Goal: Task Accomplishment & Management: Use online tool/utility

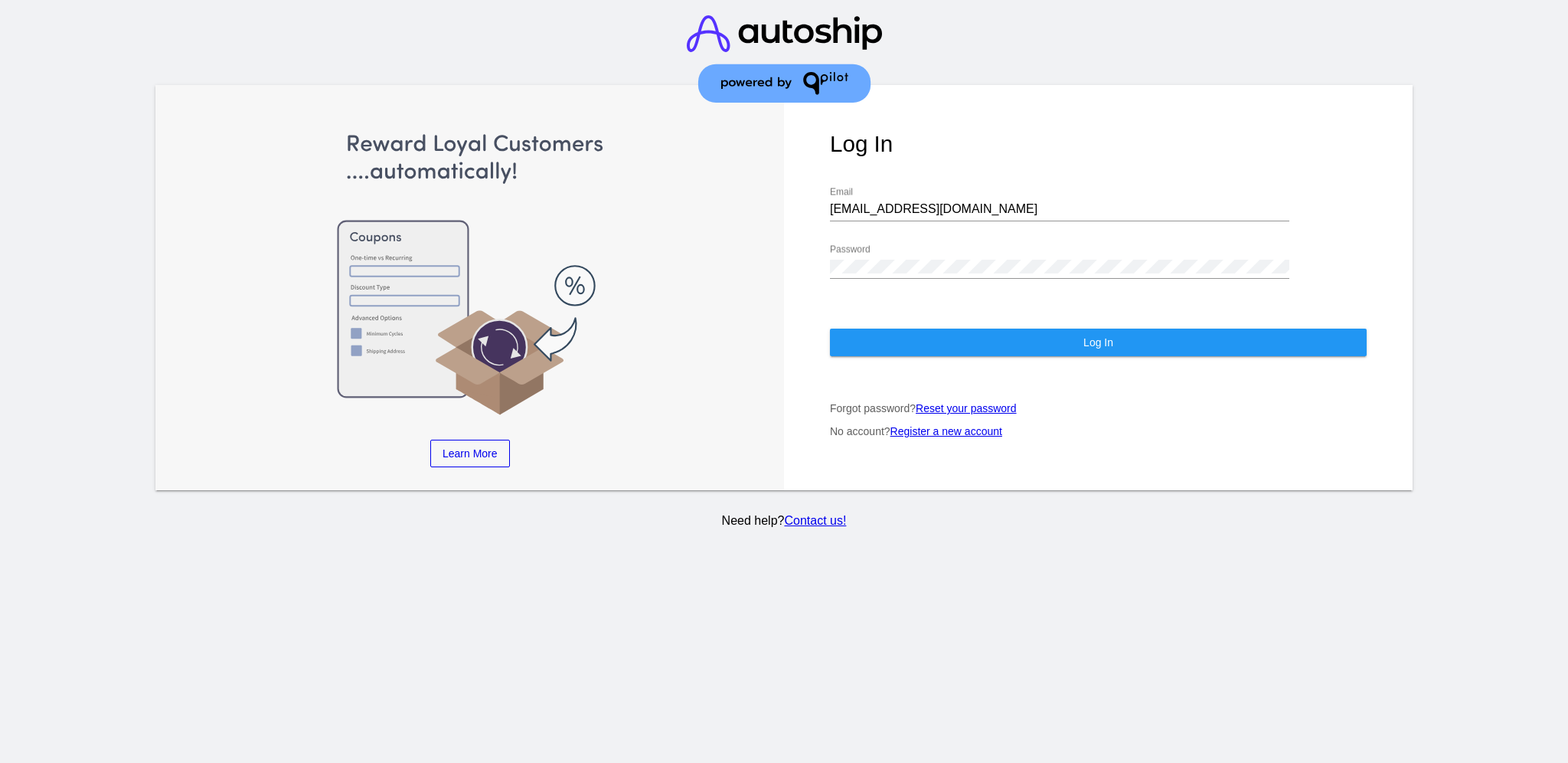
drag, startPoint x: 957, startPoint y: 202, endPoint x: 910, endPoint y: 195, distance: 47.5
click at [910, 195] on div "[EMAIL_ADDRESS][DOMAIN_NAME] Email" at bounding box center [1059, 204] width 459 height 35
drag, startPoint x: 970, startPoint y: 191, endPoint x: 810, endPoint y: 186, distance: 160.1
click at [810, 186] on div "Log In [EMAIL_ADDRESS][DOMAIN_NAME] Email Password Log In Forgot password? Rese…" at bounding box center [1098, 288] width 628 height 406
drag, startPoint x: 893, startPoint y: 186, endPoint x: 922, endPoint y: 166, distance: 35.2
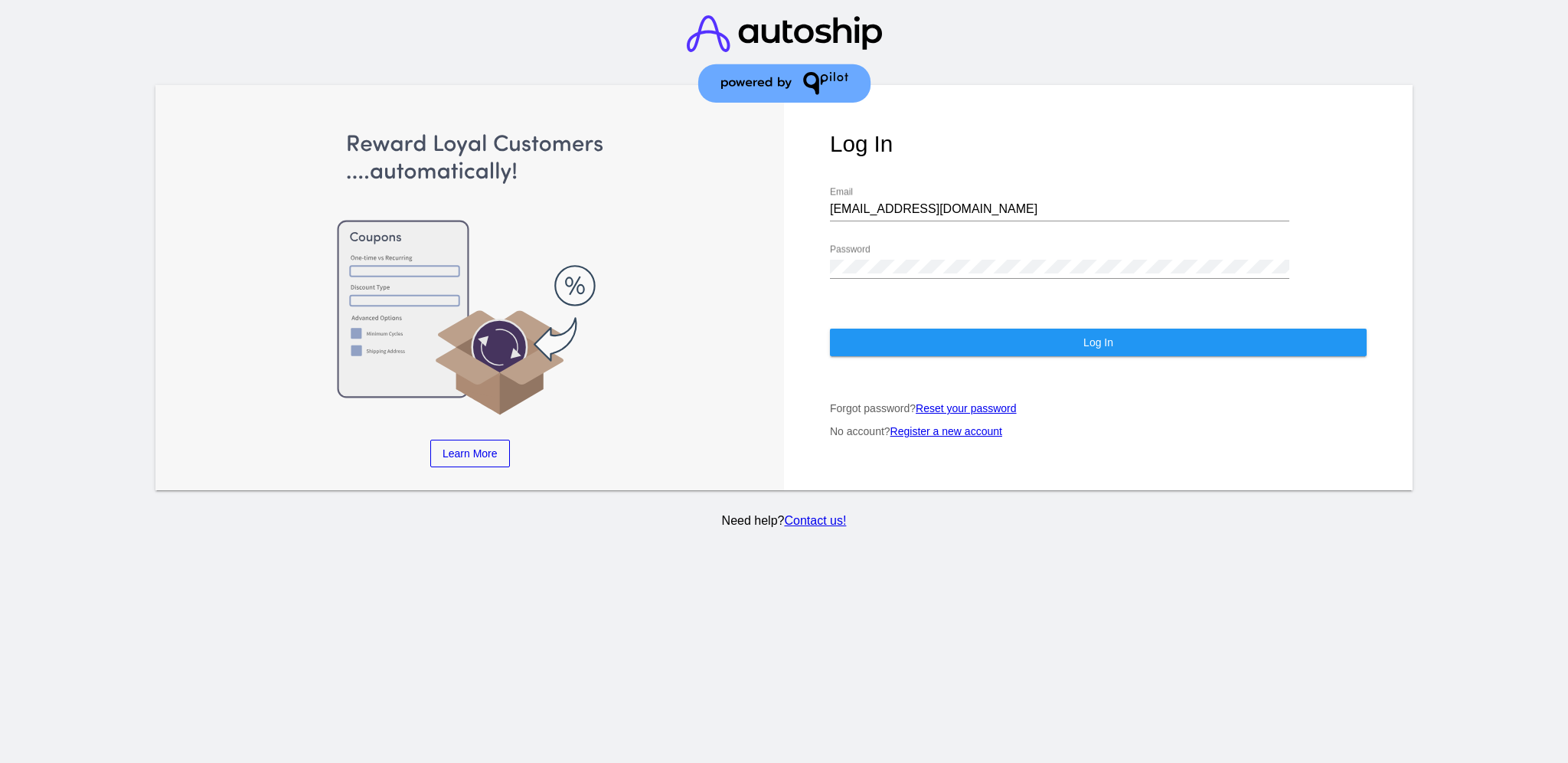
click at [922, 166] on div "Log In [EMAIL_ADDRESS][DOMAIN_NAME] Email Password Log In Forgot password? Rese…" at bounding box center [1098, 288] width 628 height 406
drag, startPoint x: 940, startPoint y: 193, endPoint x: 823, endPoint y: 191, distance: 117.0
click at [823, 191] on div "Log In [EMAIL_ADDRESS][DOMAIN_NAME] Email Password Log In Forgot password? Rese…" at bounding box center [1098, 288] width 628 height 406
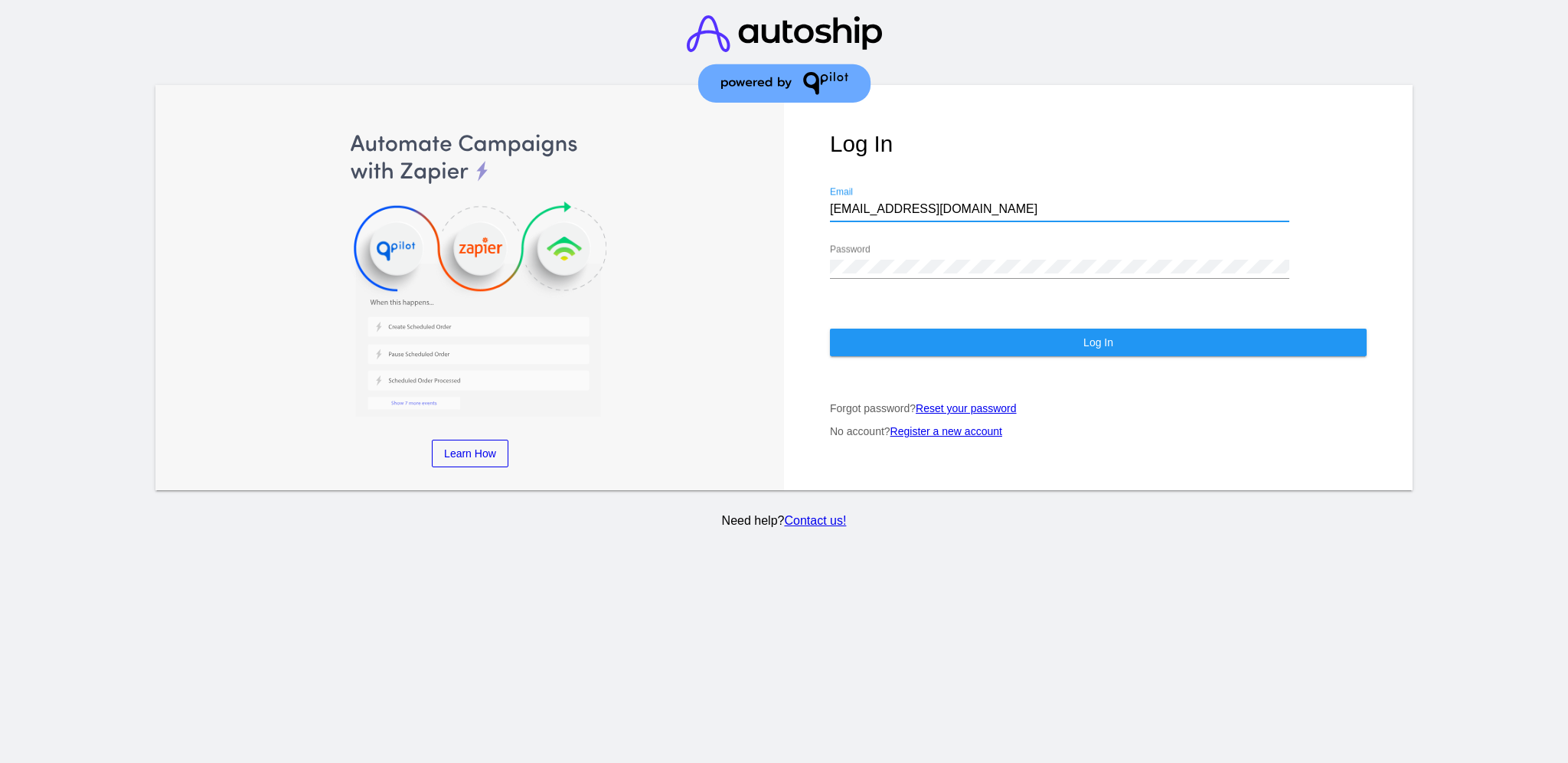
paste input "[EMAIL_ADDRESS][DOMAIN_NAME]"
type input "[EMAIL_ADDRESS][DOMAIN_NAME]"
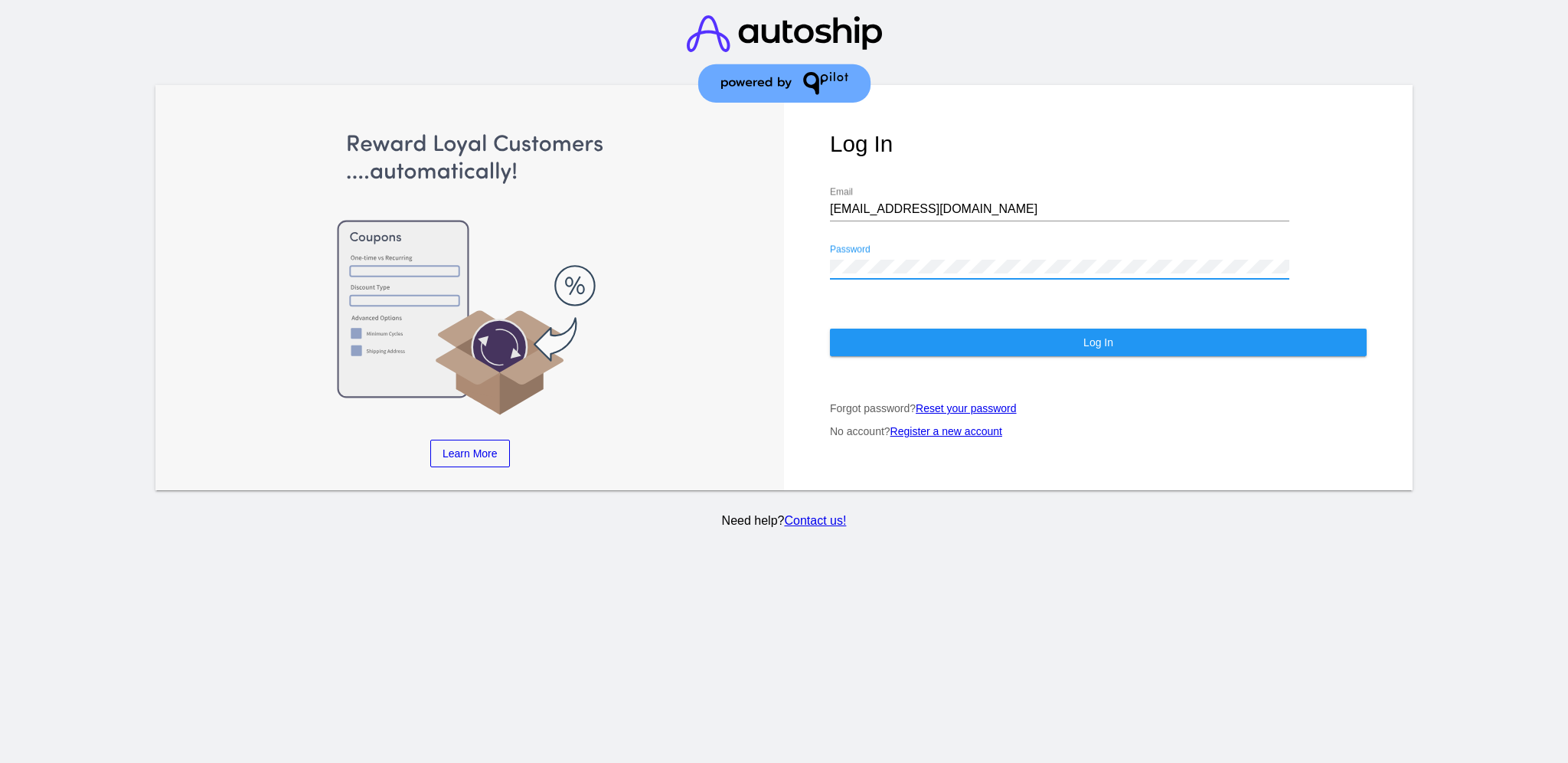
click at [812, 249] on div "Log In [EMAIL_ADDRESS][DOMAIN_NAME] Email Password Log In Forgot password? Rese…" at bounding box center [1098, 288] width 628 height 406
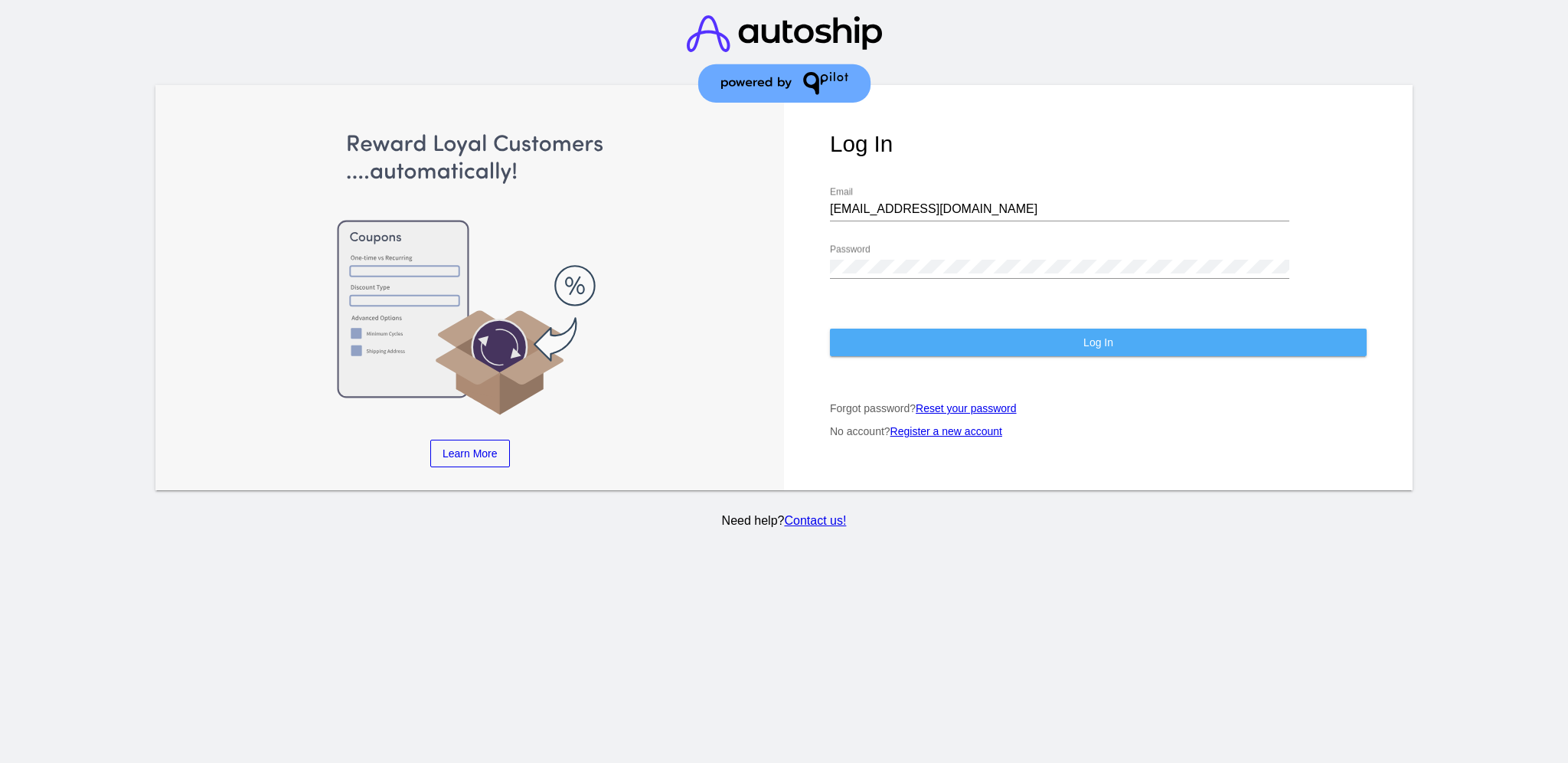
click at [907, 329] on button "Log In" at bounding box center [1098, 343] width 537 height 28
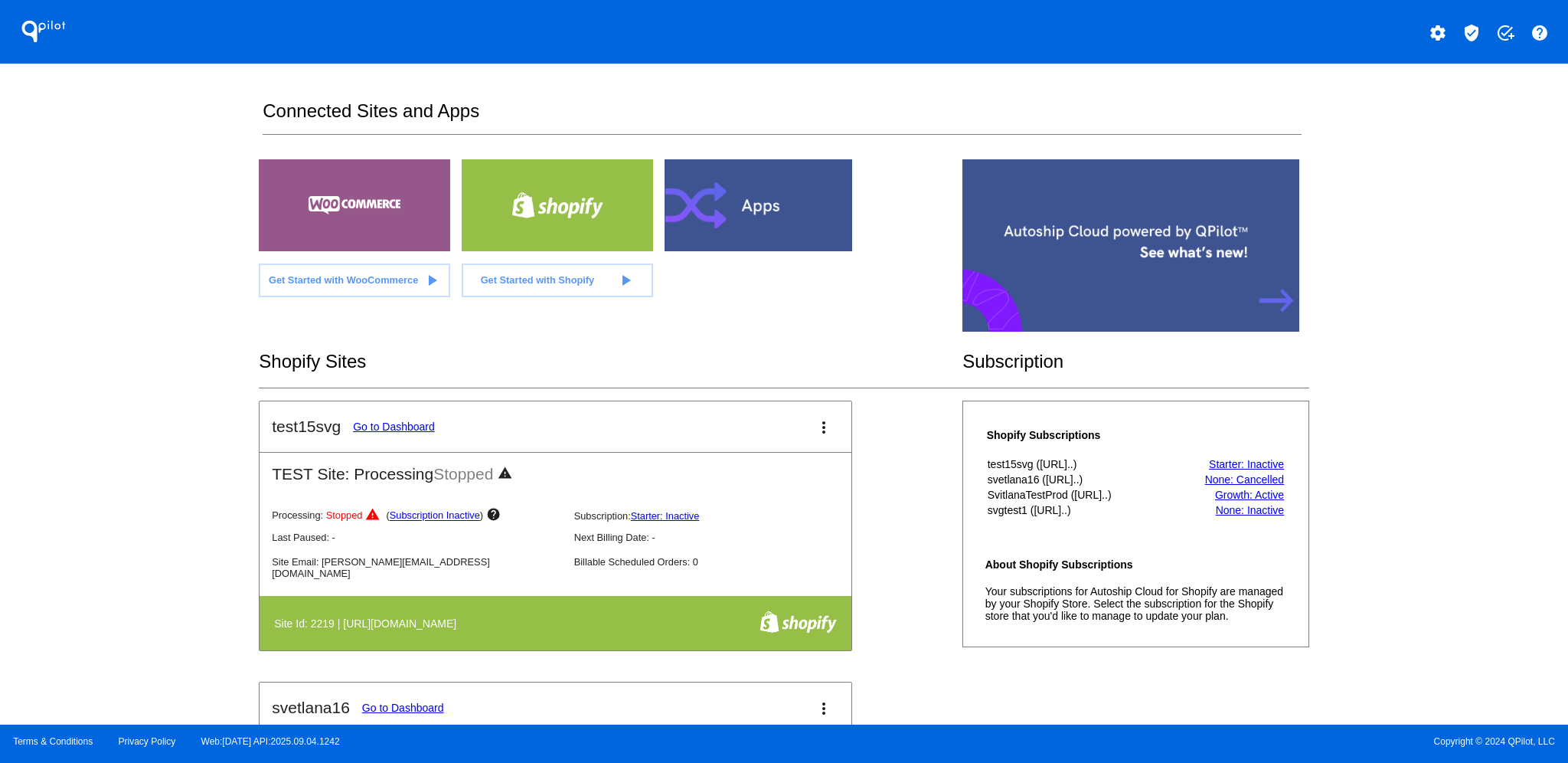
click at [1463, 40] on mat-icon "verified_user" at bounding box center [1472, 32] width 19 height 19
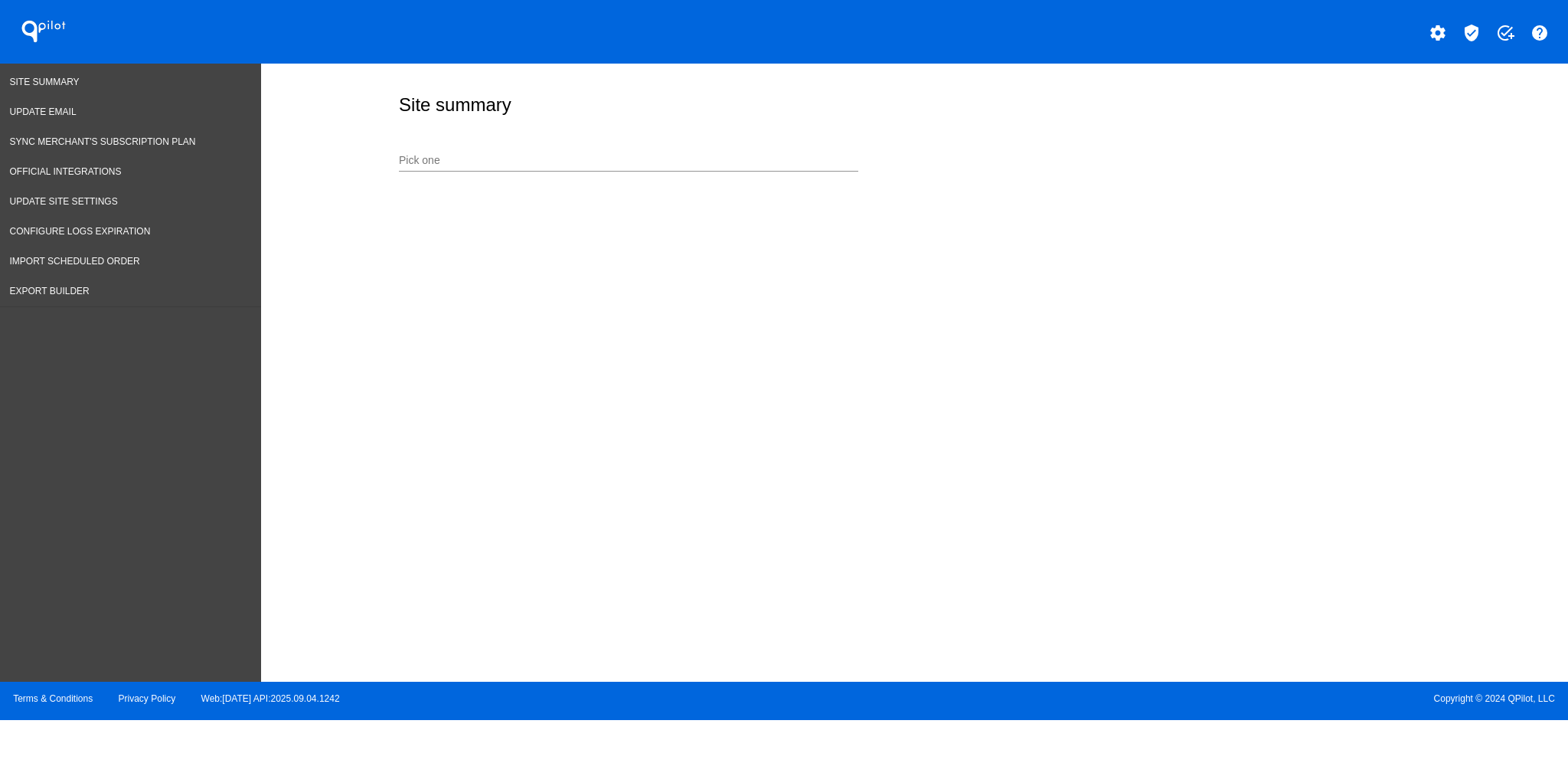
click at [737, 157] on input "Pick one" at bounding box center [628, 160] width 459 height 12
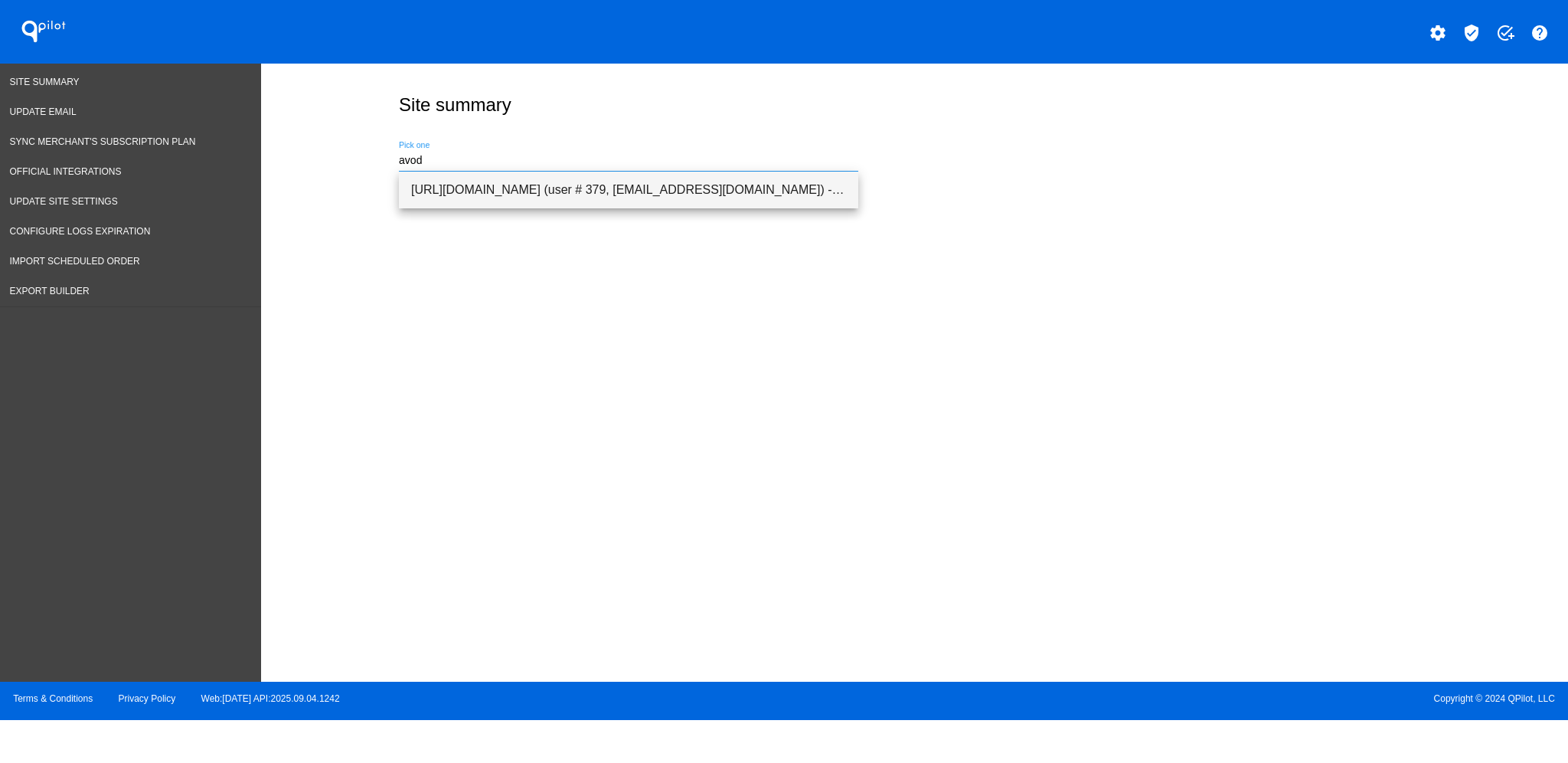
click at [713, 175] on span "[URL][DOMAIN_NAME] (user # 379, [EMAIL_ADDRESS][DOMAIN_NAME]) - Test" at bounding box center [628, 190] width 435 height 36
type input "[URL][DOMAIN_NAME] (user # 379, [EMAIL_ADDRESS][DOMAIN_NAME]) - Test"
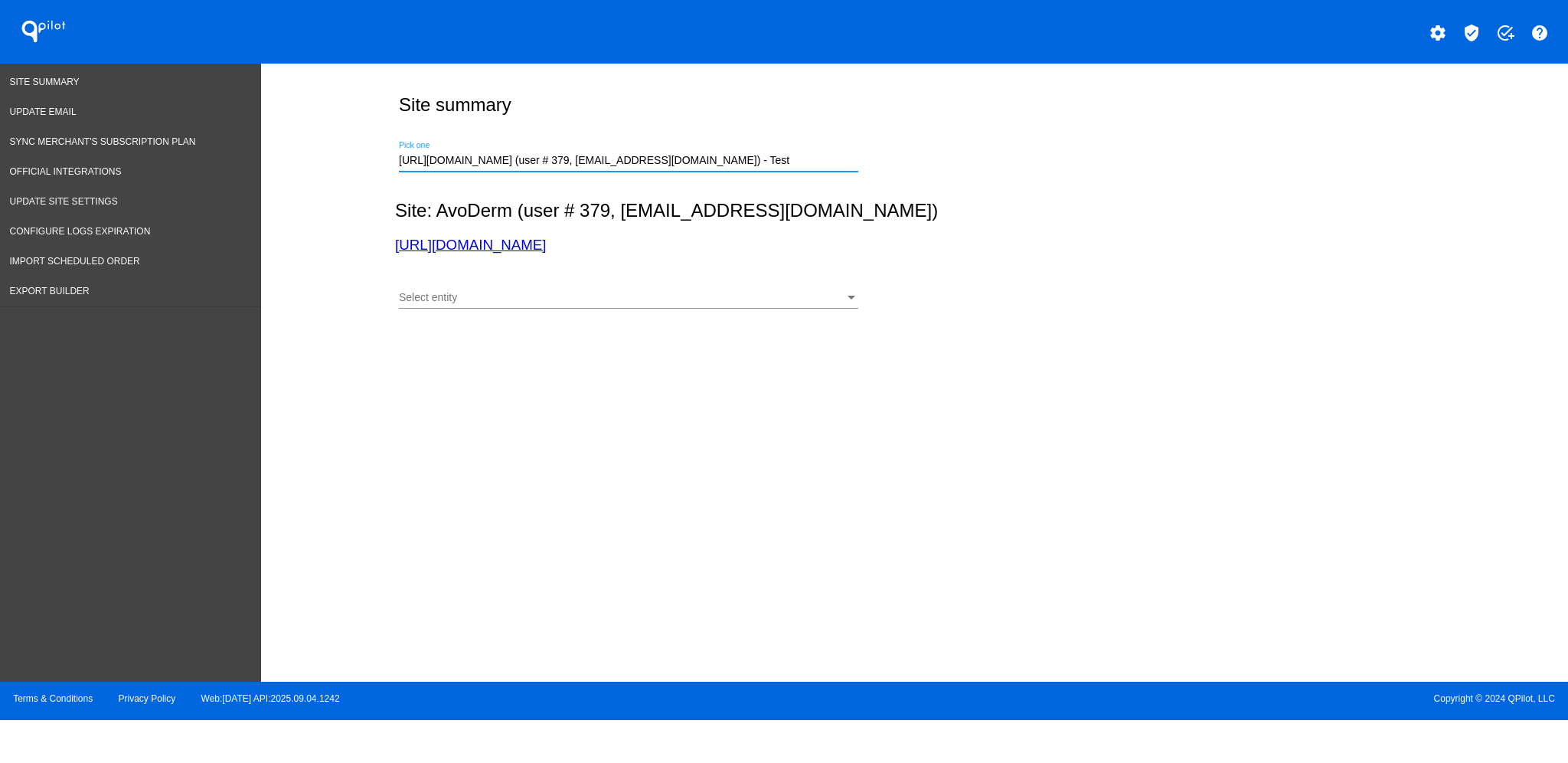
click at [597, 333] on div "Site summary [URL][DOMAIN_NAME] (user # 379, [PERSON_NAME][EMAIL_ADDRESS][DOMAI…" at bounding box center [914, 369] width 1307 height 611
click at [613, 301] on div "Select entity" at bounding box center [622, 297] width 445 height 12
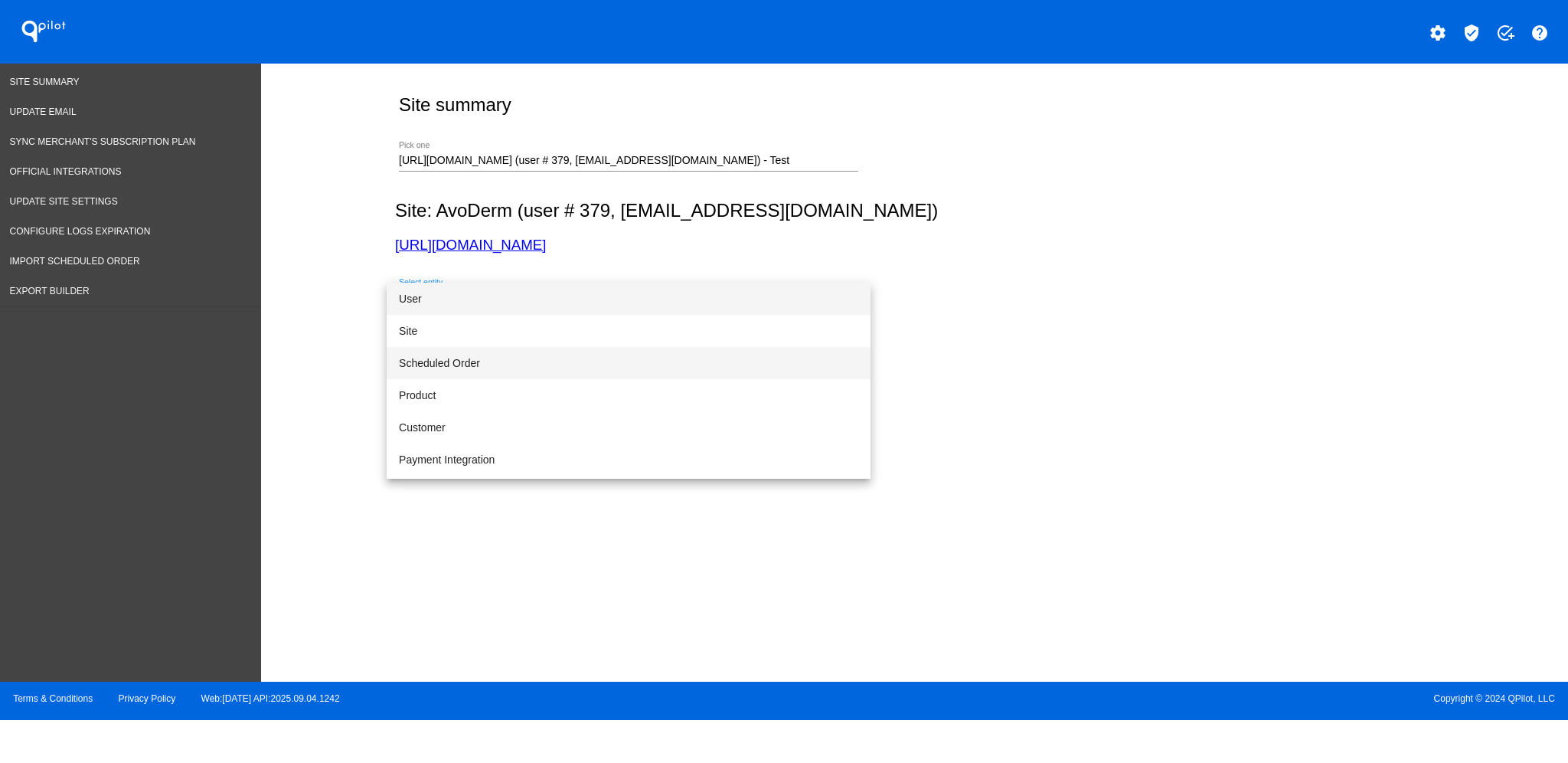
click at [567, 355] on span "Scheduled Order" at bounding box center [628, 363] width 459 height 32
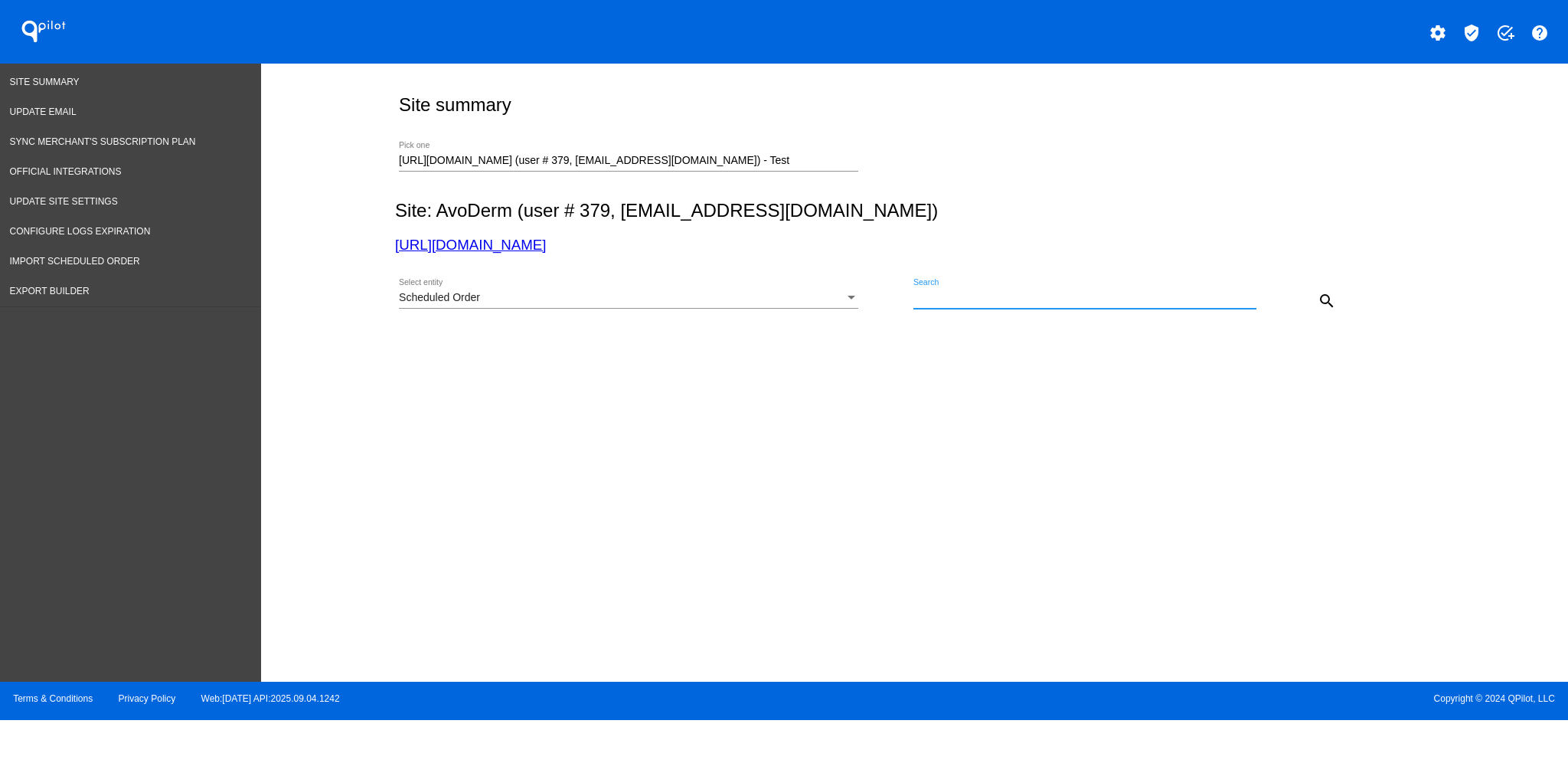
drag, startPoint x: 961, startPoint y: 288, endPoint x: 947, endPoint y: 305, distance: 22.0
drag, startPoint x: 947, startPoint y: 305, endPoint x: 937, endPoint y: 297, distance: 12.8
click at [937, 297] on input "Search" at bounding box center [1085, 297] width 343 height 12
paste input "1011791"
type input "1011791"
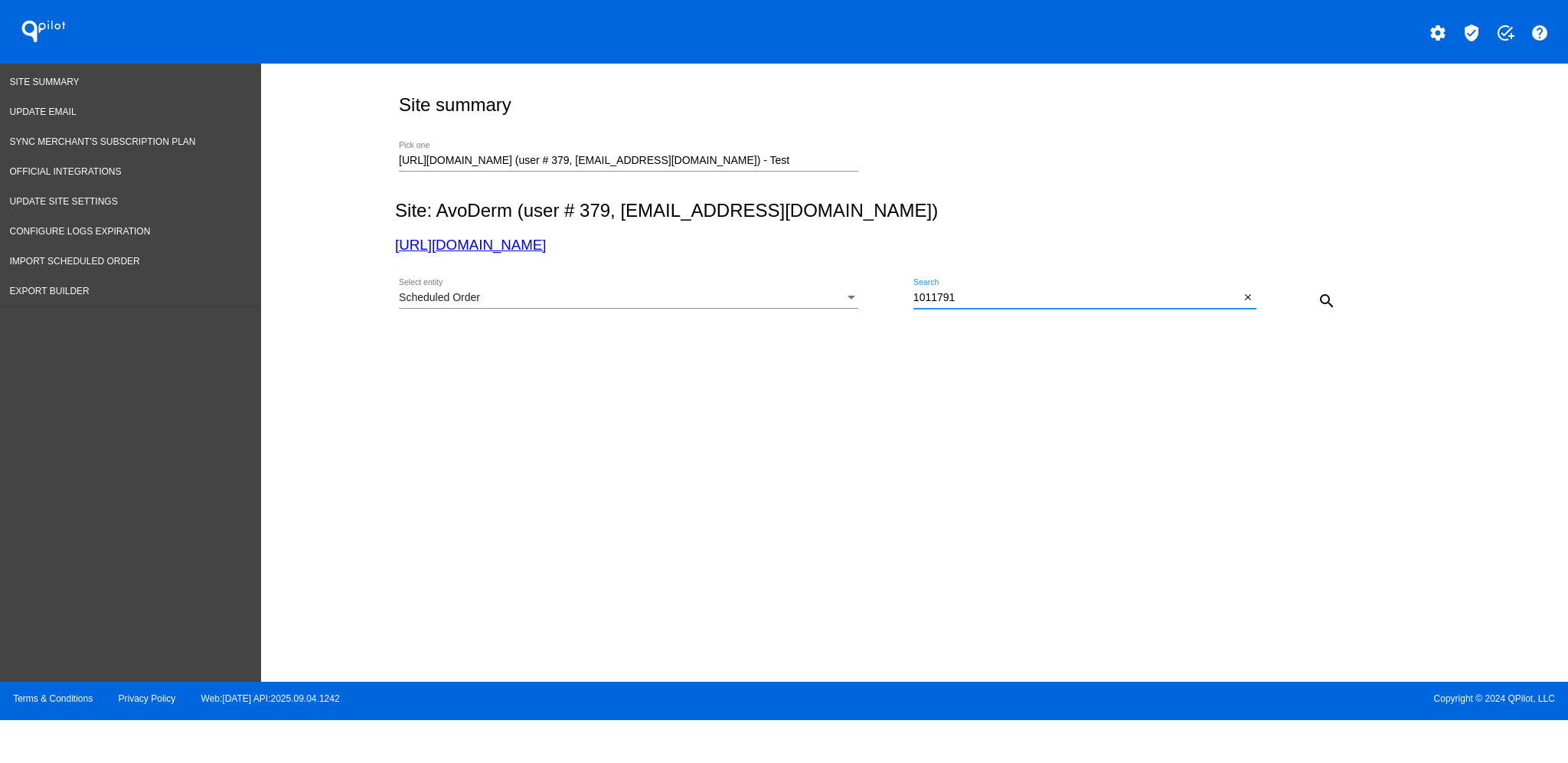
click at [1331, 295] on mat-icon "search" at bounding box center [1327, 301] width 19 height 19
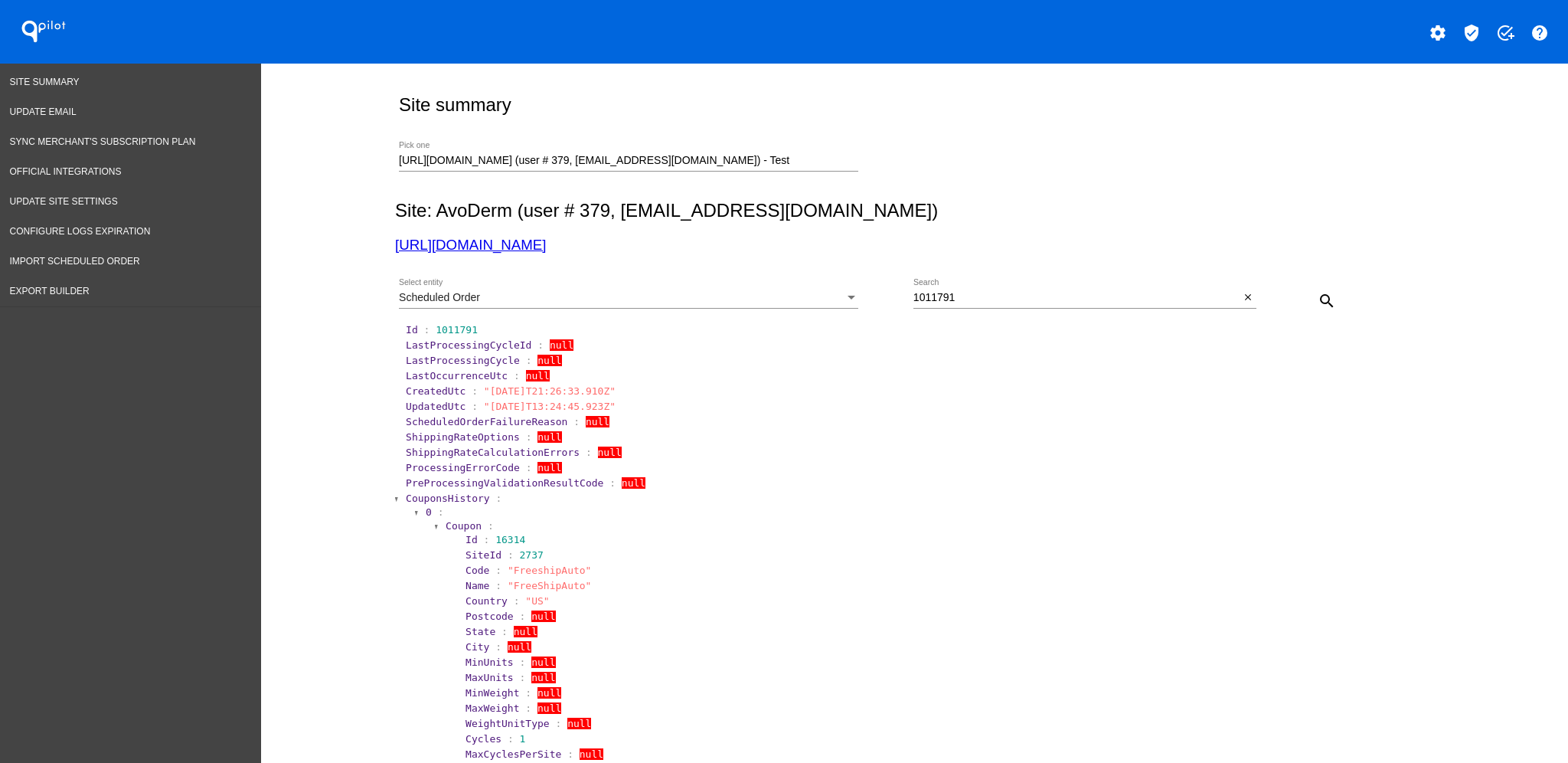
click at [459, 493] on span "CouponsHistory" at bounding box center [448, 498] width 84 height 11
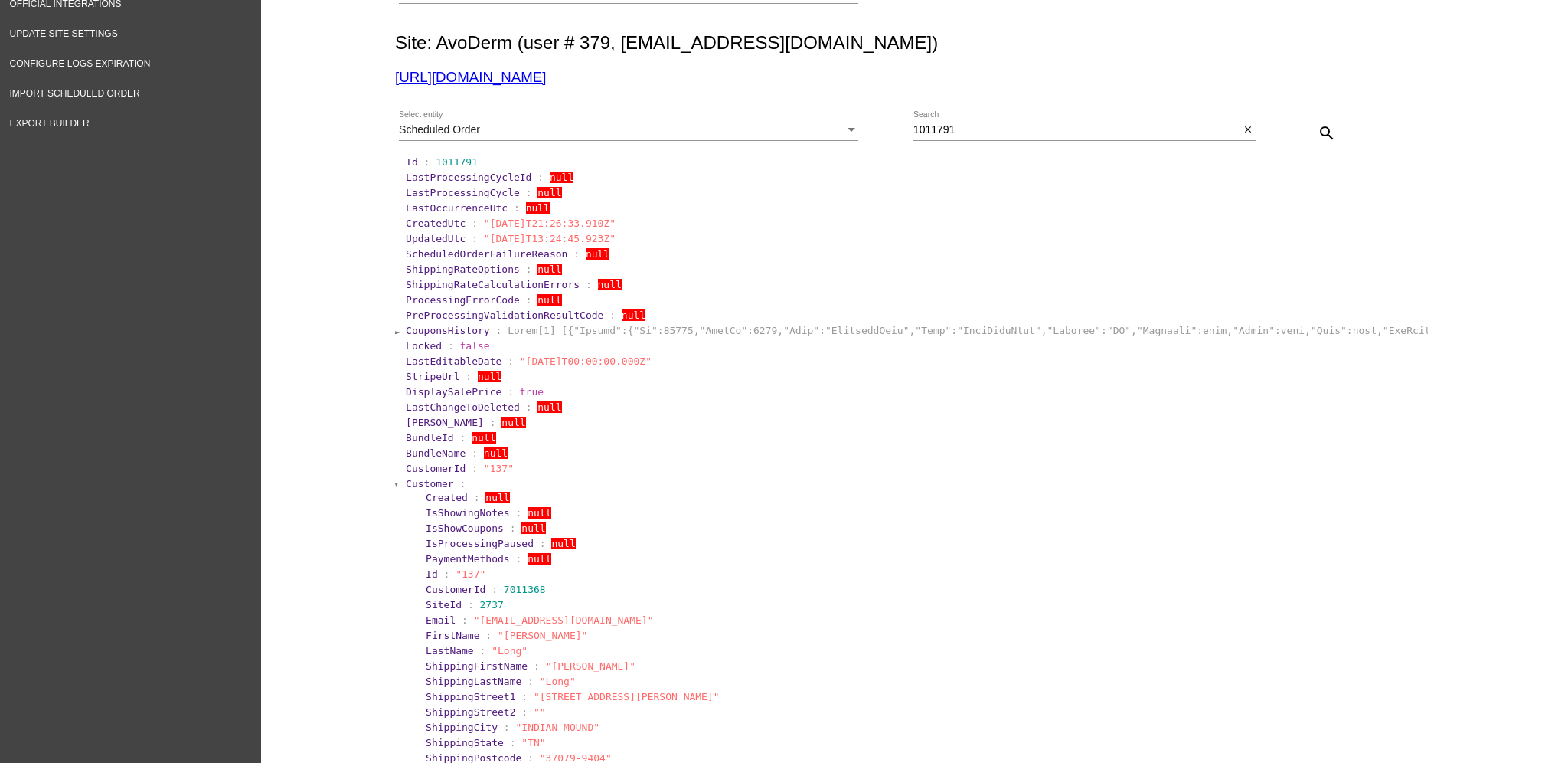
scroll to position [203, 0]
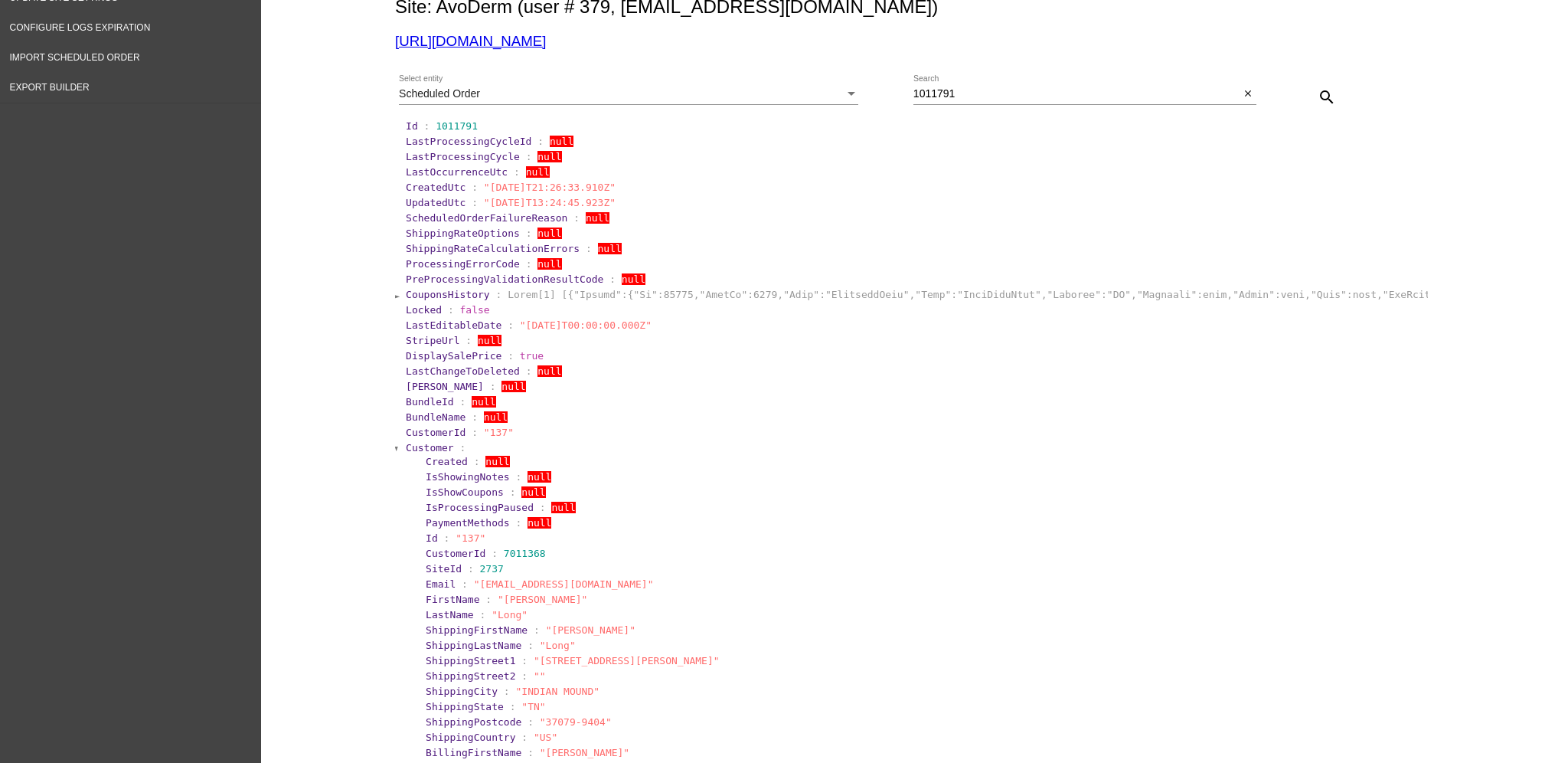
click at [417, 448] on span "Customer" at bounding box center [430, 448] width 49 height 11
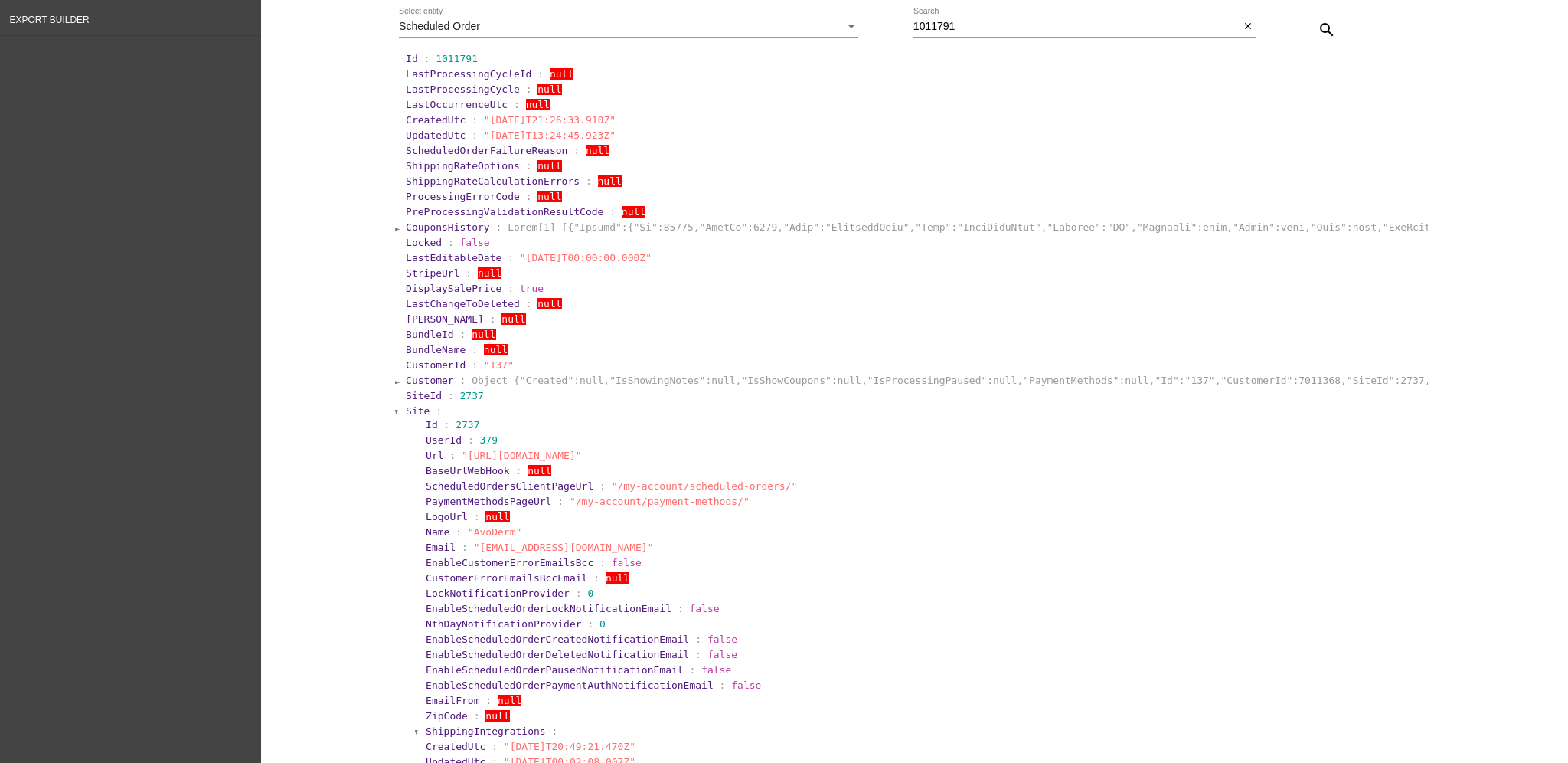
scroll to position [306, 0]
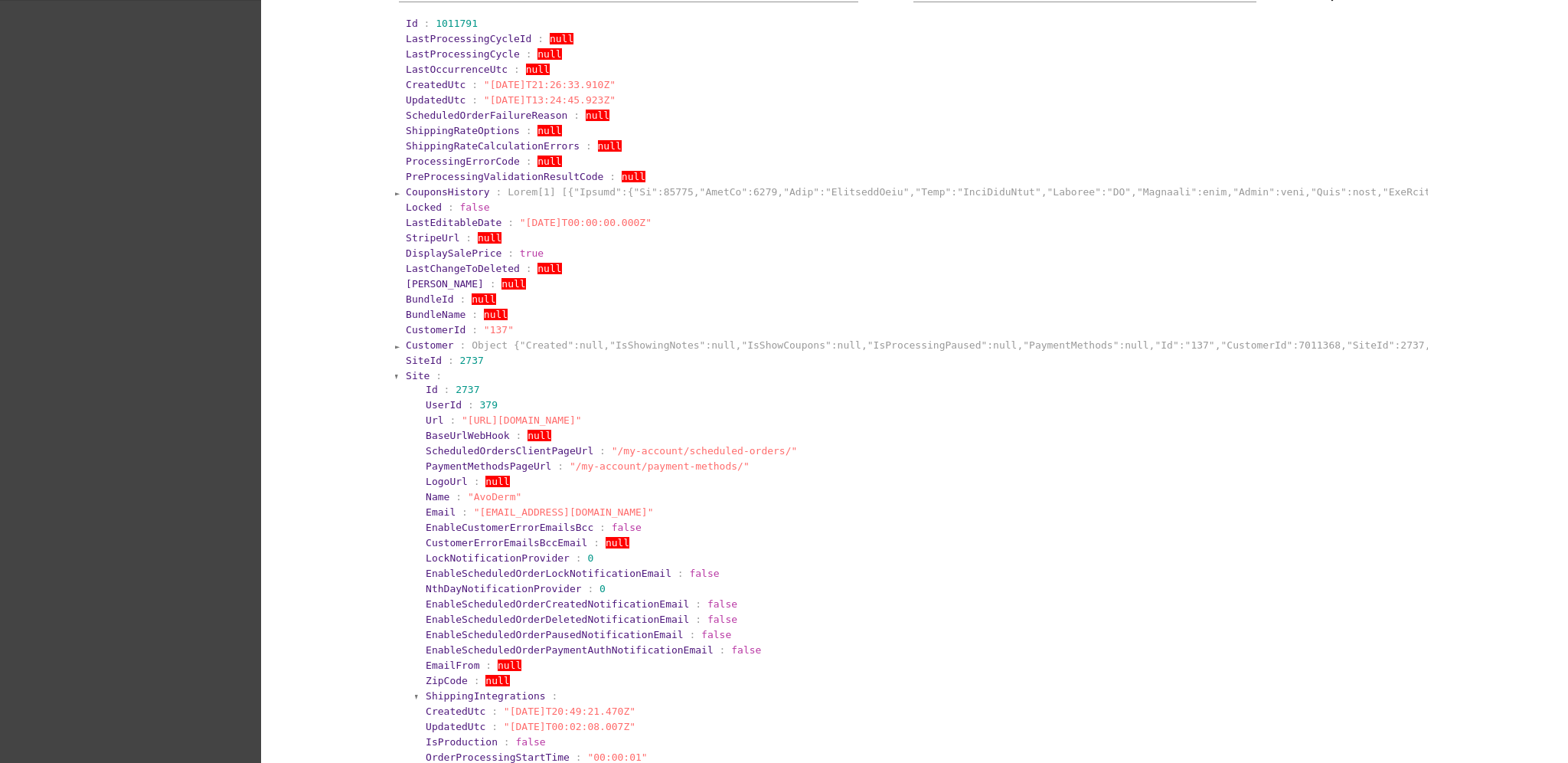
click at [406, 373] on span "Site" at bounding box center [417, 376] width 23 height 11
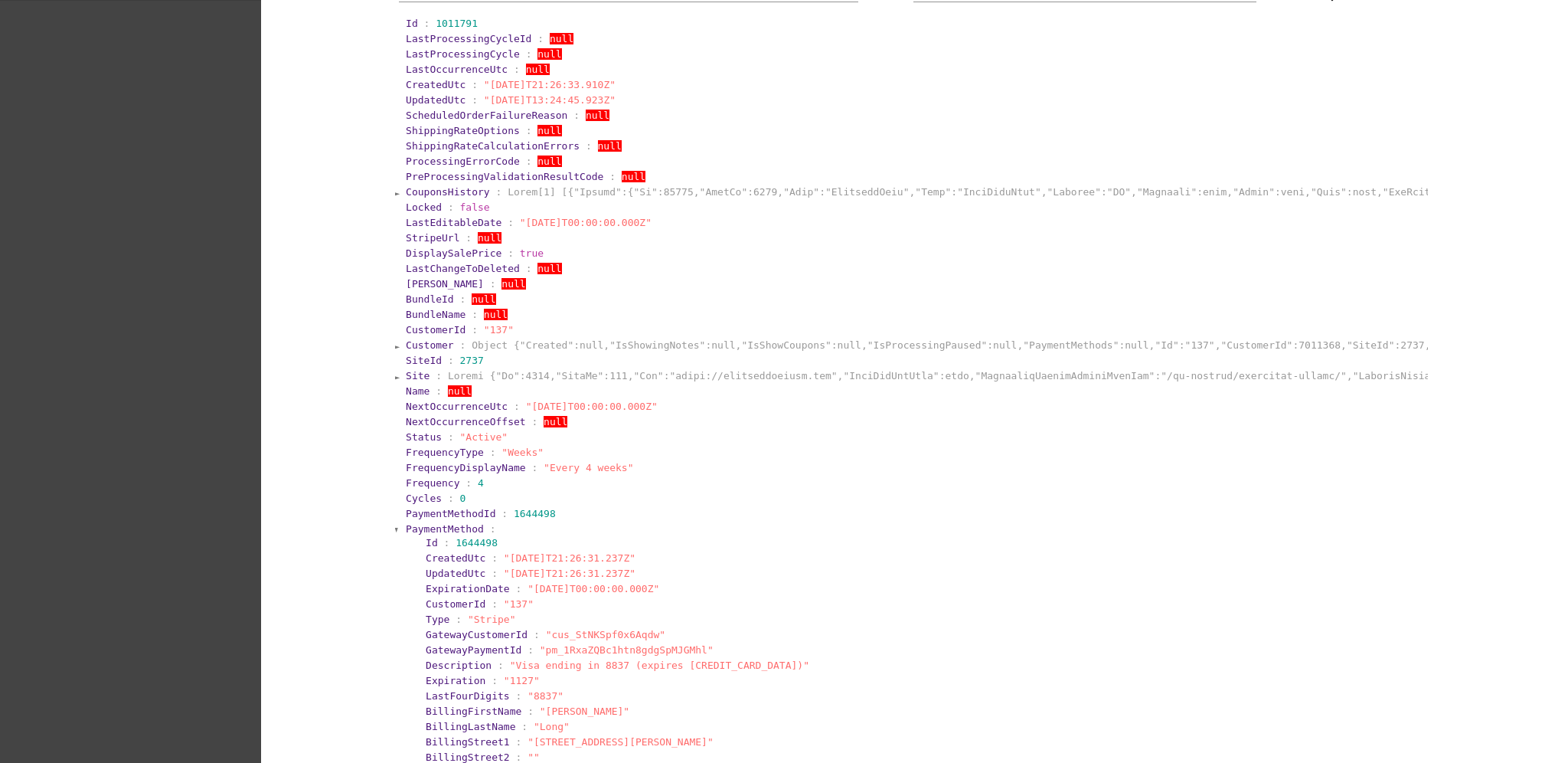
click at [407, 528] on span "PaymentMethod" at bounding box center [445, 529] width 78 height 11
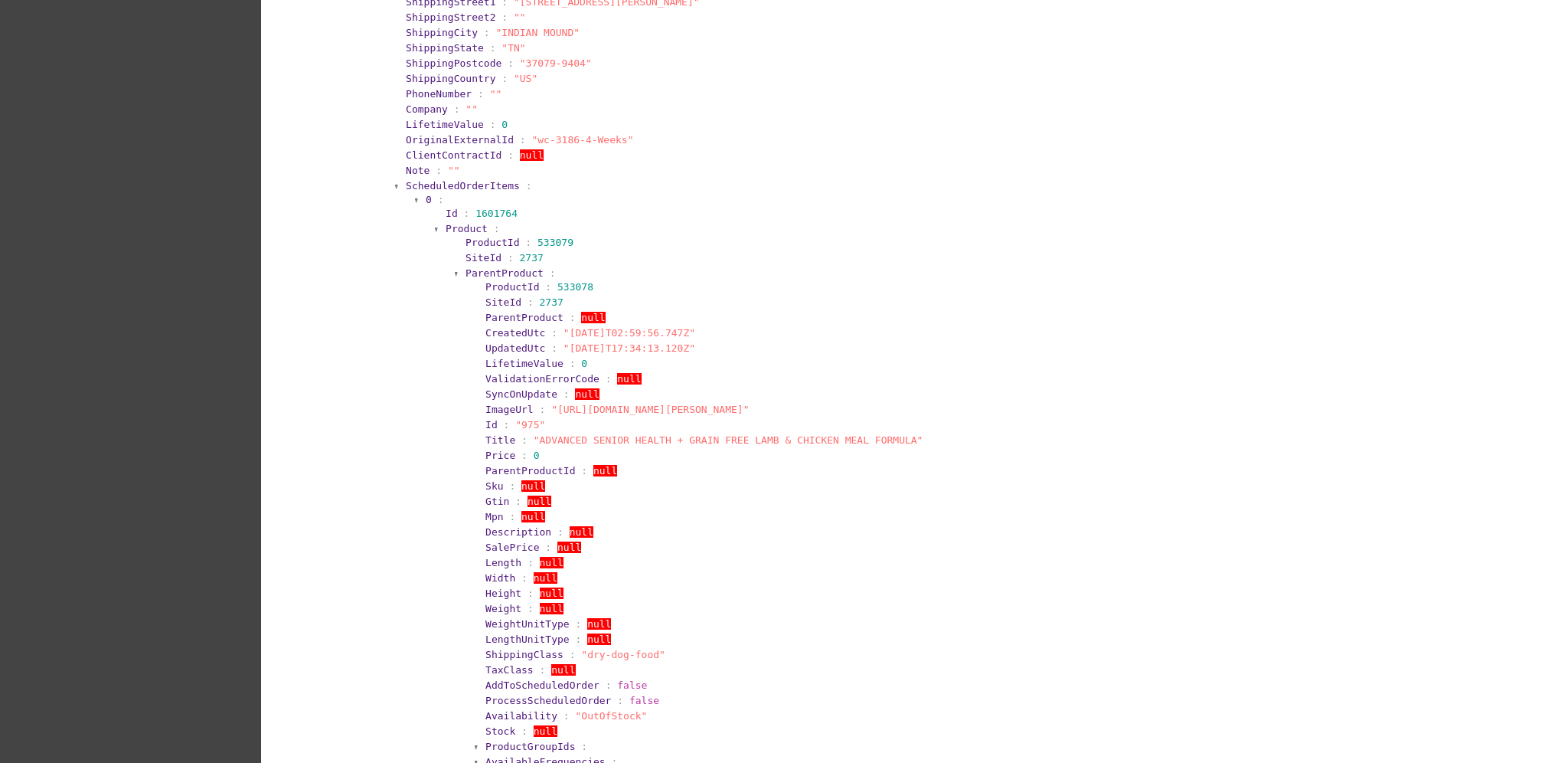
scroll to position [1021, 0]
click at [442, 179] on span "ScheduledOrderItems" at bounding box center [462, 181] width 114 height 11
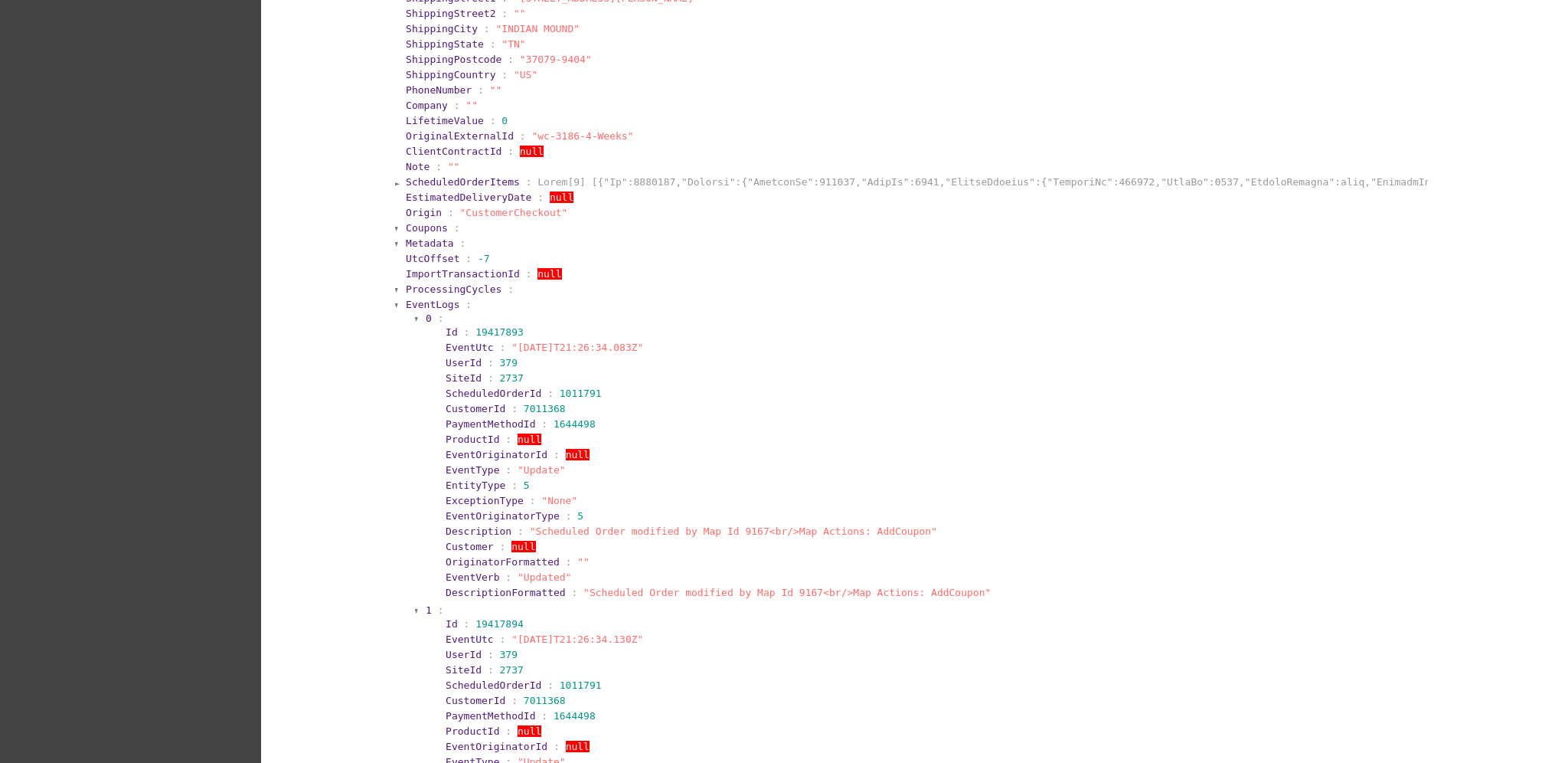
click at [442, 179] on span "ScheduledOrderItems" at bounding box center [462, 181] width 114 height 11
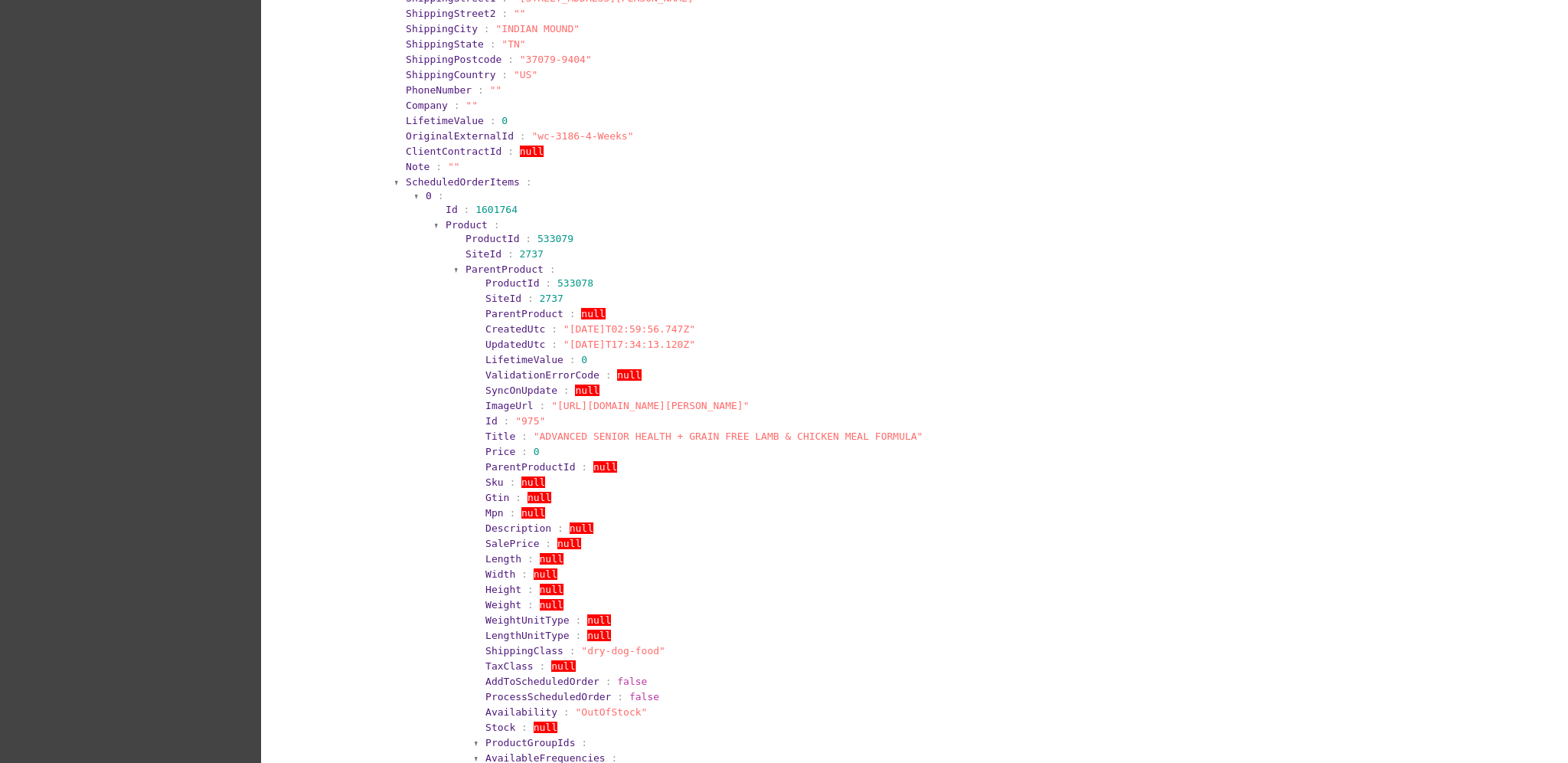
scroll to position [1123, 0]
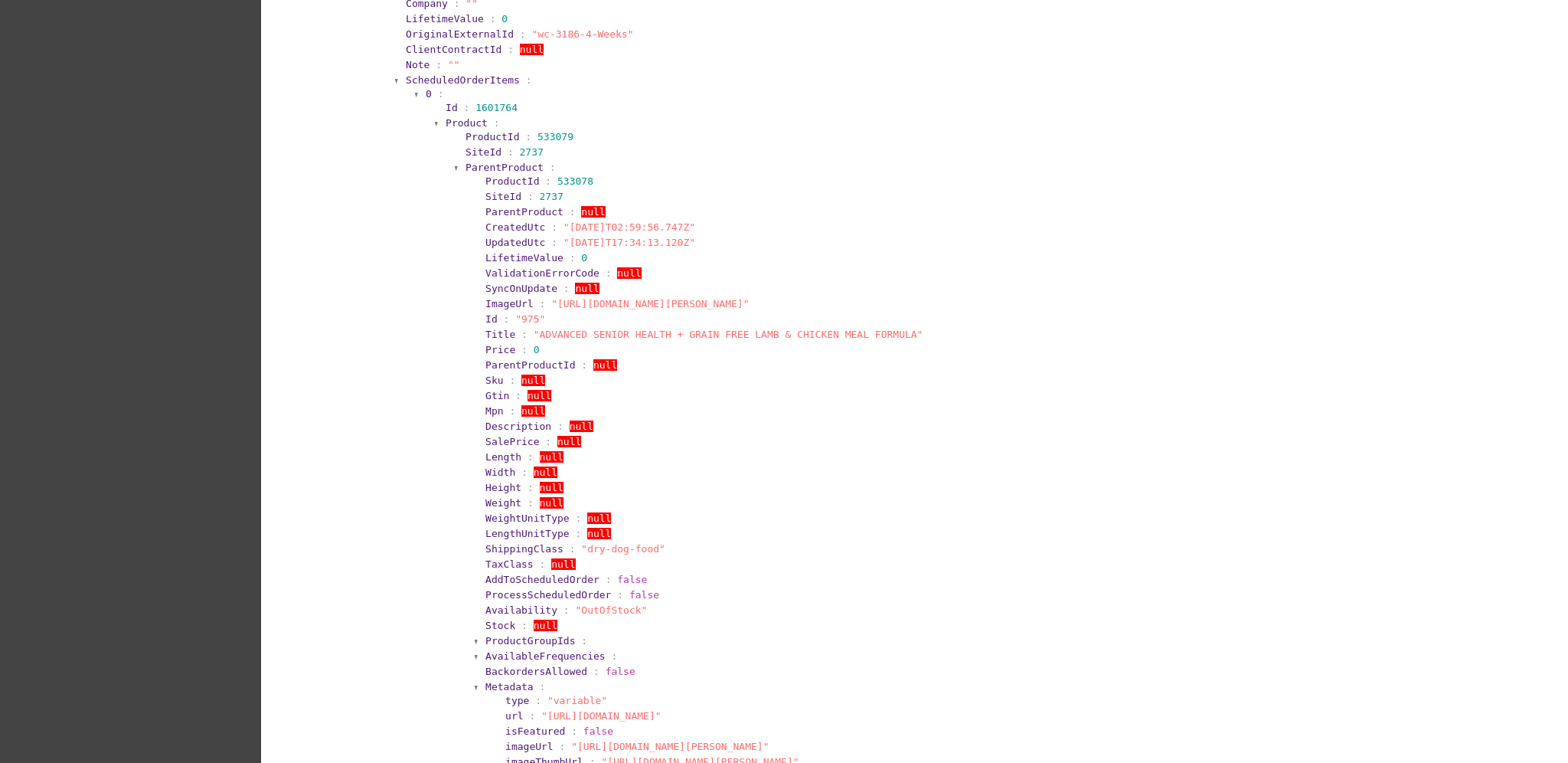
click at [507, 161] on span "ParentProduct" at bounding box center [505, 167] width 78 height 11
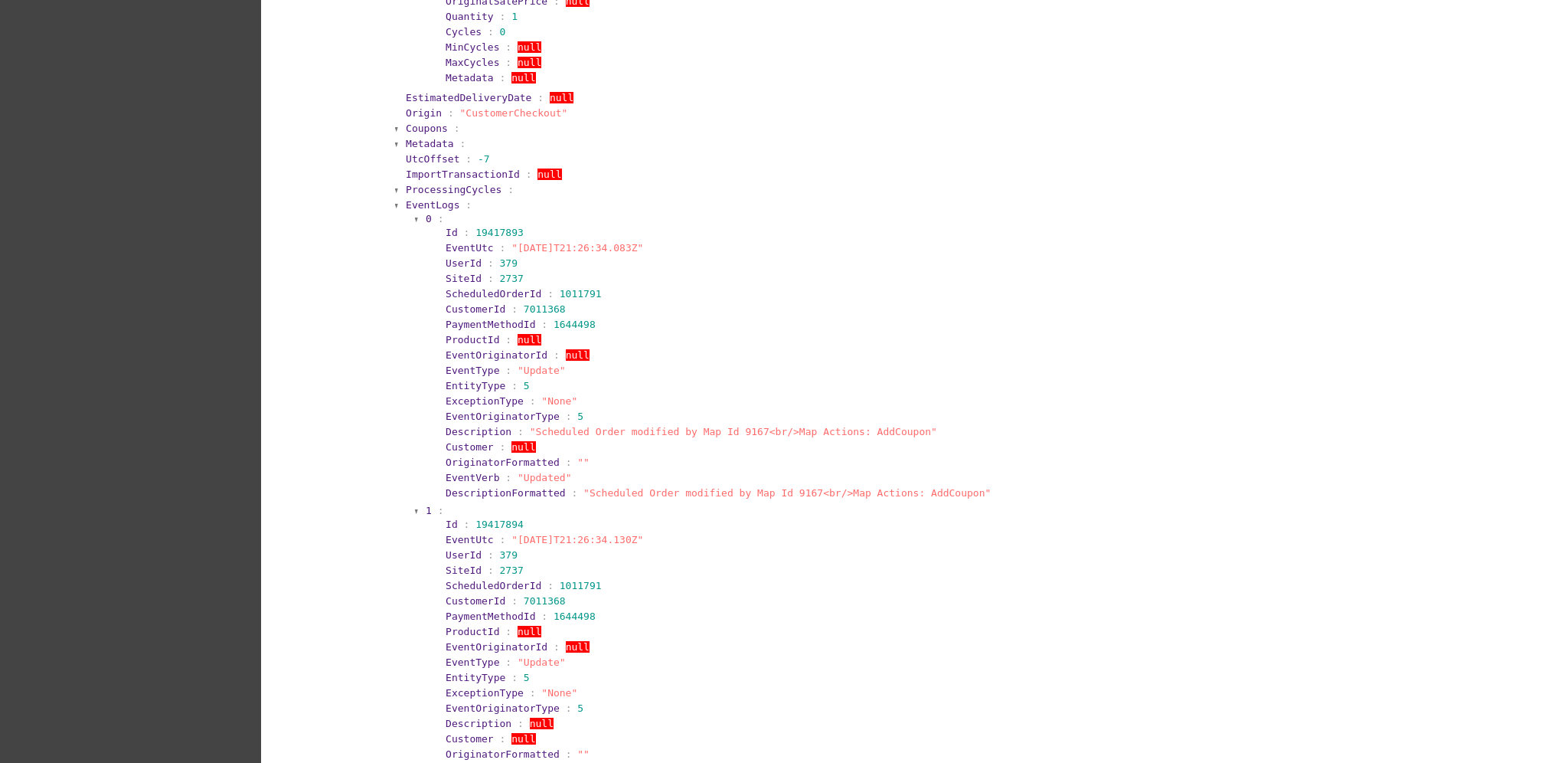
scroll to position [1879, 0]
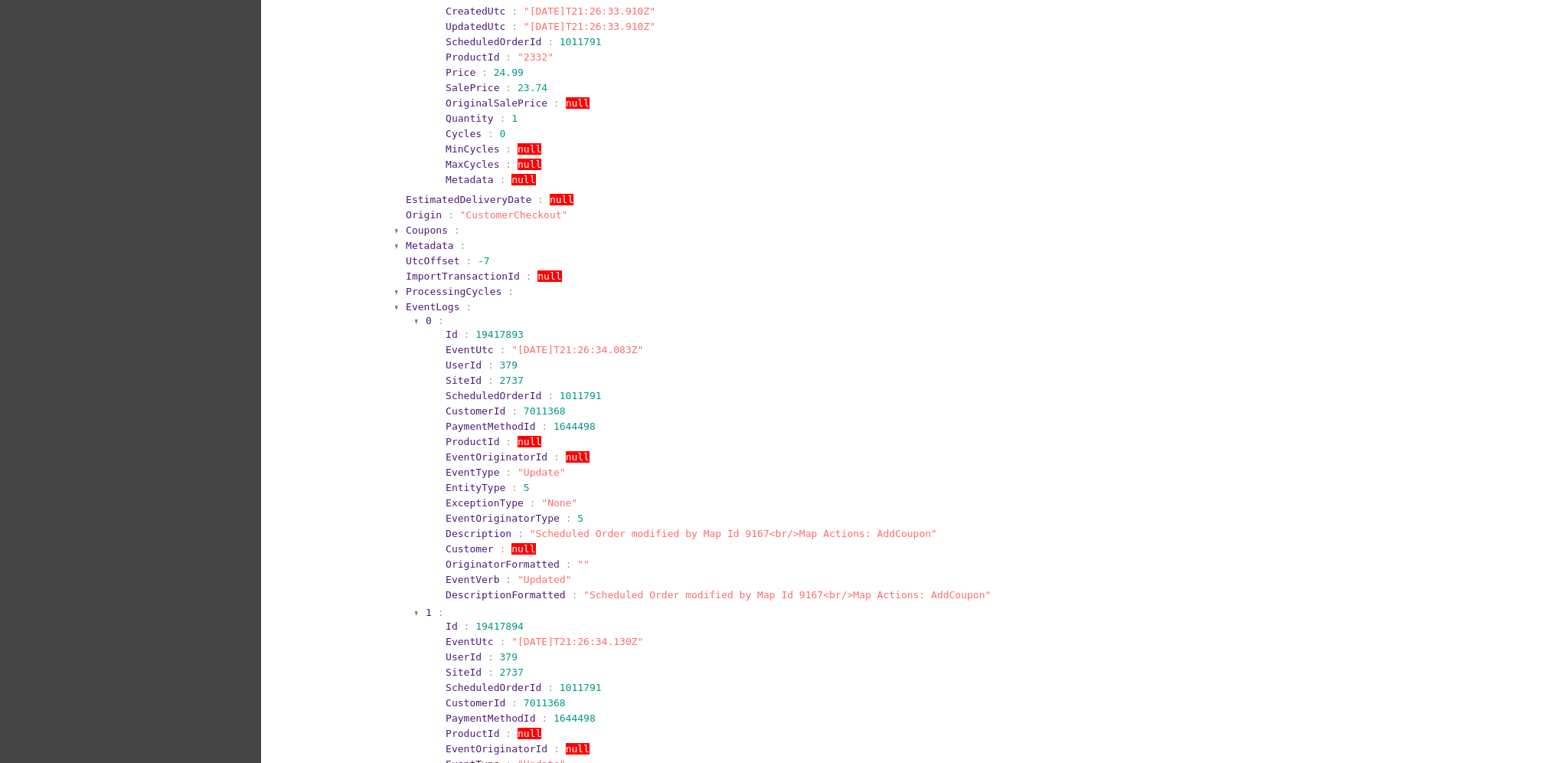
click at [435, 301] on span "EventLogs" at bounding box center [432, 307] width 53 height 11
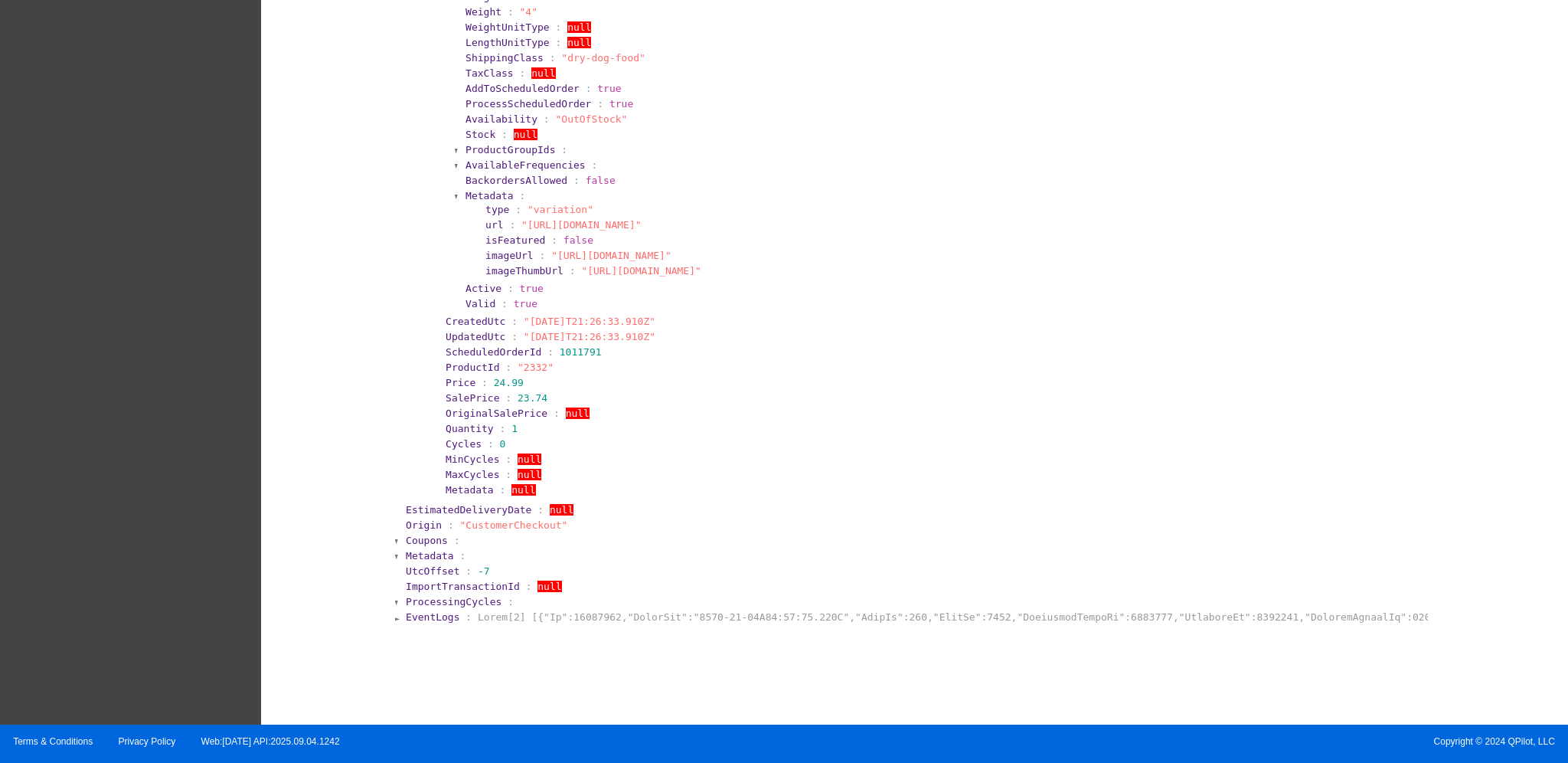
scroll to position [1564, 0]
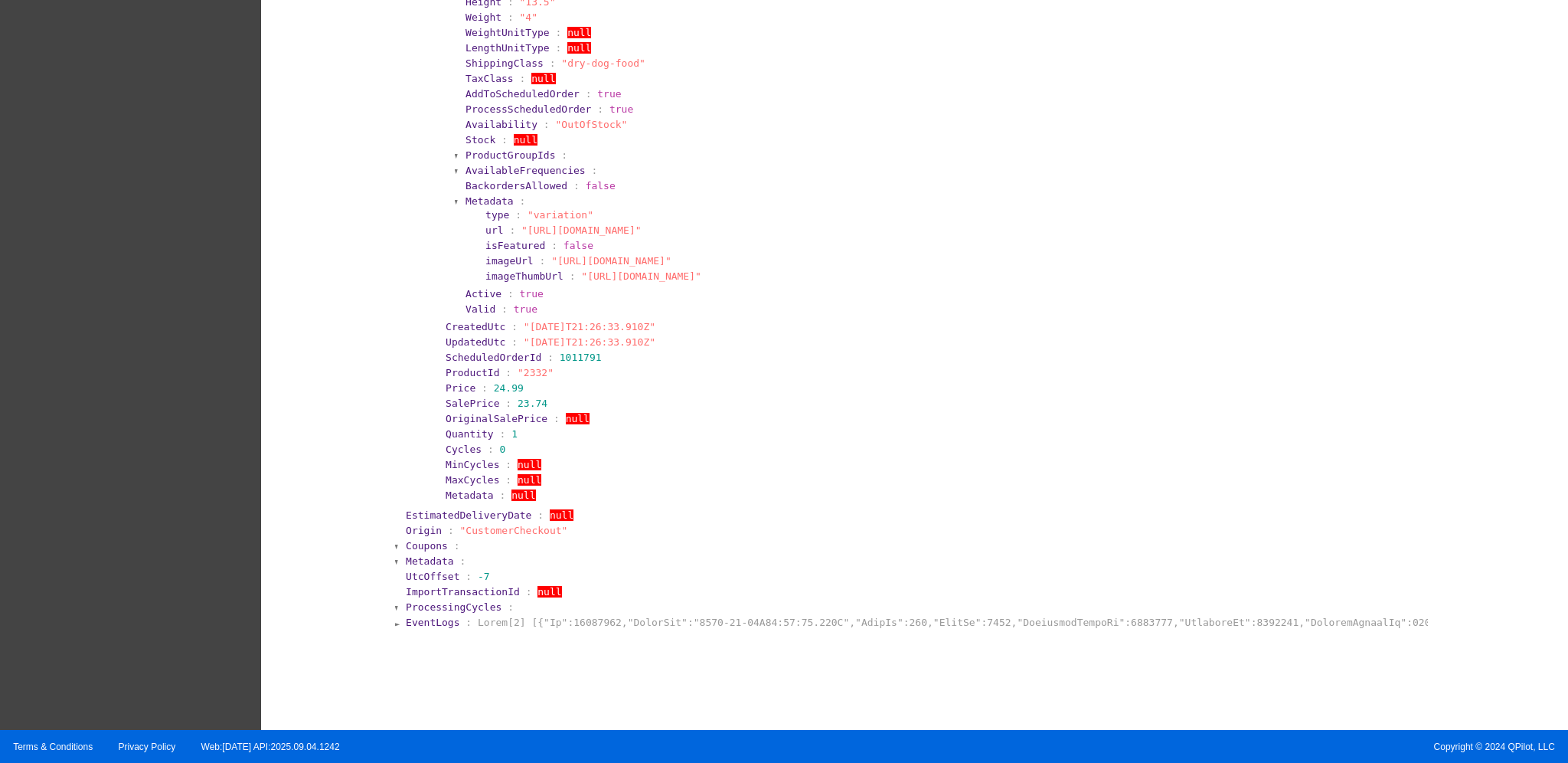
click at [424, 544] on span "Coupons" at bounding box center [427, 546] width 42 height 11
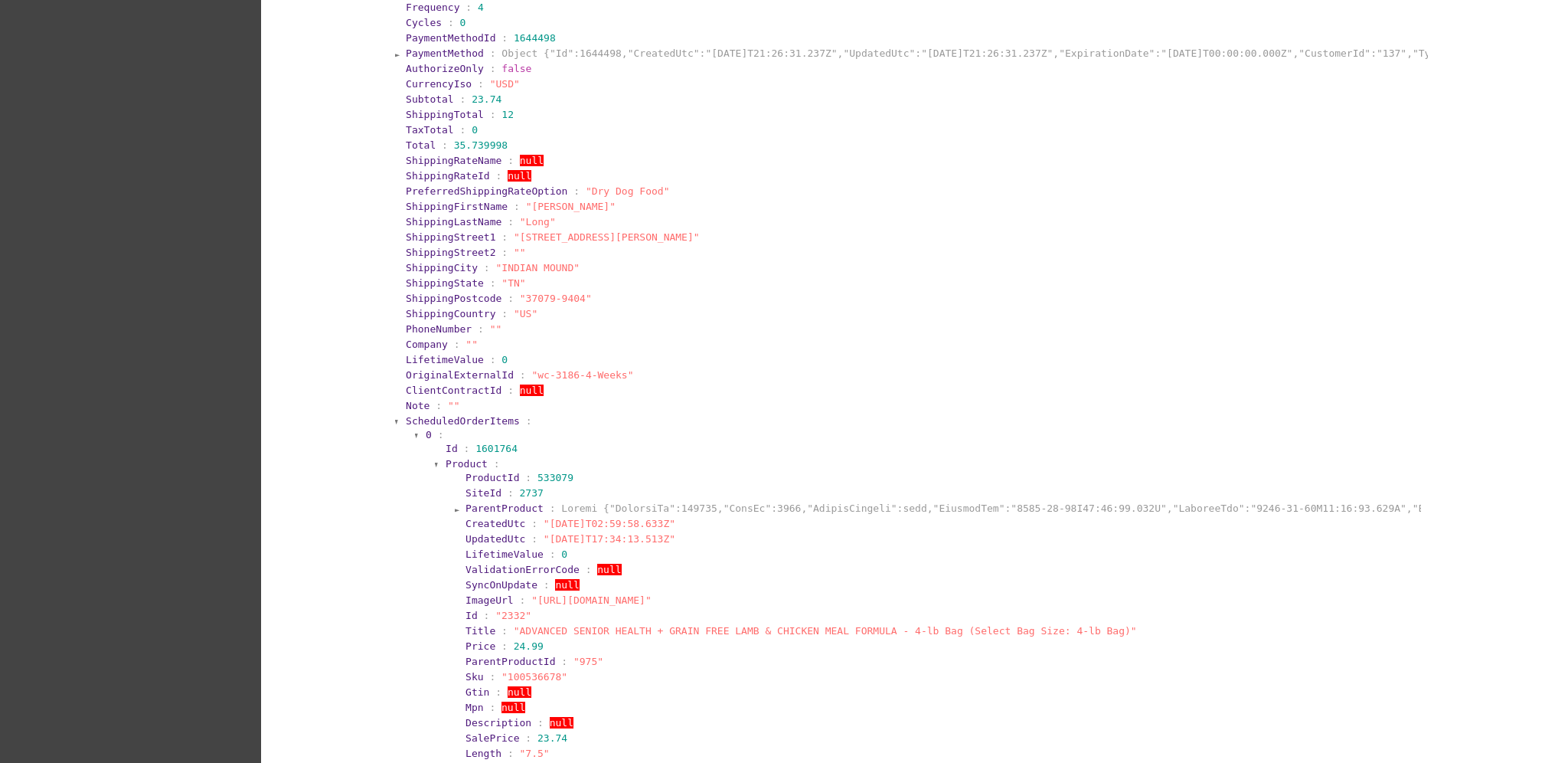
scroll to position [748, 0]
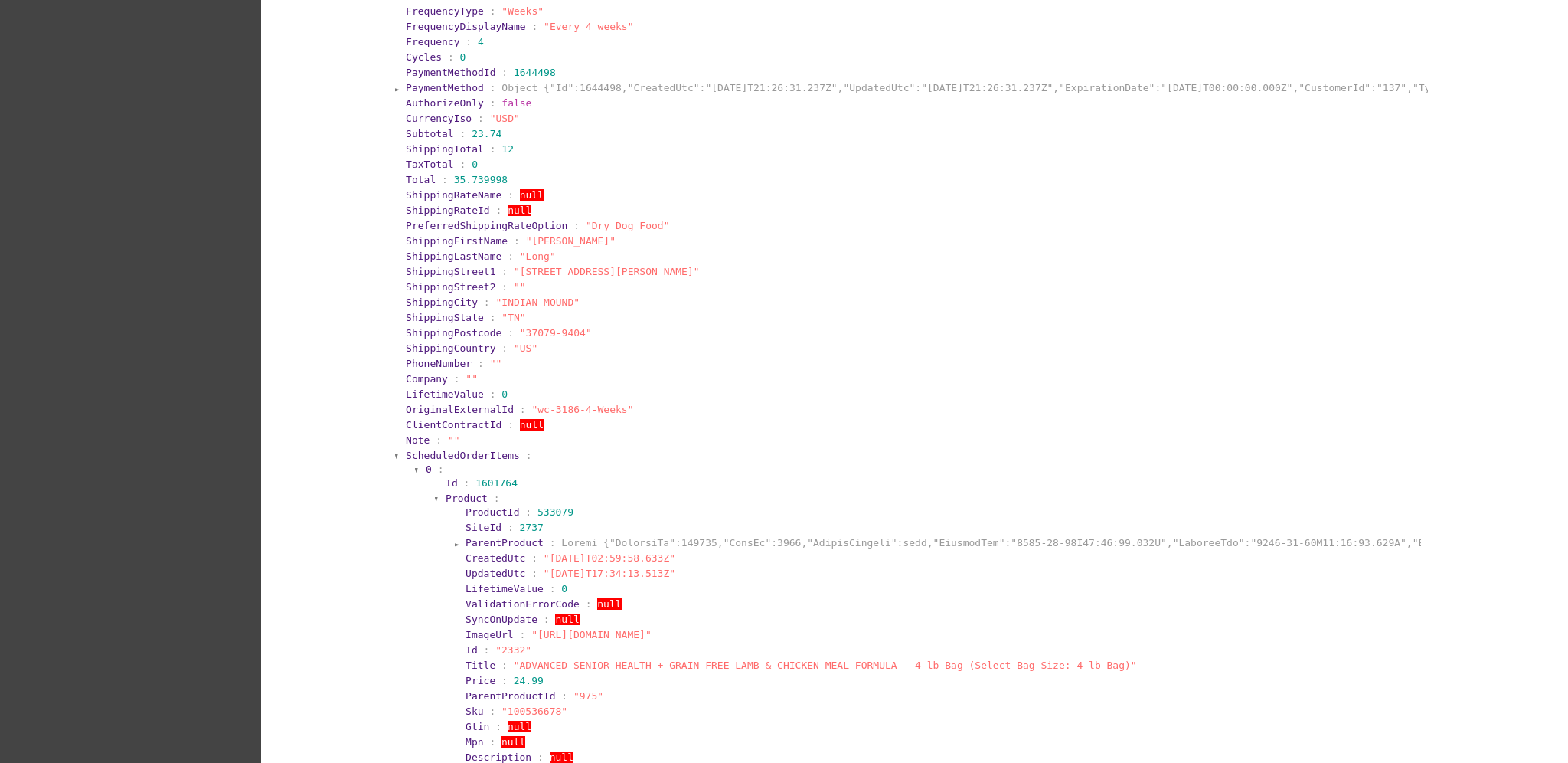
click at [452, 454] on span "ScheduledOrderItems" at bounding box center [462, 455] width 114 height 11
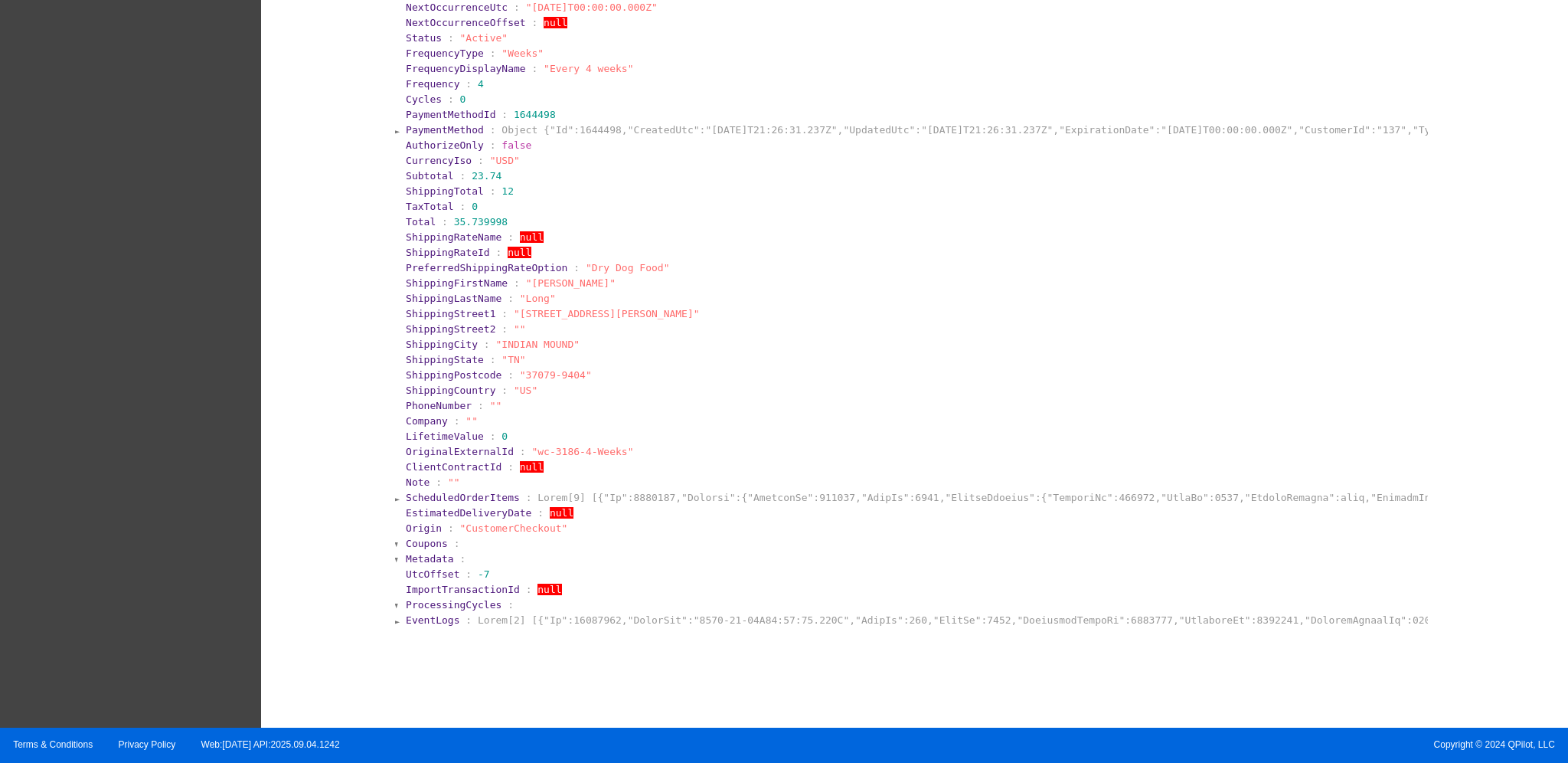
drag, startPoint x: 452, startPoint y: 454, endPoint x: 780, endPoint y: 513, distance: 333.3
click at [780, 513] on section "EstimatedDeliveryDate : null" at bounding box center [915, 513] width 1020 height 11
click at [417, 619] on span "EventLogs" at bounding box center [432, 620] width 53 height 11
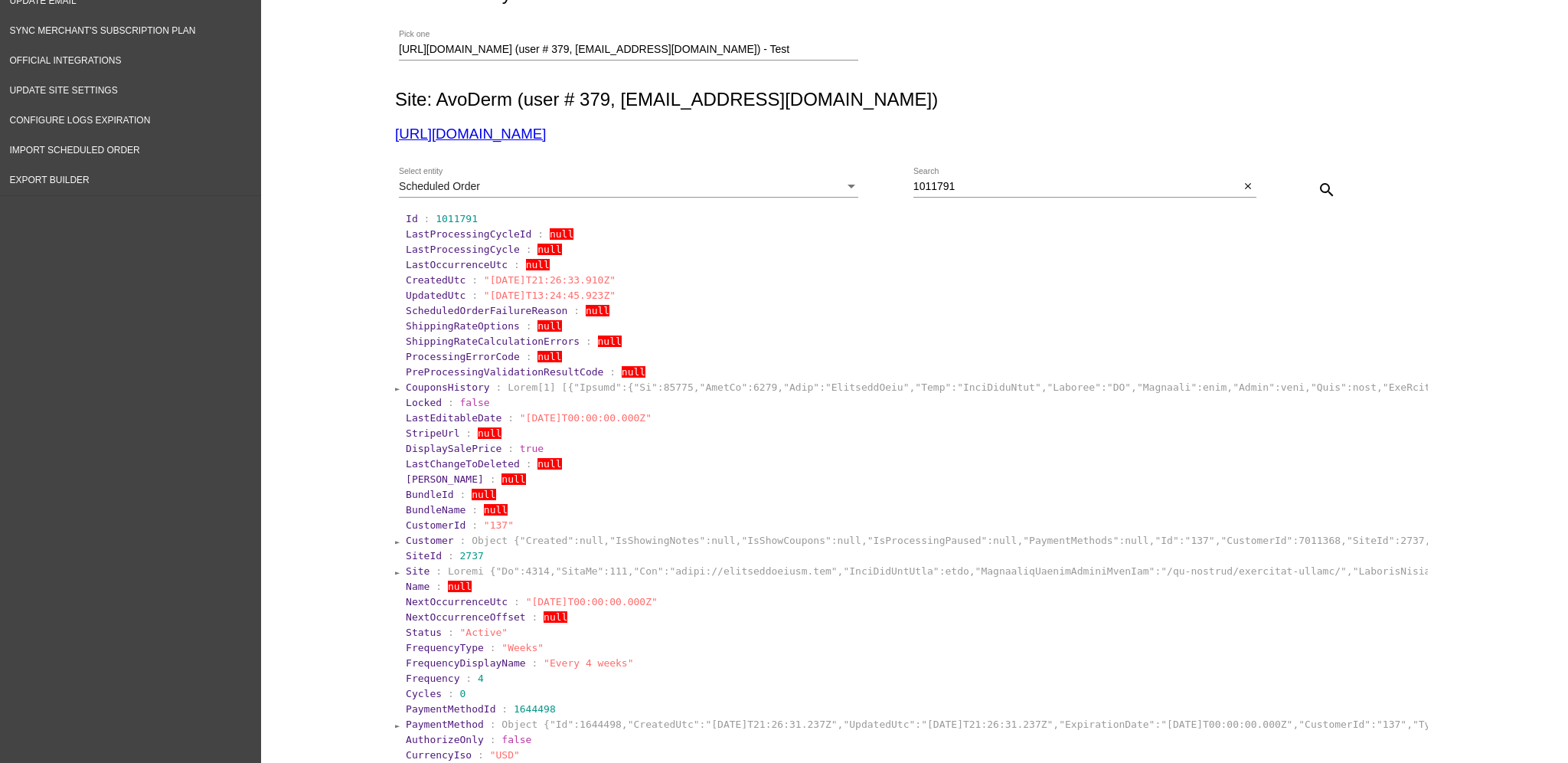
scroll to position [237, 0]
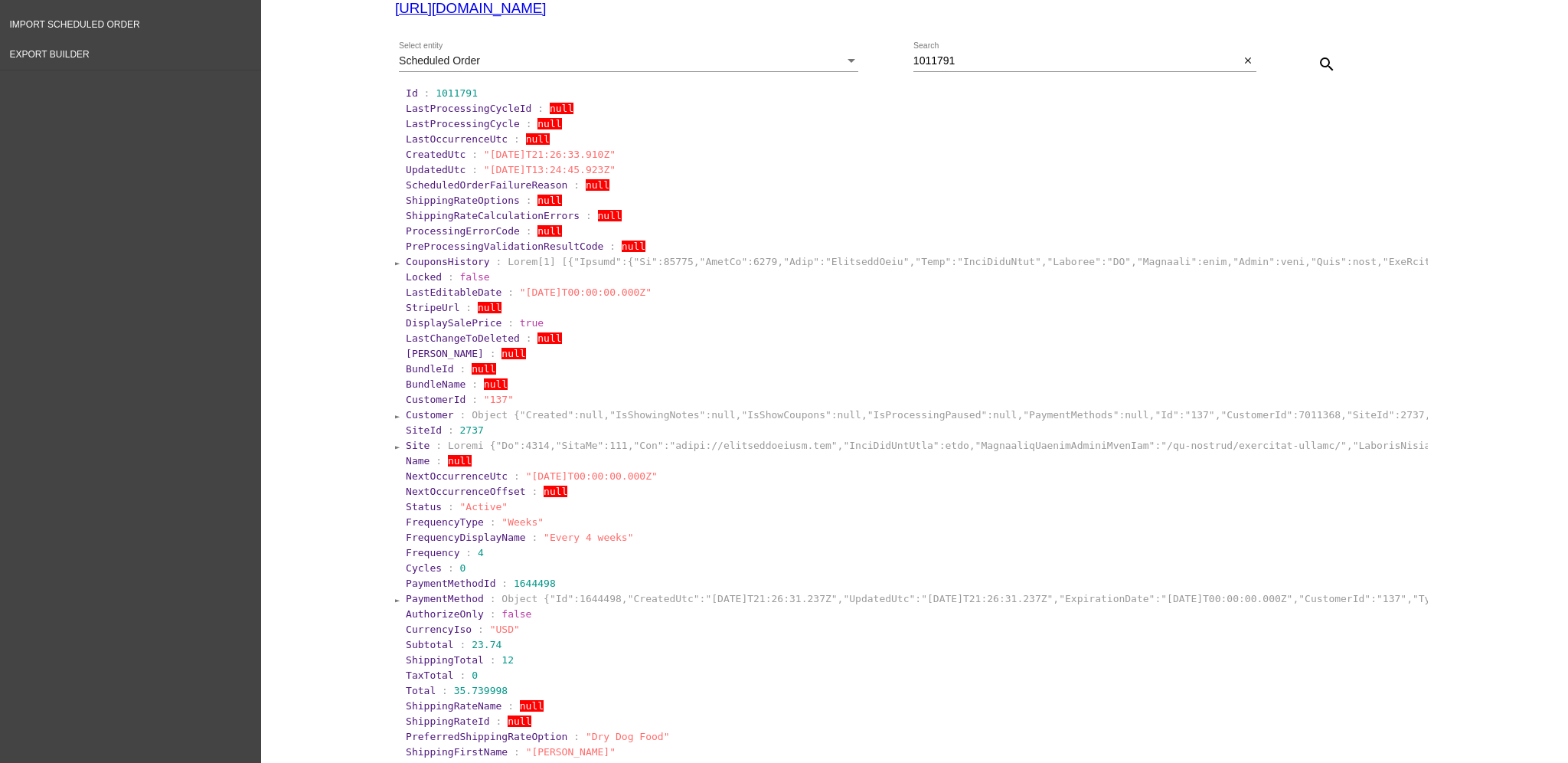
click at [456, 258] on span "CouponsHistory" at bounding box center [448, 262] width 84 height 11
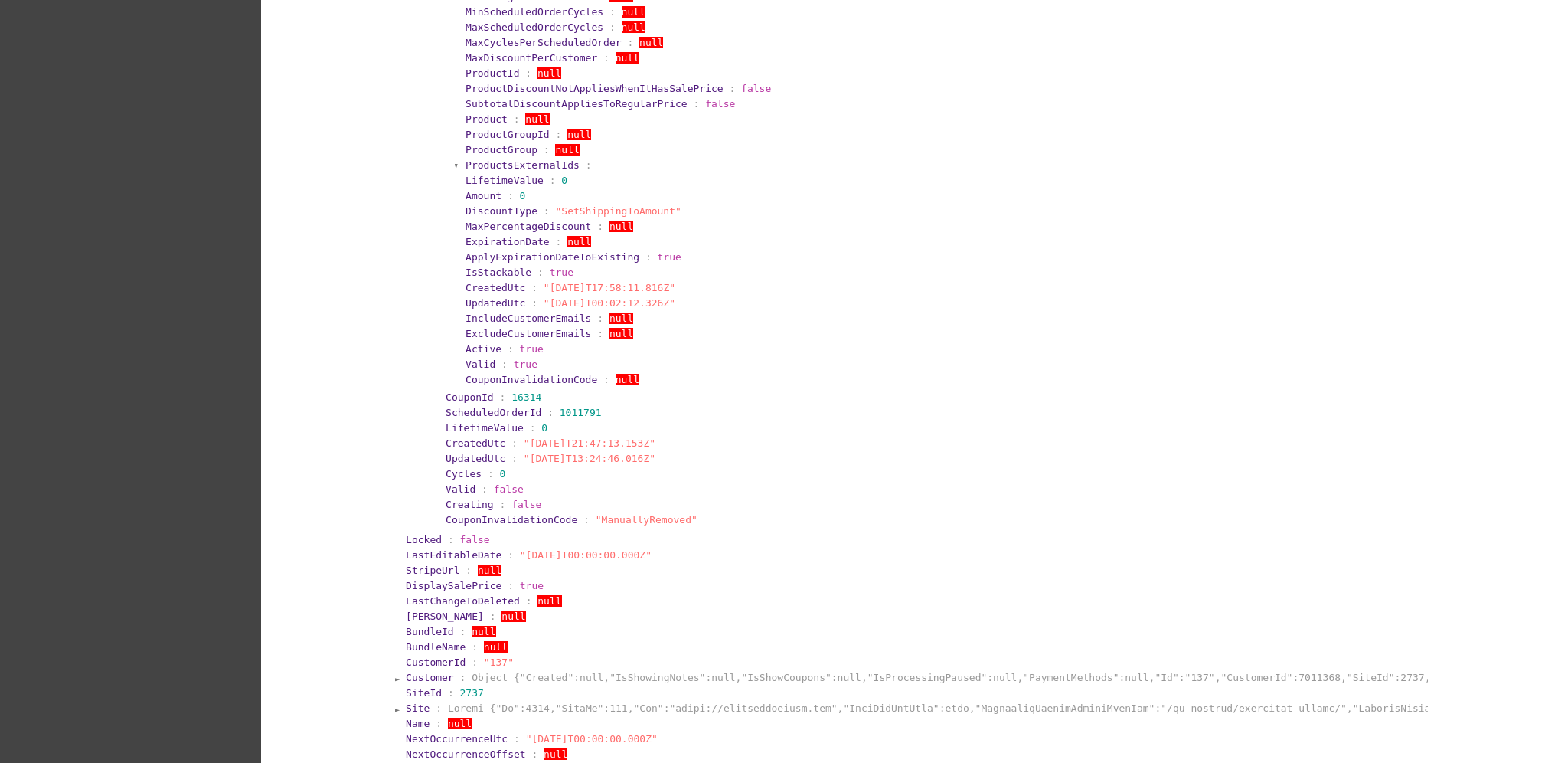
scroll to position [339, 0]
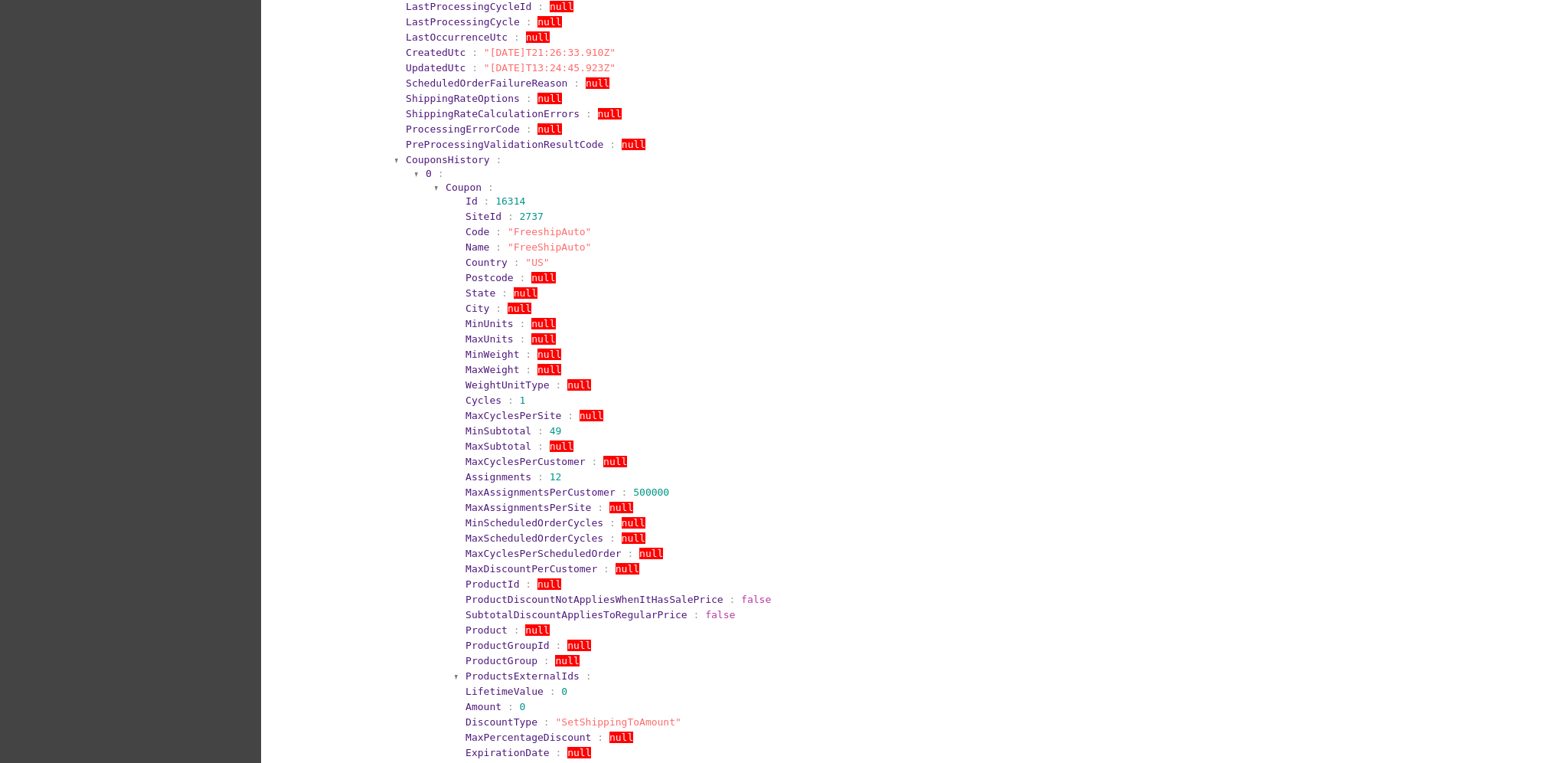
click at [464, 161] on span "CouponsHistory" at bounding box center [448, 160] width 84 height 11
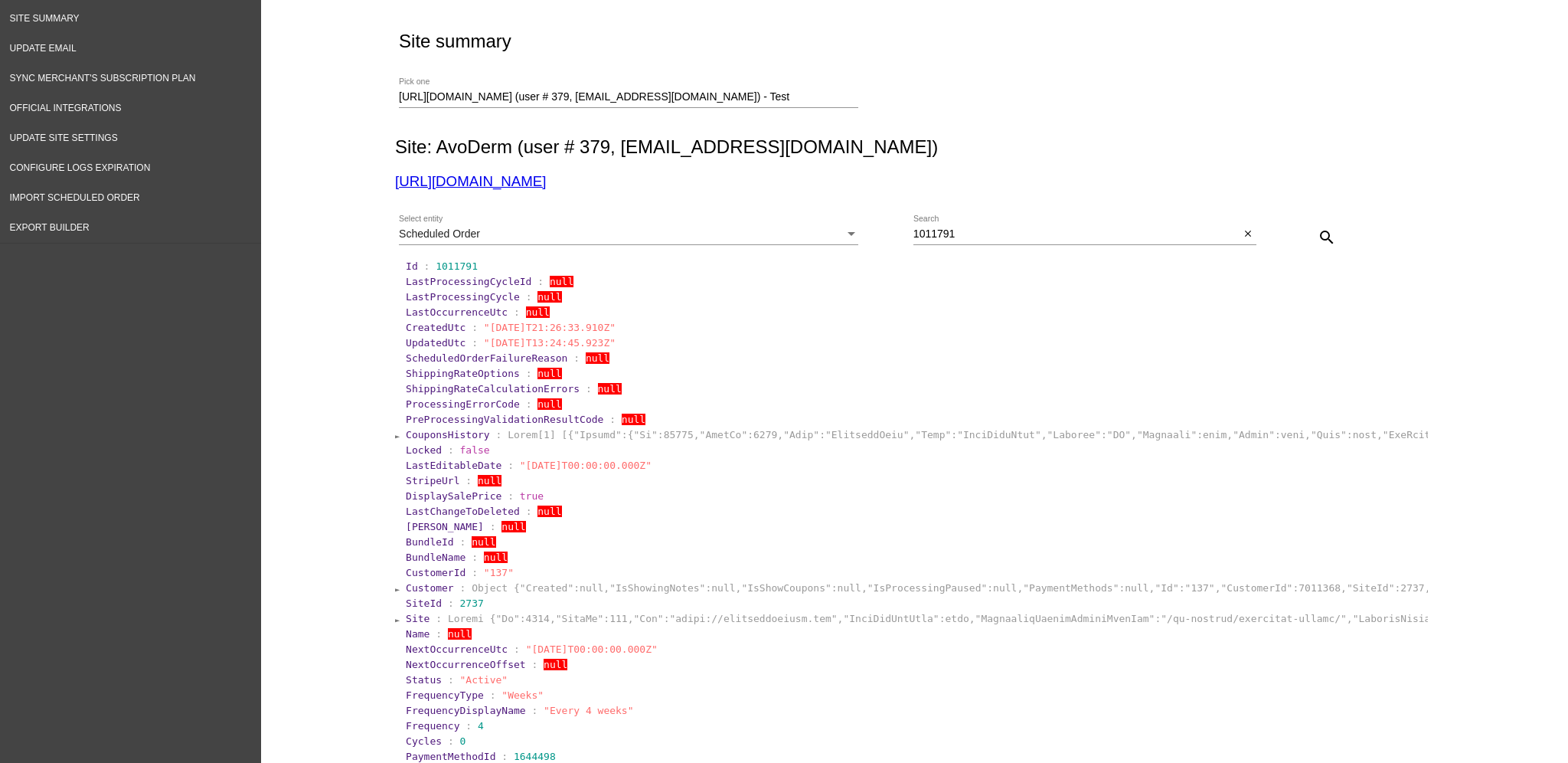
scroll to position [32, 0]
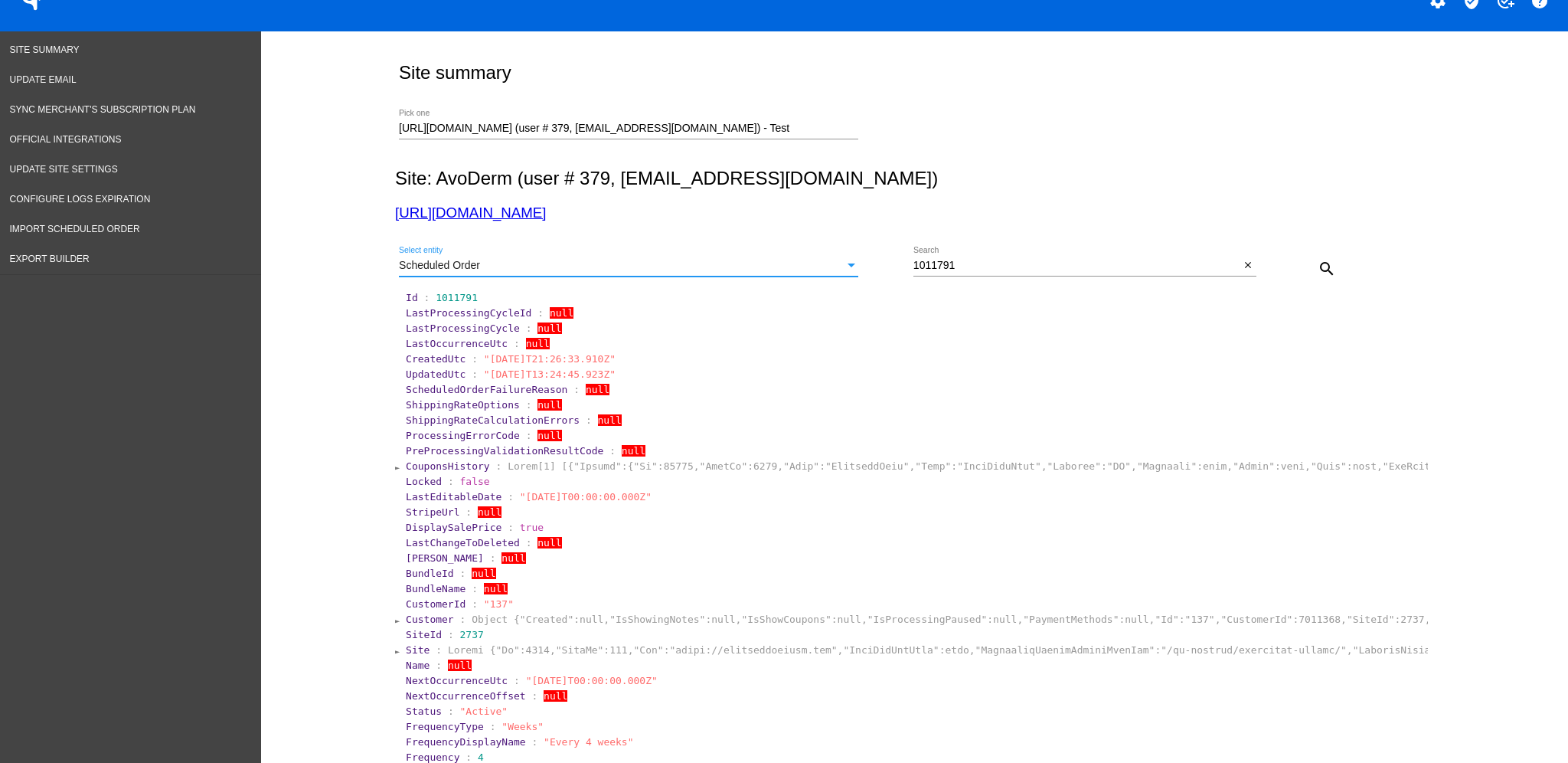
click at [826, 262] on div "Scheduled Order" at bounding box center [622, 266] width 445 height 12
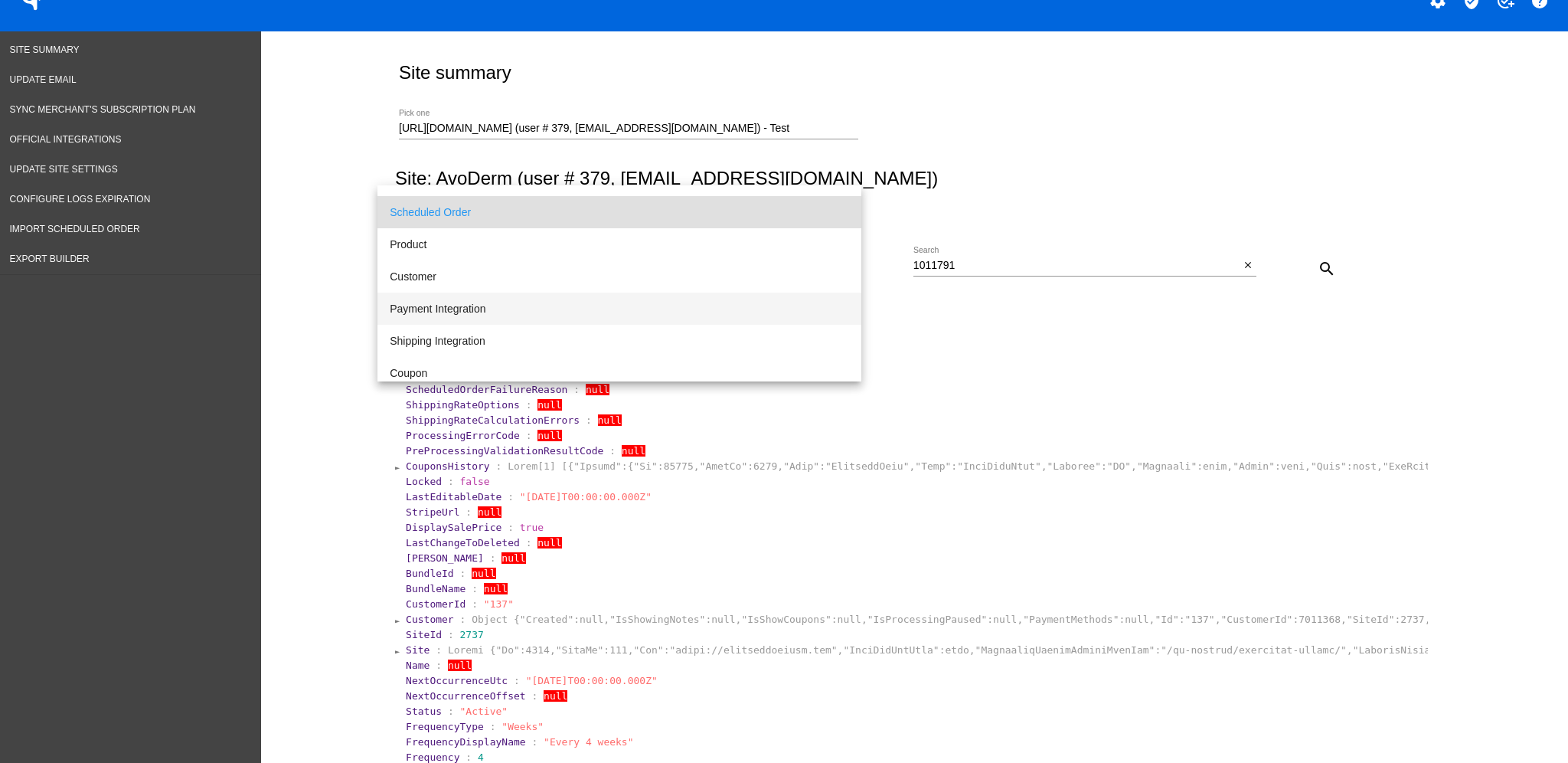
scroll to position [102, 0]
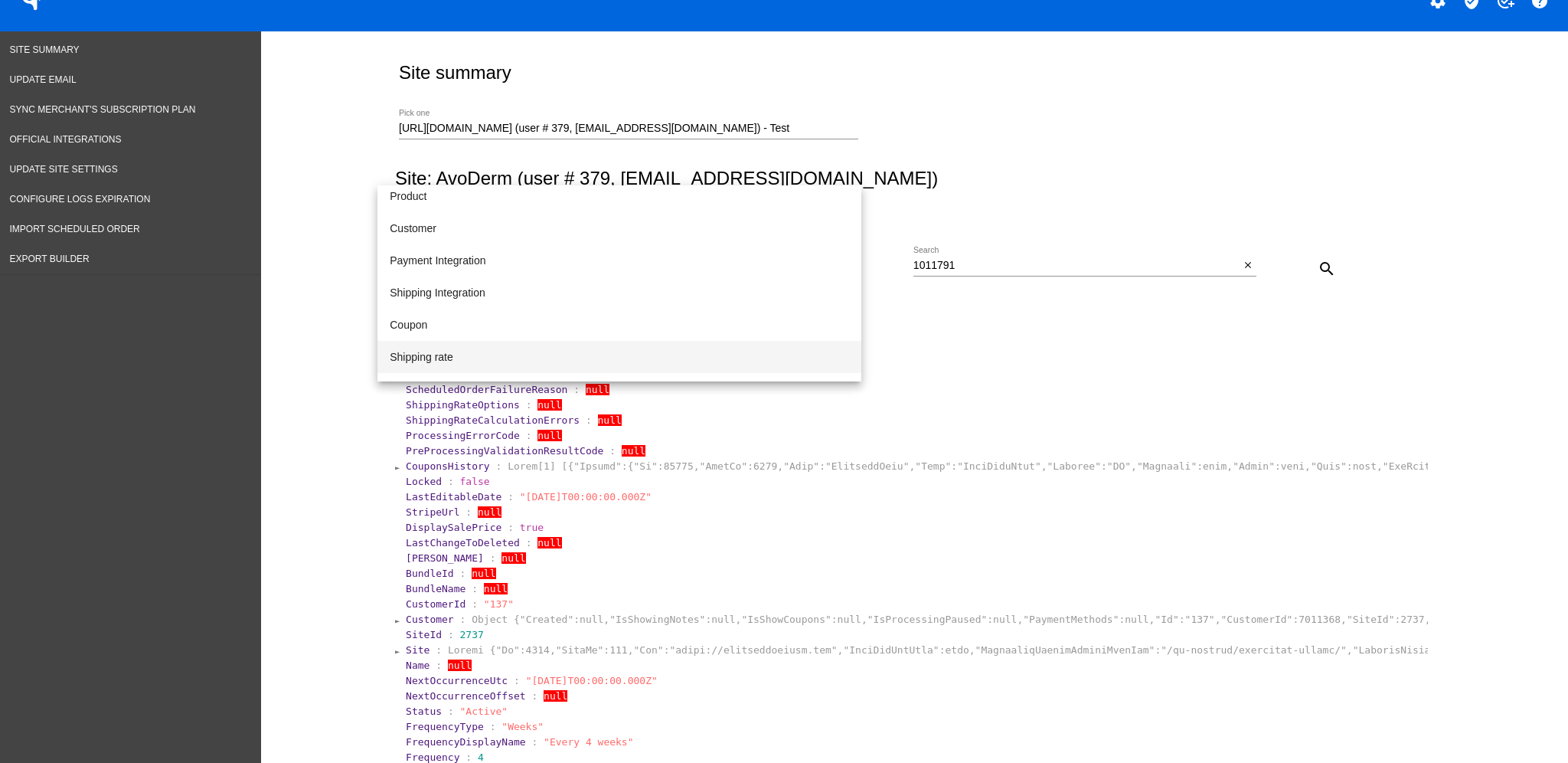
click at [796, 348] on span "Shipping rate" at bounding box center [619, 357] width 459 height 32
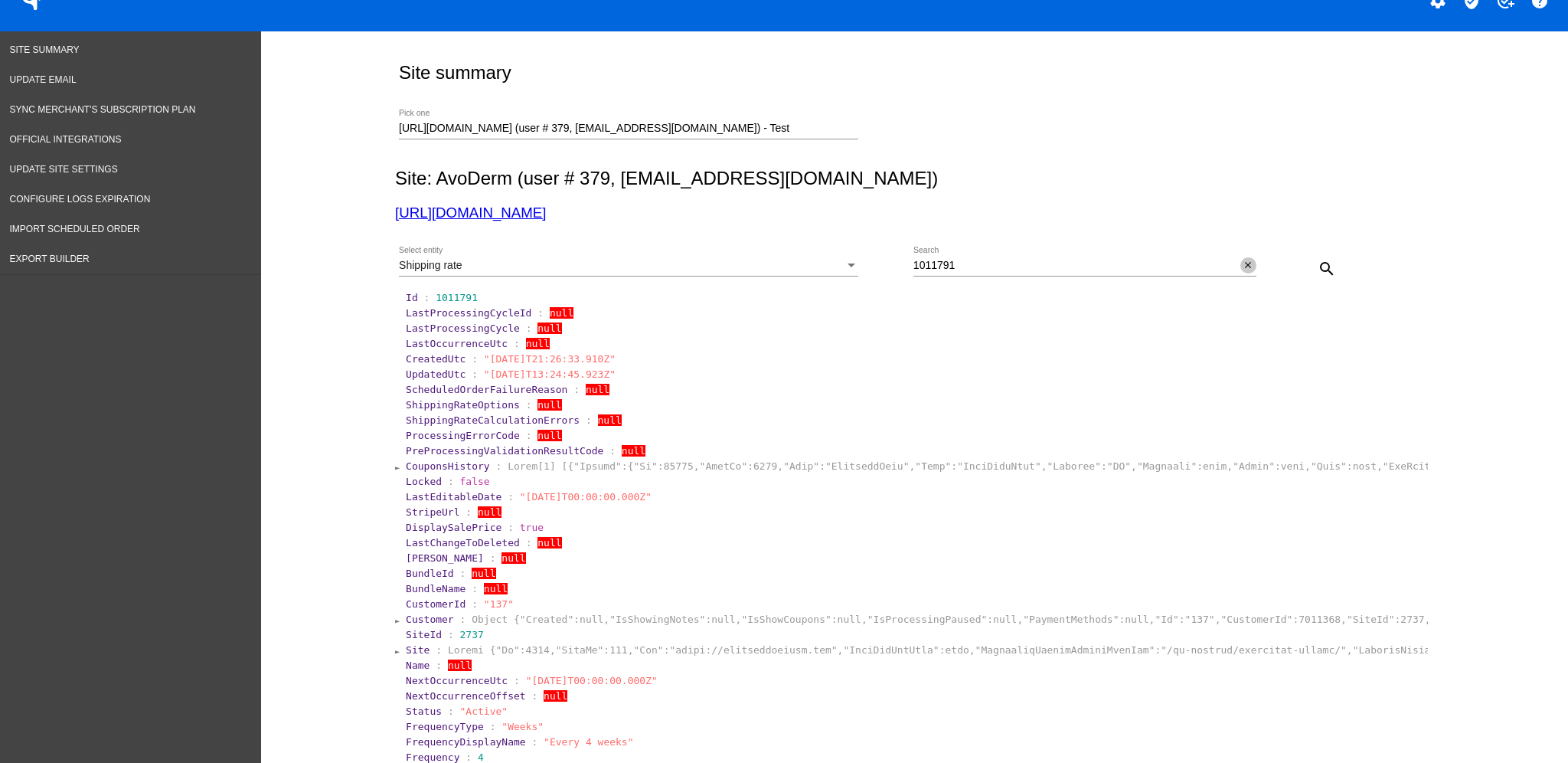
click at [1242, 261] on mat-icon "close" at bounding box center [1247, 266] width 11 height 12
click at [1319, 274] on mat-icon "search" at bounding box center [1327, 269] width 19 height 19
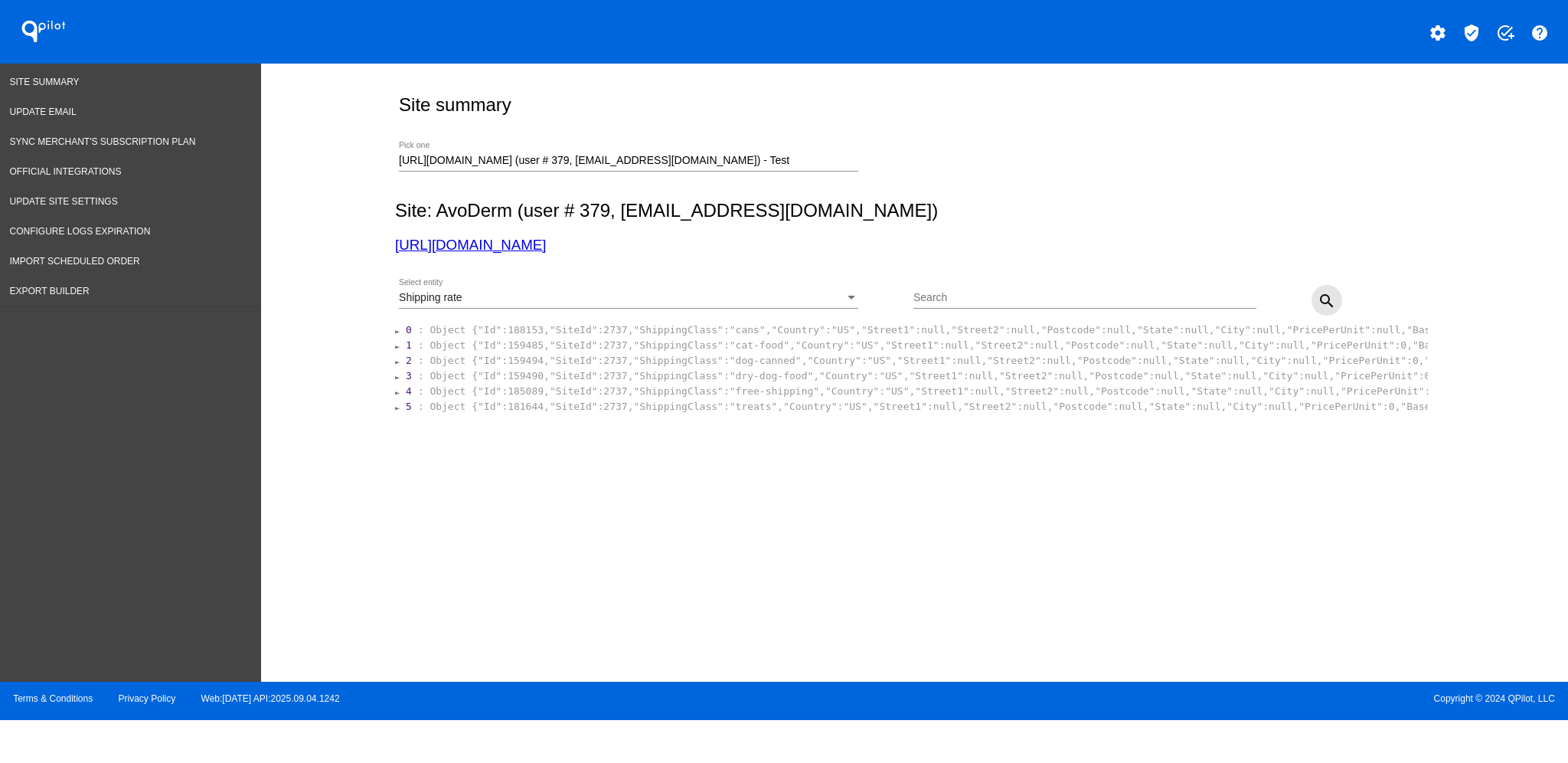
scroll to position [0, 0]
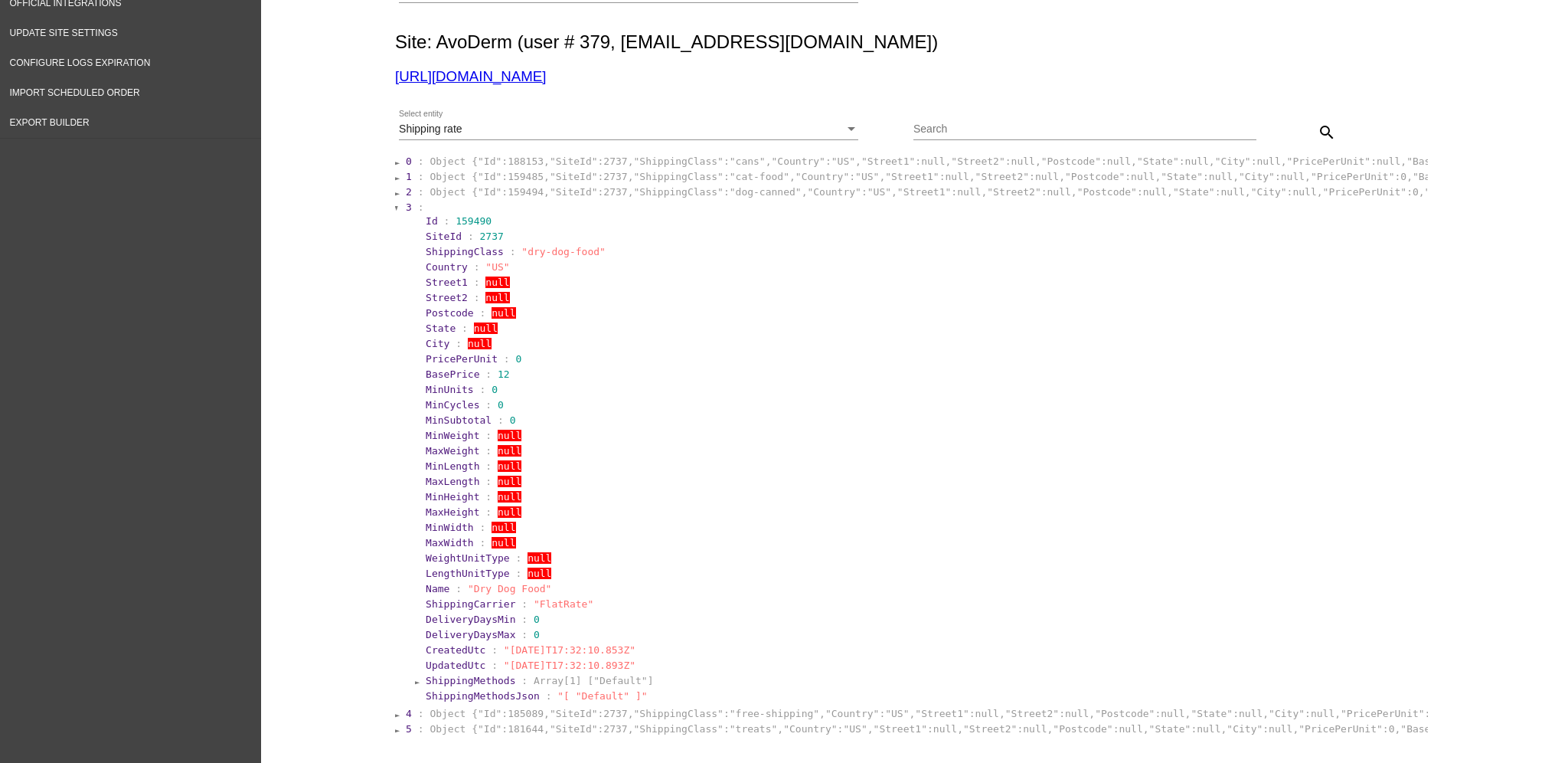
scroll to position [203, 0]
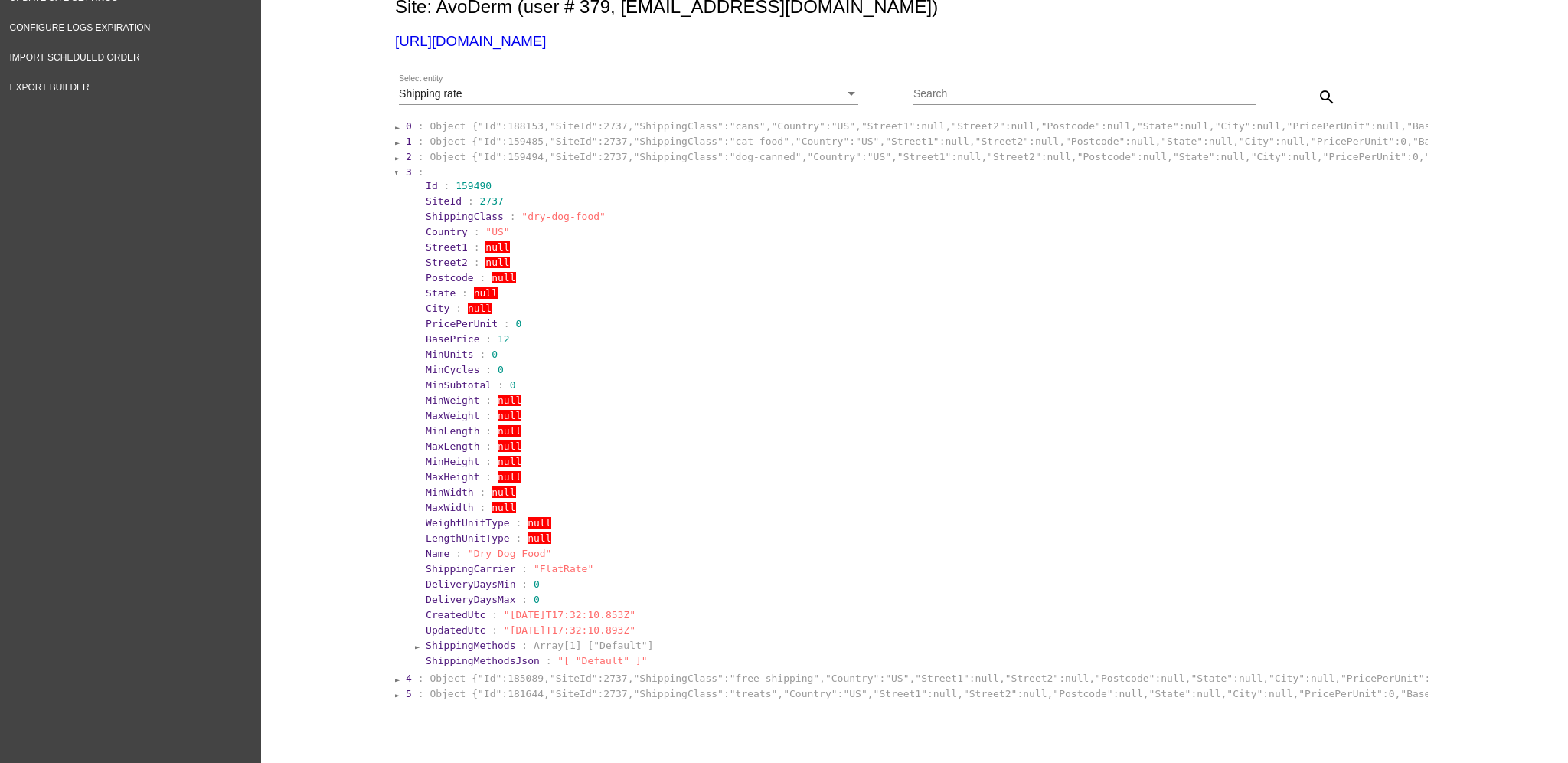
click at [468, 644] on span "ShippingMethods" at bounding box center [471, 645] width 90 height 11
drag, startPoint x: 555, startPoint y: 553, endPoint x: 456, endPoint y: 550, distance: 99.0
click at [456, 550] on section "Name : "Dry Dog Food"" at bounding box center [925, 553] width 998 height 11
copy span ""Dry Dog Food""
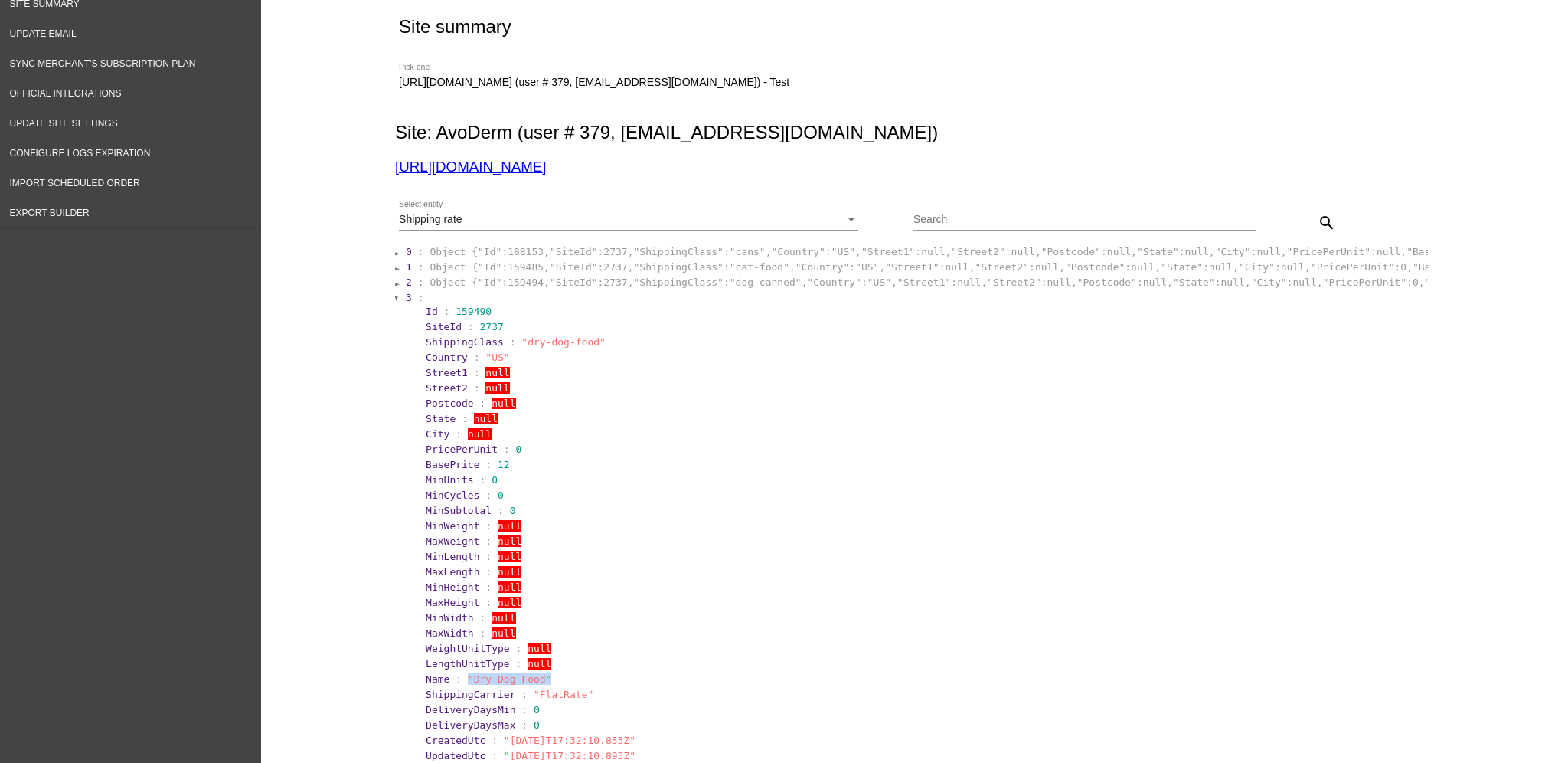
scroll to position [0, 0]
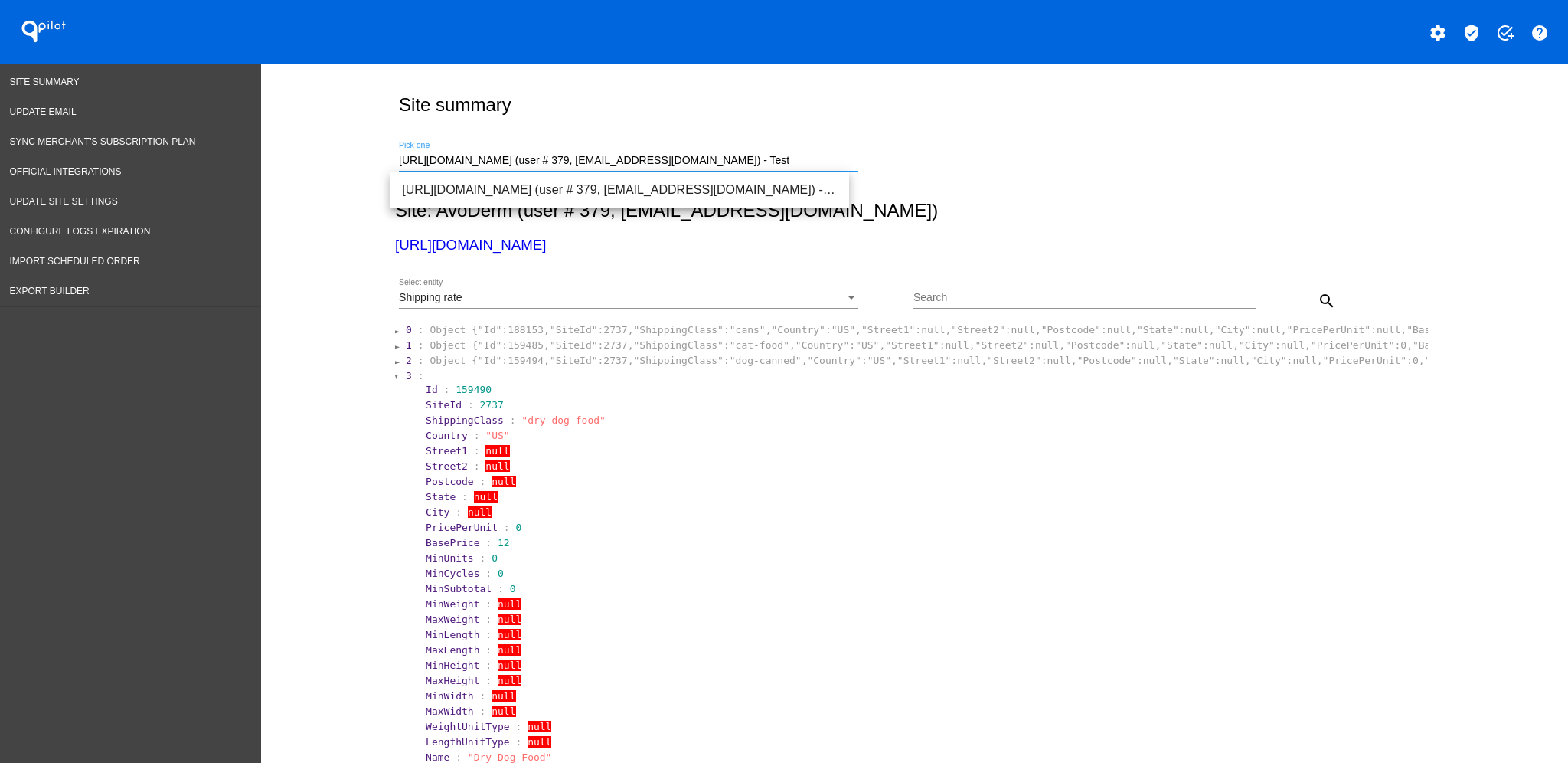
drag, startPoint x: 807, startPoint y: 162, endPoint x: 275, endPoint y: 155, distance: 532.0
click at [275, 155] on div "Site summary [URL][DOMAIN_NAME] (user # 379, [PERSON_NAME][EMAIL_ADDRESS][DOMAI…" at bounding box center [914, 538] width 1307 height 949
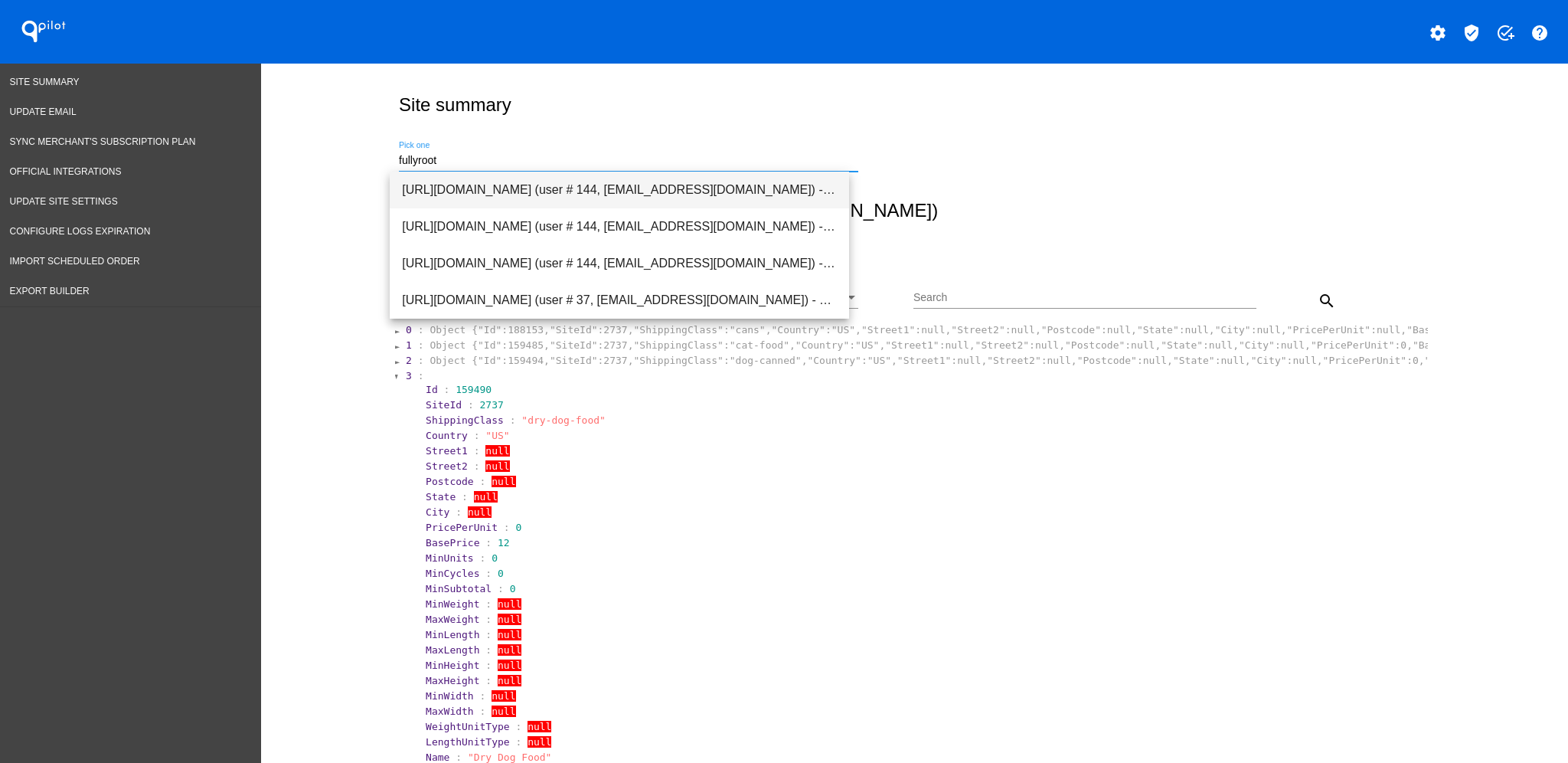
click at [466, 179] on span "[URL][DOMAIN_NAME] (user # 144, [EMAIL_ADDRESS][DOMAIN_NAME]) - Production" at bounding box center [619, 190] width 435 height 36
type input "[URL][DOMAIN_NAME] (user # 144, [EMAIL_ADDRESS][DOMAIN_NAME]) - Production"
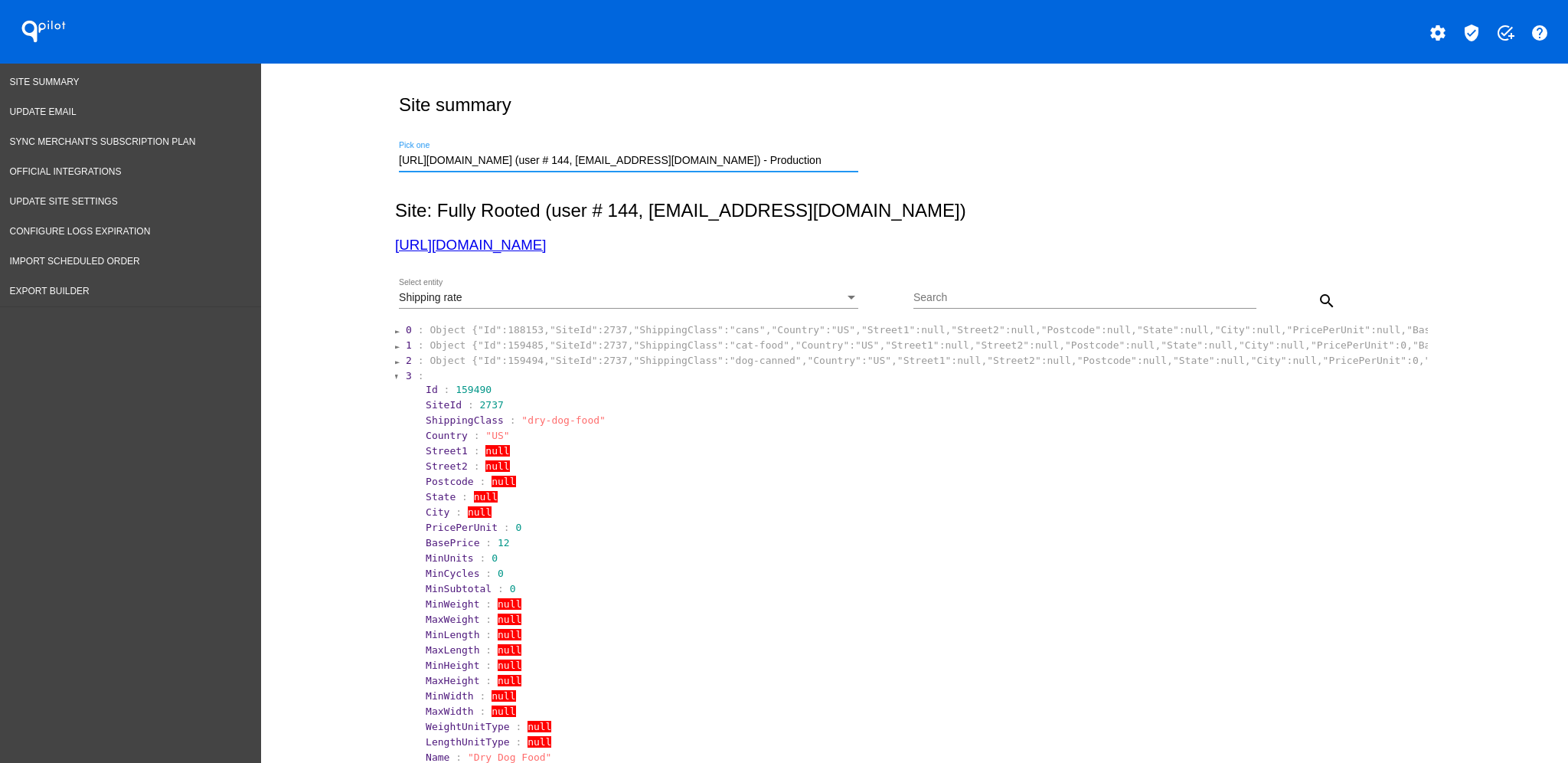
click at [1013, 303] on input "Search" at bounding box center [1085, 297] width 343 height 12
paste input "962314"
type input "962314"
click at [801, 305] on div "Shipping rate Select entity" at bounding box center [628, 293] width 459 height 30
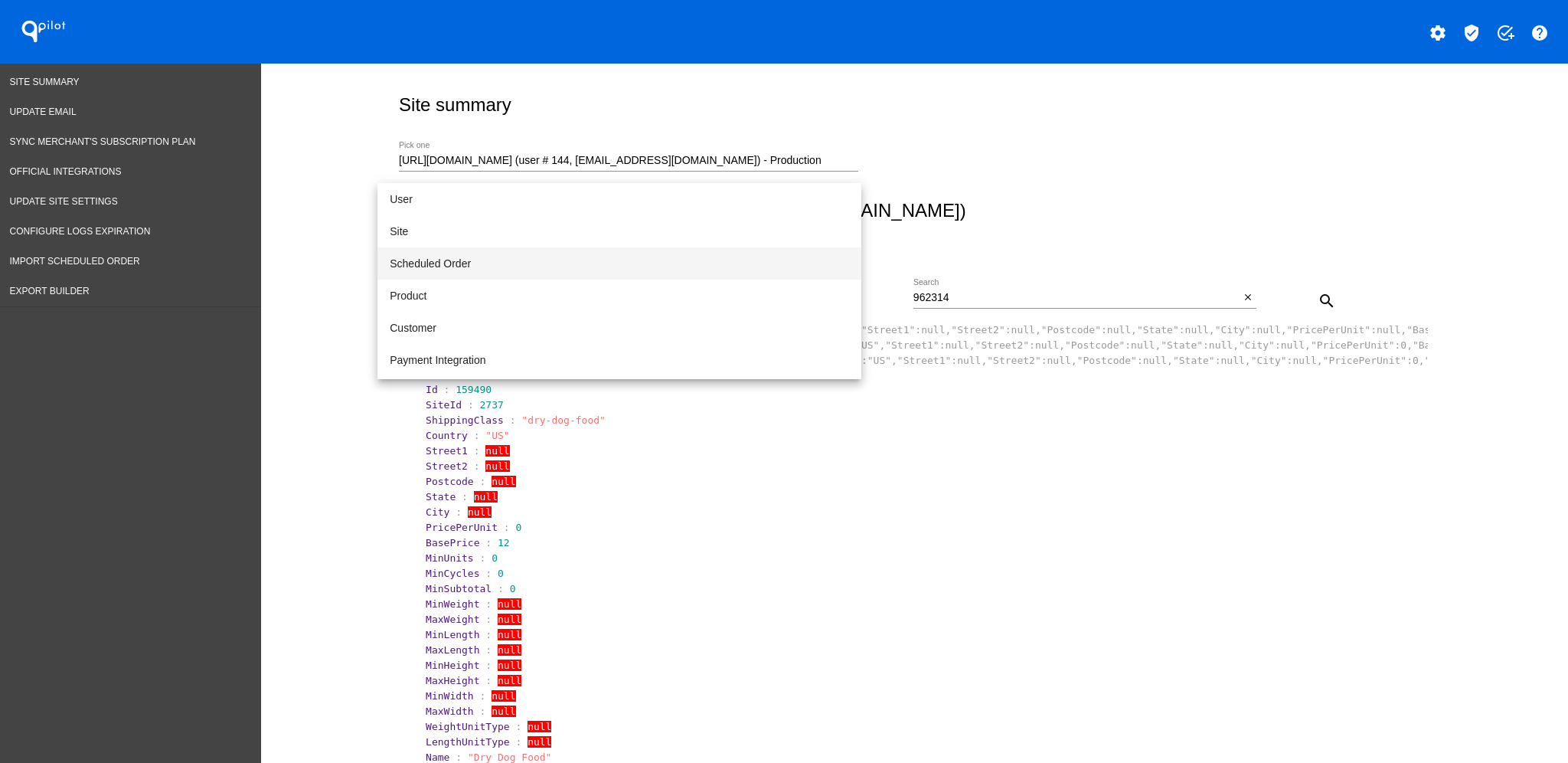
click at [739, 251] on span "Scheduled Order" at bounding box center [619, 263] width 459 height 32
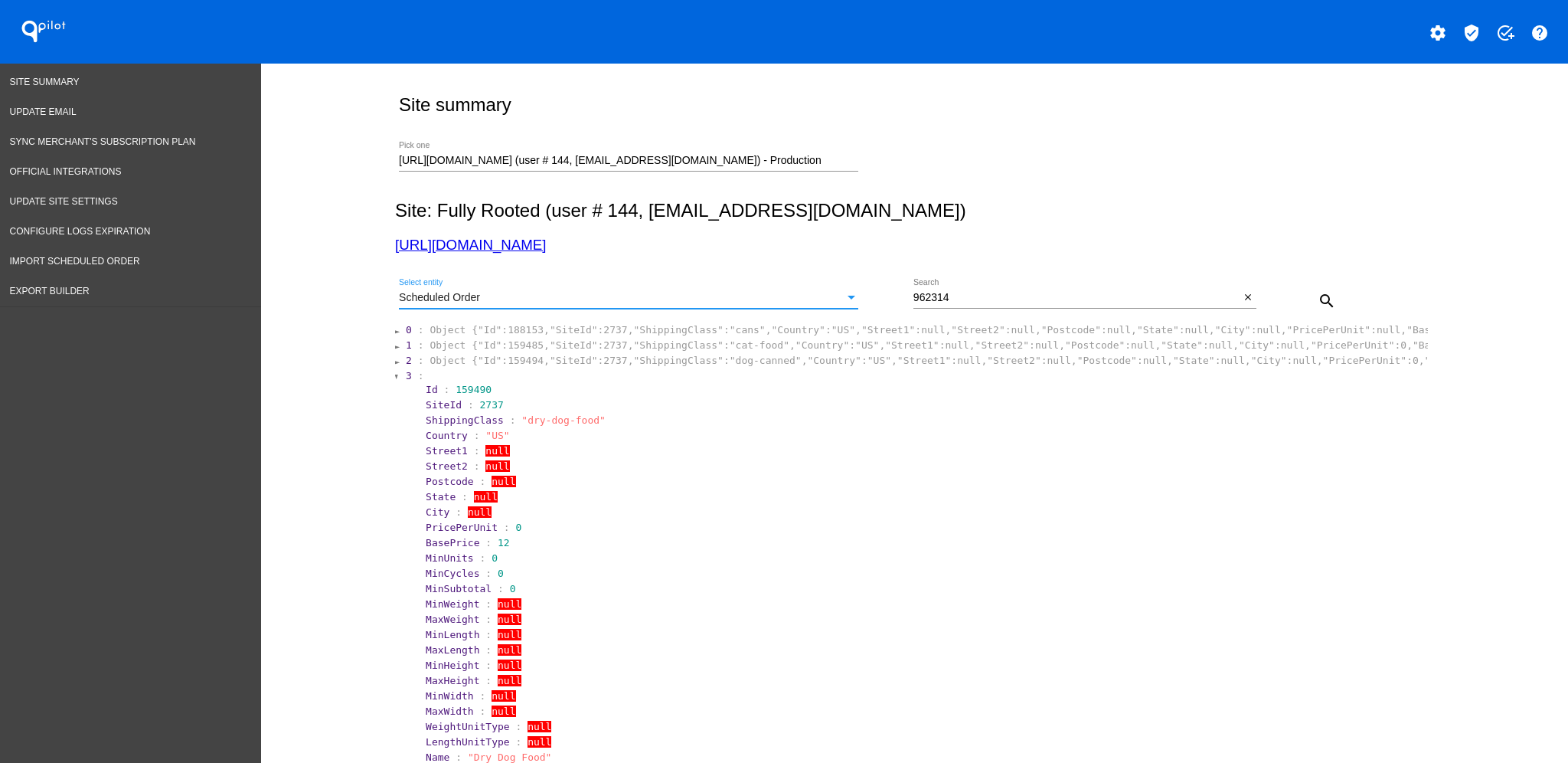
click at [1322, 289] on button "search" at bounding box center [1327, 301] width 31 height 31
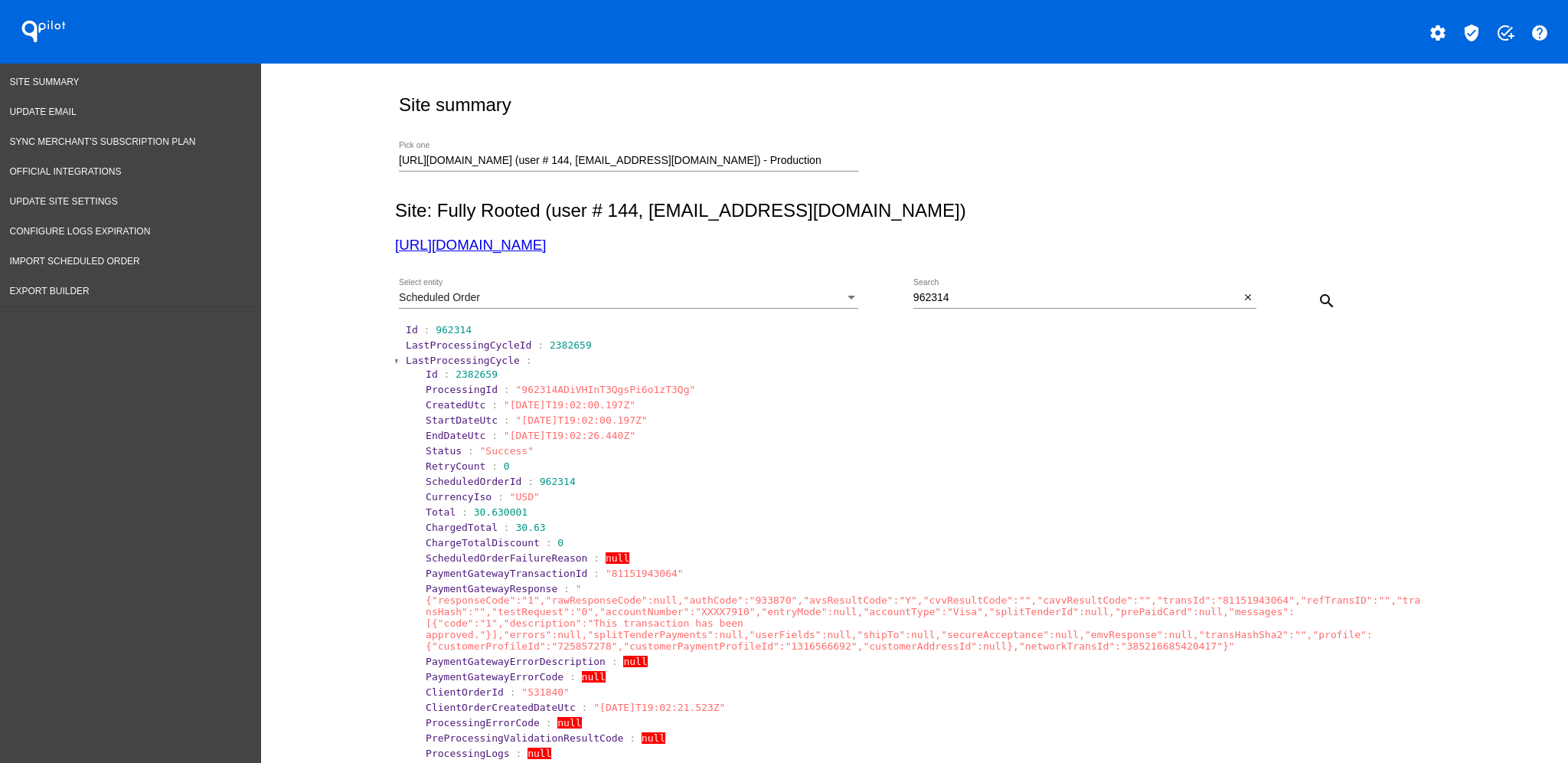
click at [419, 350] on span "LastProcessingCycleId" at bounding box center [468, 345] width 126 height 11
click at [416, 363] on span "LastProcessingCycle" at bounding box center [462, 360] width 114 height 11
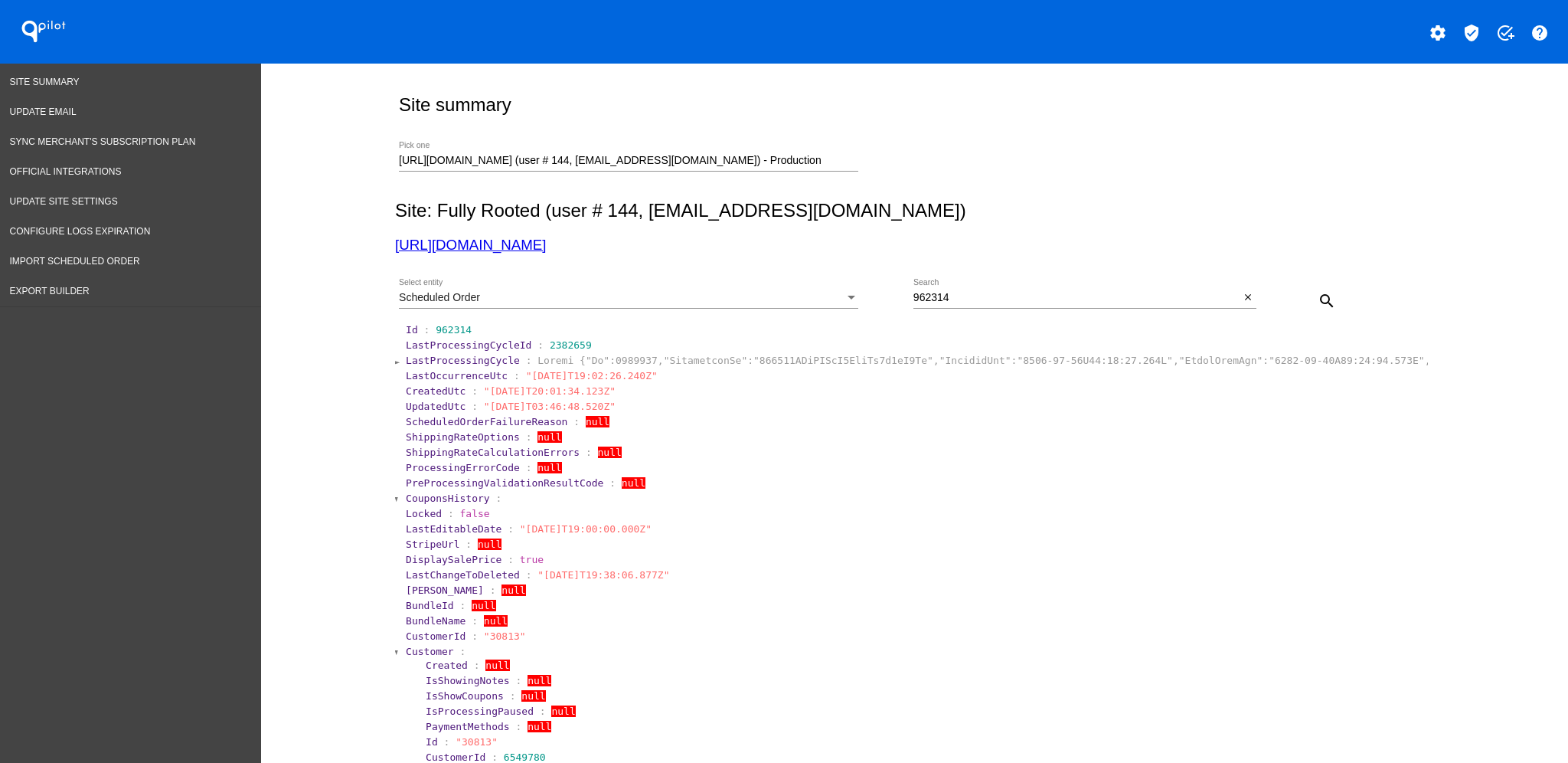
click at [406, 654] on span "Customer" at bounding box center [430, 651] width 49 height 11
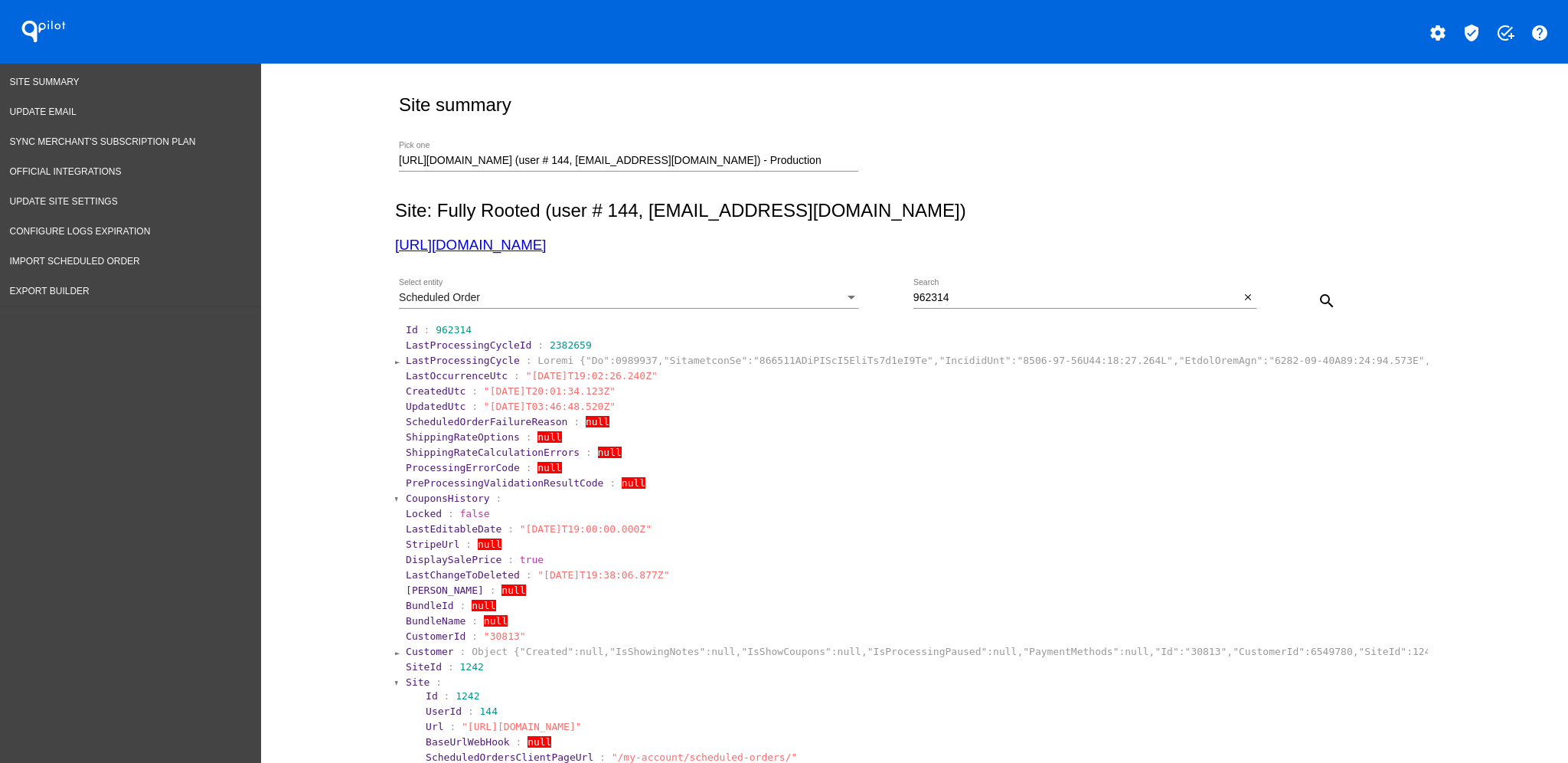
scroll to position [102, 0]
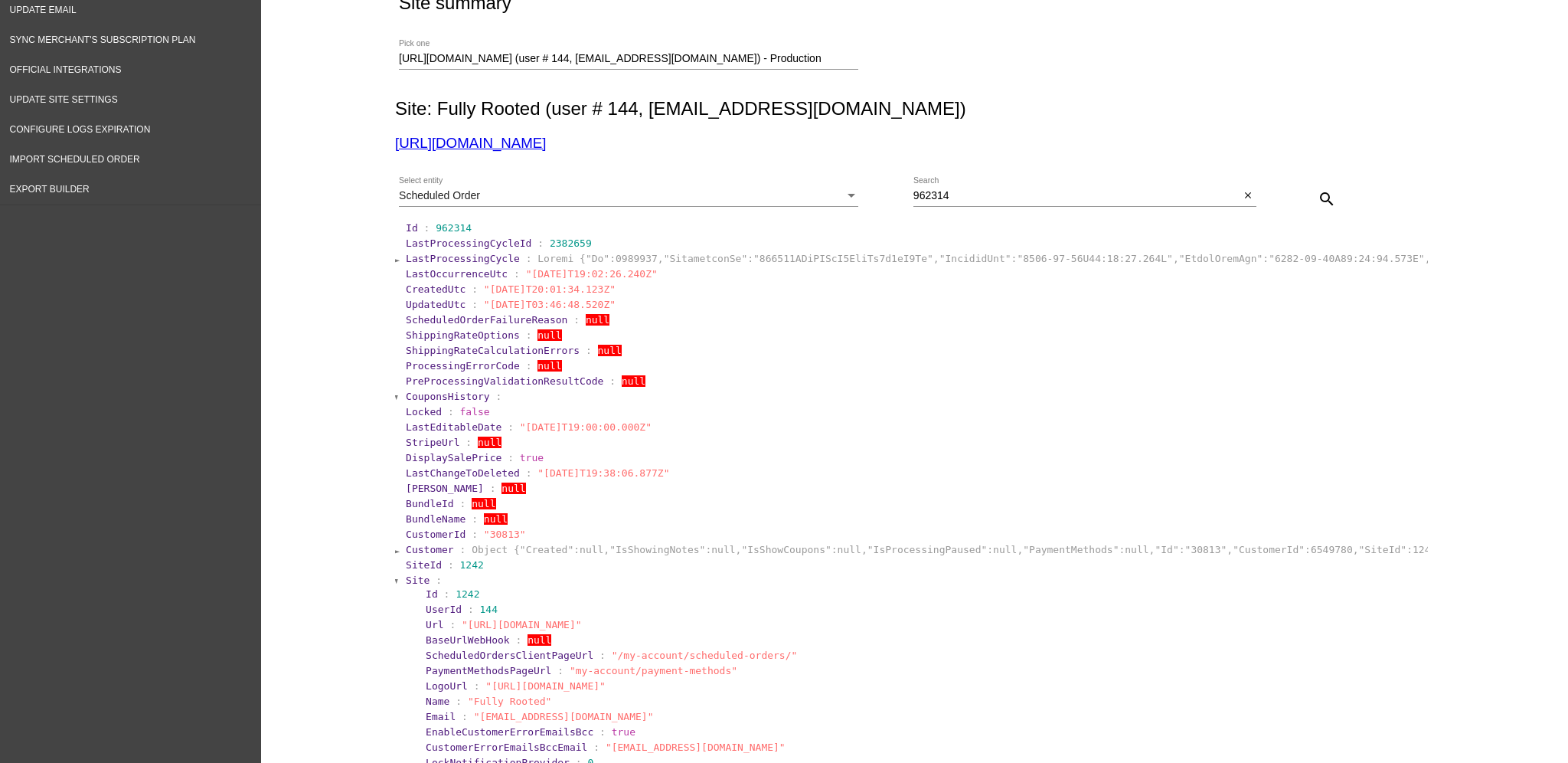
click at [406, 581] on span "Site" at bounding box center [417, 580] width 23 height 11
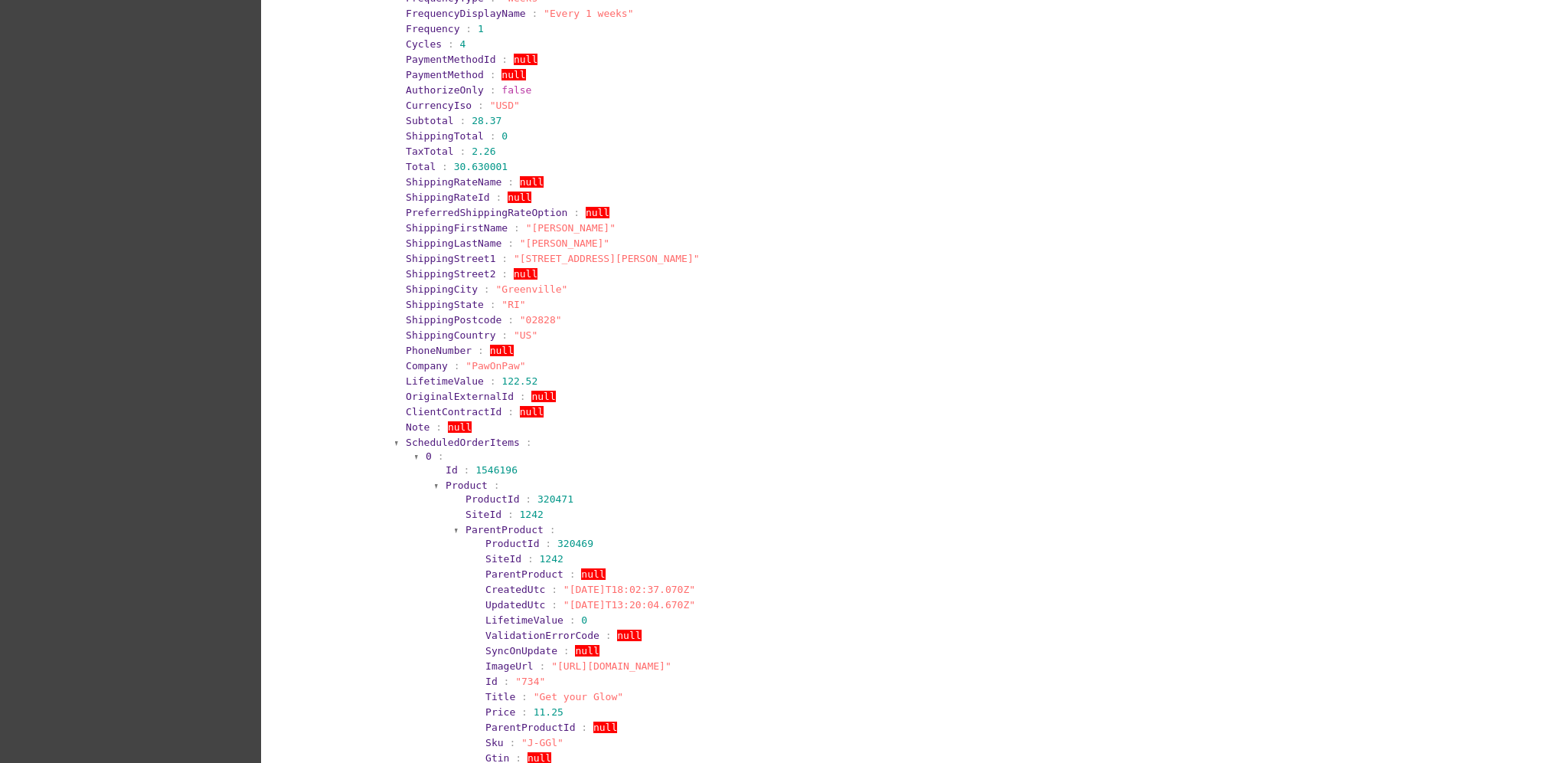
scroll to position [816, 0]
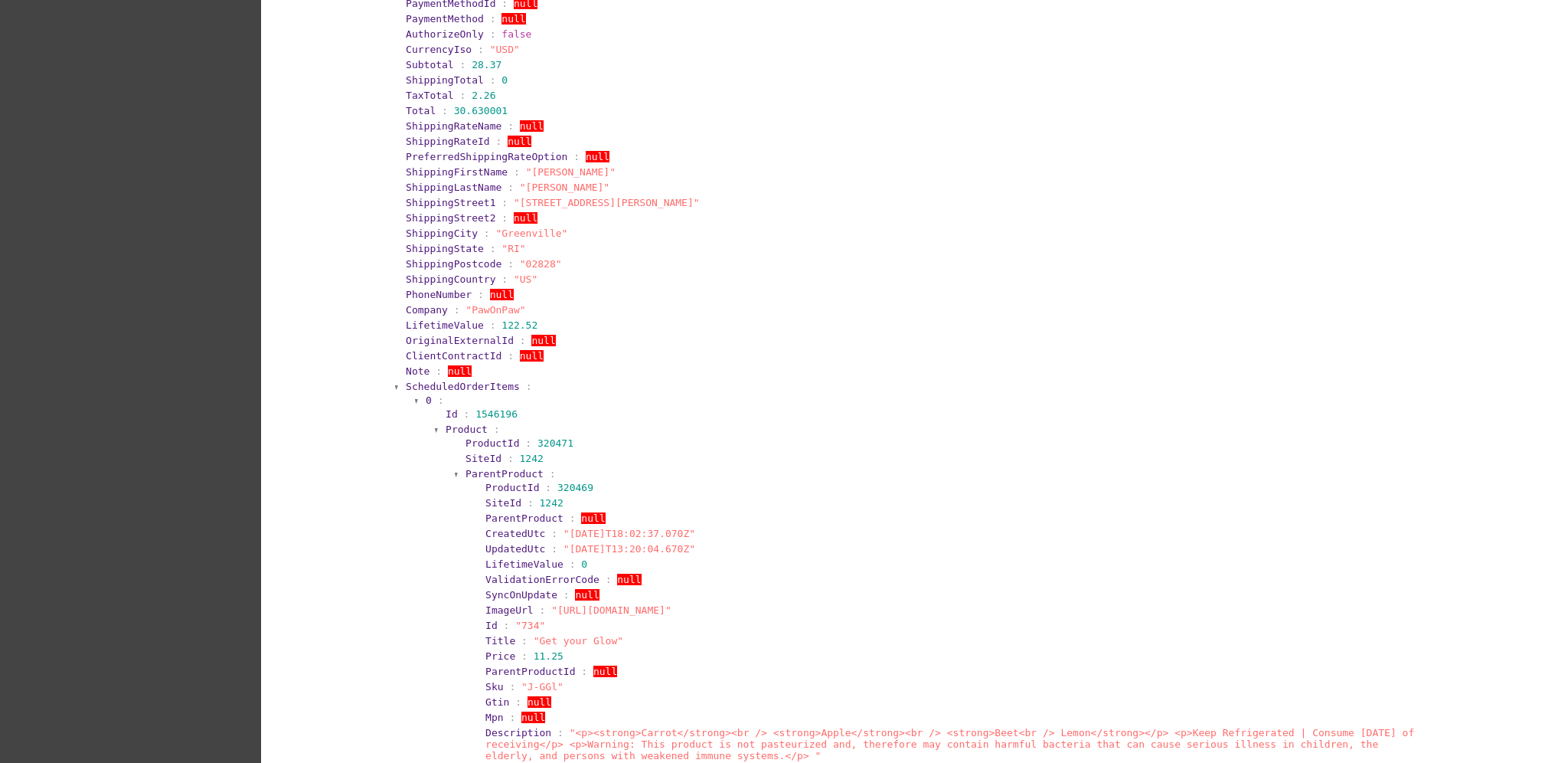
click at [417, 382] on span "ScheduledOrderItems" at bounding box center [462, 386] width 114 height 11
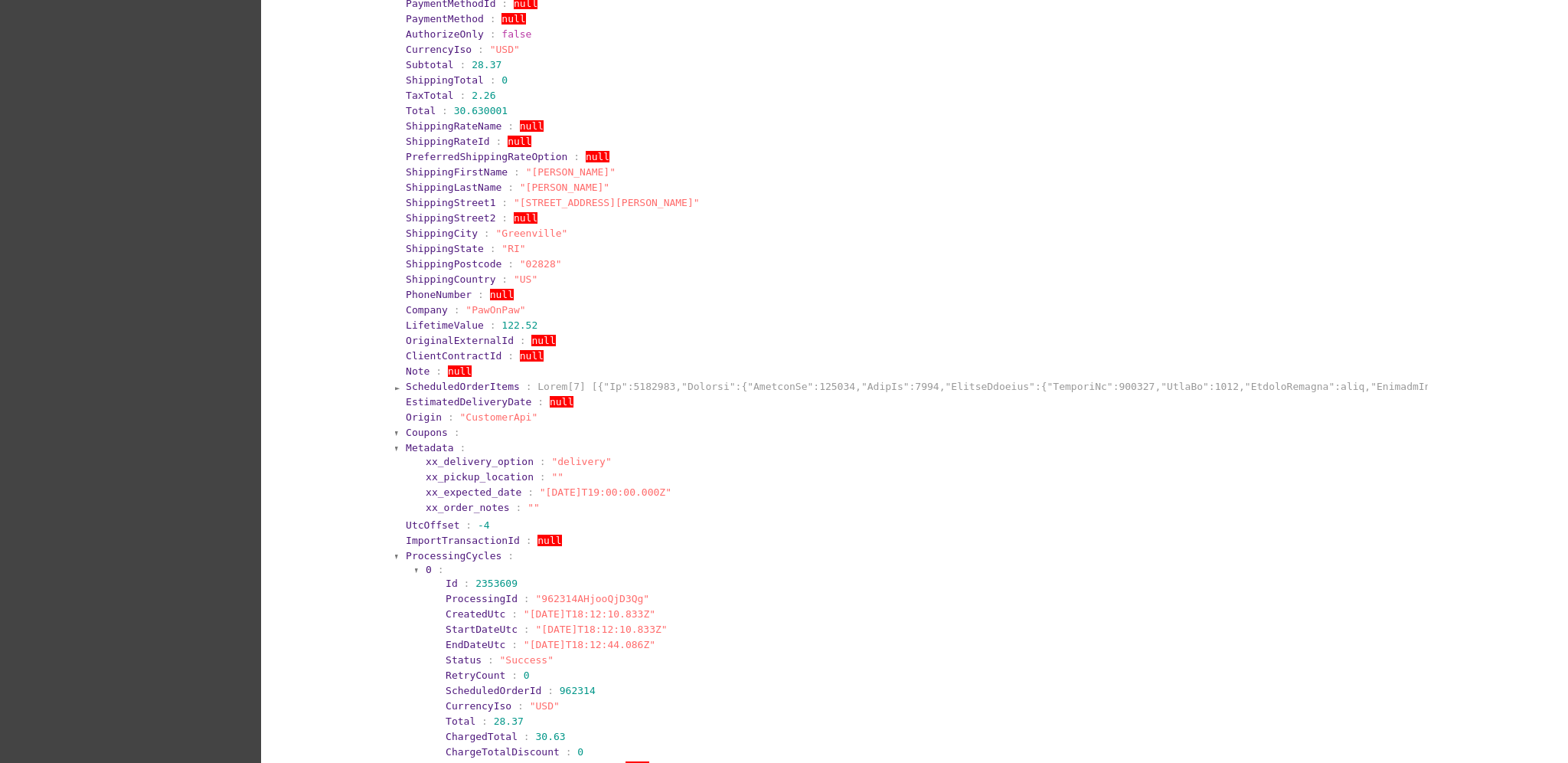
click at [411, 552] on span "ProcessingCycles" at bounding box center [454, 556] width 96 height 11
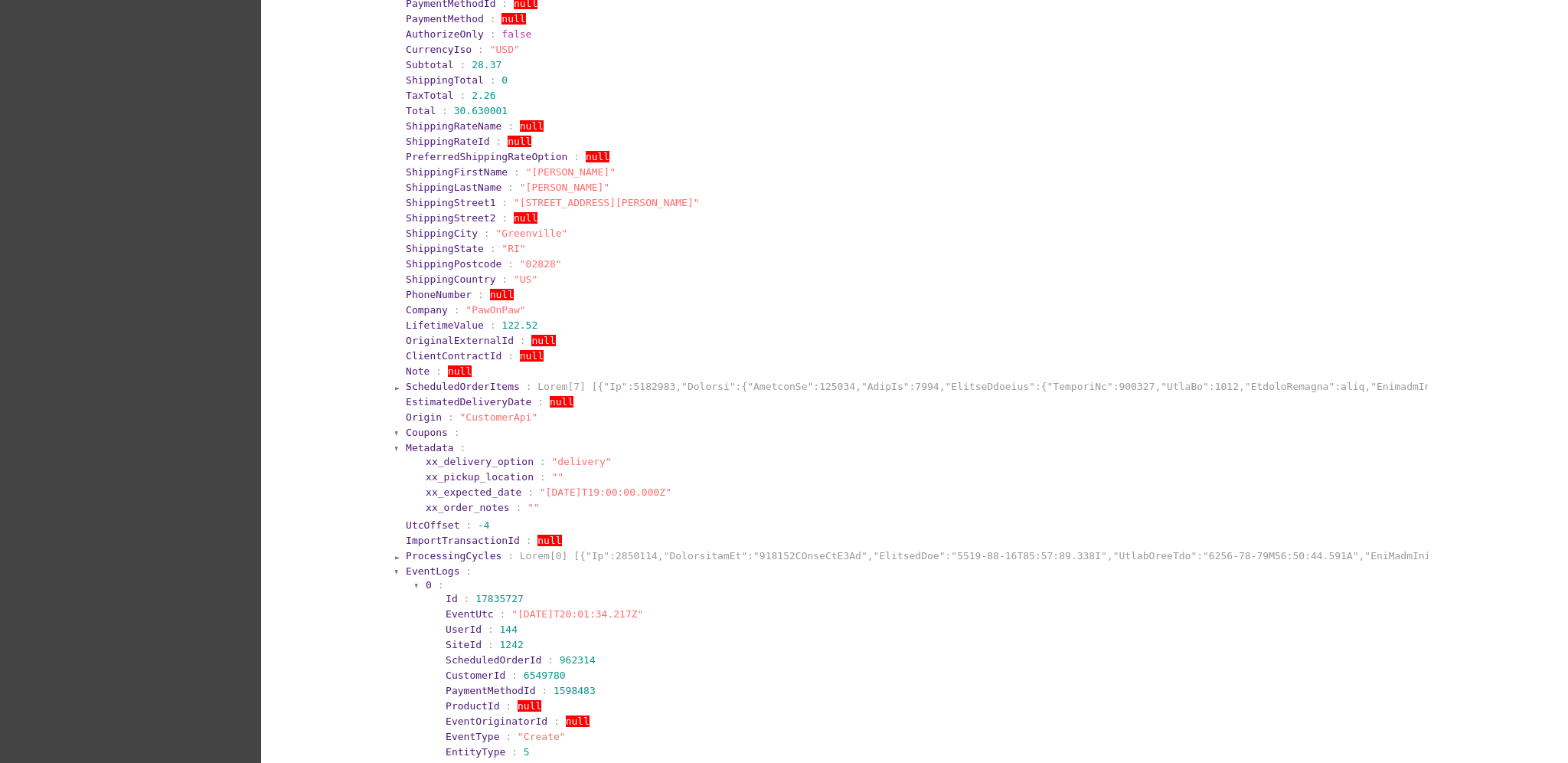
click at [412, 569] on span "EventLogs" at bounding box center [432, 571] width 53 height 11
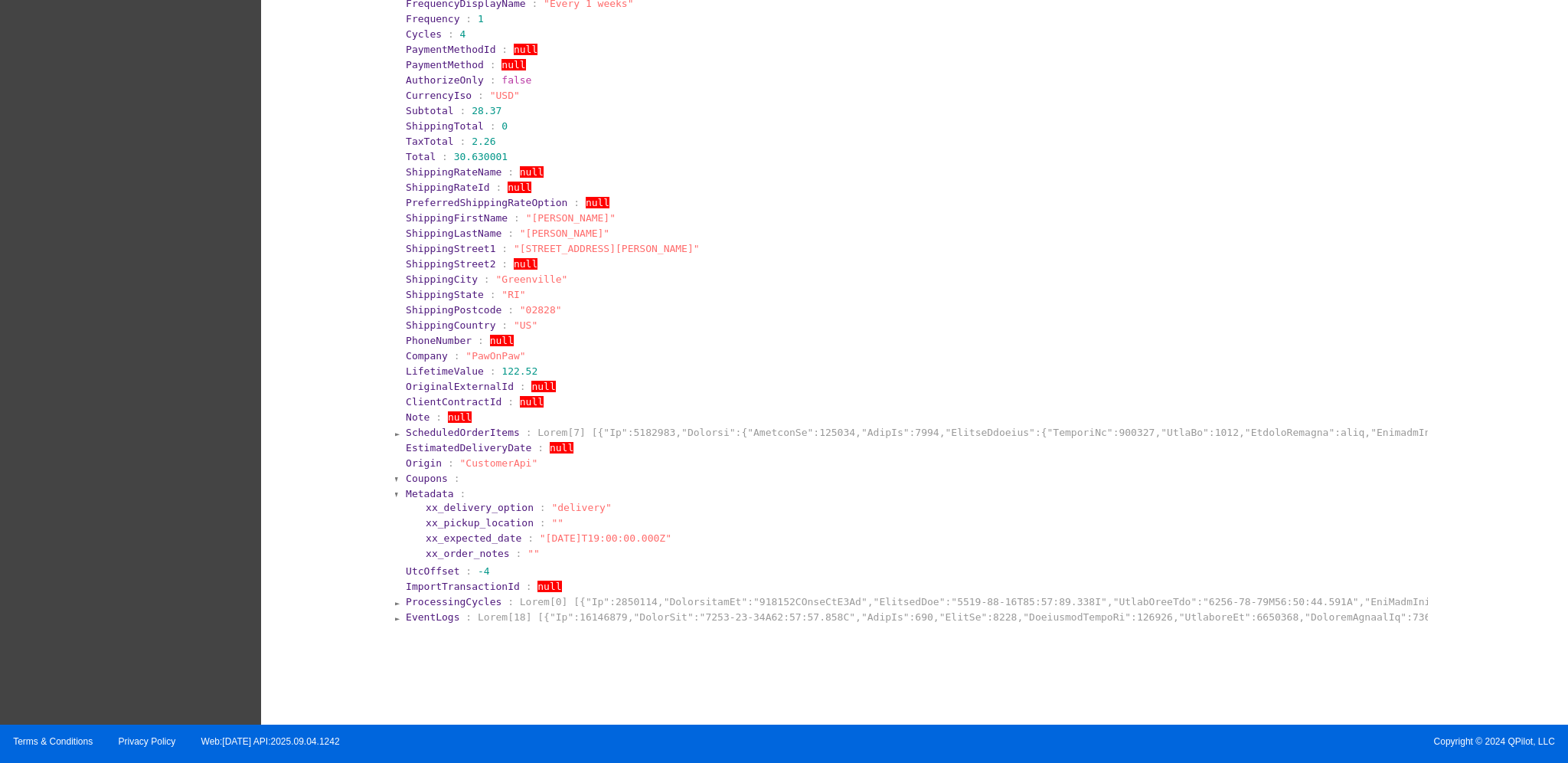
scroll to position [767, 0]
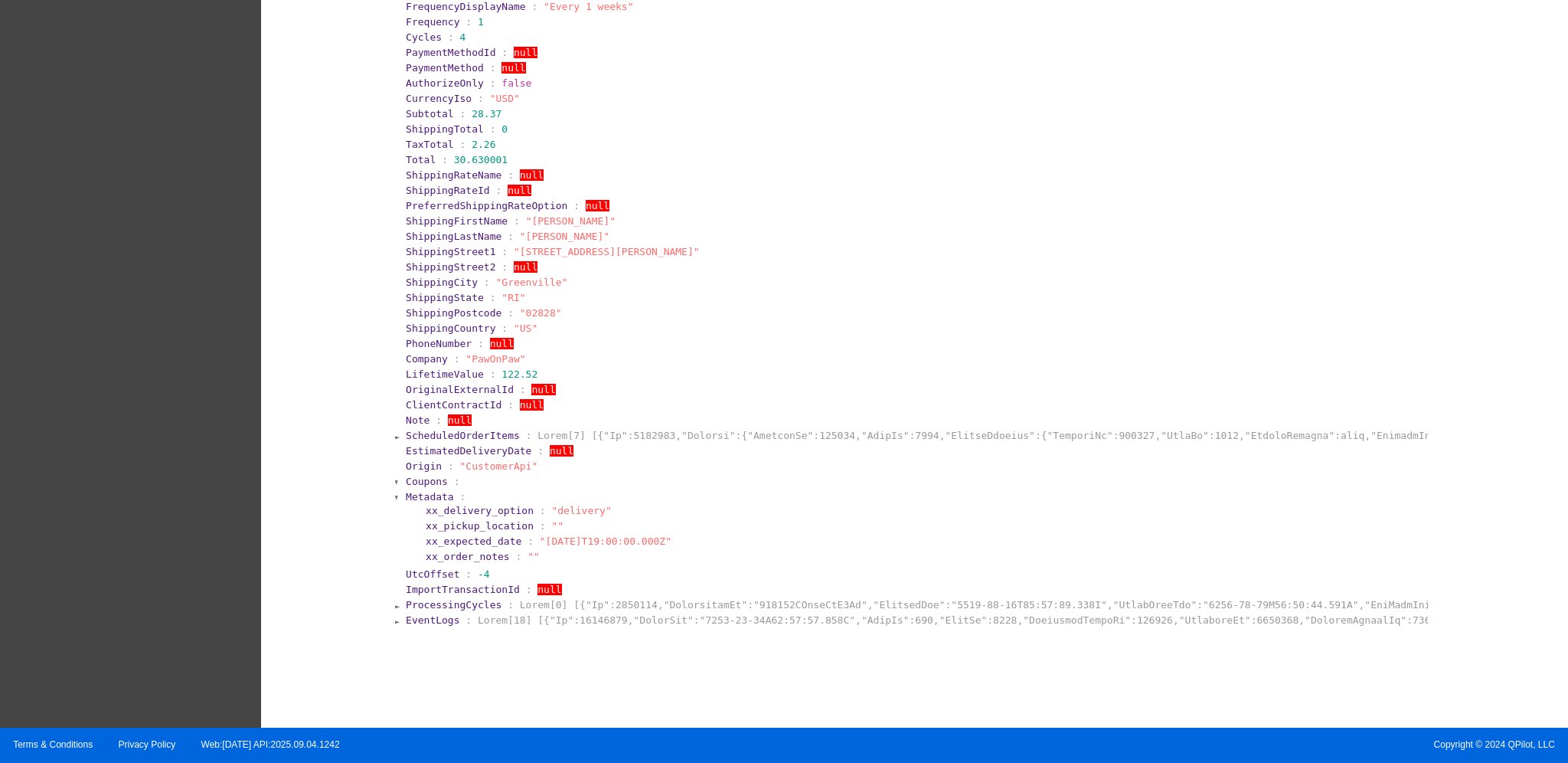
click at [420, 614] on span "EventLogs" at bounding box center [432, 620] width 53 height 11
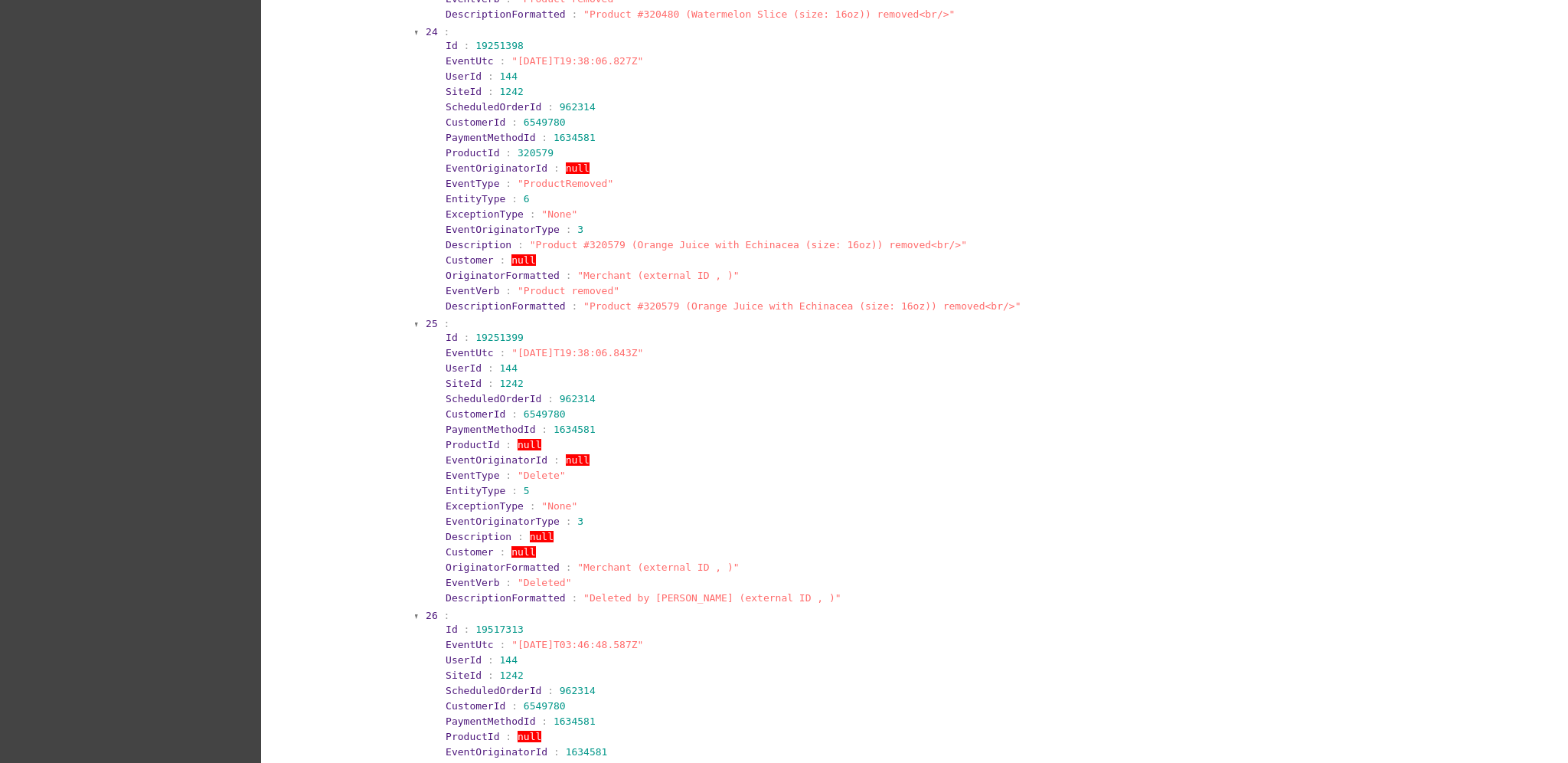
scroll to position [8336, 0]
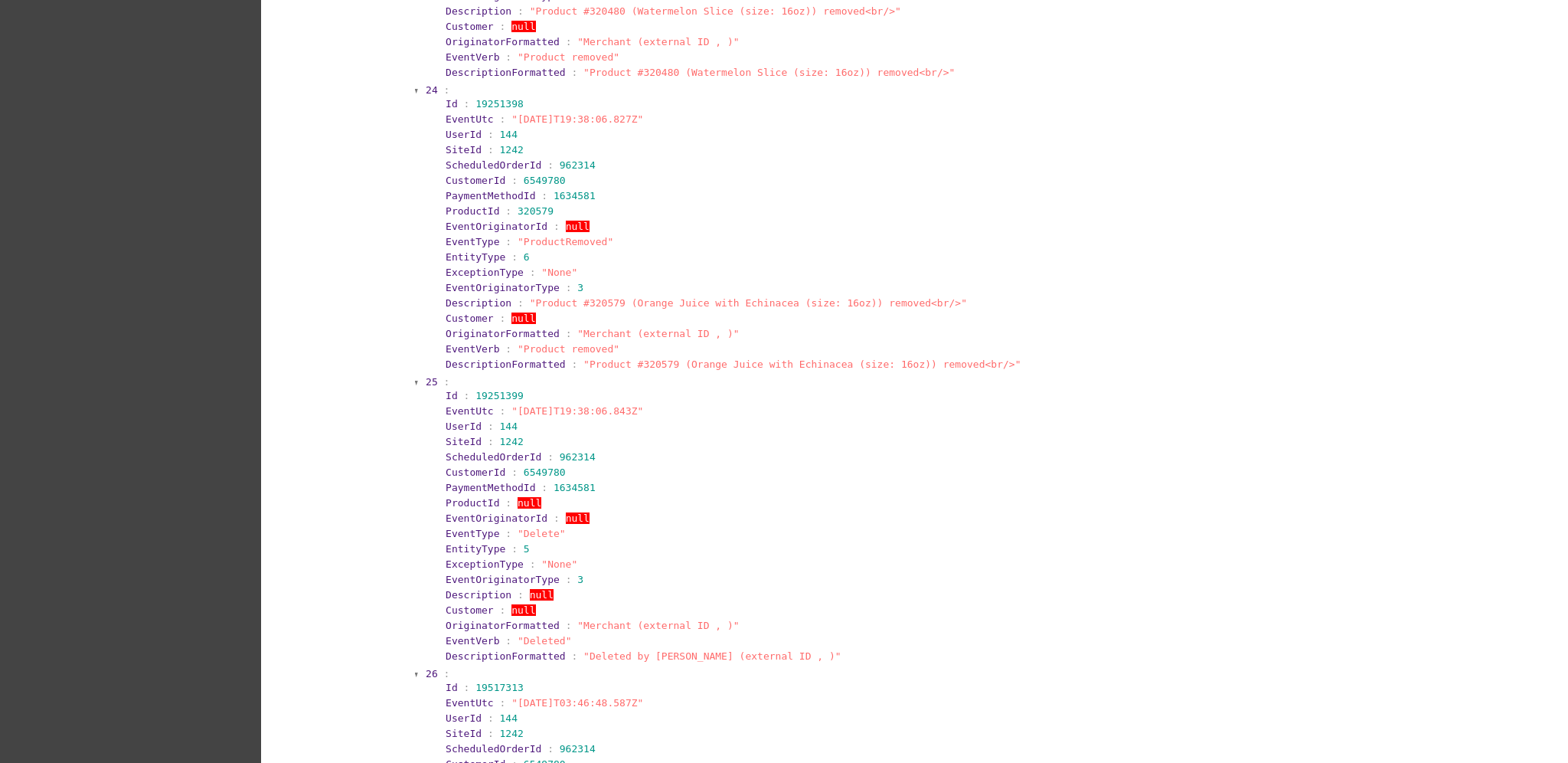
click at [426, 667] on span "26" at bounding box center [432, 673] width 12 height 11
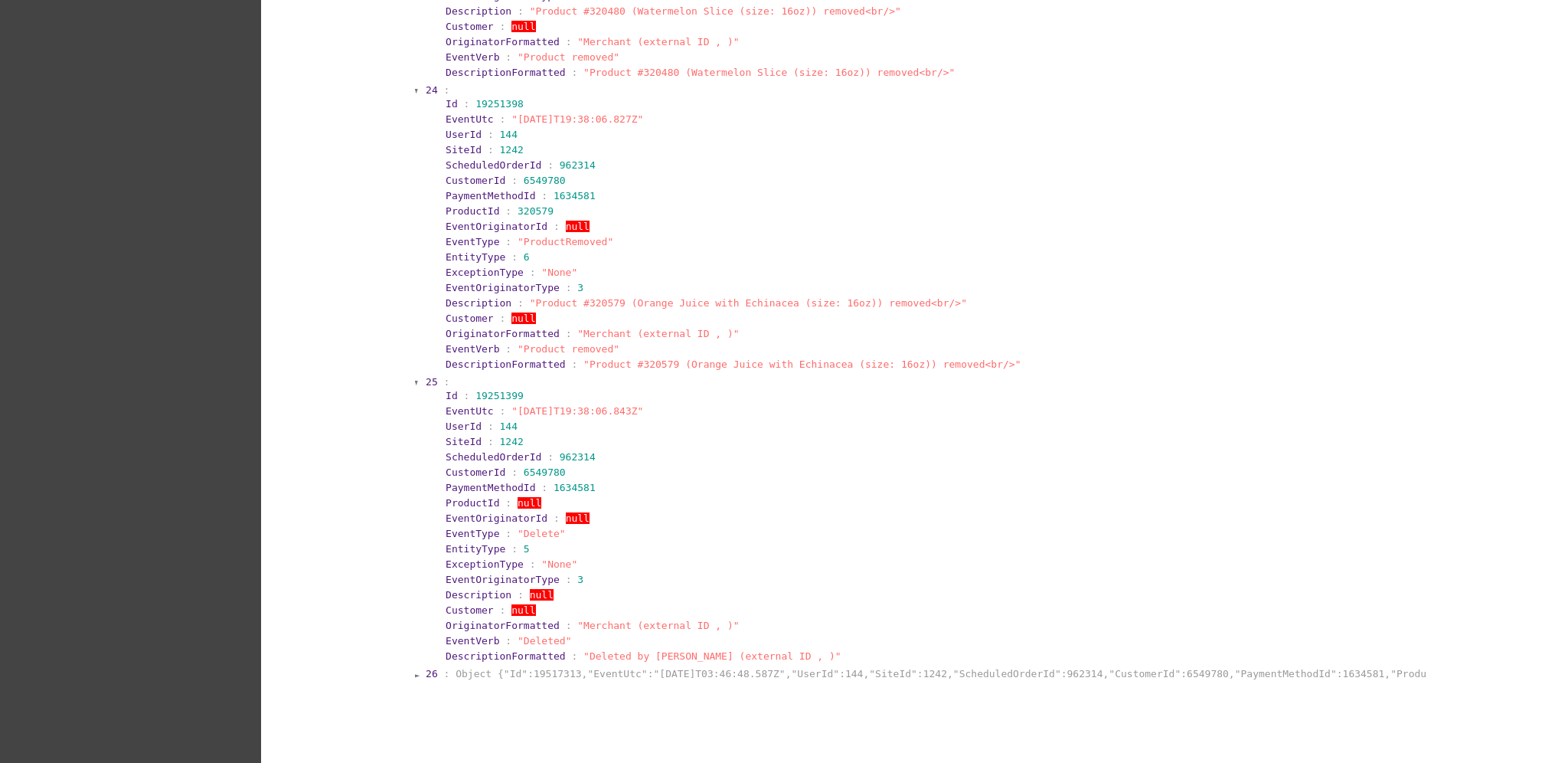
click at [426, 376] on span "25" at bounding box center [432, 382] width 12 height 11
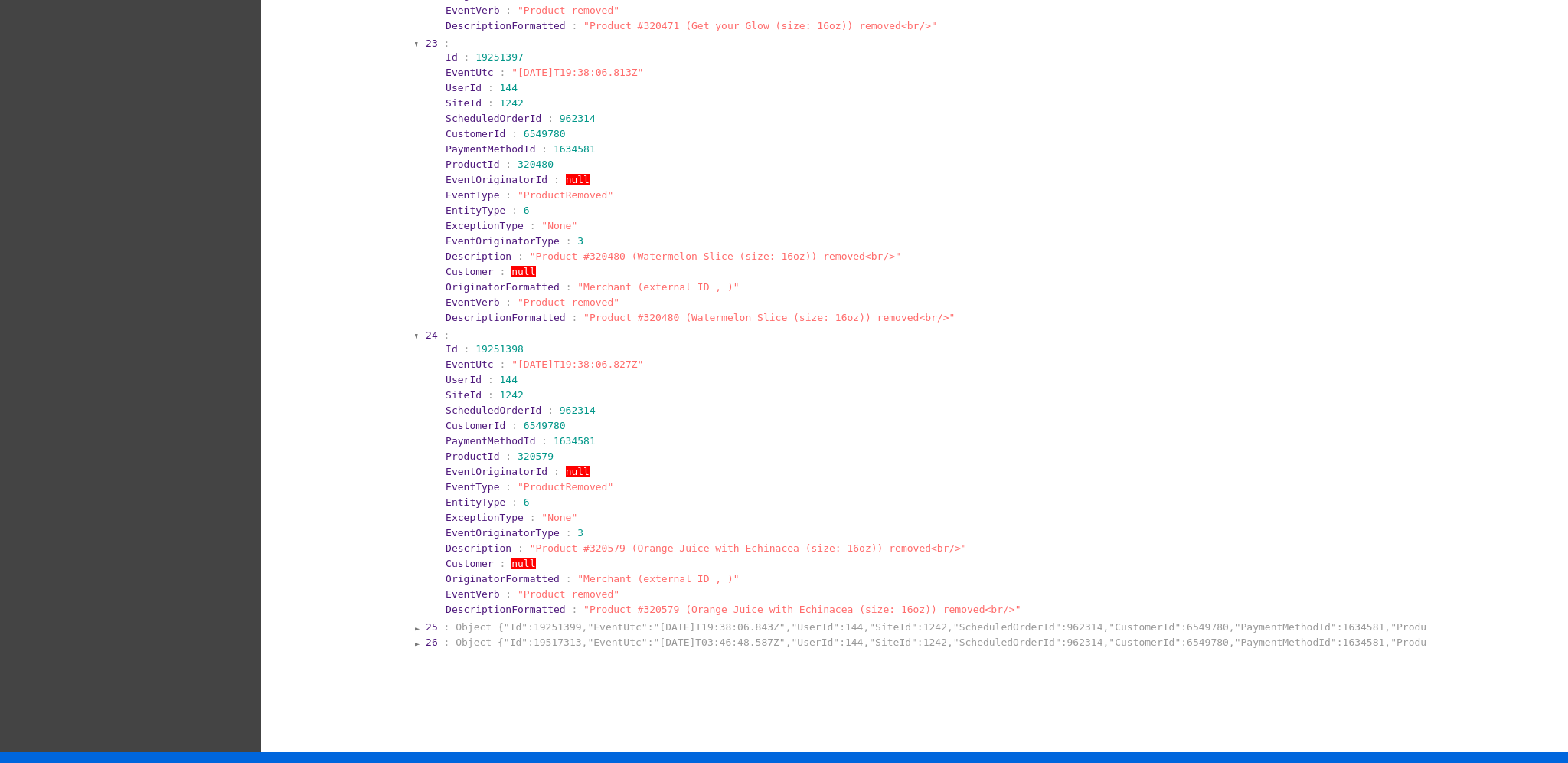
click at [426, 330] on span "24" at bounding box center [432, 335] width 12 height 11
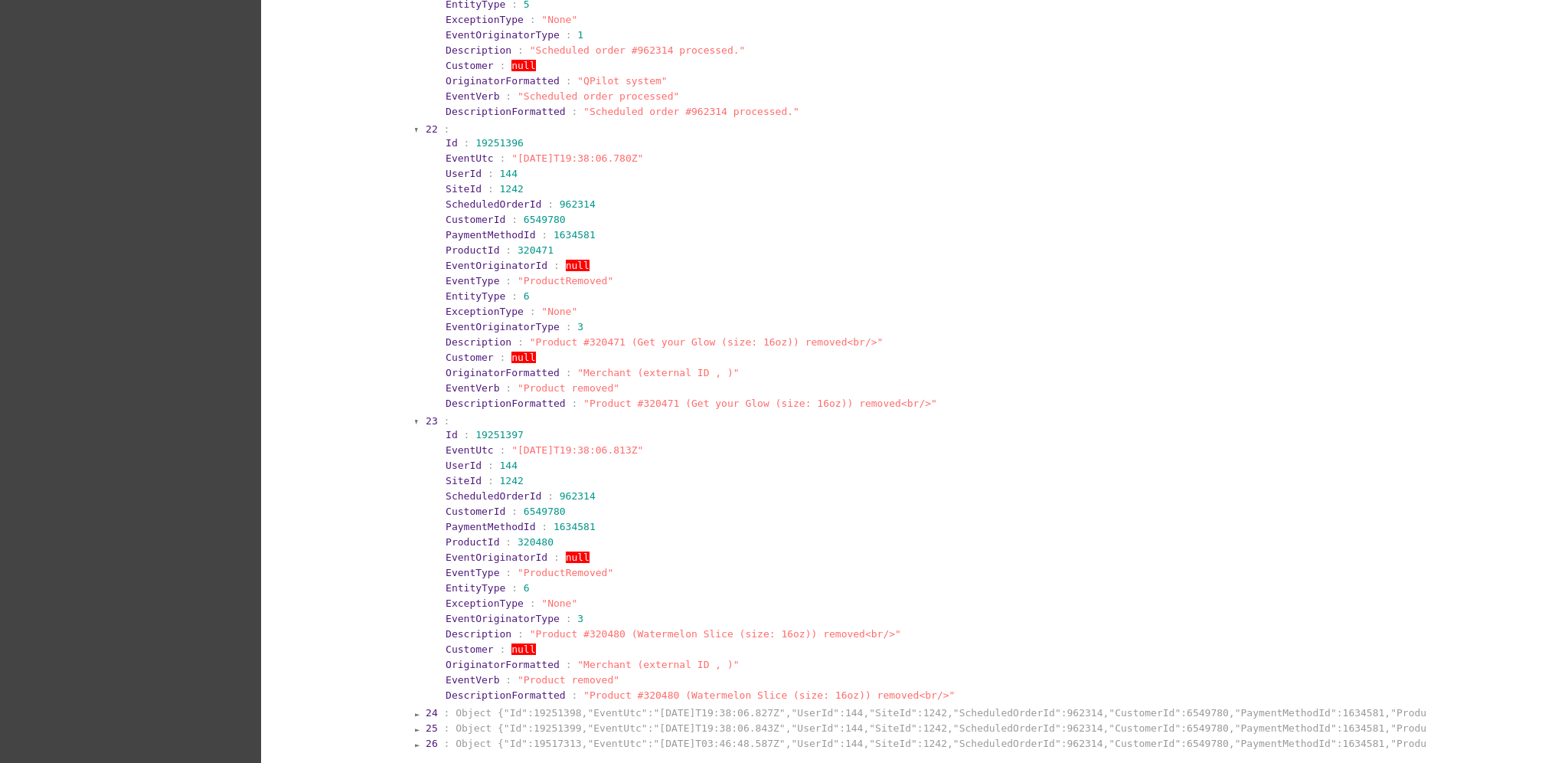
click at [426, 415] on span "23" at bounding box center [432, 420] width 12 height 11
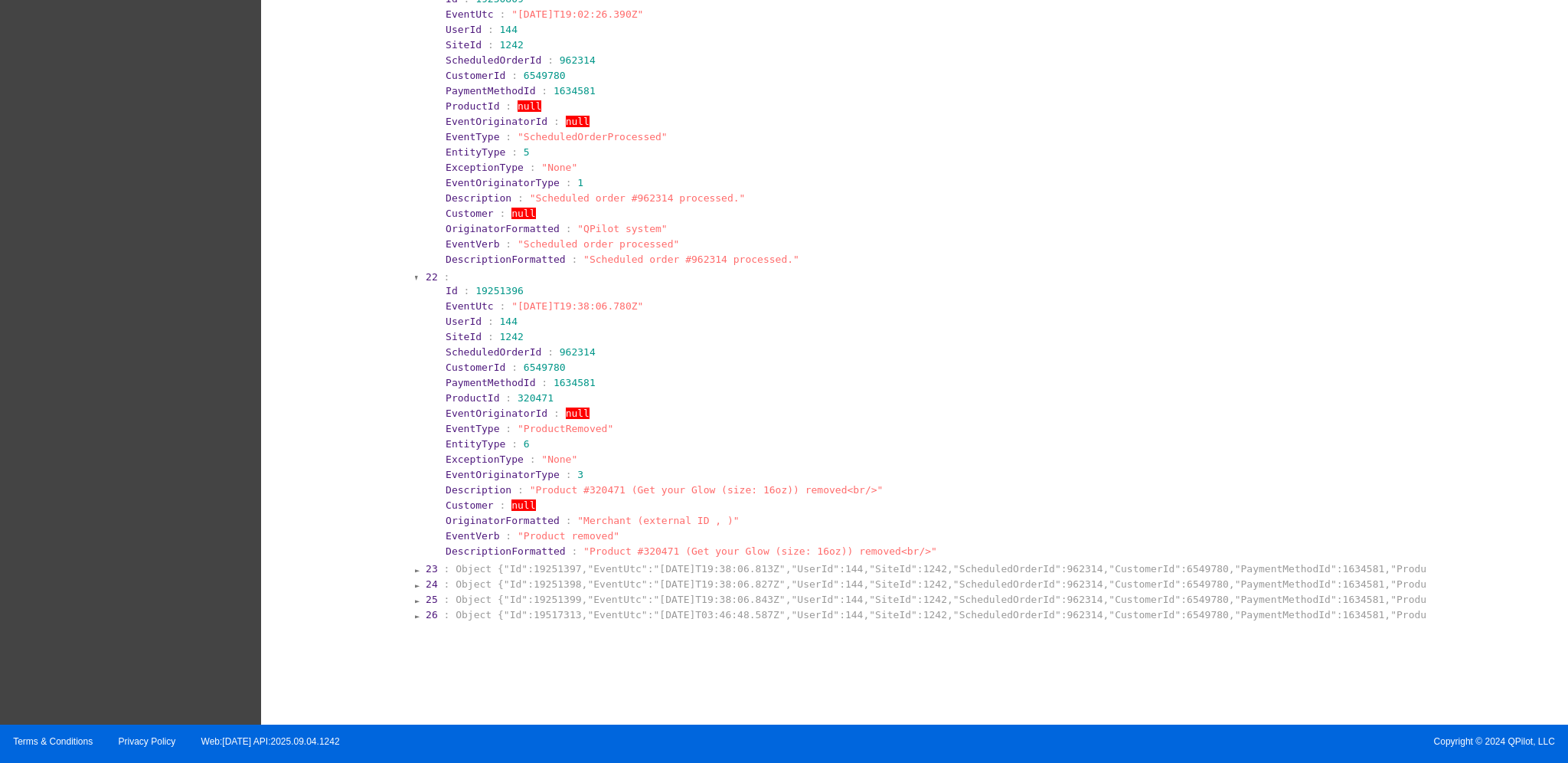
scroll to position [7541, 0]
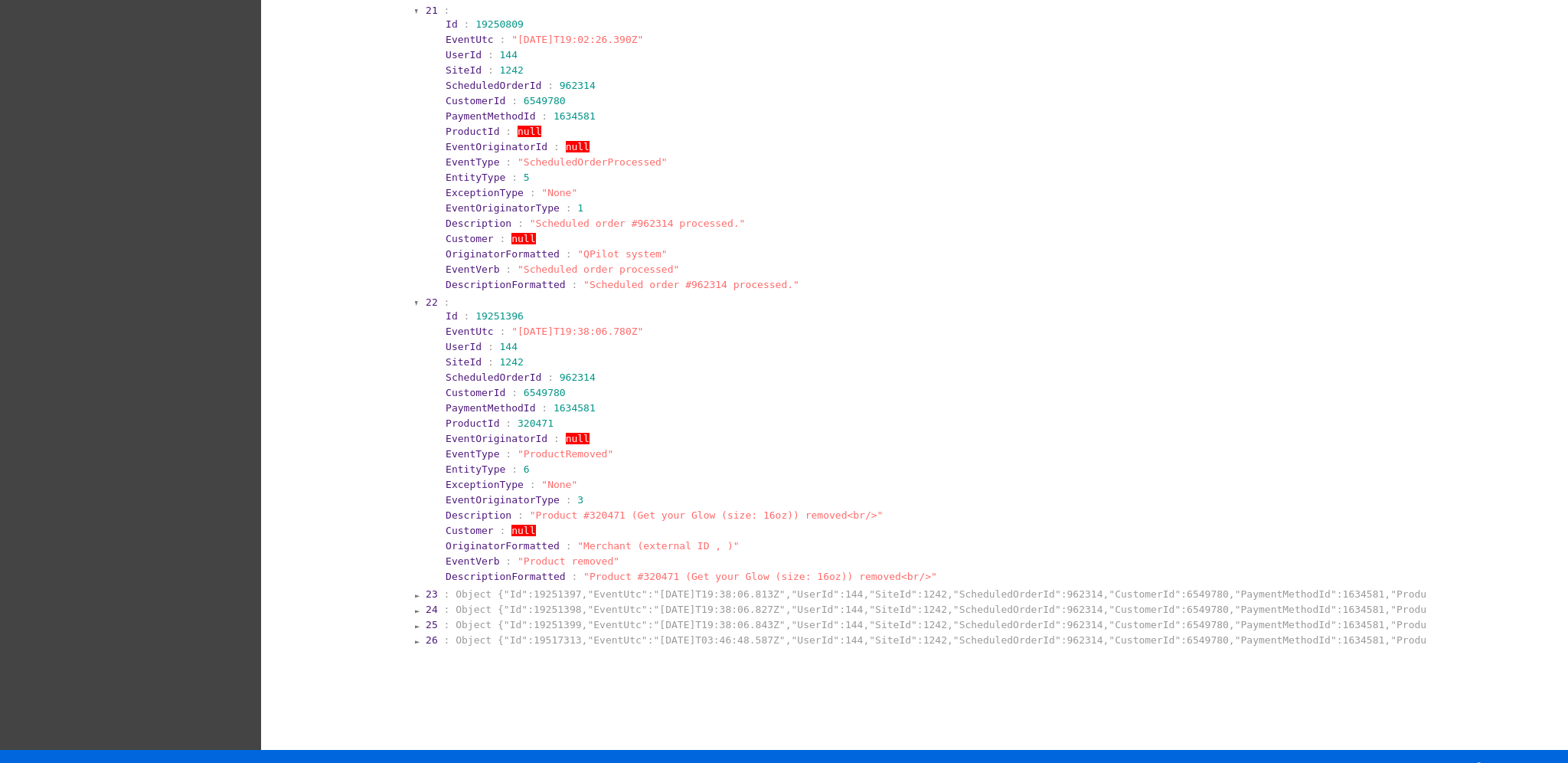
click at [426, 296] on span "22" at bounding box center [432, 302] width 12 height 11
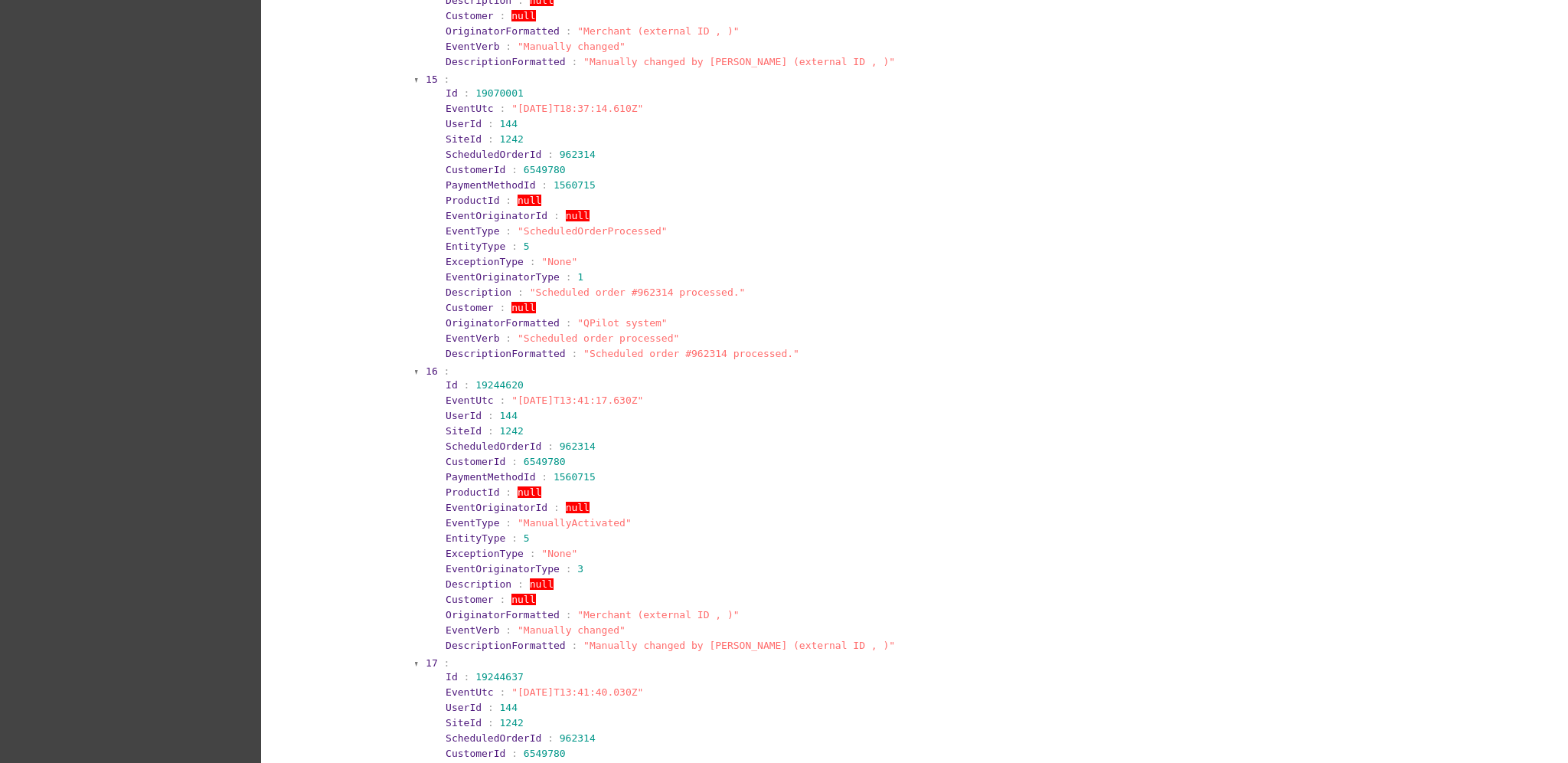
scroll to position [5732, 0]
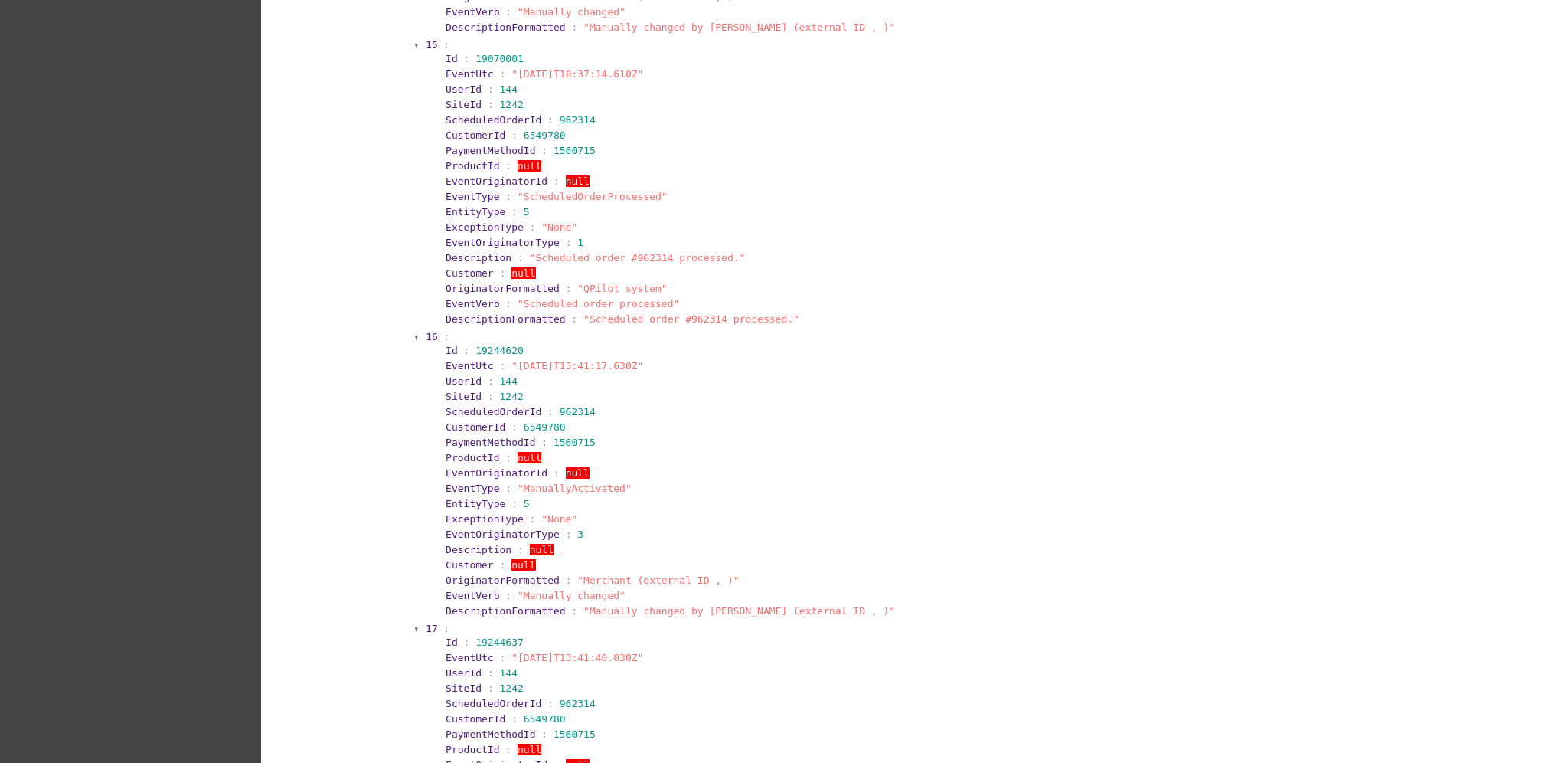
drag, startPoint x: 418, startPoint y: 343, endPoint x: 650, endPoint y: 346, distance: 232.0
click at [650, 346] on section "16 : Id : 19244620 EventUtc : "[DATE]T13:41:17.630Z" UserId : 144 SiteId : 1242…" at bounding box center [925, 475] width 1001 height 291
copy section "EventUtc : "[DATE]T13:41:17.630Z""
drag, startPoint x: 496, startPoint y: 468, endPoint x: 607, endPoint y: 471, distance: 111.0
click at [608, 483] on section "EventType : "ManuallyActivated"" at bounding box center [933, 488] width 975 height 11
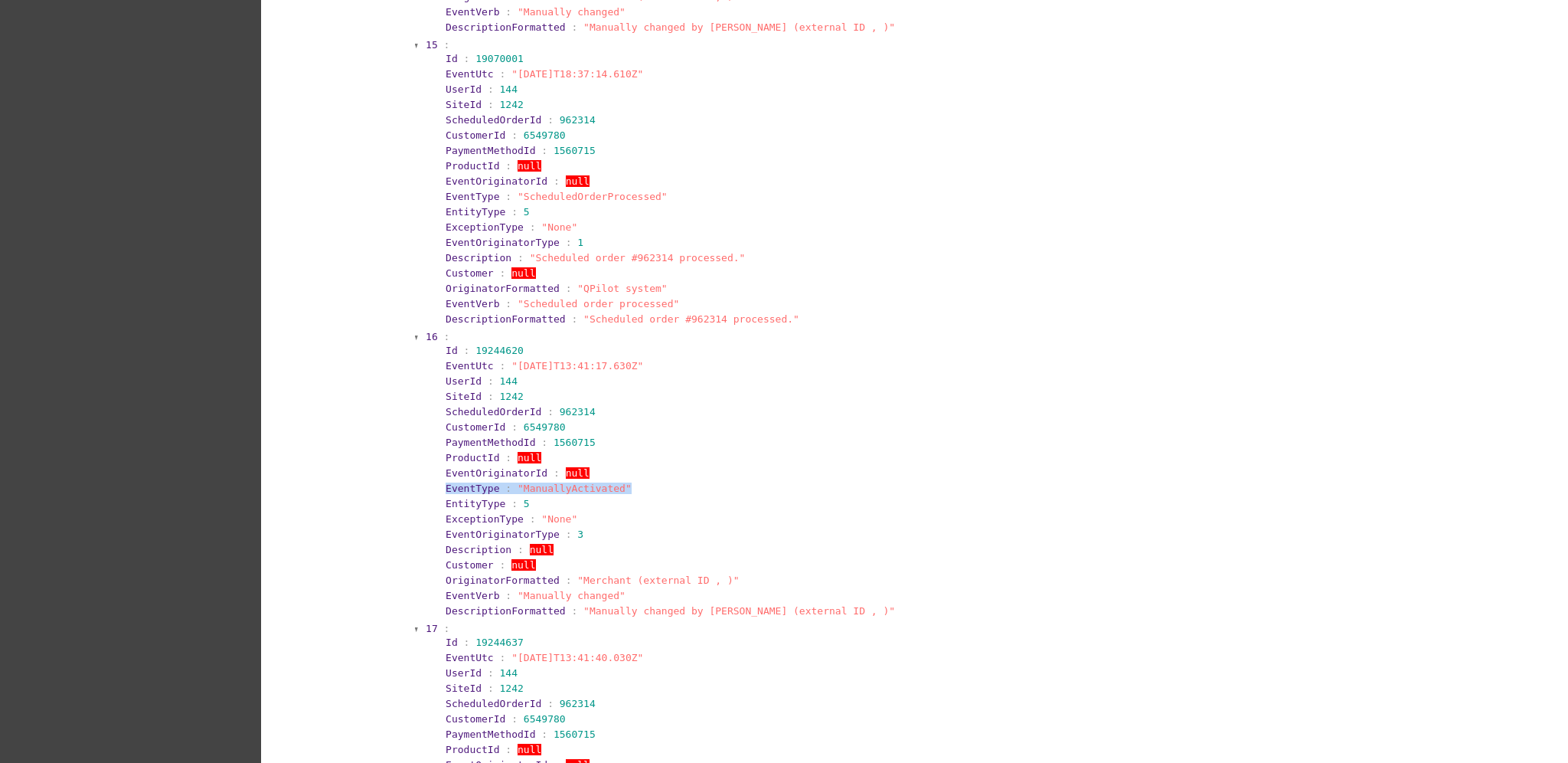
copy section "EventType : "ManuallyActivated""
drag, startPoint x: 430, startPoint y: 563, endPoint x: 744, endPoint y: 565, distance: 314.0
click at [744, 565] on section "Id : 19244620 EventUtc : "[DATE]T13:41:17.630Z" UserId : 144 SiteId : 1242 Sche…" at bounding box center [929, 480] width 989 height 276
copy section "OriginatorFormatted : "Merchant (external ID , )""
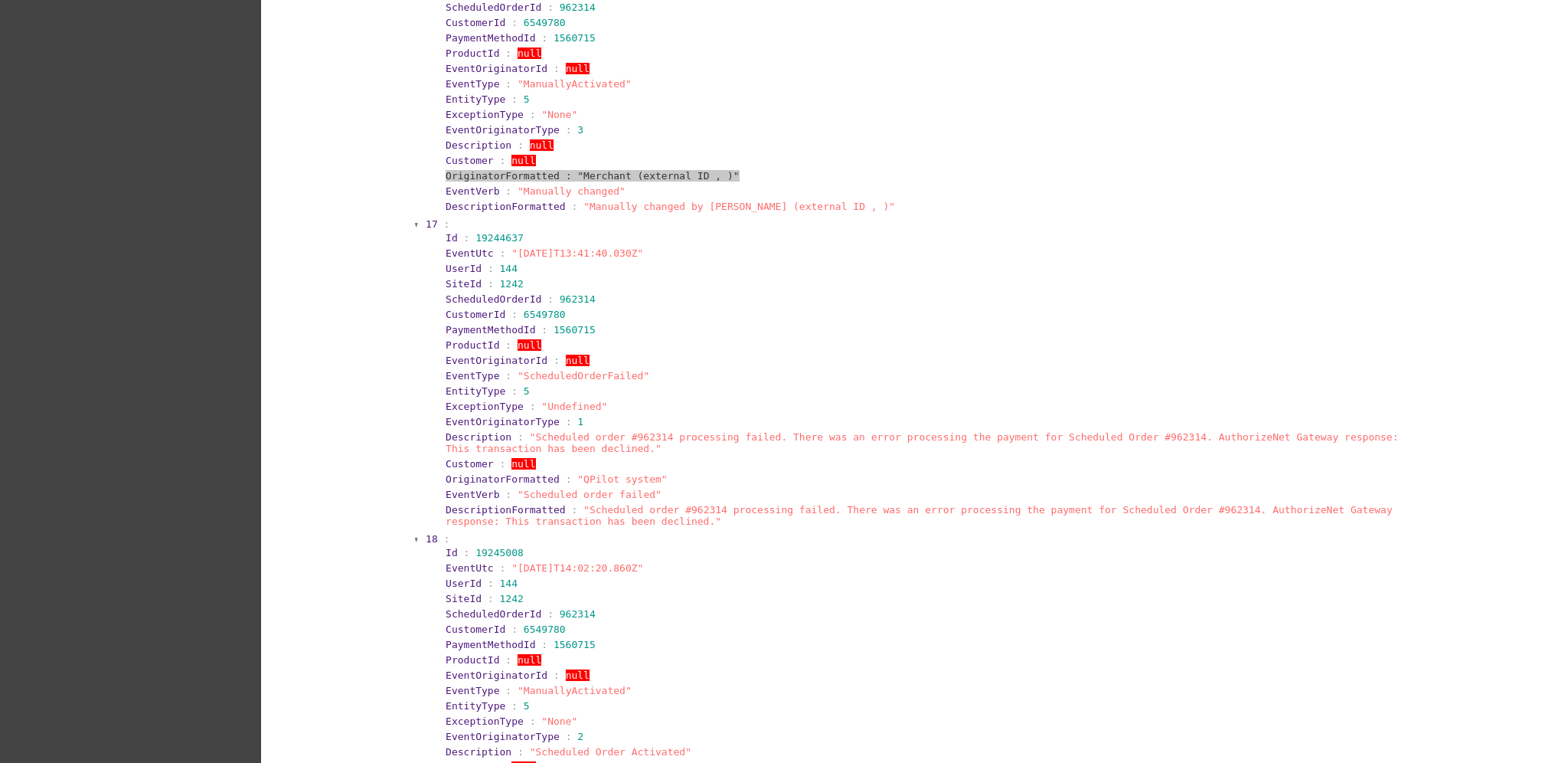
scroll to position [6141, 0]
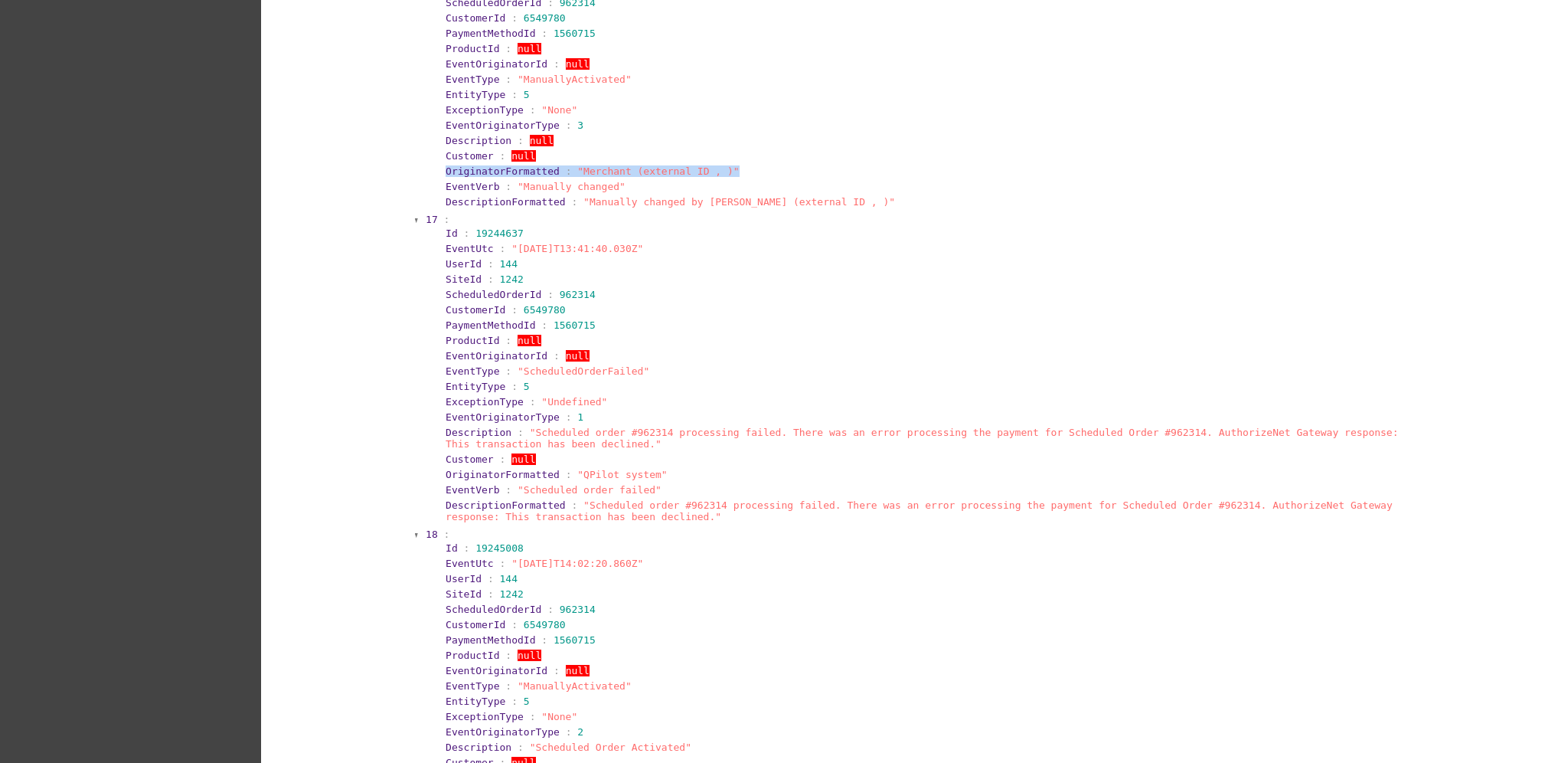
drag, startPoint x: 424, startPoint y: 235, endPoint x: 650, endPoint y: 225, distance: 226.2
click at [650, 225] on section "17 : Id : 19244637 EventUtc : "[DATE]T13:41:40.030Z" UserId : 144 SiteId : 1242…" at bounding box center [925, 369] width 1001 height 314
copy section "EventUtc : "[DATE]T13:41:40.030Z""
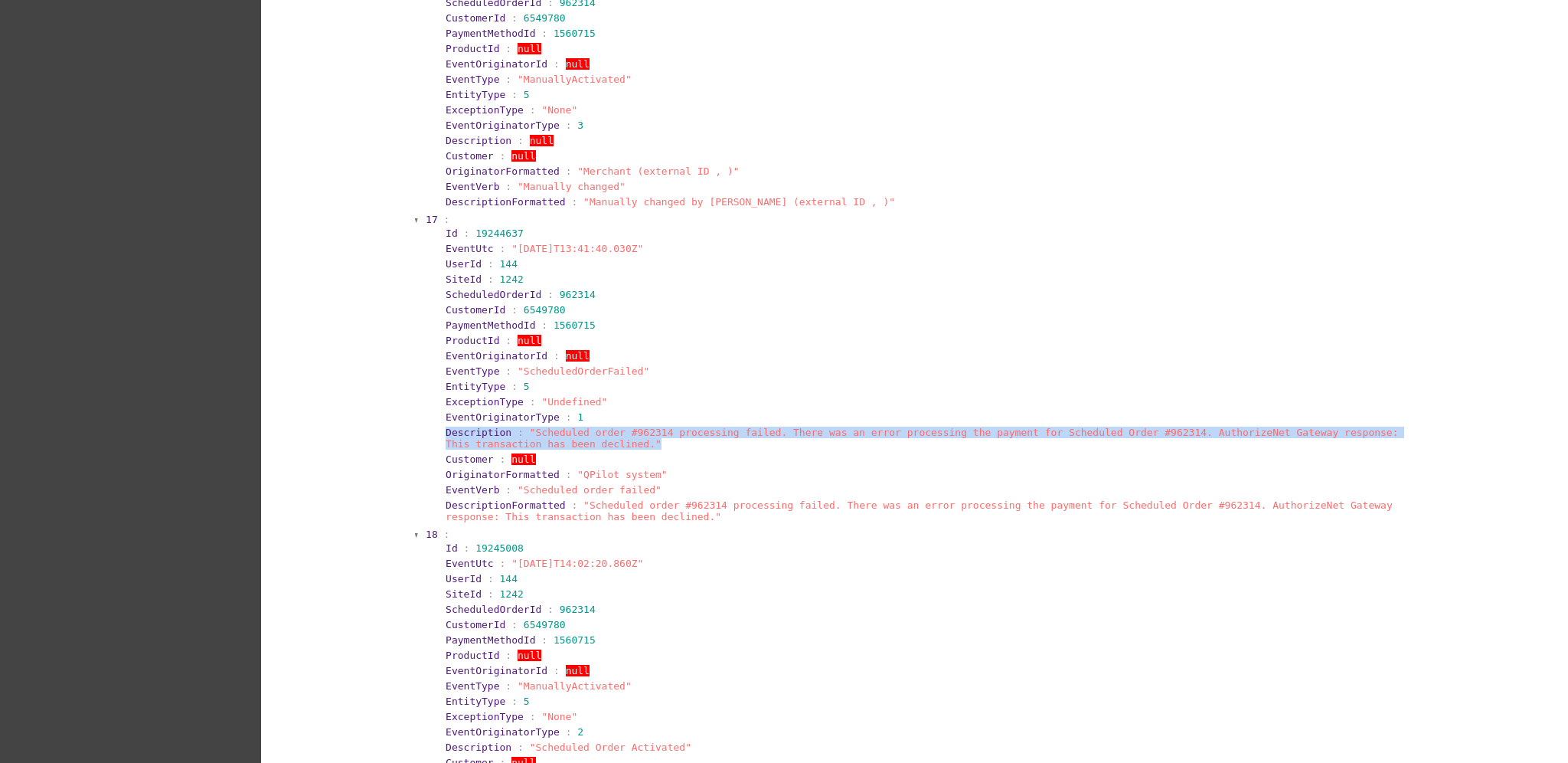
drag, startPoint x: 432, startPoint y: 415, endPoint x: 581, endPoint y: 426, distance: 149.4
click at [581, 426] on section "Id : 19244637 EventUtc : "[DATE]T13:41:40.030Z" UserId : 144 SiteId : 1242 Sche…" at bounding box center [929, 375] width 989 height 300
copy section "Description : "Scheduled order #962314 processing failed. There was an error pr…"
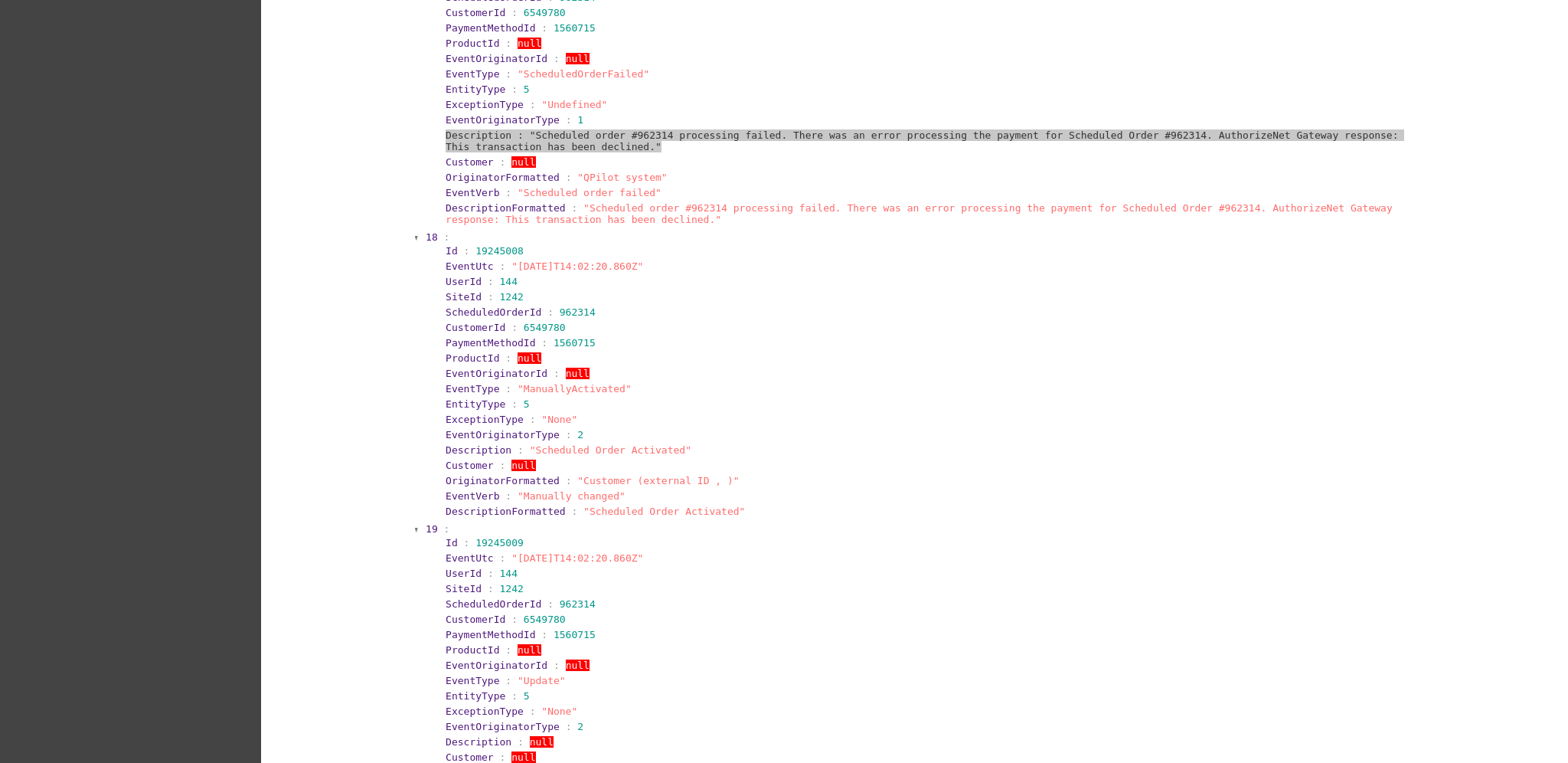
scroll to position [6549, 0]
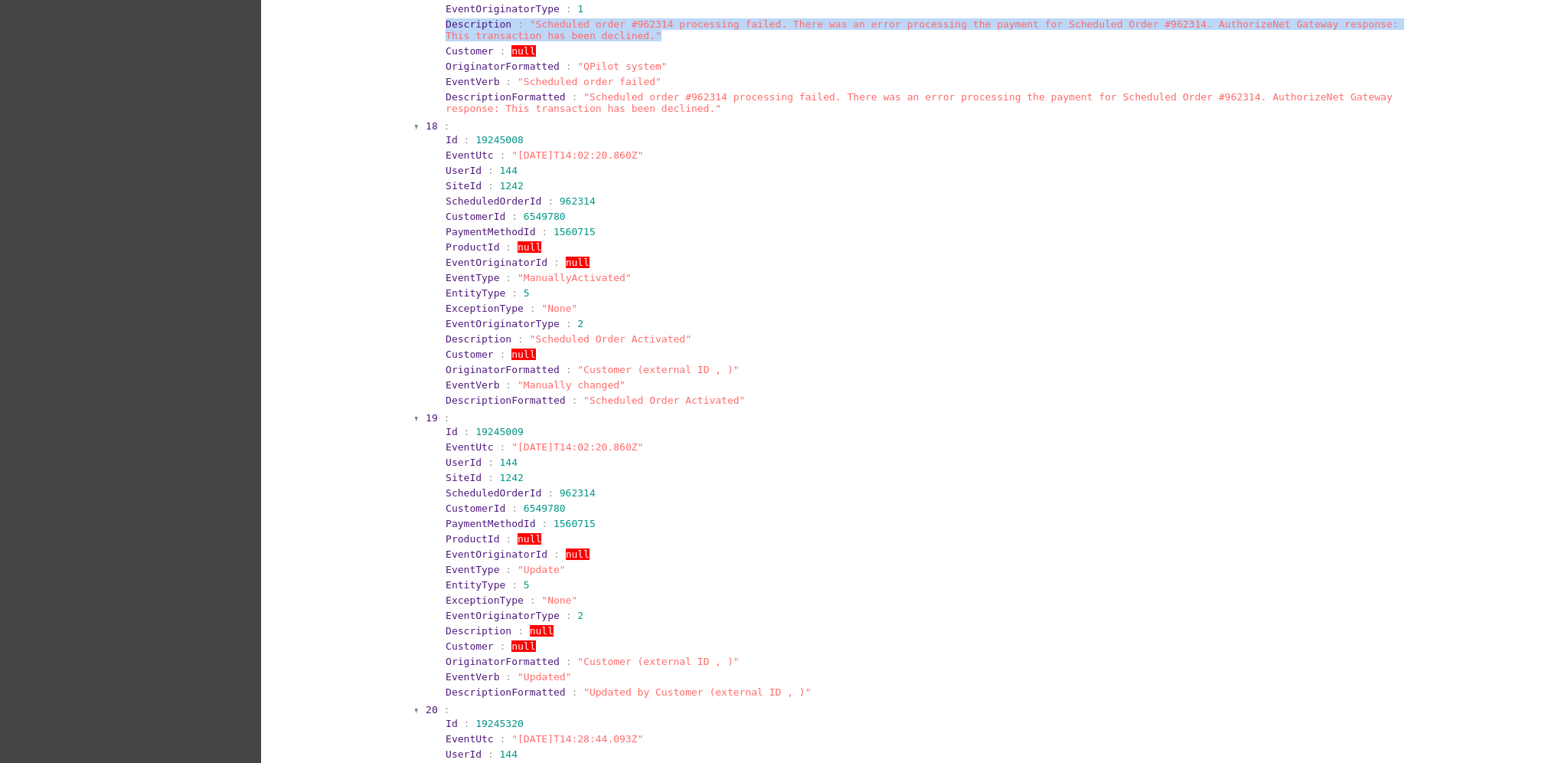
drag, startPoint x: 429, startPoint y: 134, endPoint x: 680, endPoint y: 130, distance: 251.0
click at [680, 132] on section "Id : 19245008 EventUtc : "[DATE]T14:02:20.860Z" UserId : 144 SiteId : 1242 Sche…" at bounding box center [929, 270] width 989 height 276
copy section "EventUtc : "[DATE]T14:02:20.860Z""
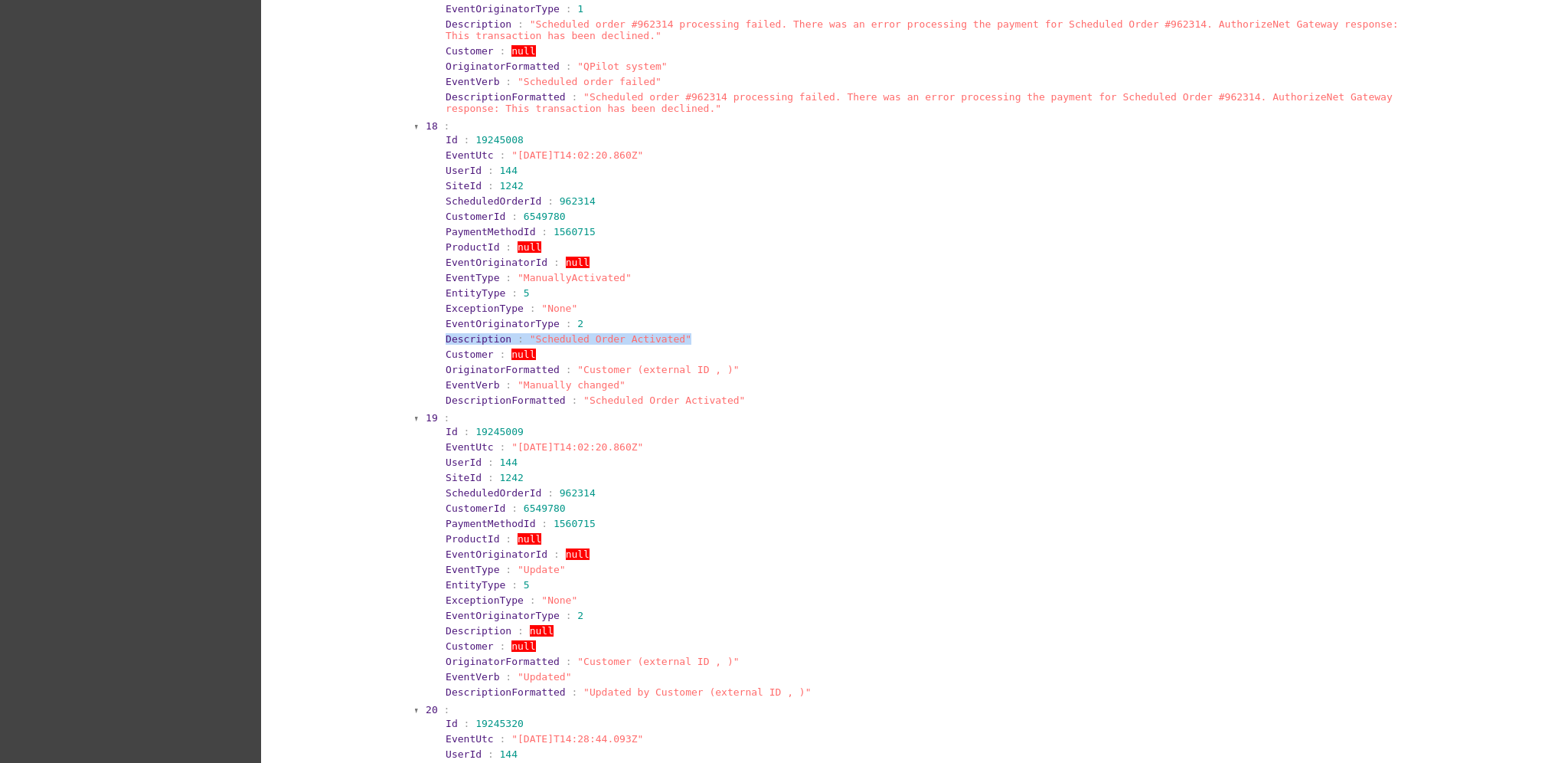
drag, startPoint x: 433, startPoint y: 319, endPoint x: 686, endPoint y: 316, distance: 253.0
click at [686, 316] on section "Id : 19245008 EventUtc : "[DATE]T14:02:20.860Z" UserId : 144 SiteId : 1242 Sche…" at bounding box center [929, 270] width 989 height 276
copy section "Description : "Scheduled Order Activated""
drag, startPoint x: 427, startPoint y: 353, endPoint x: 726, endPoint y: 346, distance: 299.1
click at [726, 346] on section "Id : 19245008 EventUtc : "[DATE]T14:02:20.860Z" UserId : 144 SiteId : 1242 Sche…" at bounding box center [929, 270] width 989 height 276
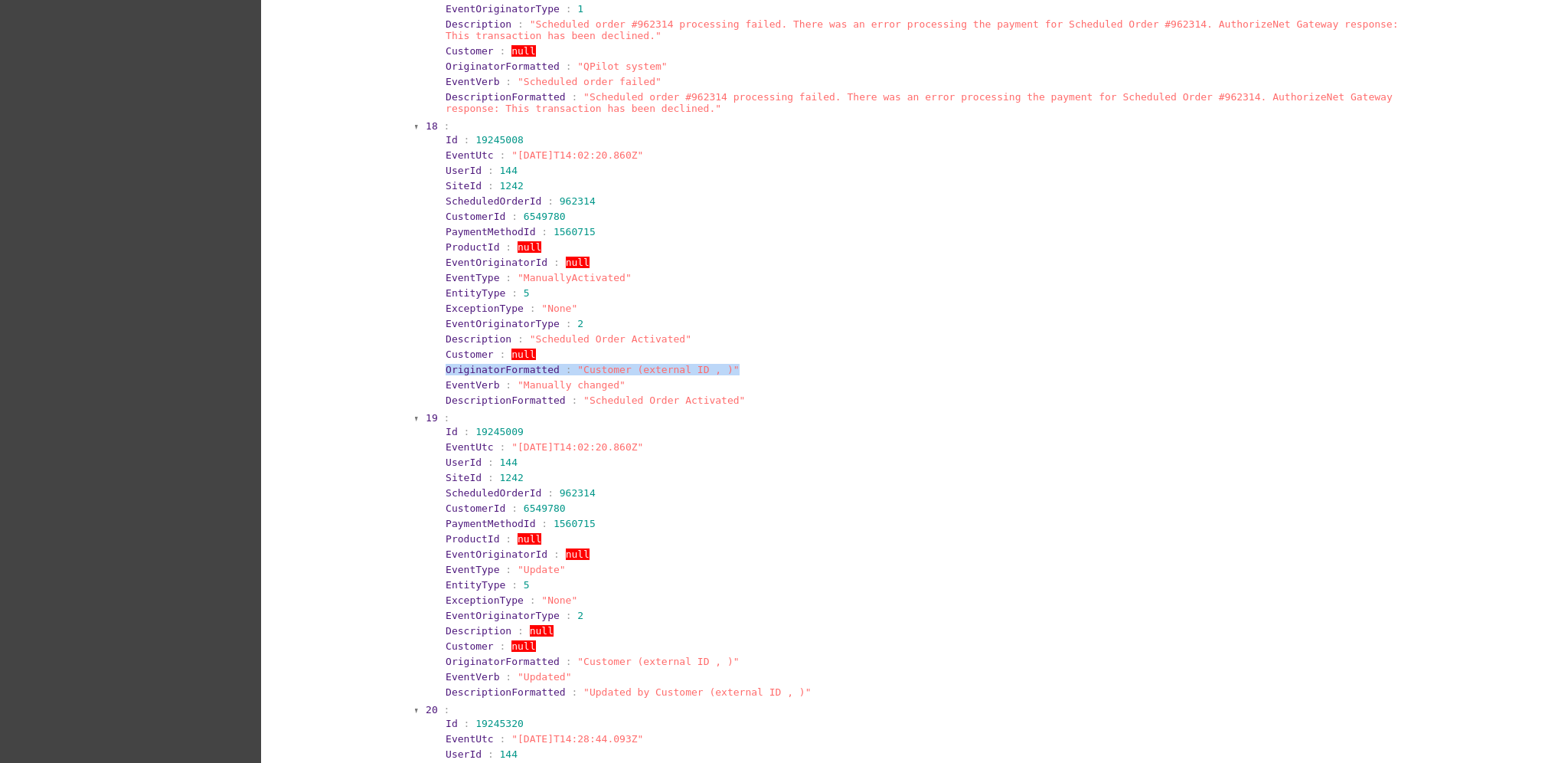
copy section "OriginatorFormatted : "Customer (external ID , )""
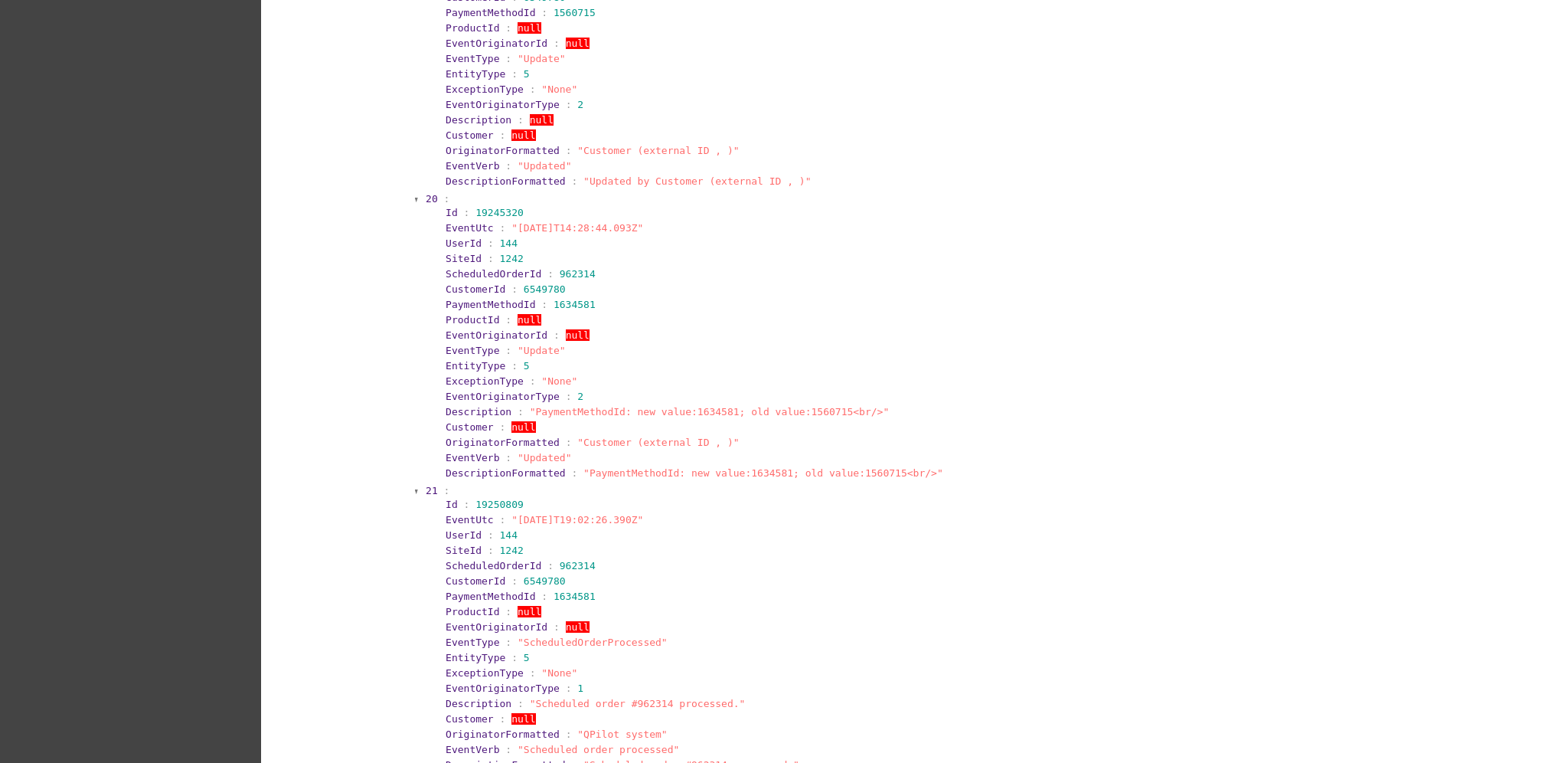
scroll to position [7264, 0]
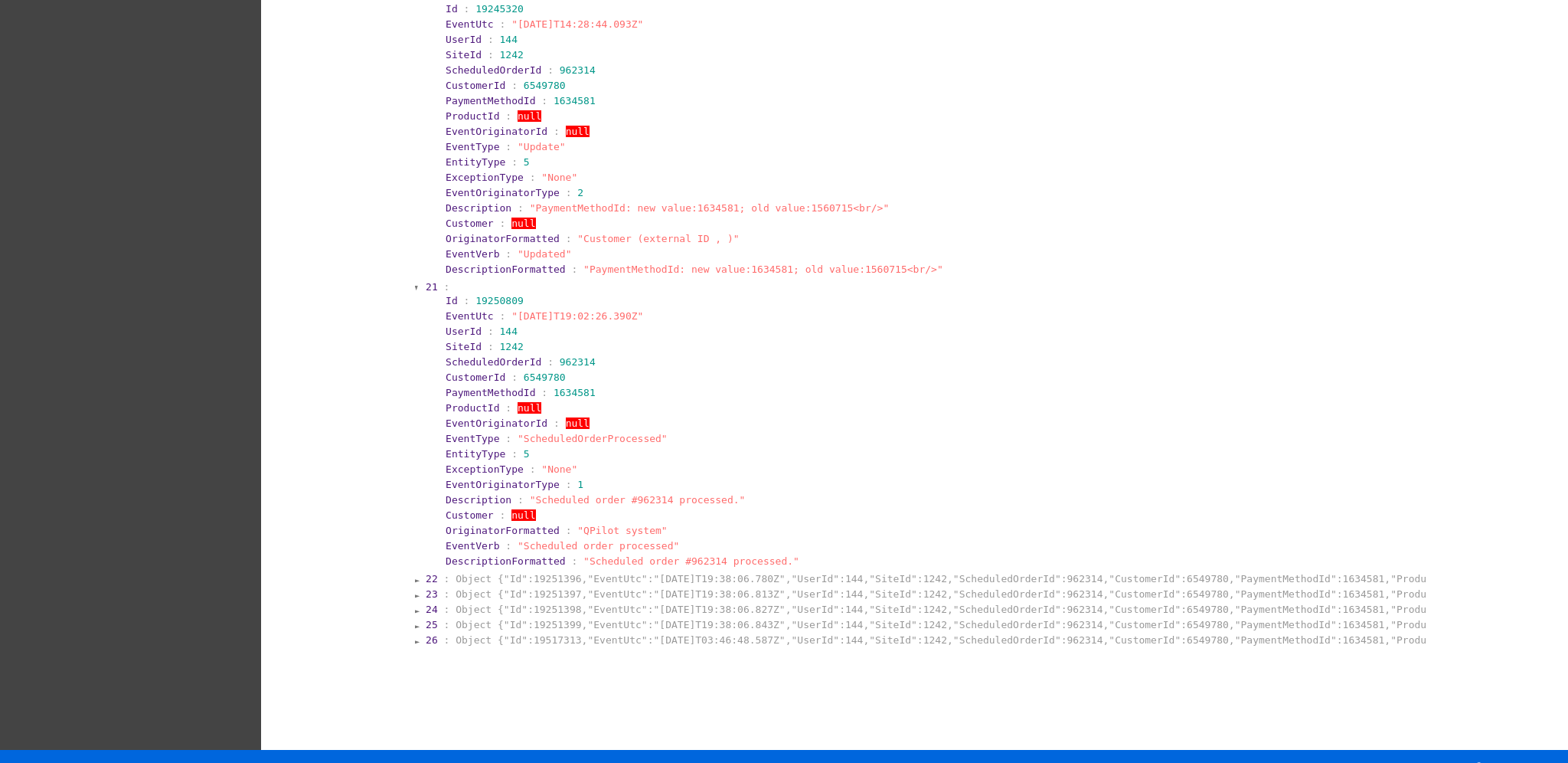
drag, startPoint x: 430, startPoint y: 293, endPoint x: 738, endPoint y: 294, distance: 308.0
click at [738, 294] on section "Id : 19250809 EventUtc : "[DATE]T19:02:26.390Z" UserId : 144 SiteId : 1242 Sche…" at bounding box center [929, 430] width 989 height 276
copy section "EventUtc : "[DATE]T19:02:26.390Z""
drag, startPoint x: 426, startPoint y: 469, endPoint x: 737, endPoint y: 475, distance: 311.1
click at [737, 475] on section "Id : 19250809 EventUtc : "[DATE]T19:02:26.390Z" UserId : 144 SiteId : 1242 Sche…" at bounding box center [929, 430] width 989 height 276
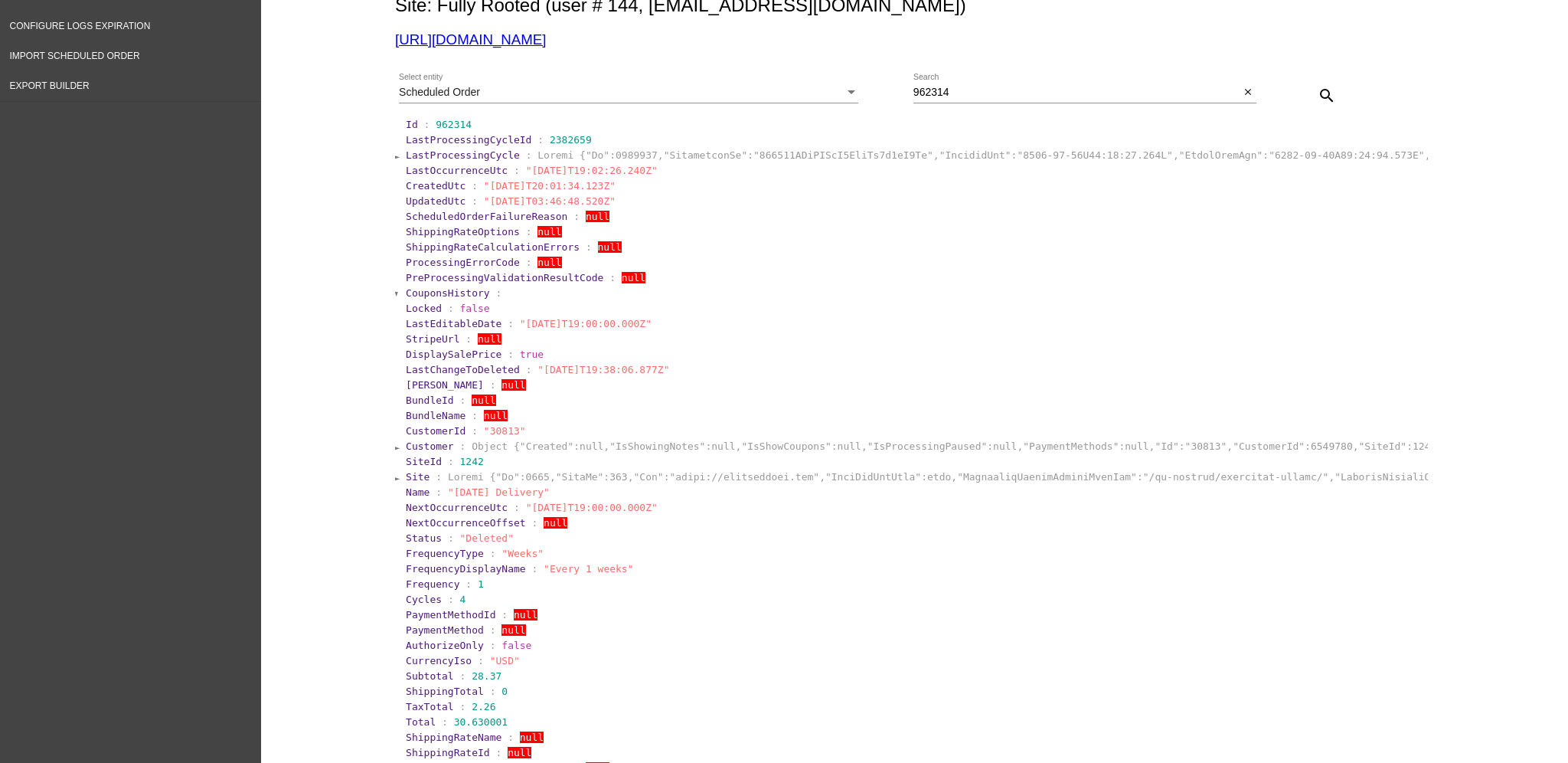
scroll to position [0, 0]
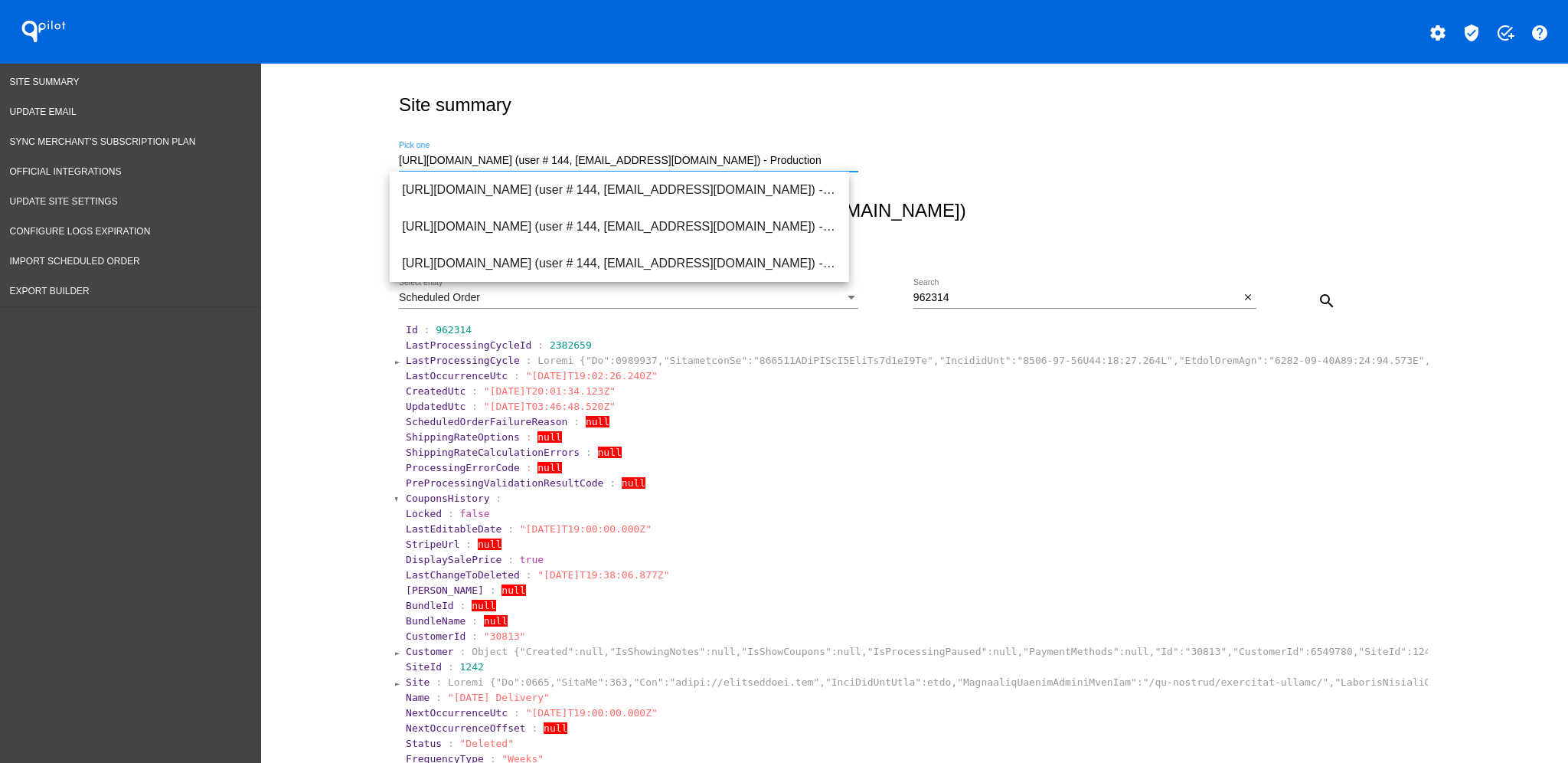
drag, startPoint x: 752, startPoint y: 164, endPoint x: 266, endPoint y: 162, distance: 486.0
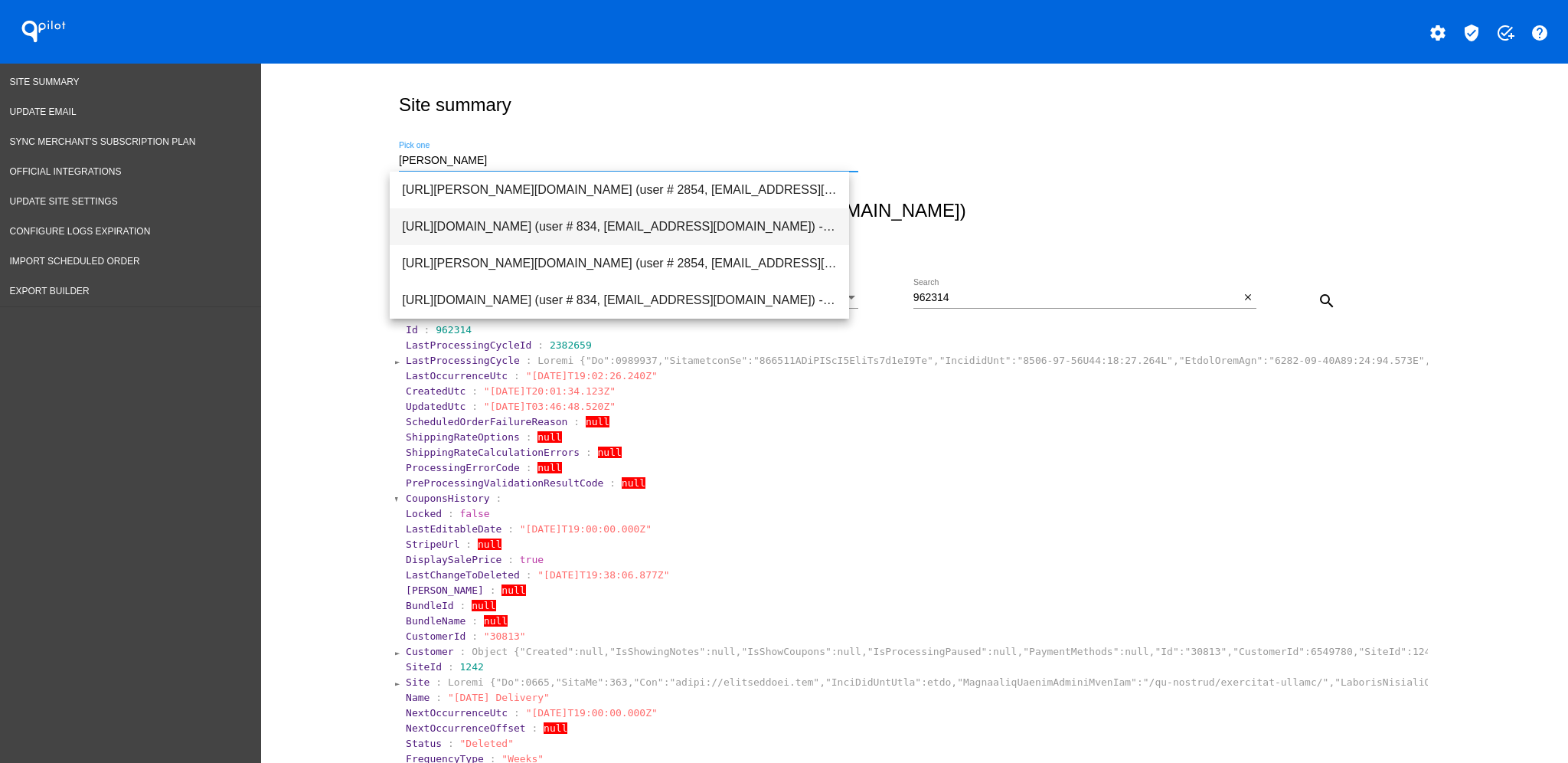
click at [689, 230] on span "[URL][DOMAIN_NAME] (user # 834, [EMAIL_ADDRESS][DOMAIN_NAME]) - Production" at bounding box center [619, 226] width 435 height 36
type input "[URL][DOMAIN_NAME] (user # 834, [EMAIL_ADDRESS][DOMAIN_NAME]) - Production"
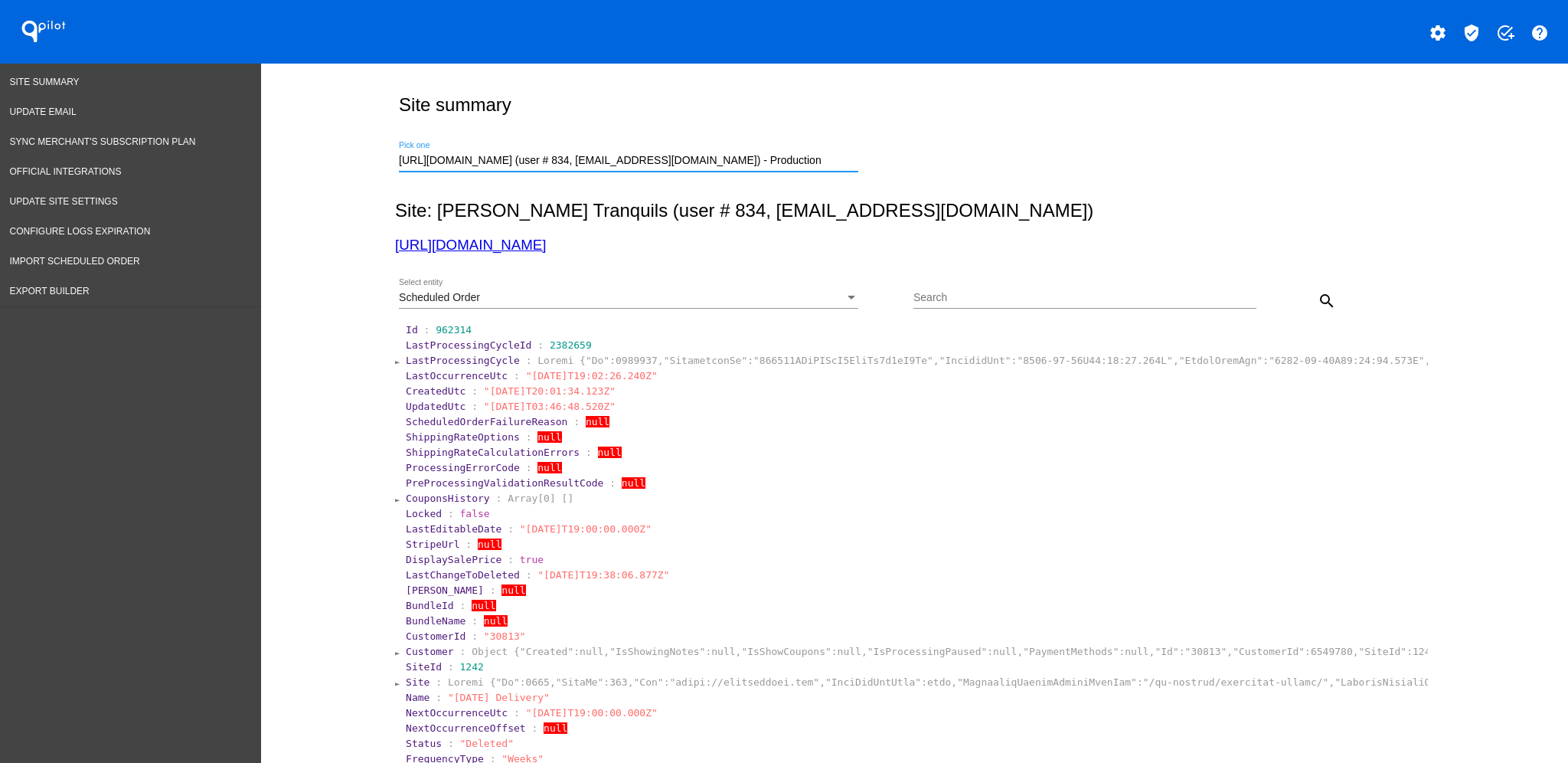
click at [816, 288] on div "Scheduled Order Select entity" at bounding box center [628, 293] width 459 height 30
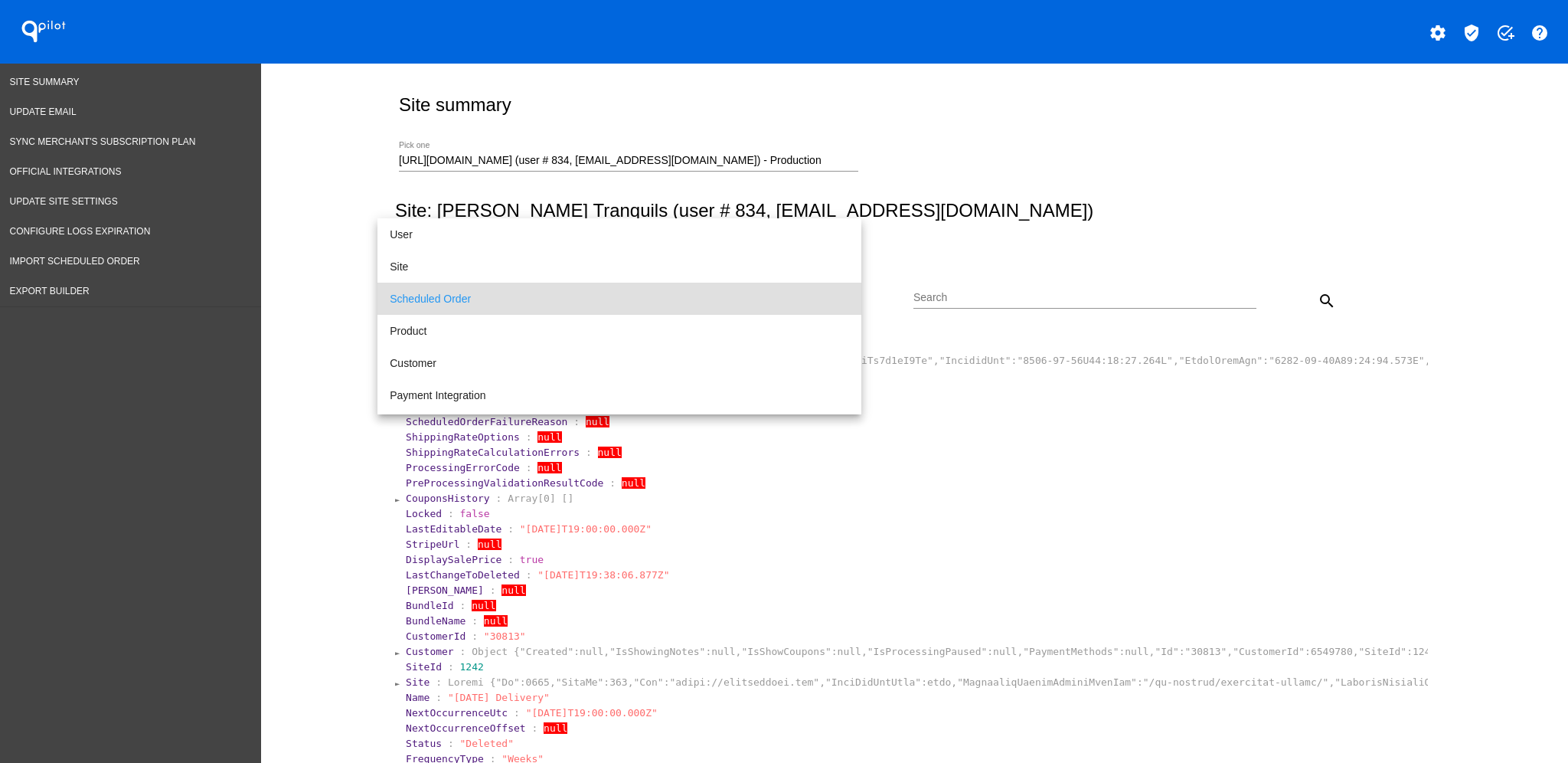
click at [1327, 289] on div at bounding box center [784, 382] width 1568 height 763
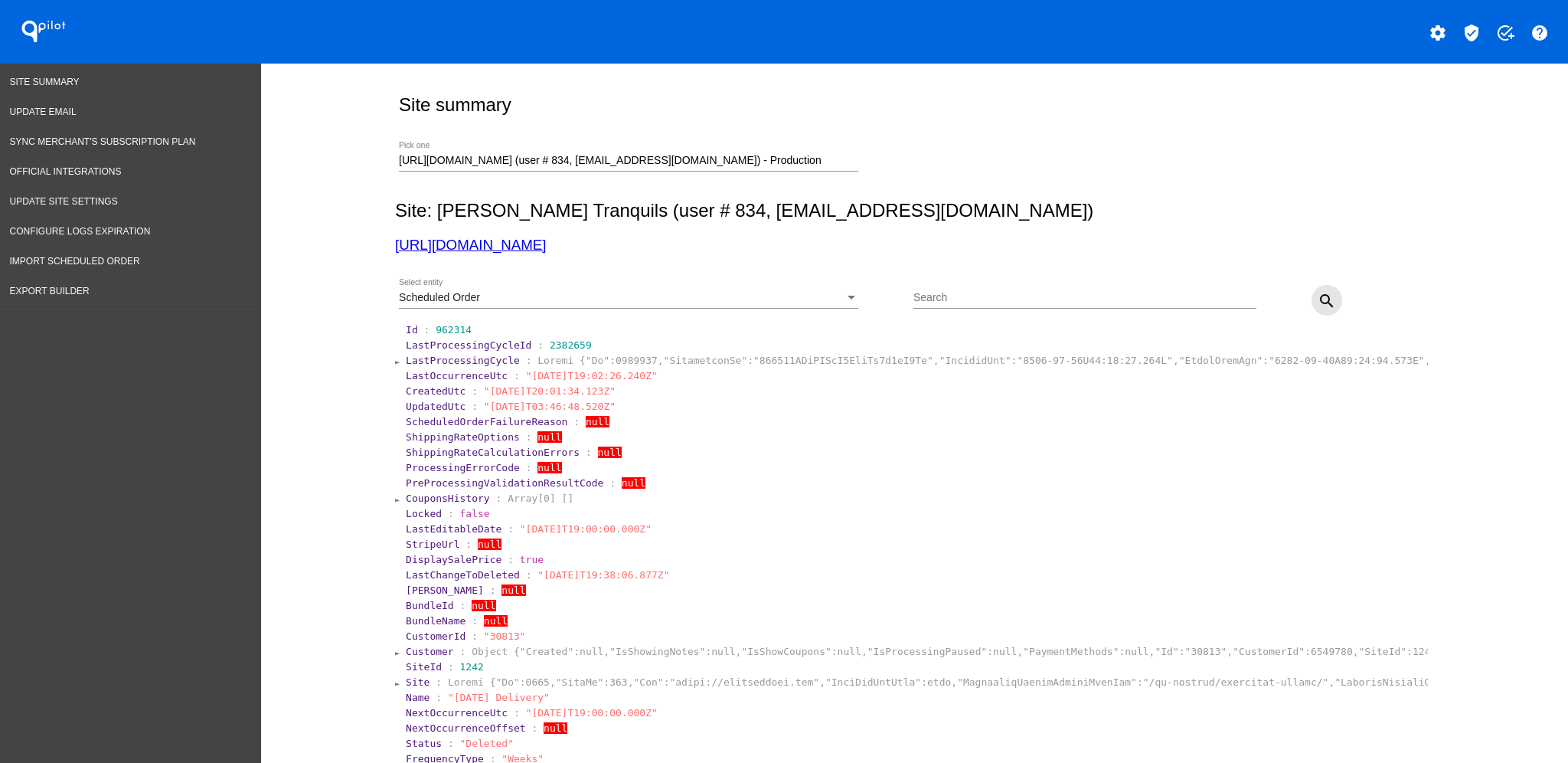
click at [1318, 299] on mat-icon "search" at bounding box center [1327, 301] width 19 height 19
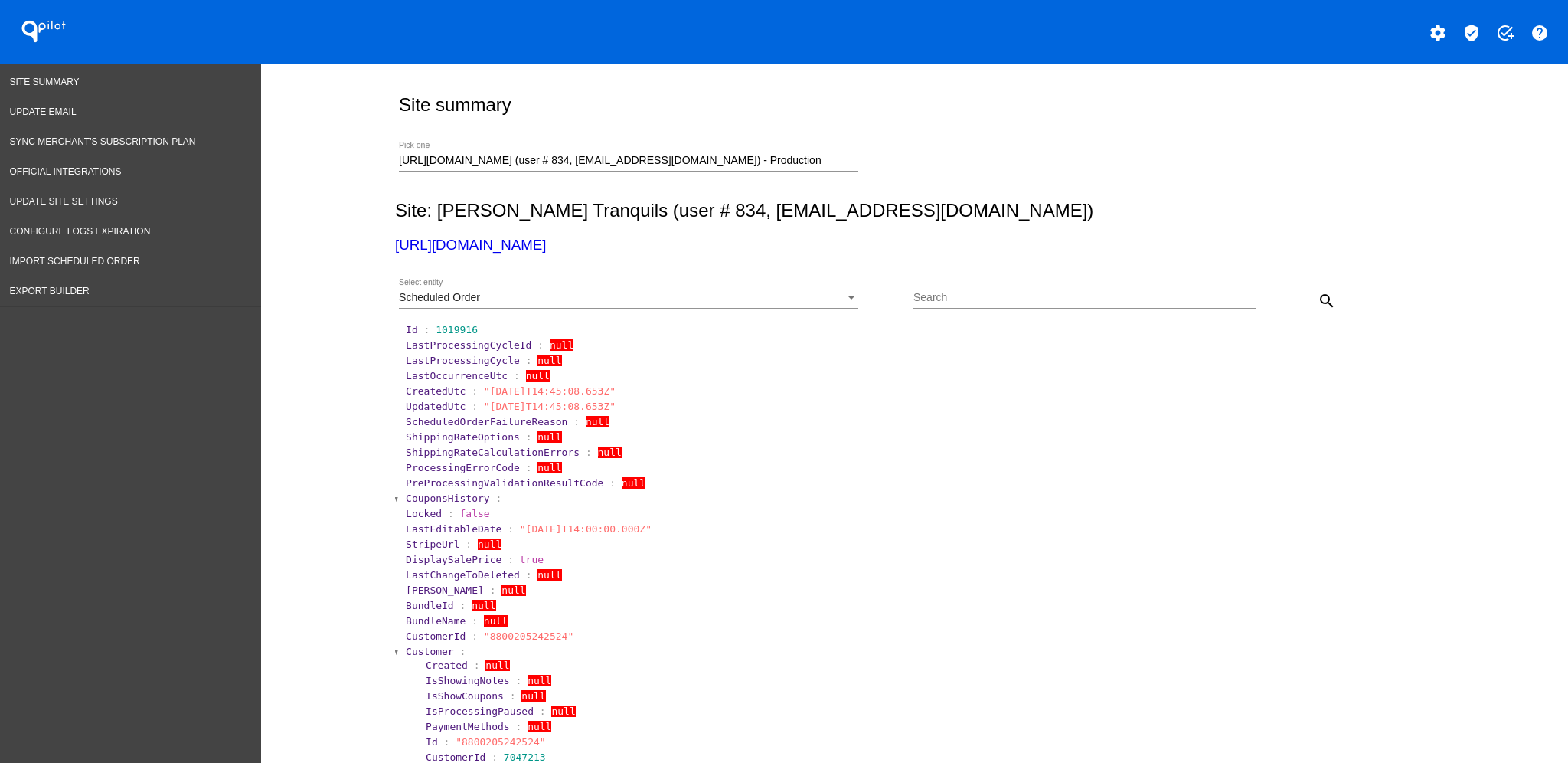
scroll to position [203, 0]
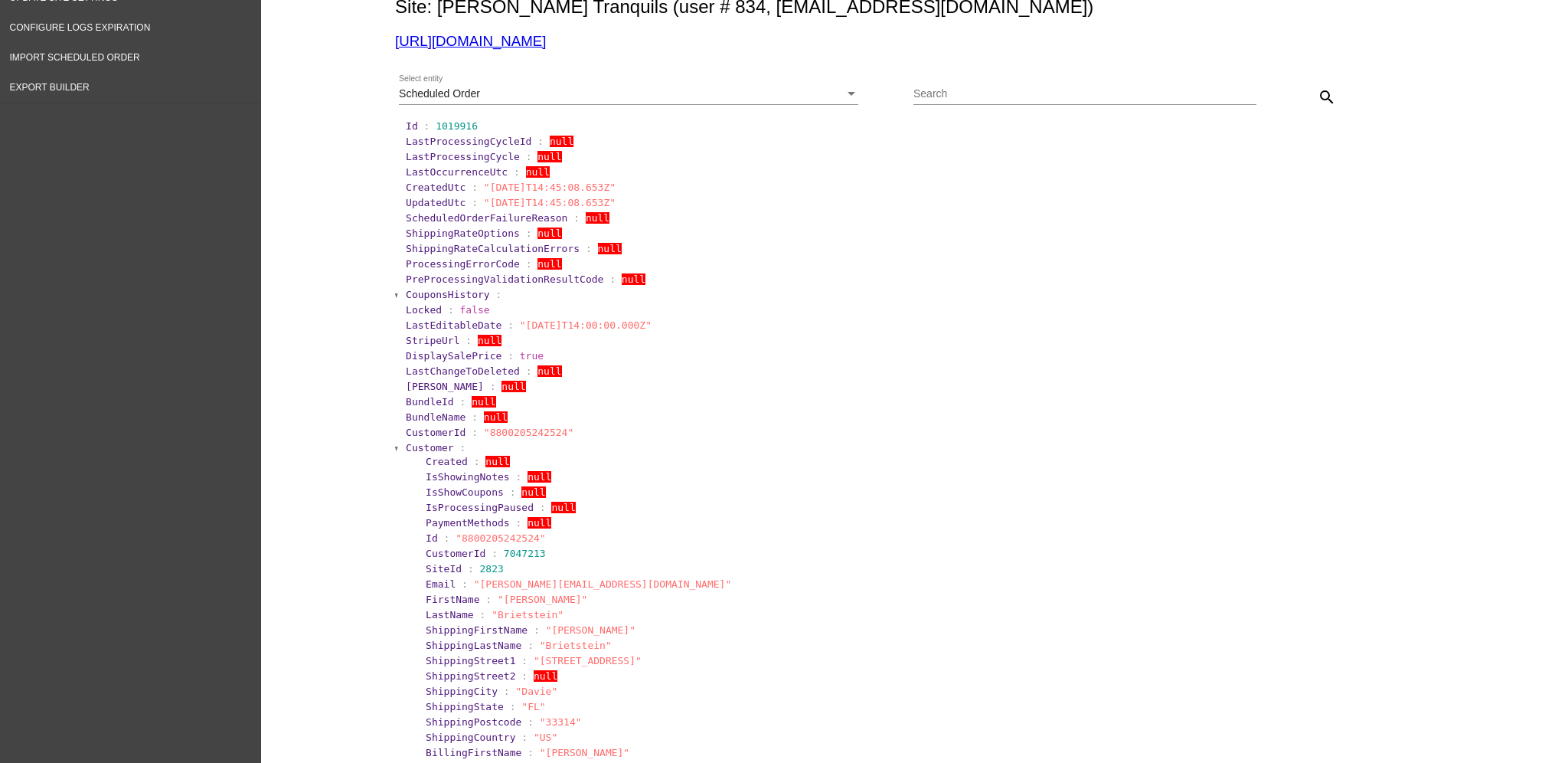
click at [432, 445] on span "Customer" at bounding box center [430, 448] width 49 height 11
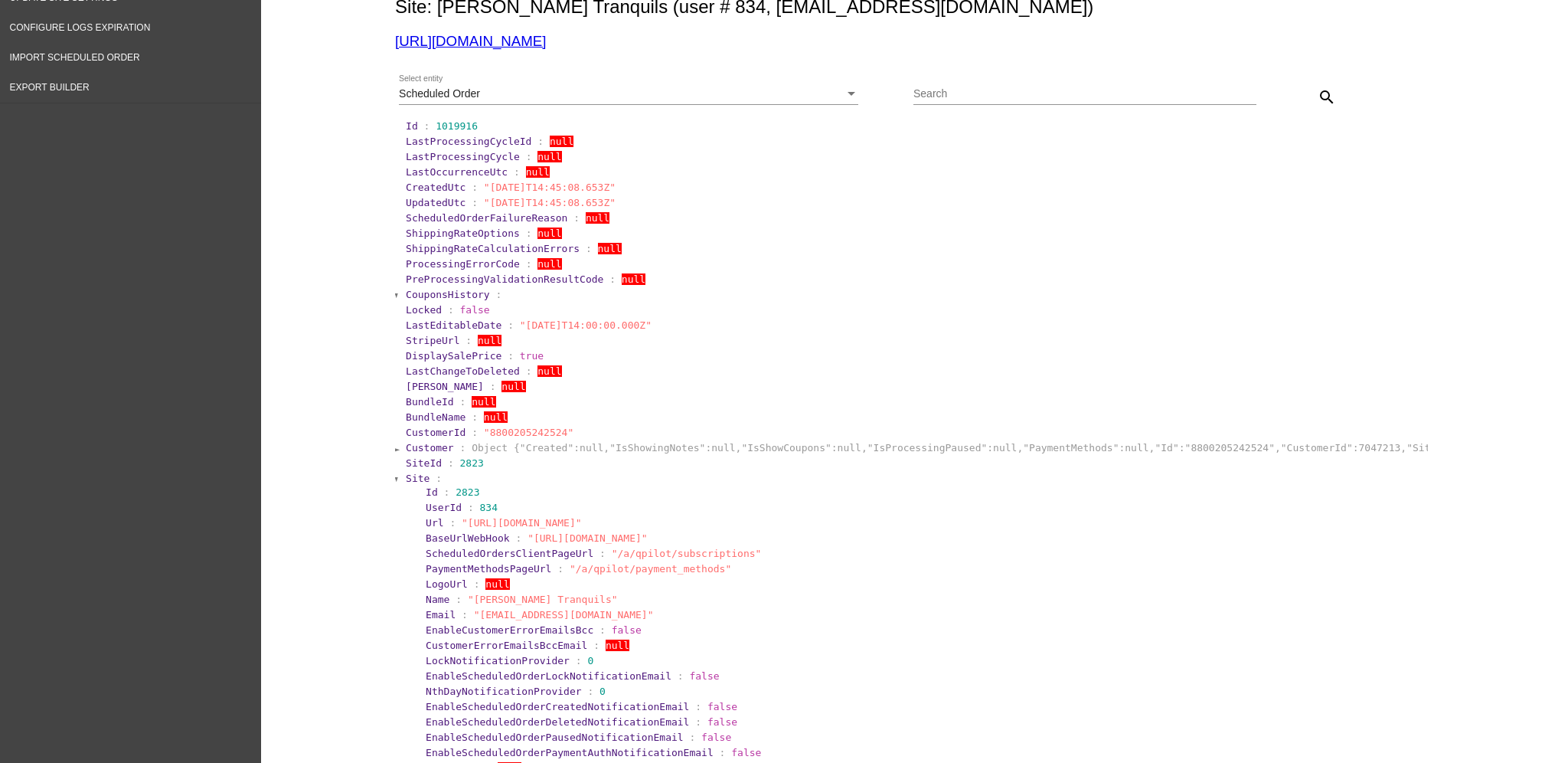
click at [406, 472] on span "Site" at bounding box center [417, 478] width 23 height 11
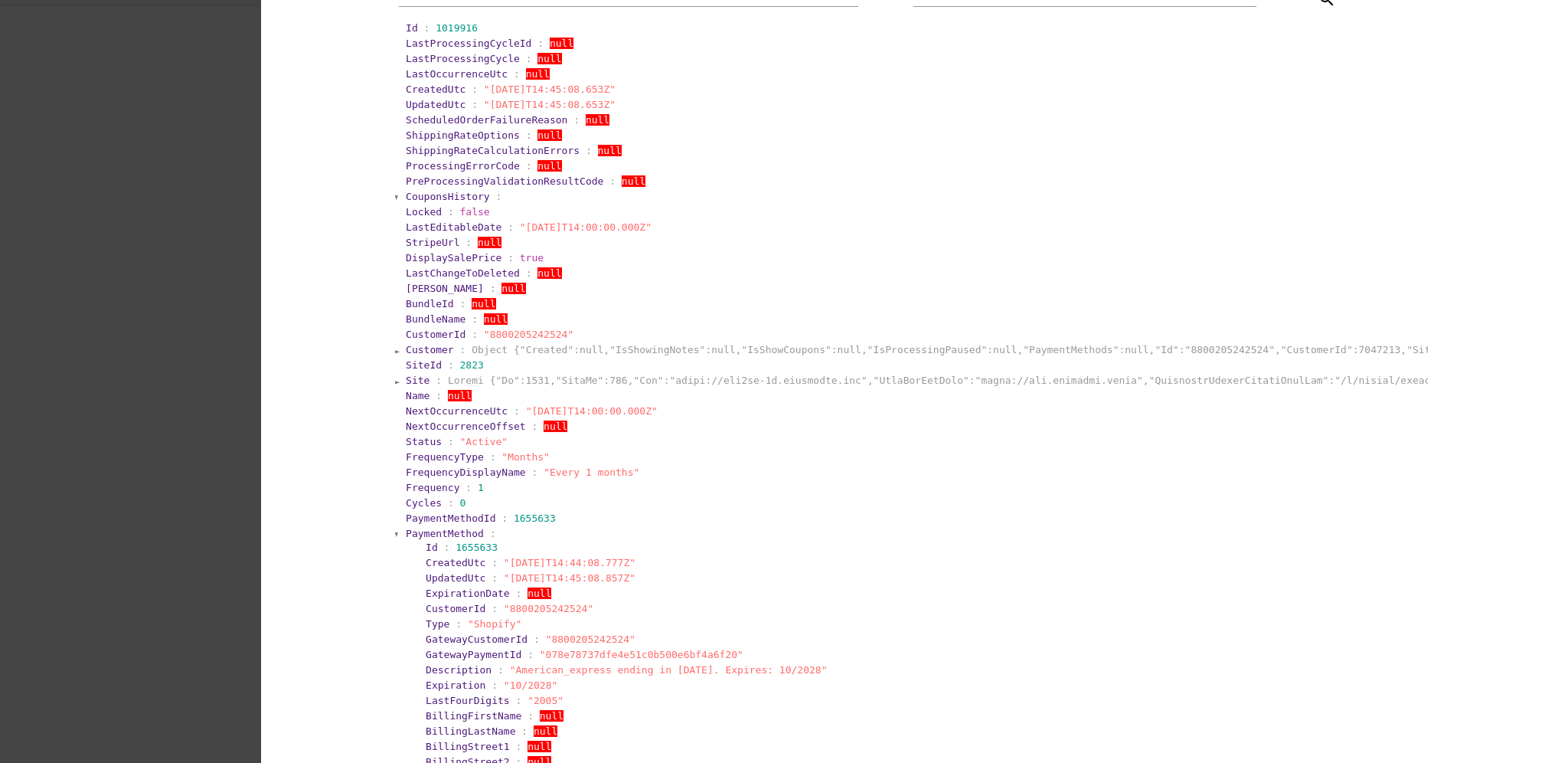
scroll to position [408, 0]
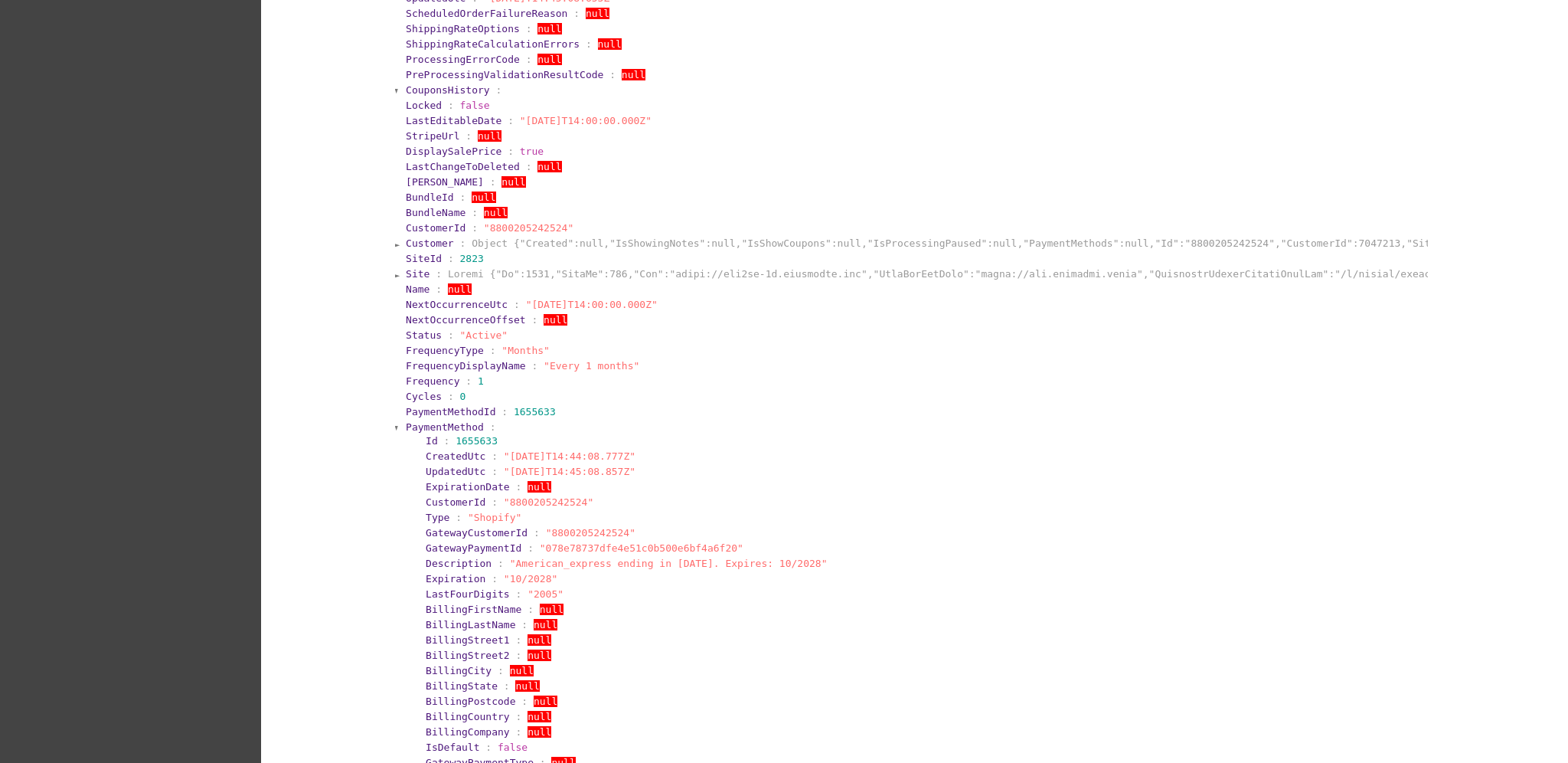
click at [424, 428] on span "PaymentMethod" at bounding box center [445, 427] width 78 height 11
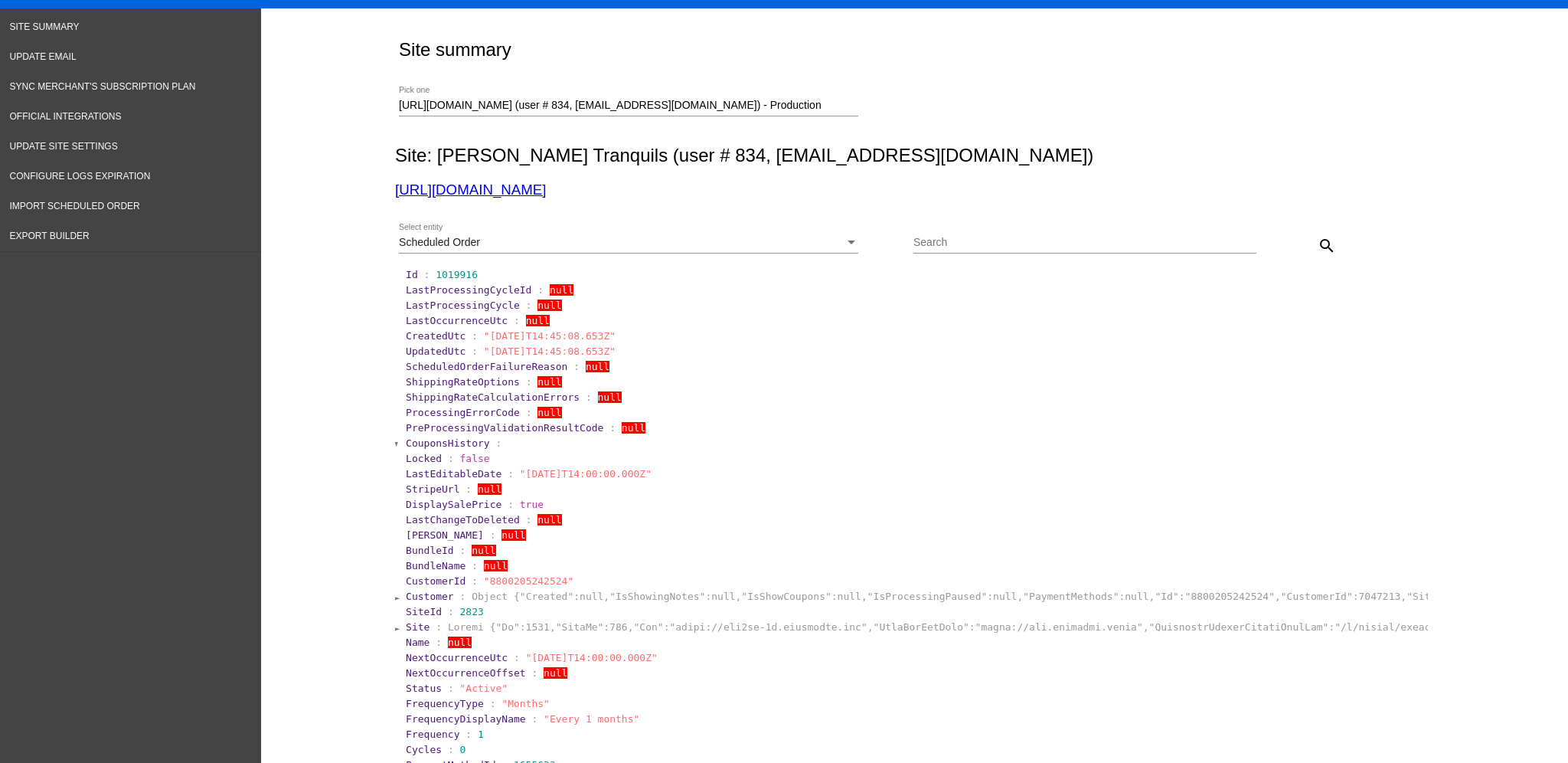
scroll to position [102, 0]
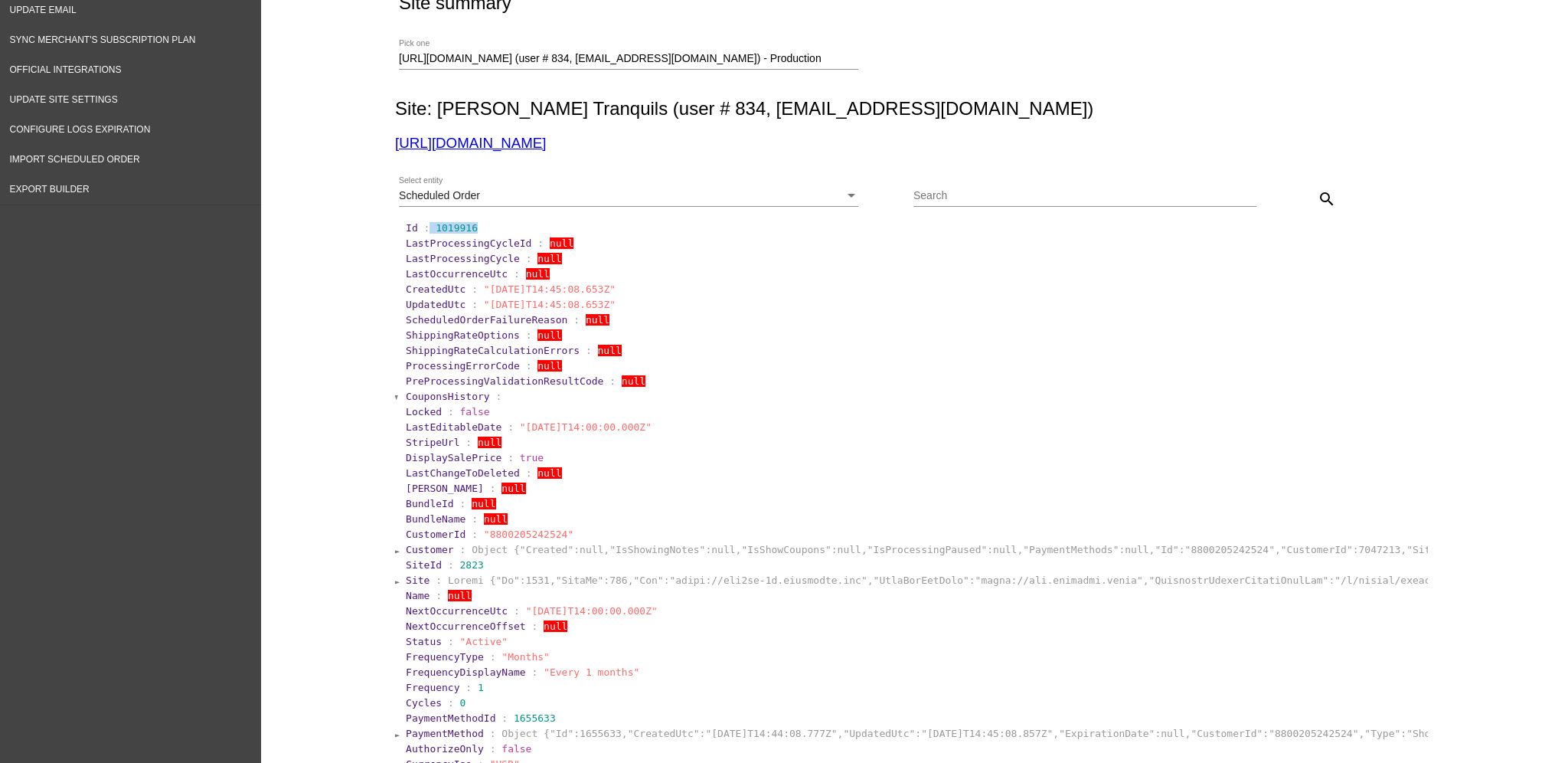
drag, startPoint x: 420, startPoint y: 228, endPoint x: 512, endPoint y: 232, distance: 92.1
click at [512, 232] on section "Id : 1019916" at bounding box center [915, 228] width 1020 height 11
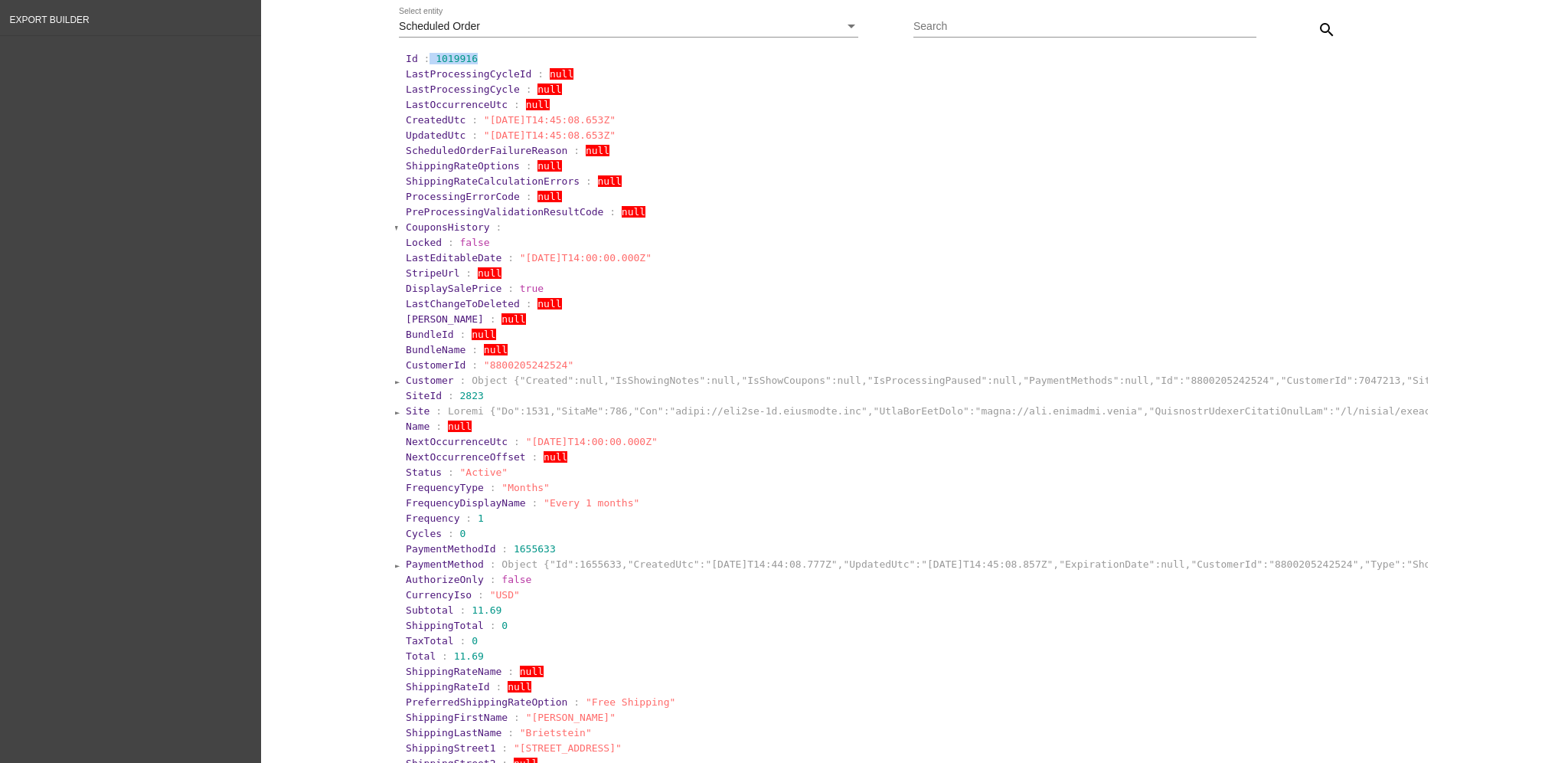
scroll to position [306, 0]
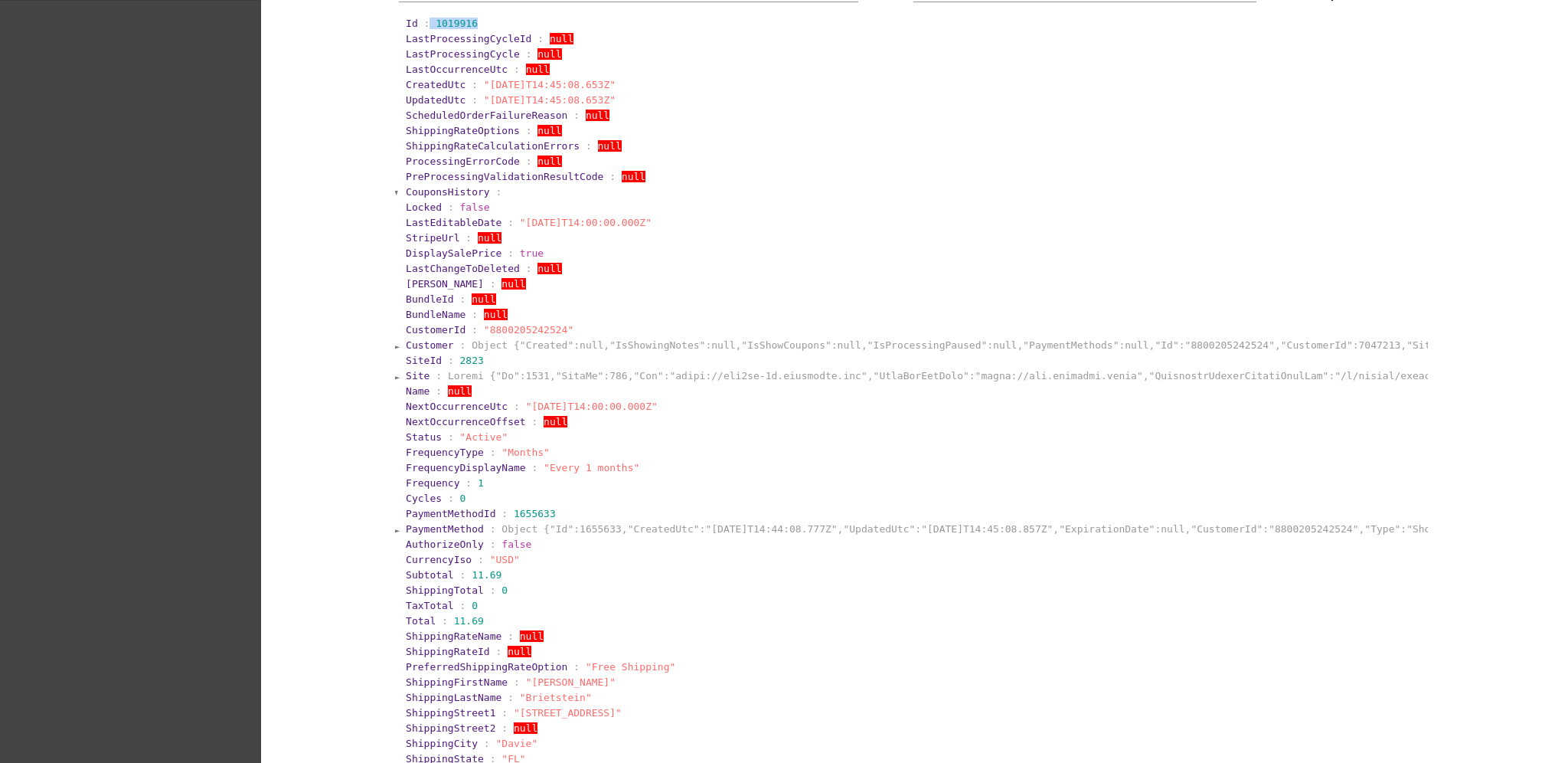
drag, startPoint x: 394, startPoint y: 83, endPoint x: 642, endPoint y: 87, distance: 248.0
click at [642, 87] on section "CreatedUtc : "[DATE]T14:45:08.653Z"" at bounding box center [915, 84] width 1023 height 15
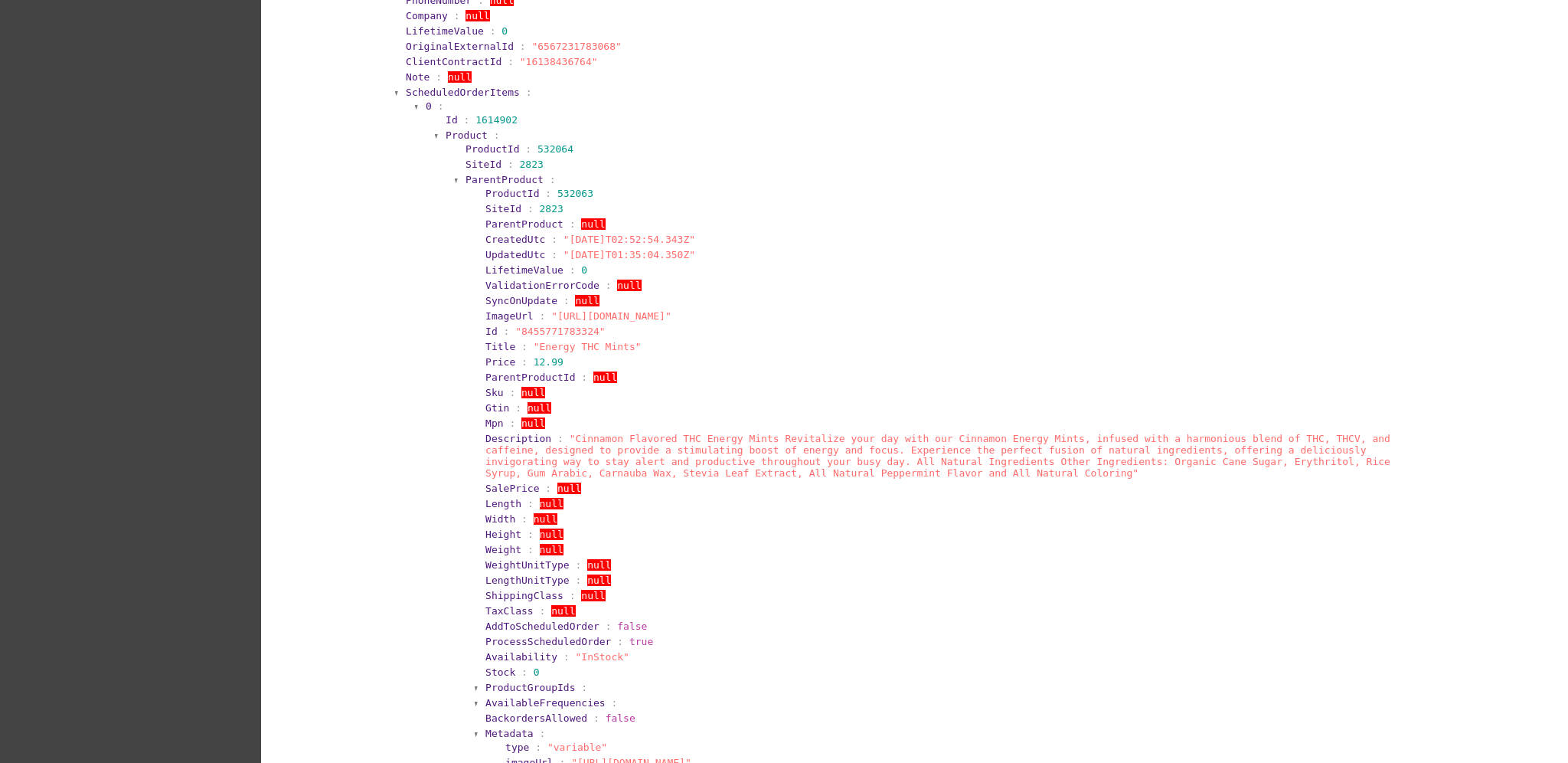
scroll to position [1123, 0]
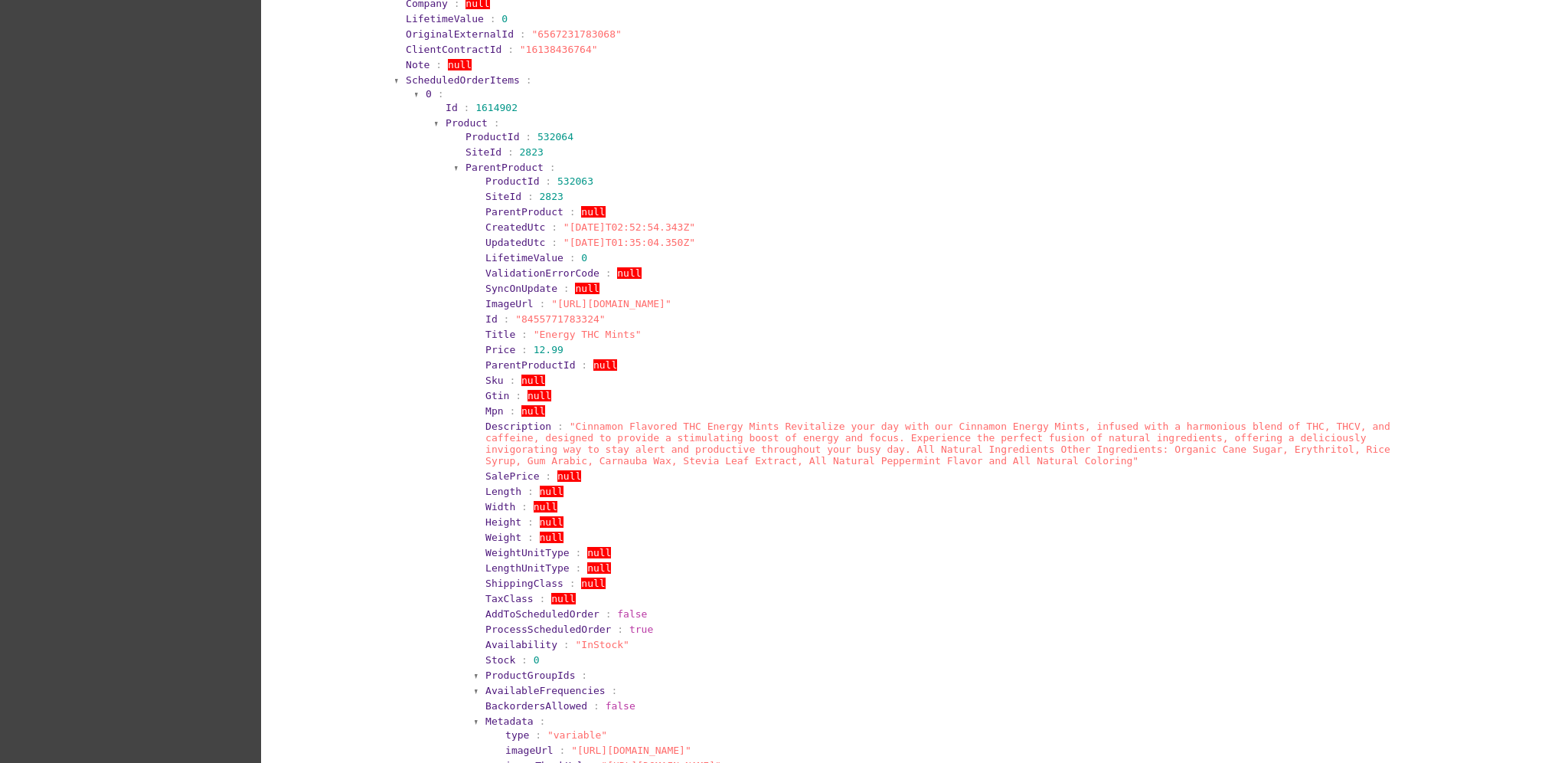
click at [433, 76] on span "ScheduledOrderItems" at bounding box center [462, 80] width 114 height 11
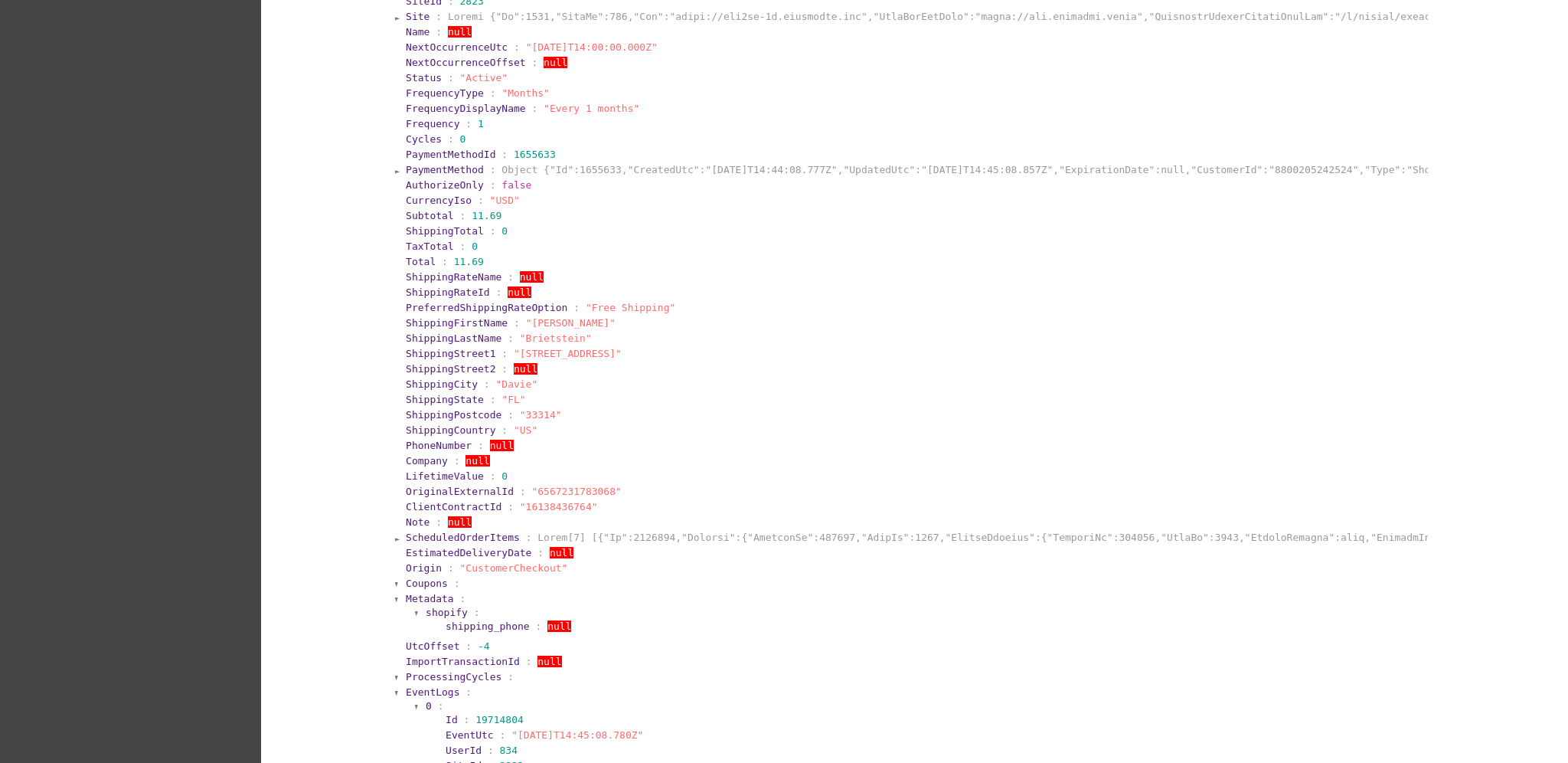
scroll to position [605, 0]
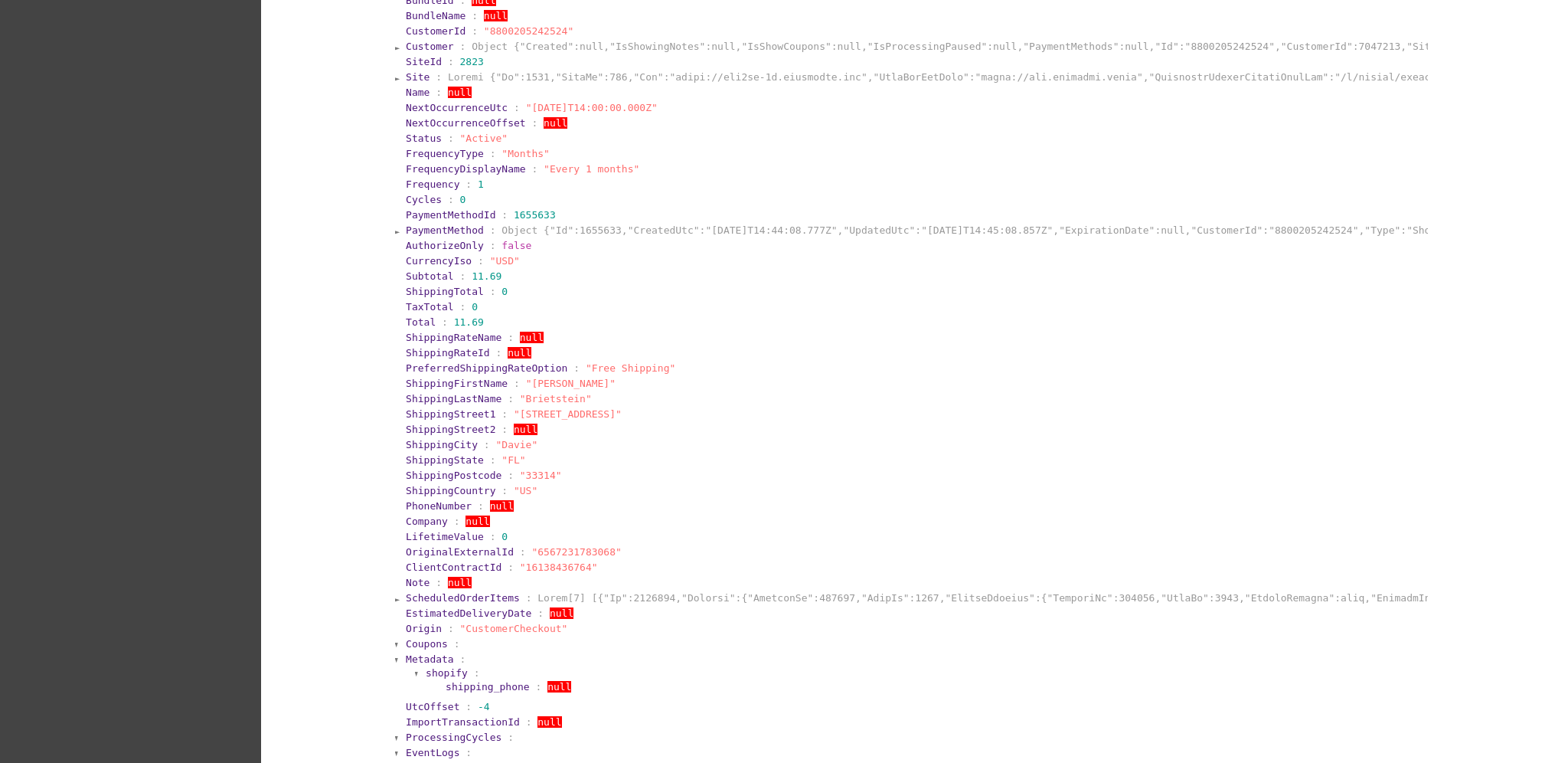
click at [451, 230] on span "PaymentMethod" at bounding box center [445, 230] width 78 height 11
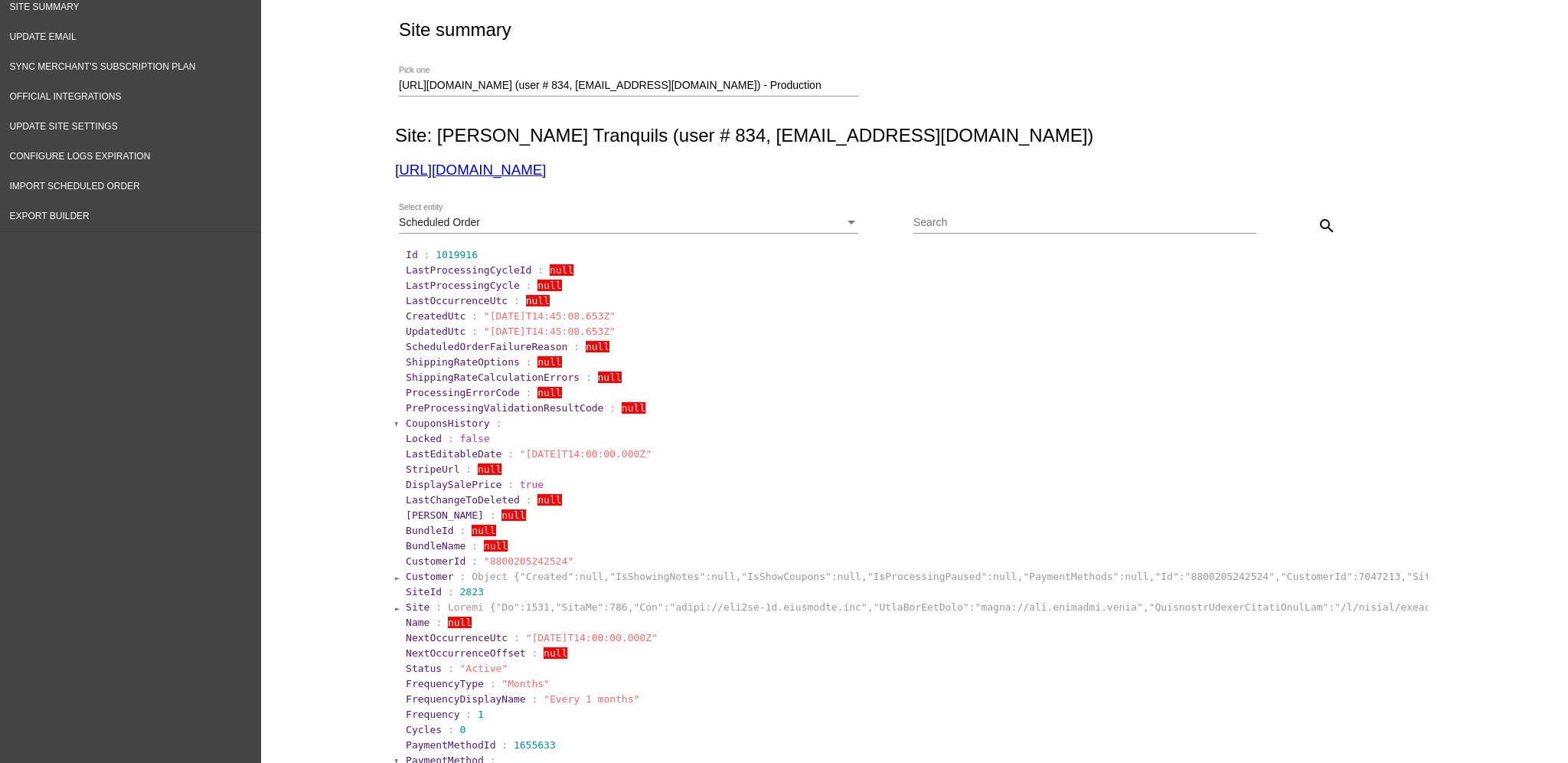
scroll to position [0, 0]
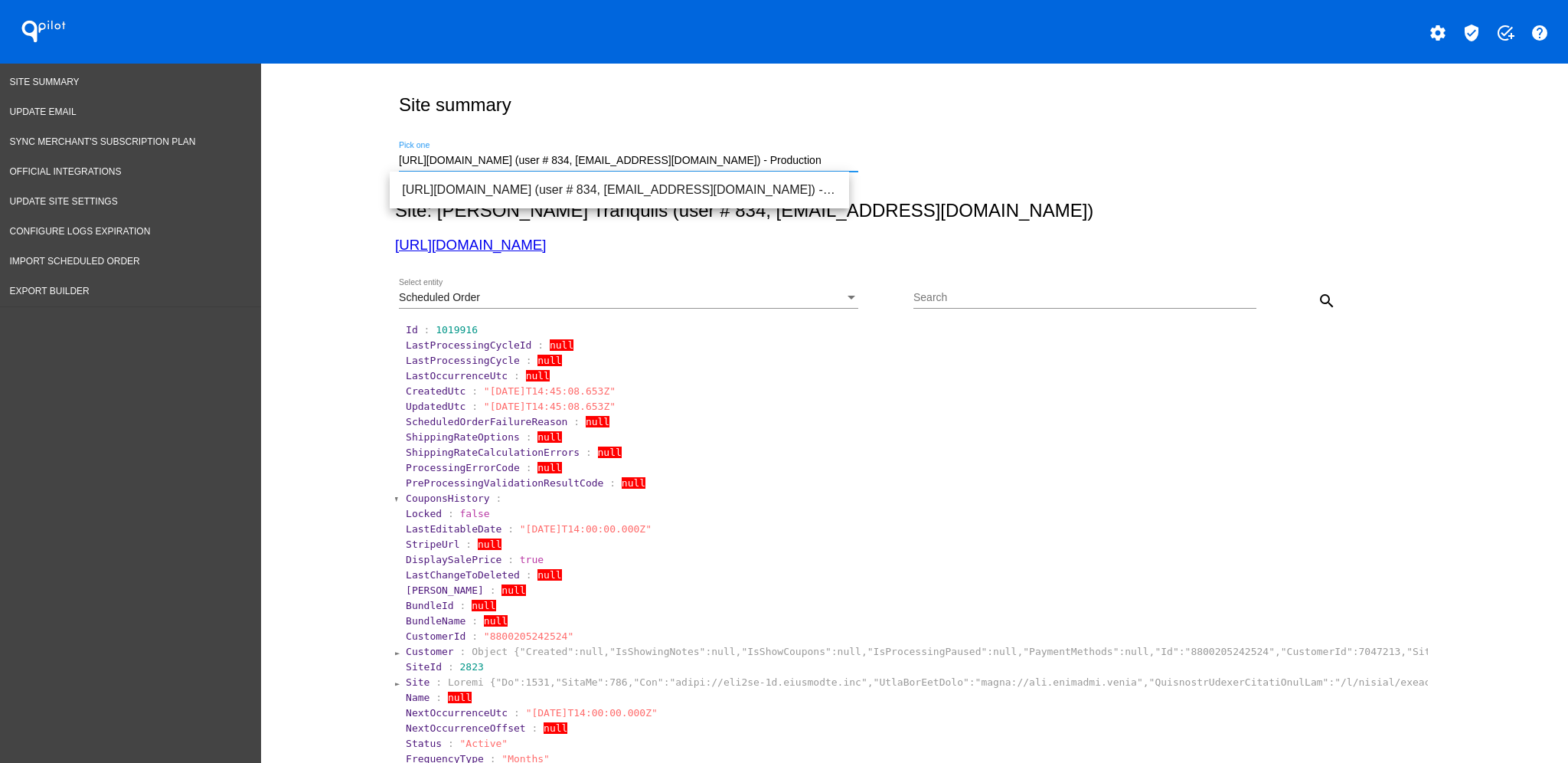
drag, startPoint x: 834, startPoint y: 157, endPoint x: 352, endPoint y: 177, distance: 482.4
paste input "[DOMAIN_NAME]"
click at [708, 183] on span "[URL][DOMAIN_NAME] (user # 170, [EMAIL_ADDRESS][DOMAIN_NAME]) - Test" at bounding box center [619, 190] width 435 height 36
type input "[URL][DOMAIN_NAME] (user # 170, [EMAIL_ADDRESS][DOMAIN_NAME]) - Test"
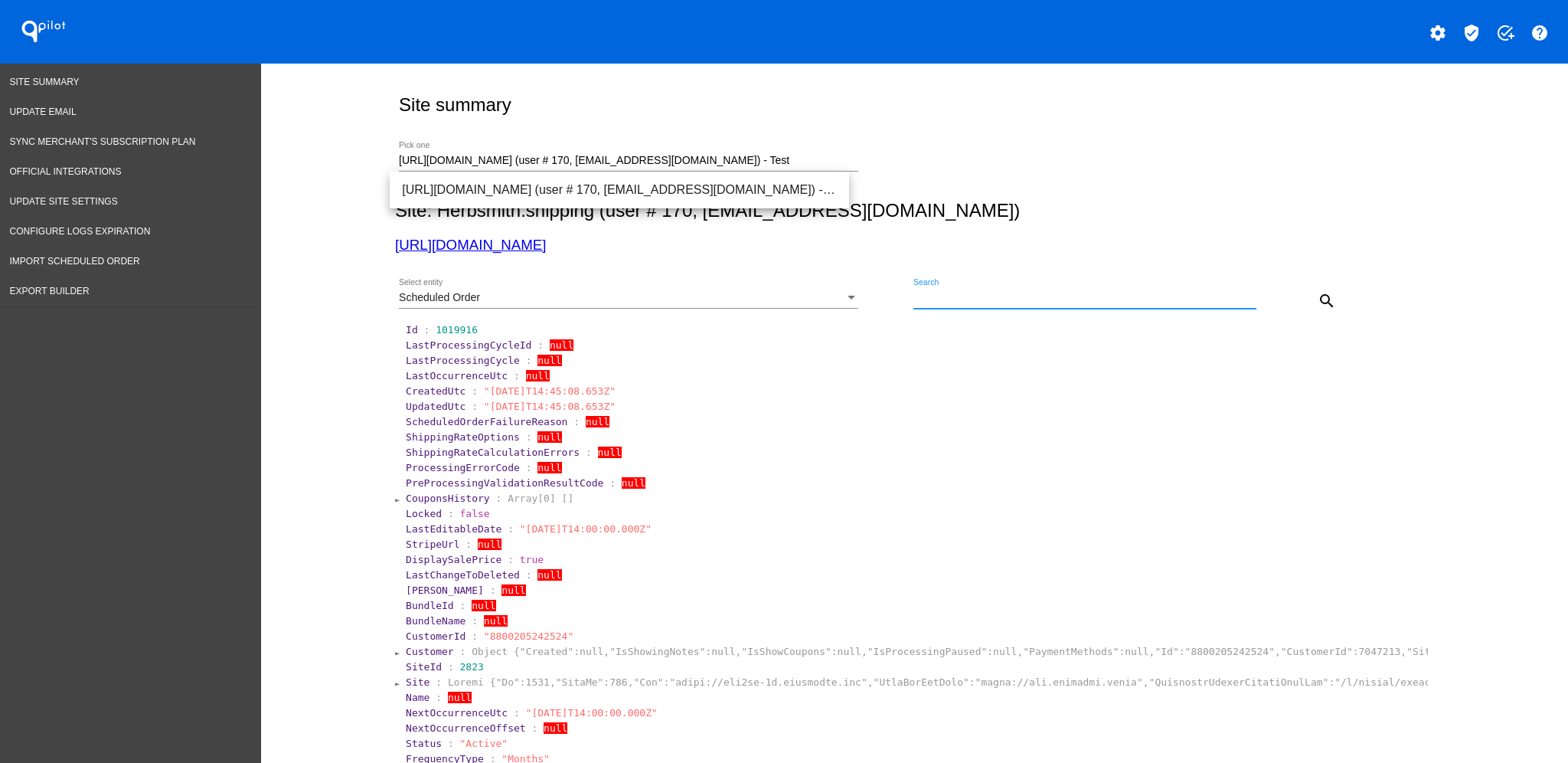
paste input "1020300"
click at [1319, 303] on mat-icon "search" at bounding box center [1327, 301] width 19 height 19
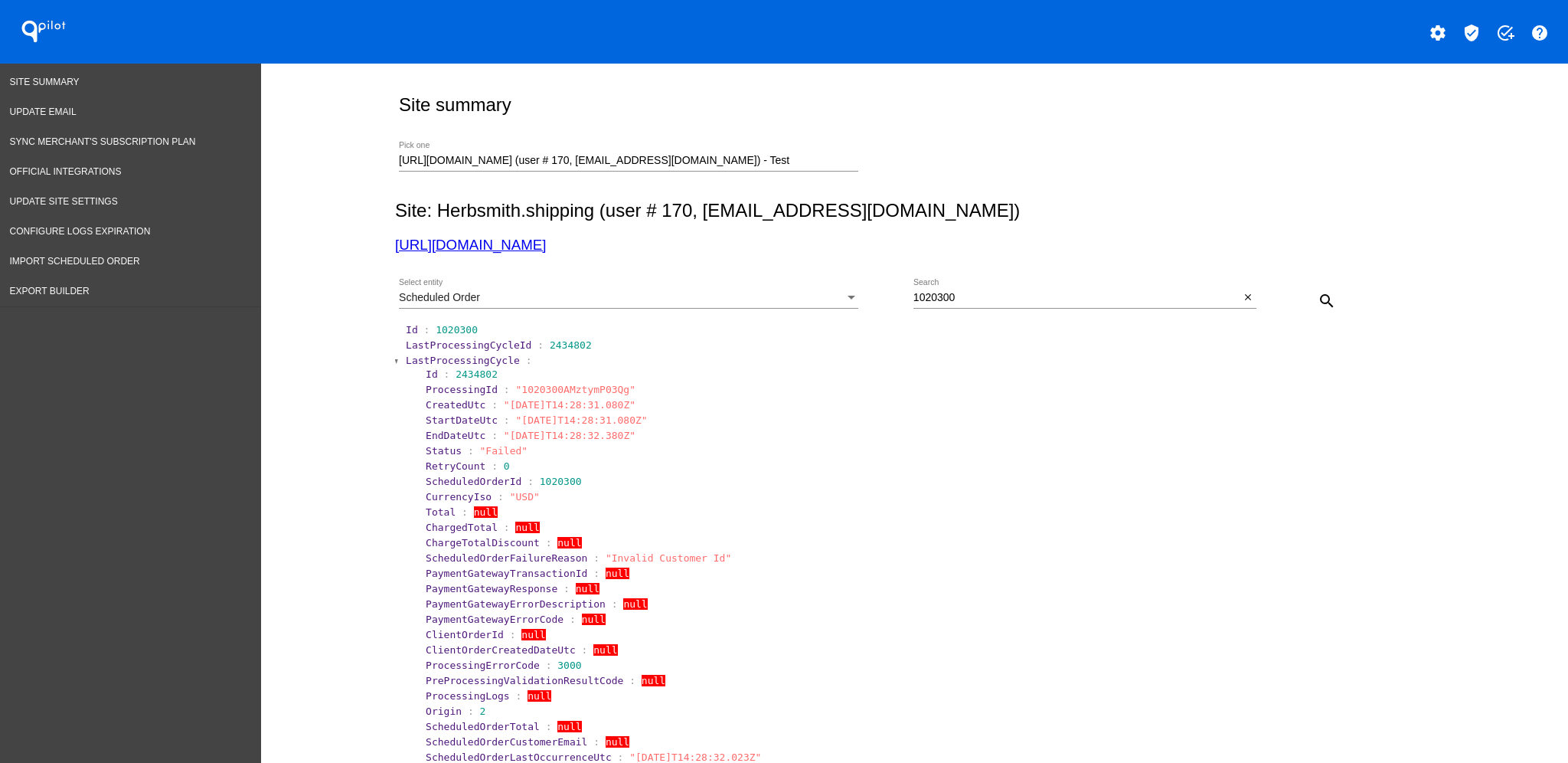
click at [445, 359] on span "LastProcessingCycle" at bounding box center [462, 360] width 114 height 11
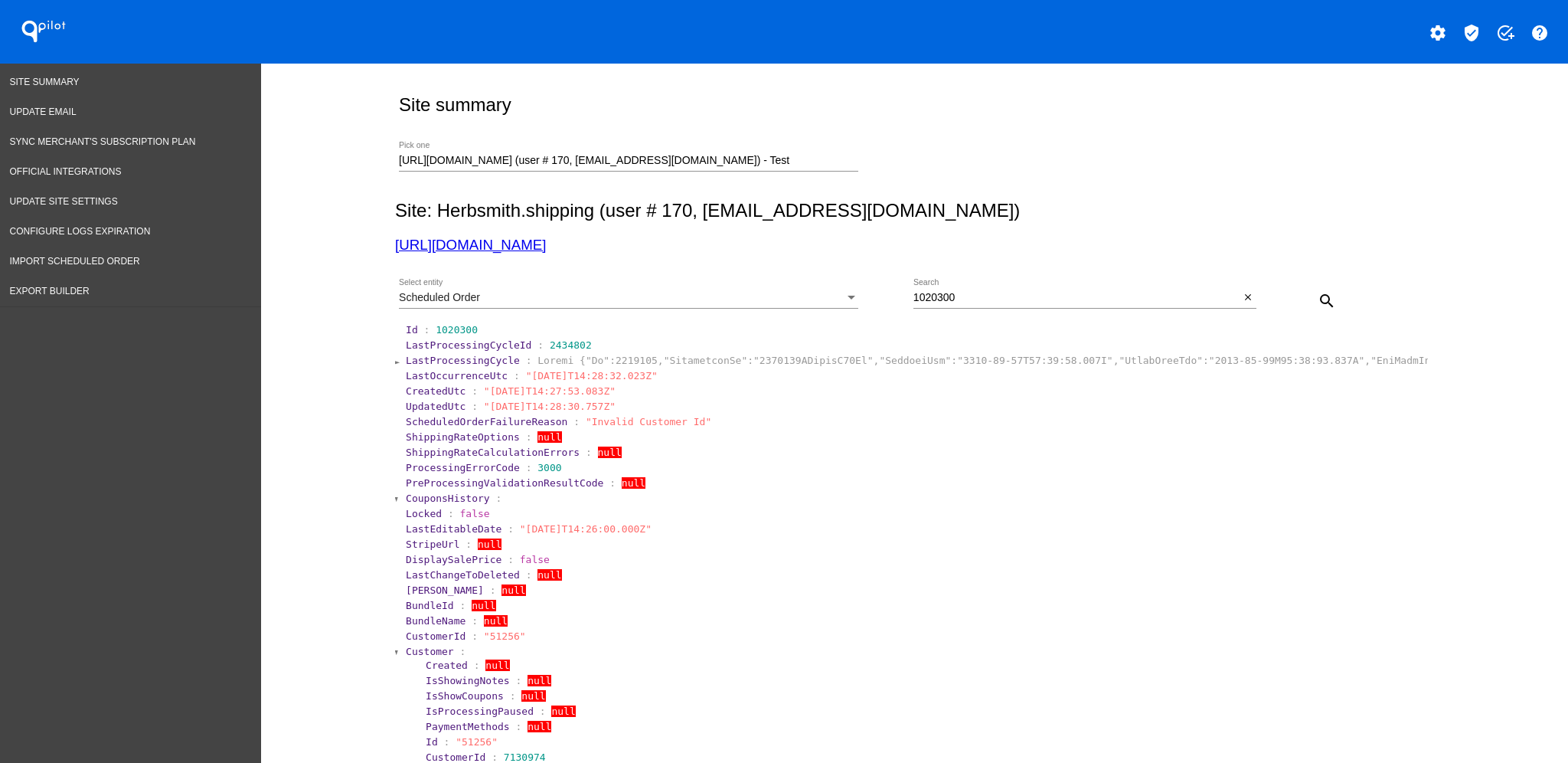
click at [445, 359] on span "LastProcessingCycle" at bounding box center [462, 360] width 114 height 11
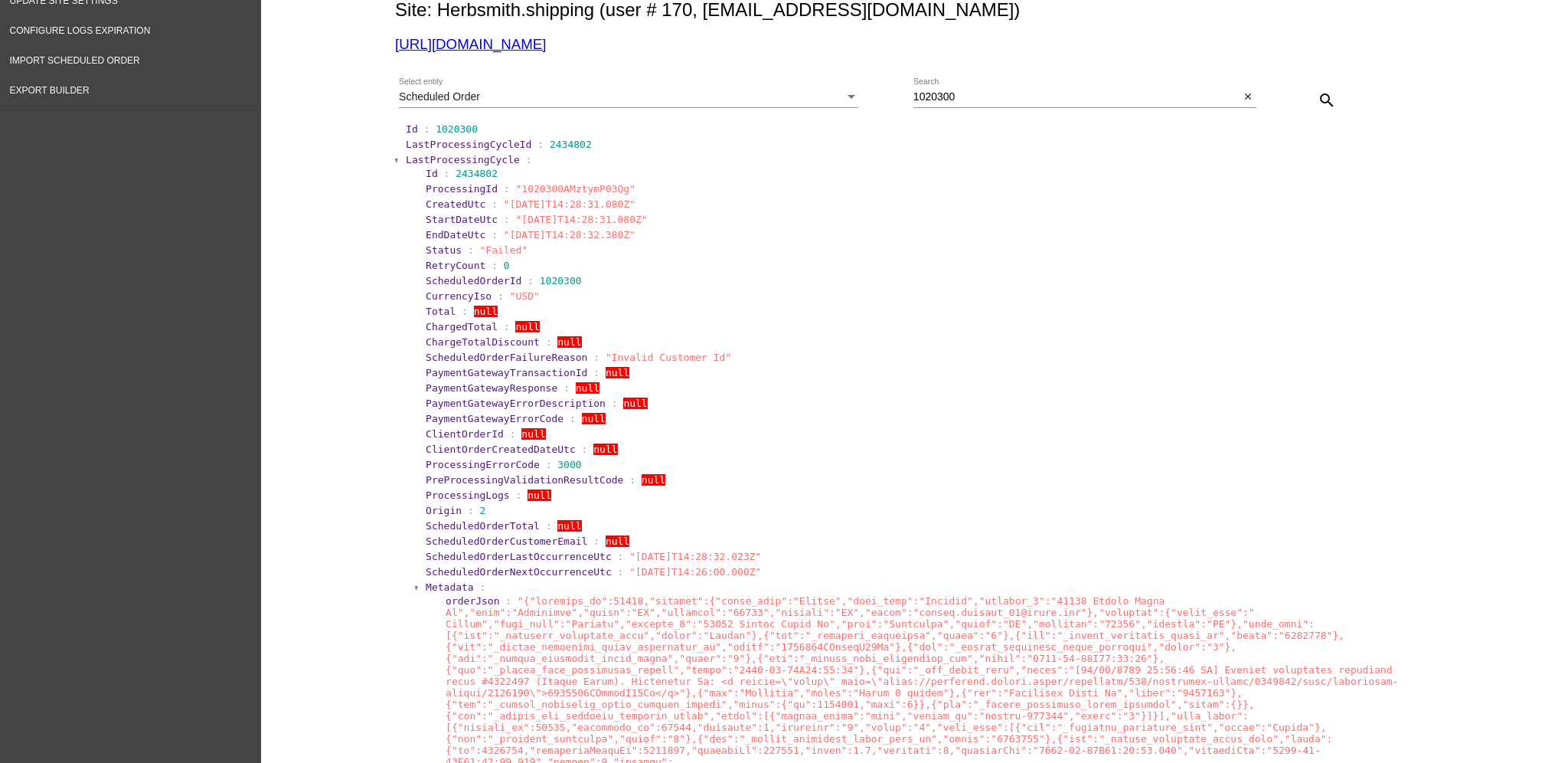
scroll to position [203, 0]
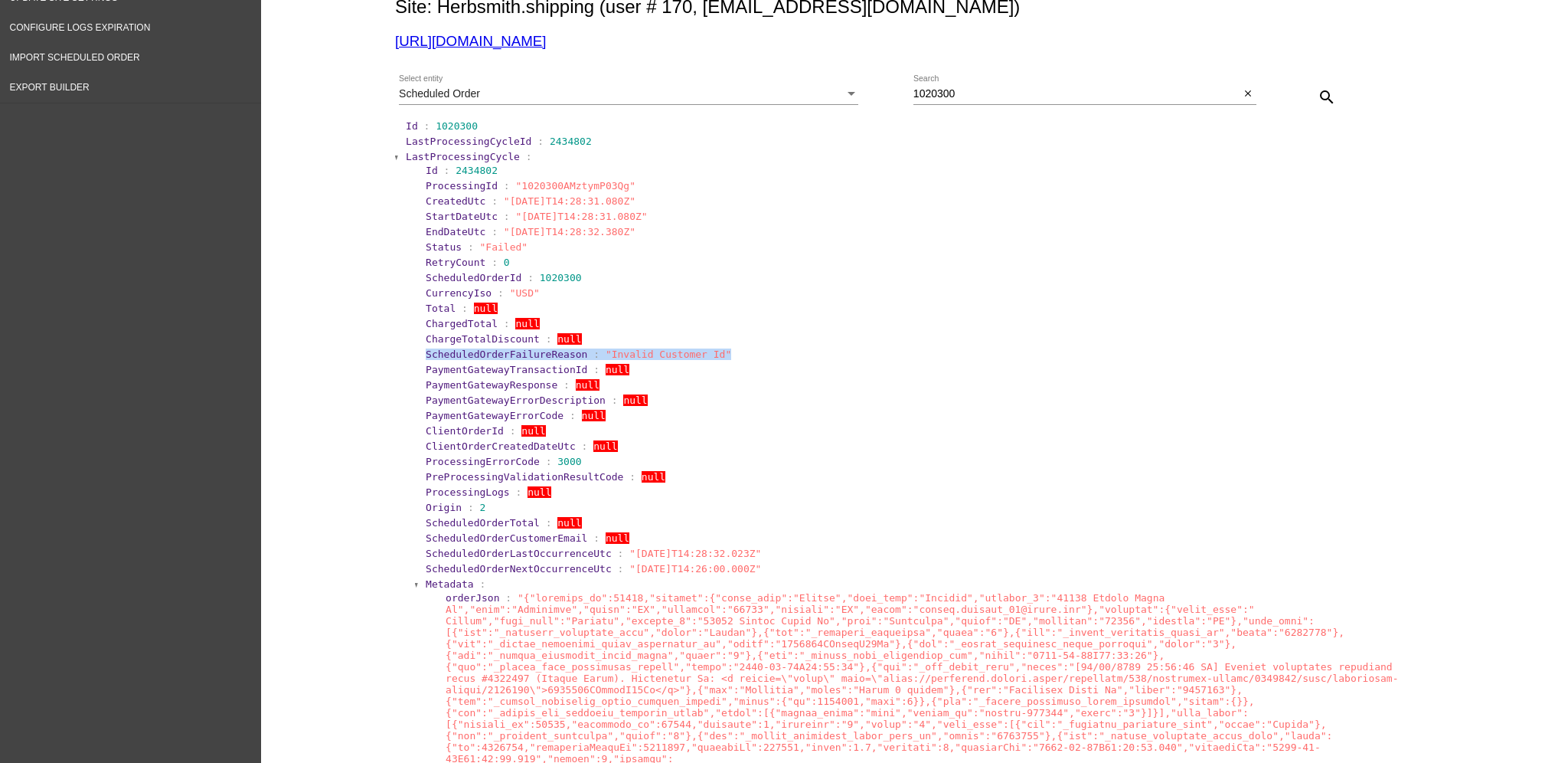
drag, startPoint x: 650, startPoint y: 351, endPoint x: 411, endPoint y: 353, distance: 239.0
drag, startPoint x: 409, startPoint y: 170, endPoint x: 502, endPoint y: 171, distance: 93.0
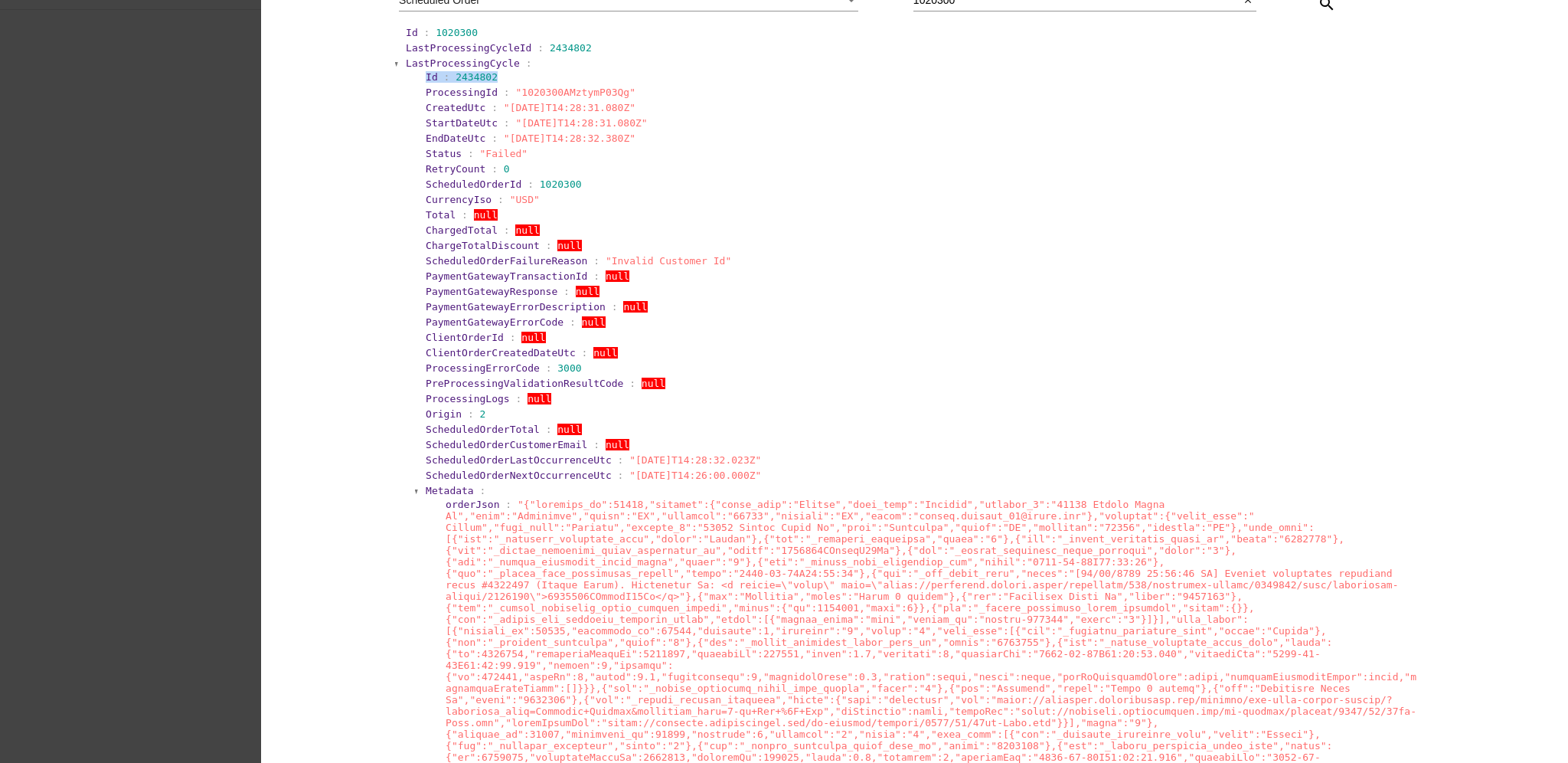
scroll to position [408, 0]
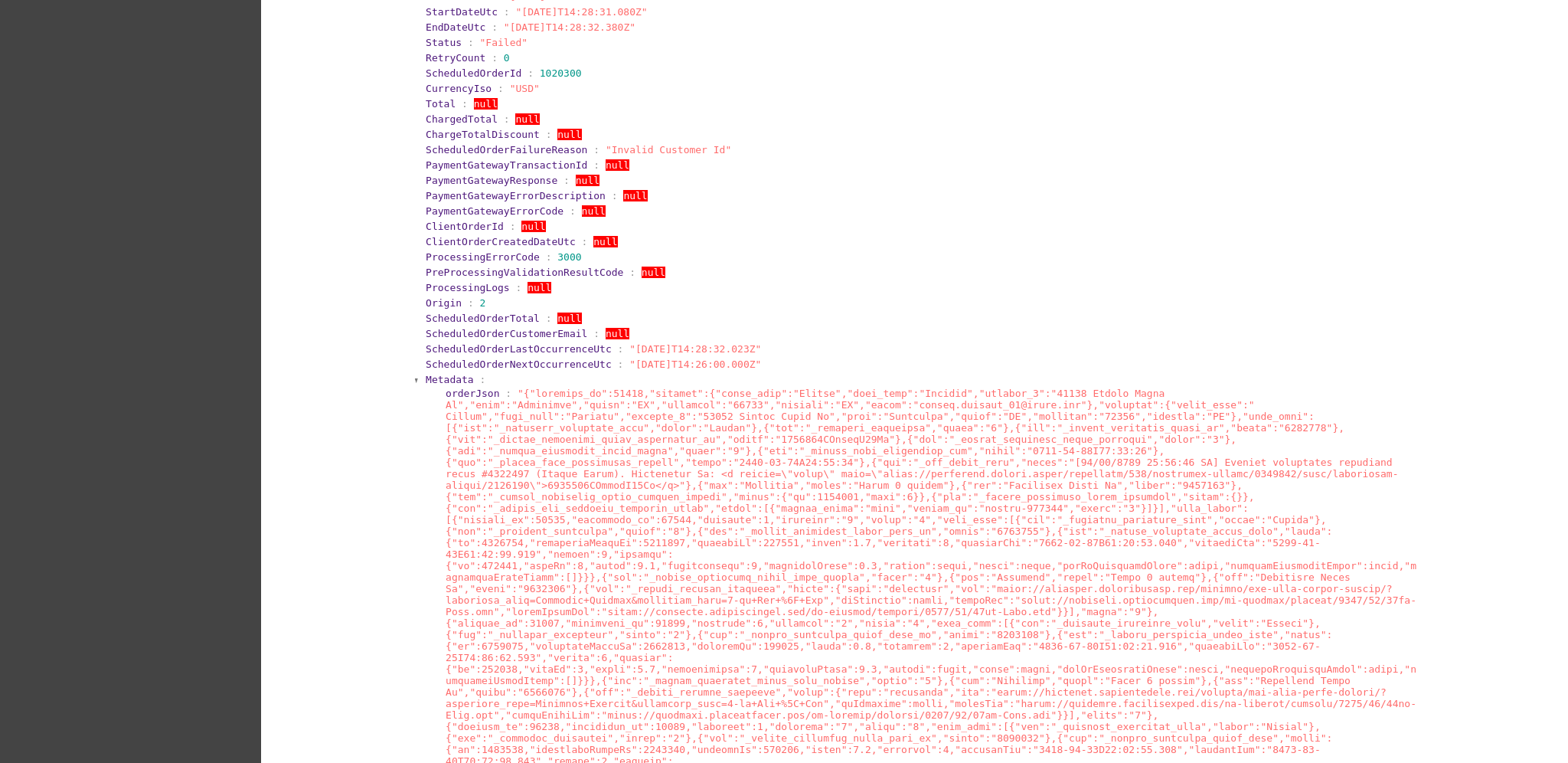
click at [436, 381] on span "Metadata" at bounding box center [450, 379] width 49 height 11
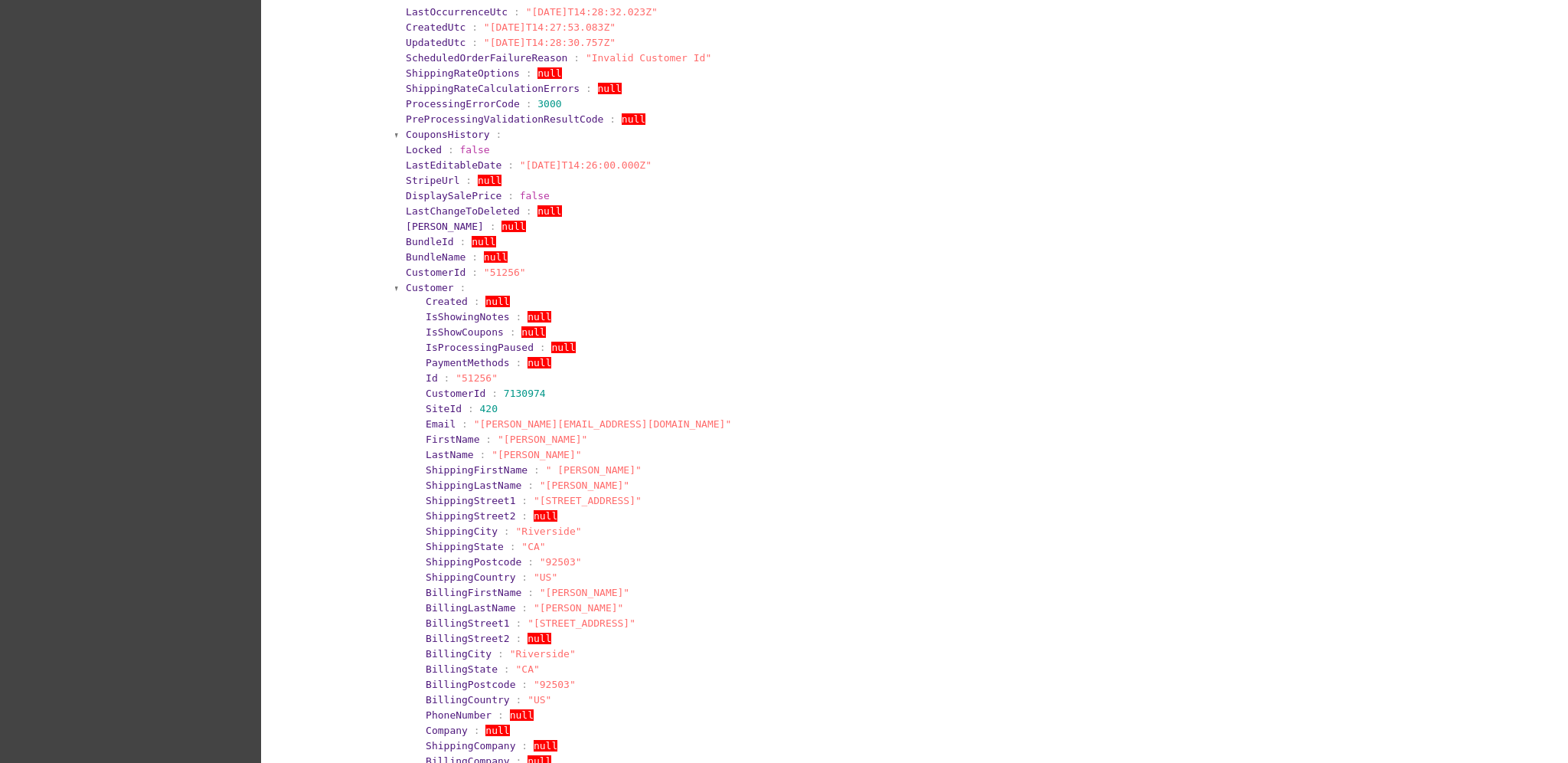
scroll to position [1429, 0]
drag, startPoint x: 398, startPoint y: 280, endPoint x: 512, endPoint y: 280, distance: 114.0
click at [512, 280] on section "Customer : Created : null IsShowingNotes : null IsShowCoupons : null IsProcessi…" at bounding box center [915, 552] width 1023 height 552
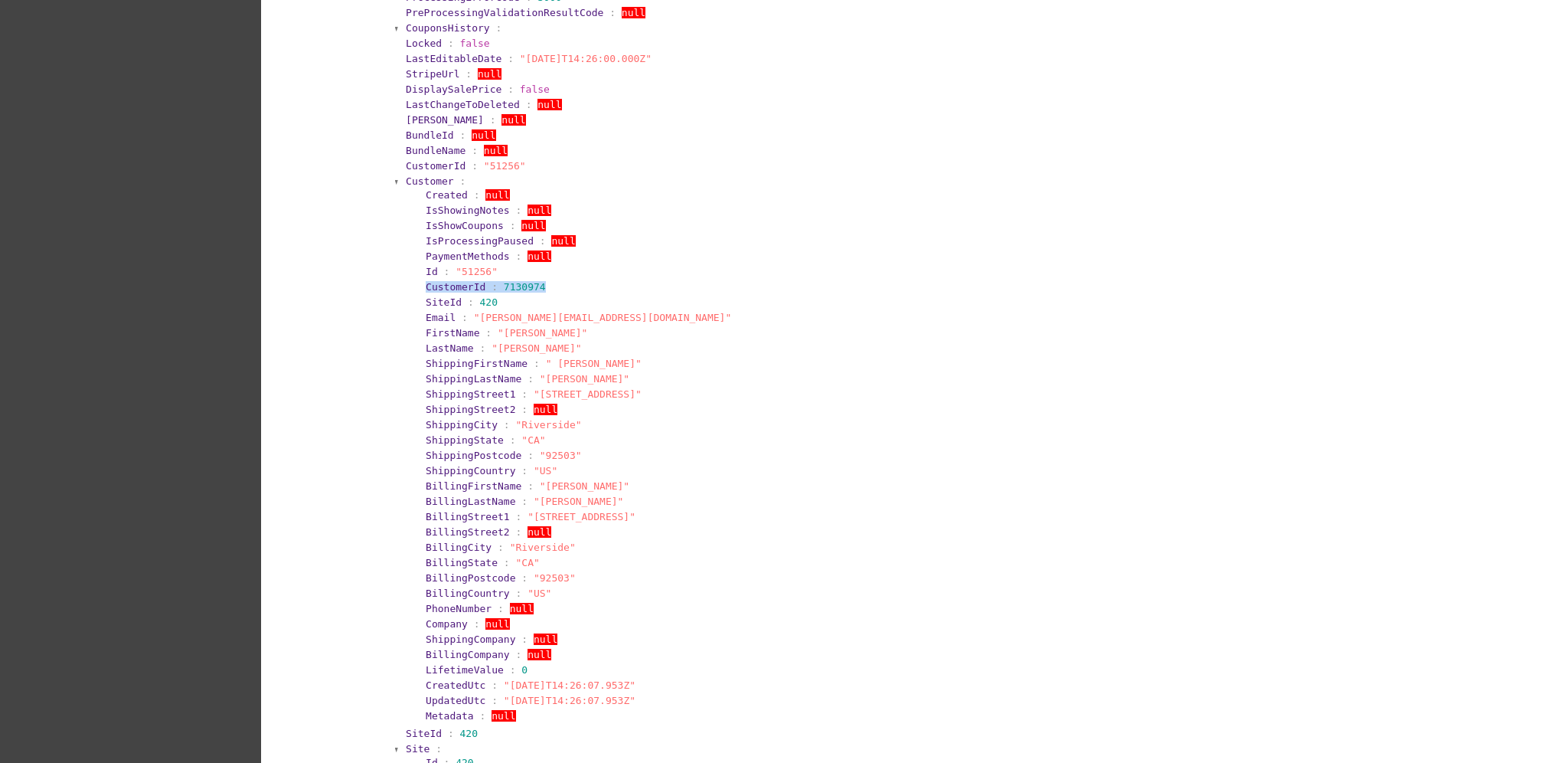
drag, startPoint x: 408, startPoint y: 190, endPoint x: 534, endPoint y: 190, distance: 126.0
click at [534, 190] on section "Created : null IsShowingNotes : null IsShowCoupons : null IsProcessingPaused : …" at bounding box center [920, 455] width 1011 height 537
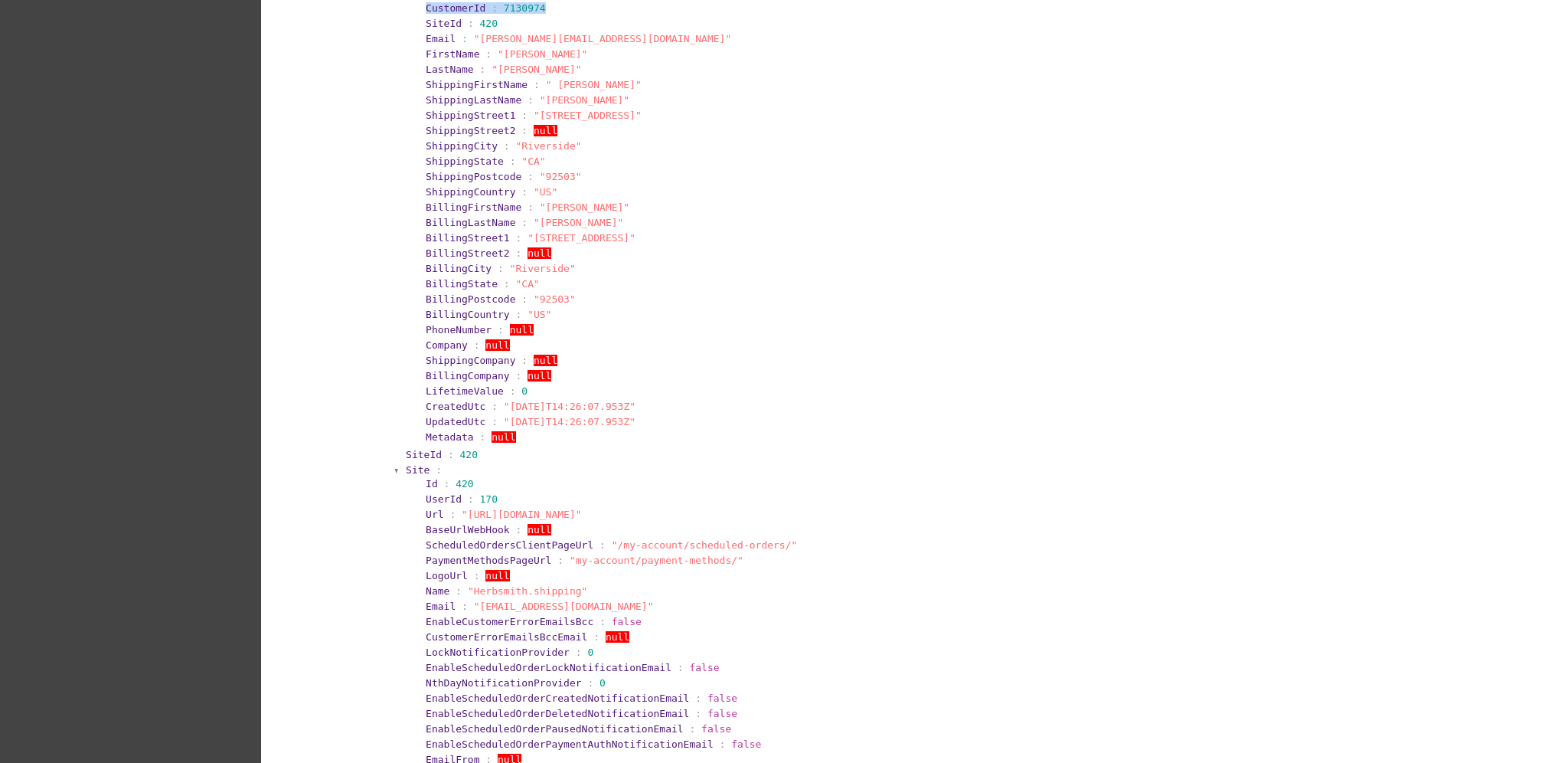
scroll to position [1838, 0]
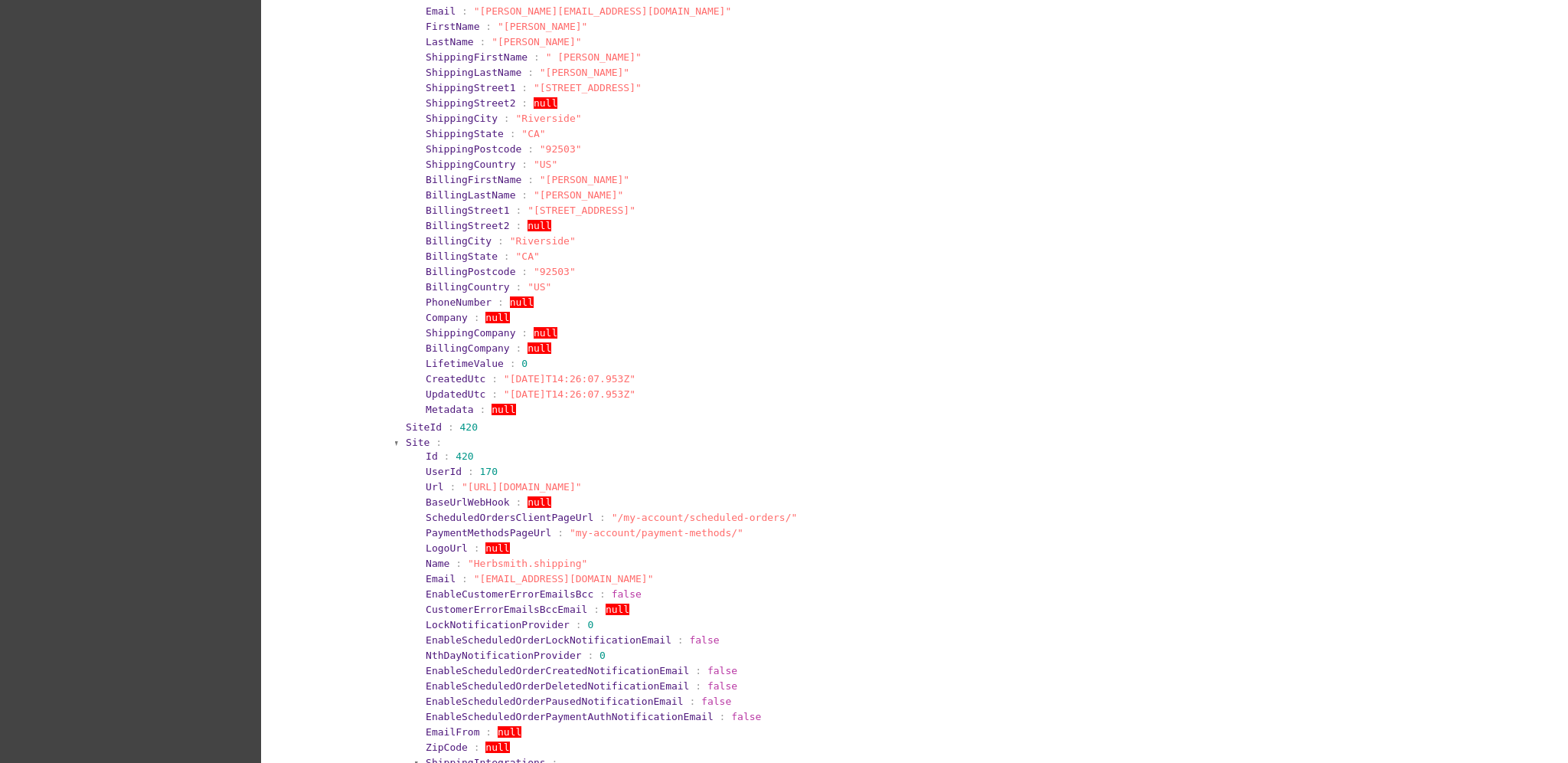
click at [406, 437] on span "Site" at bounding box center [417, 442] width 23 height 11
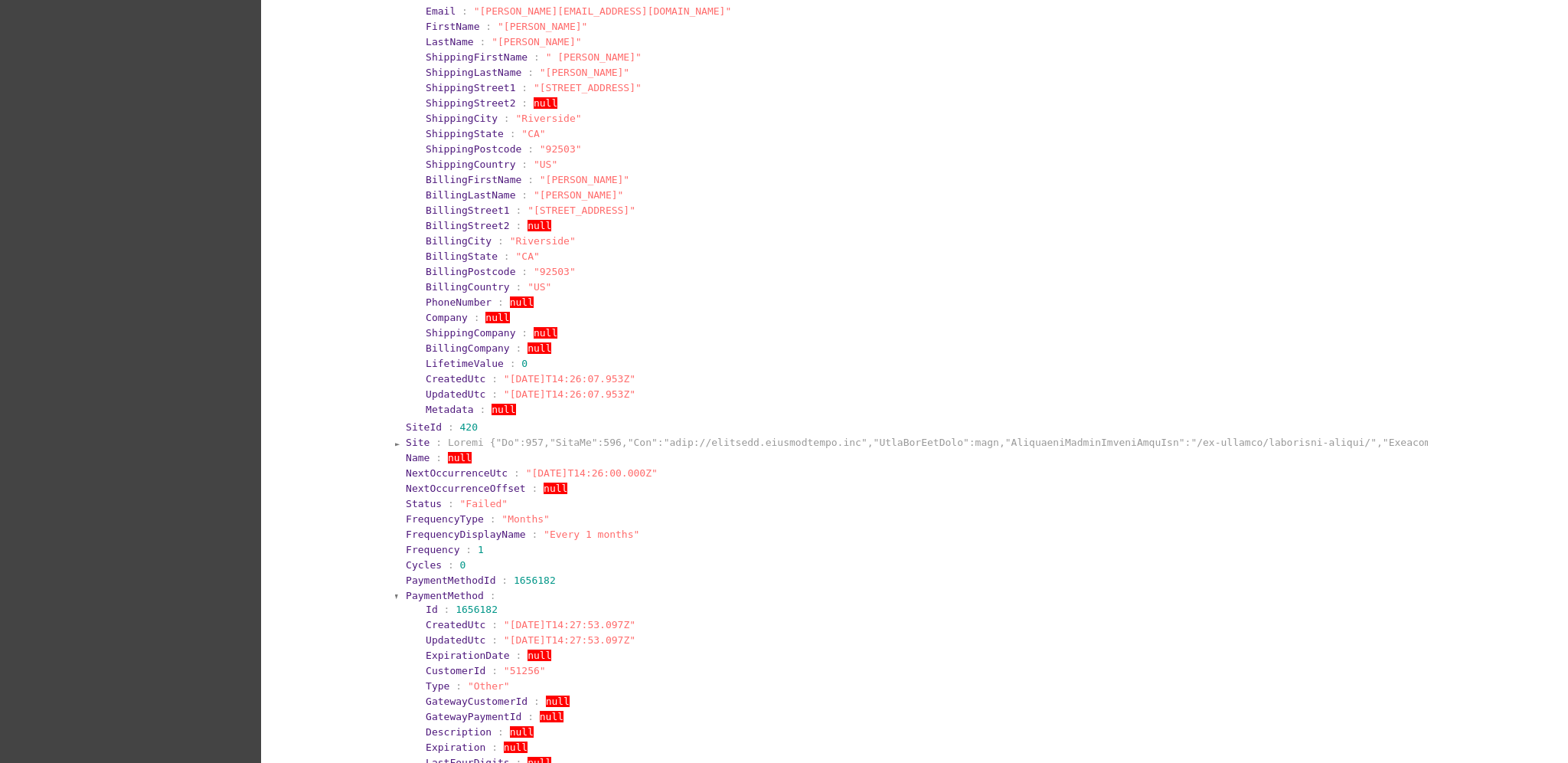
click at [407, 590] on span "PaymentMethod" at bounding box center [445, 595] width 78 height 11
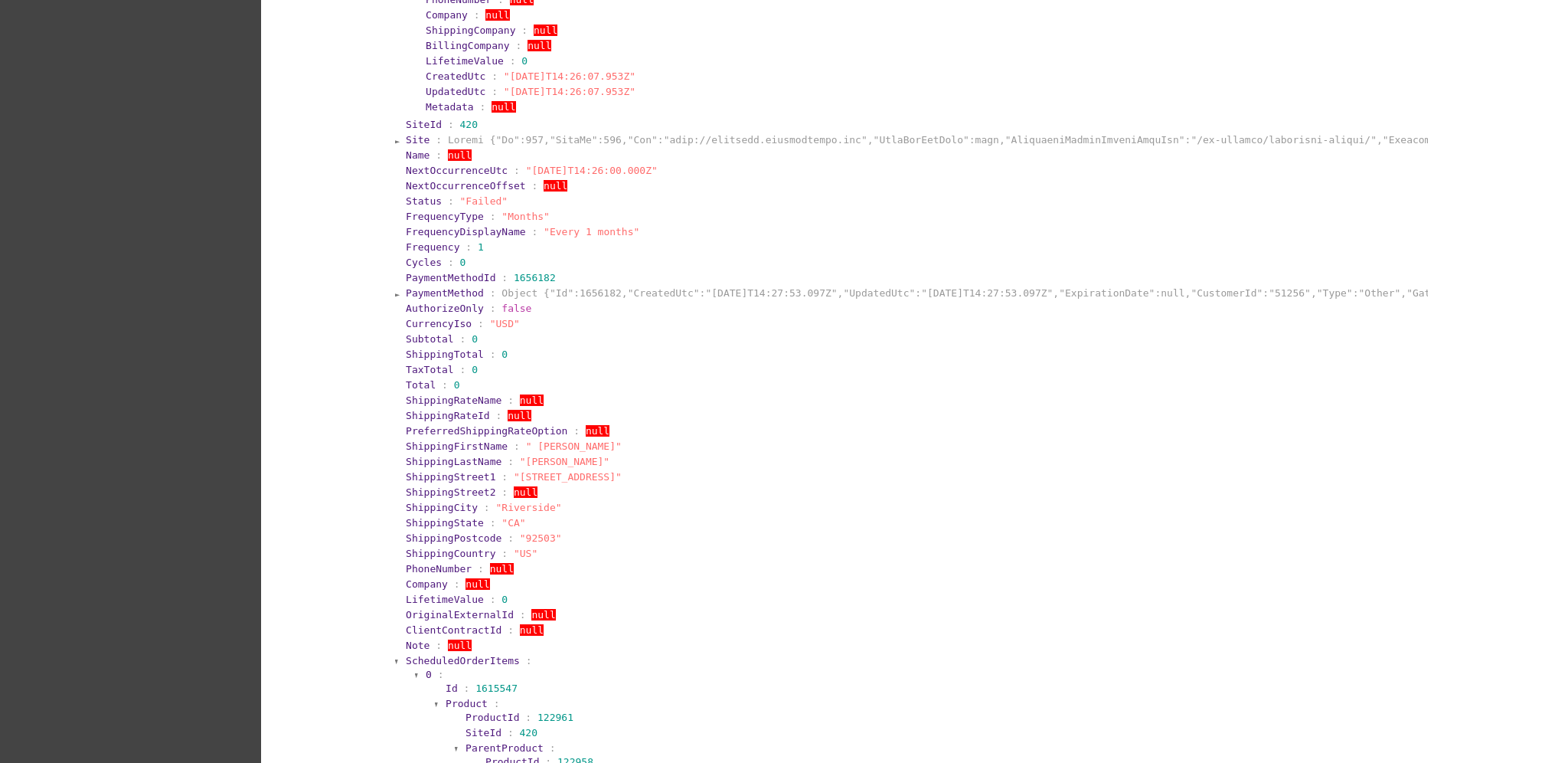
scroll to position [2144, 0]
click at [413, 651] on span "ScheduledOrderItems" at bounding box center [462, 657] width 114 height 11
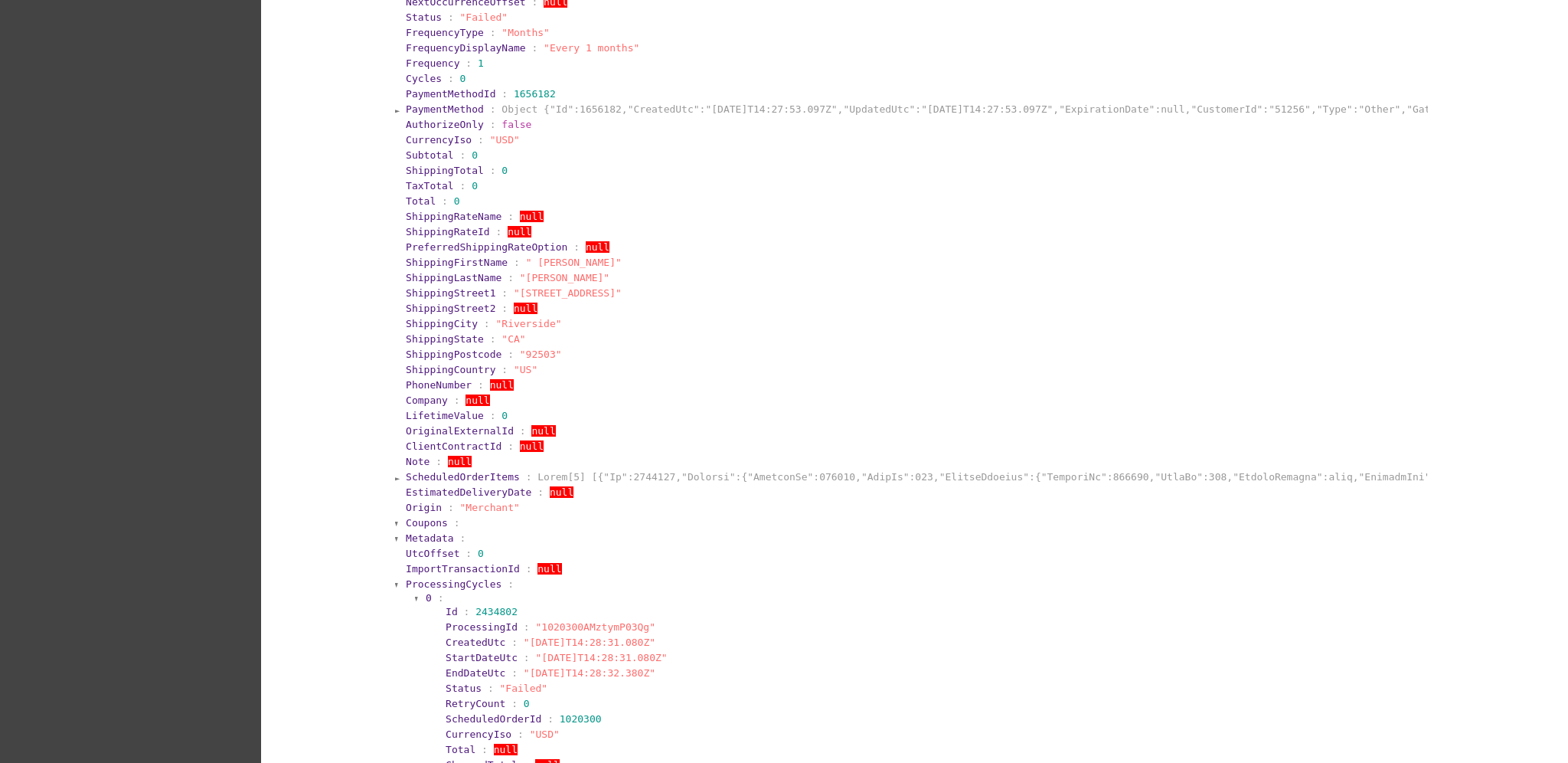
scroll to position [2348, 0]
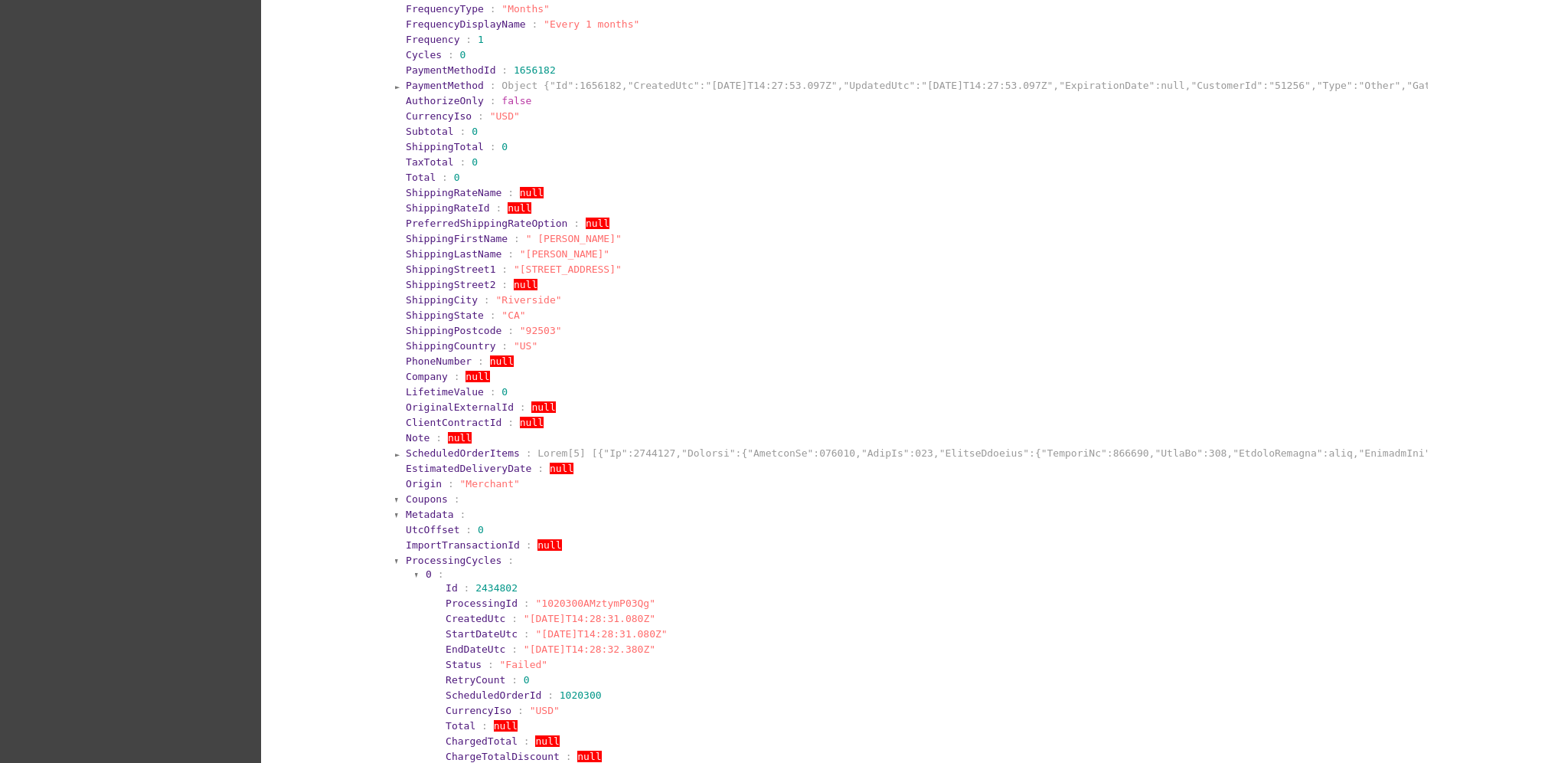
click at [437, 554] on span "ProcessingCycles" at bounding box center [454, 560] width 96 height 11
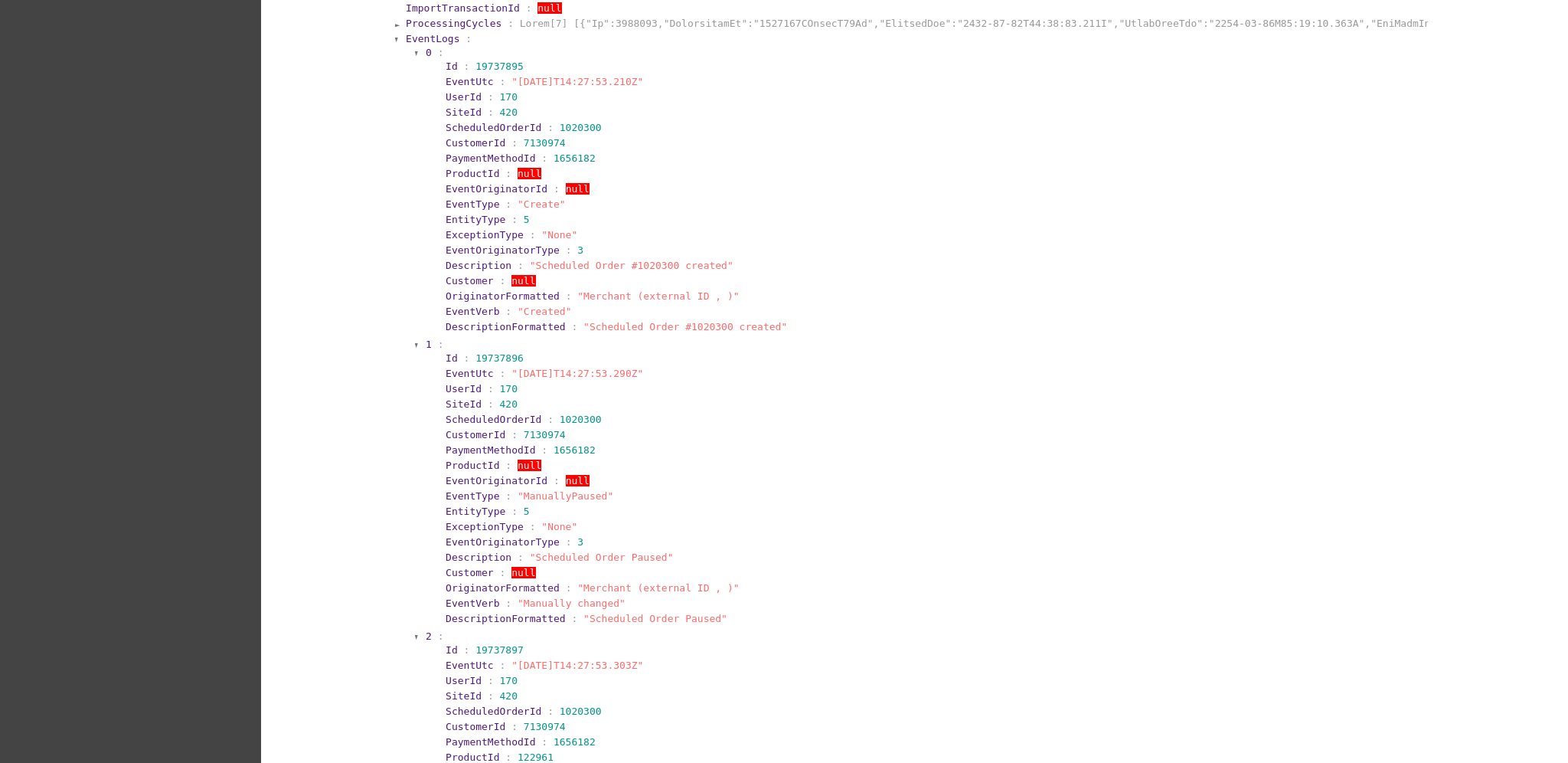
scroll to position [2374, 0]
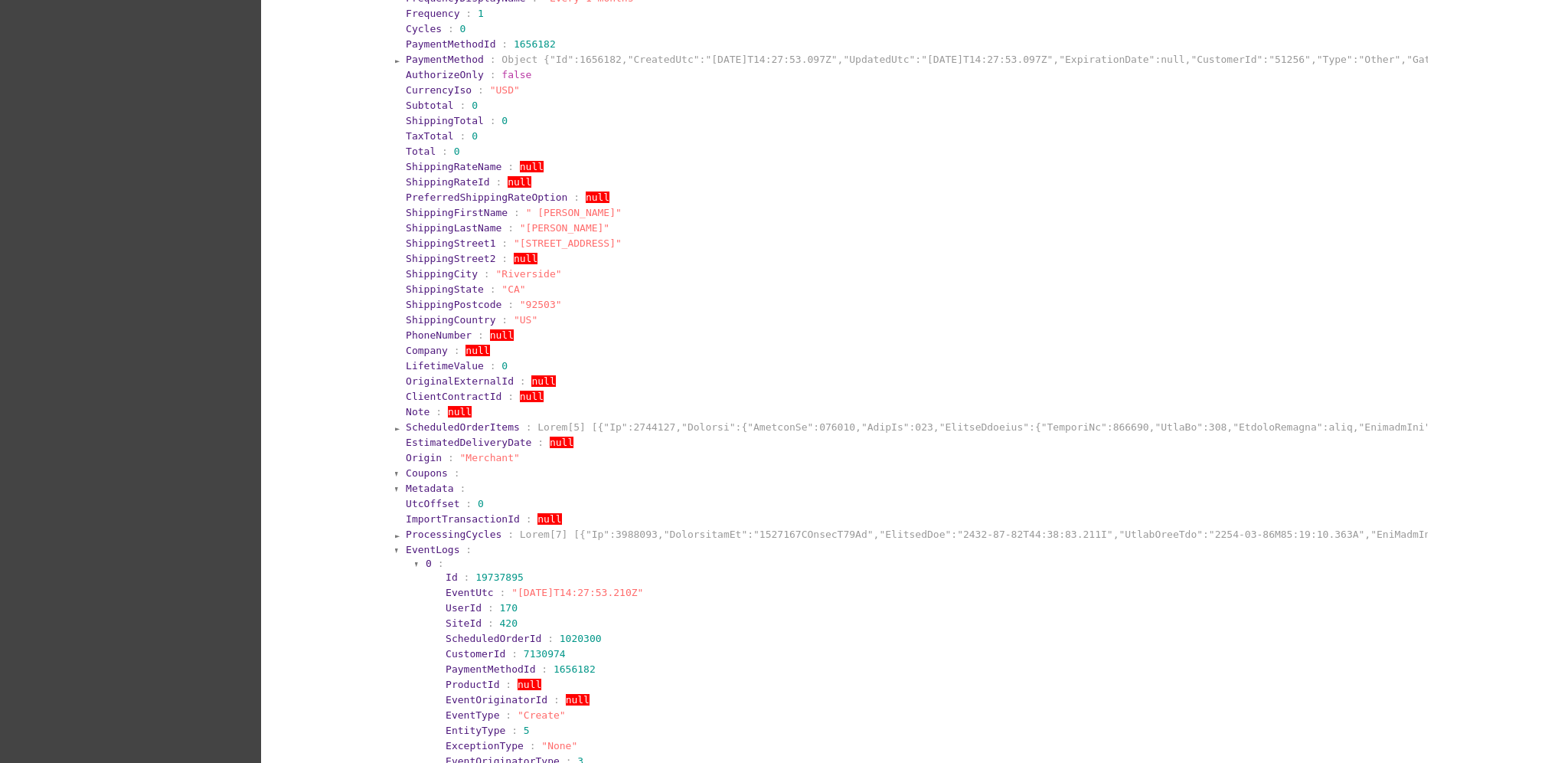
click at [436, 543] on span "EventLogs" at bounding box center [432, 549] width 53 height 11
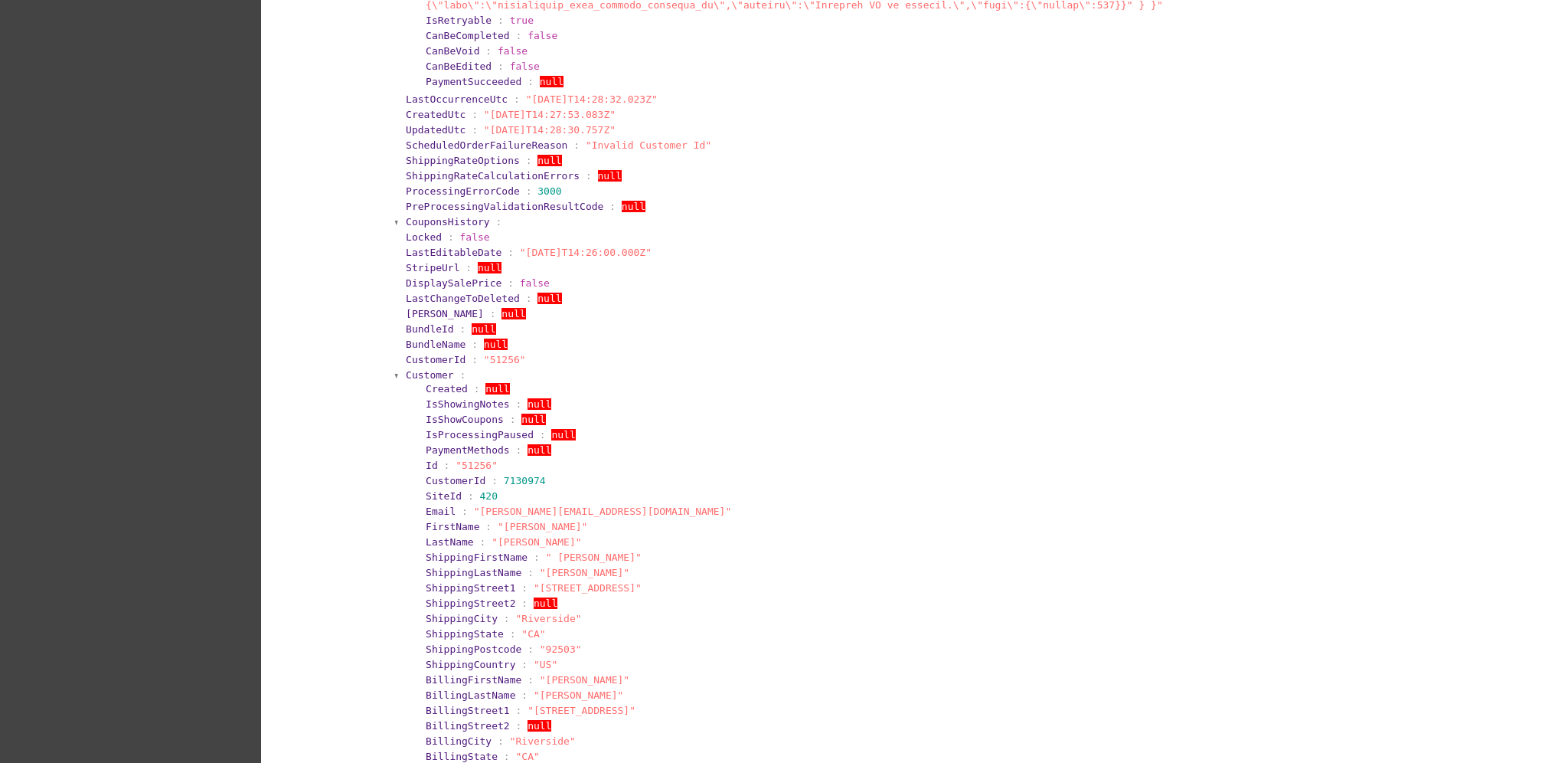
scroll to position [1288, 0]
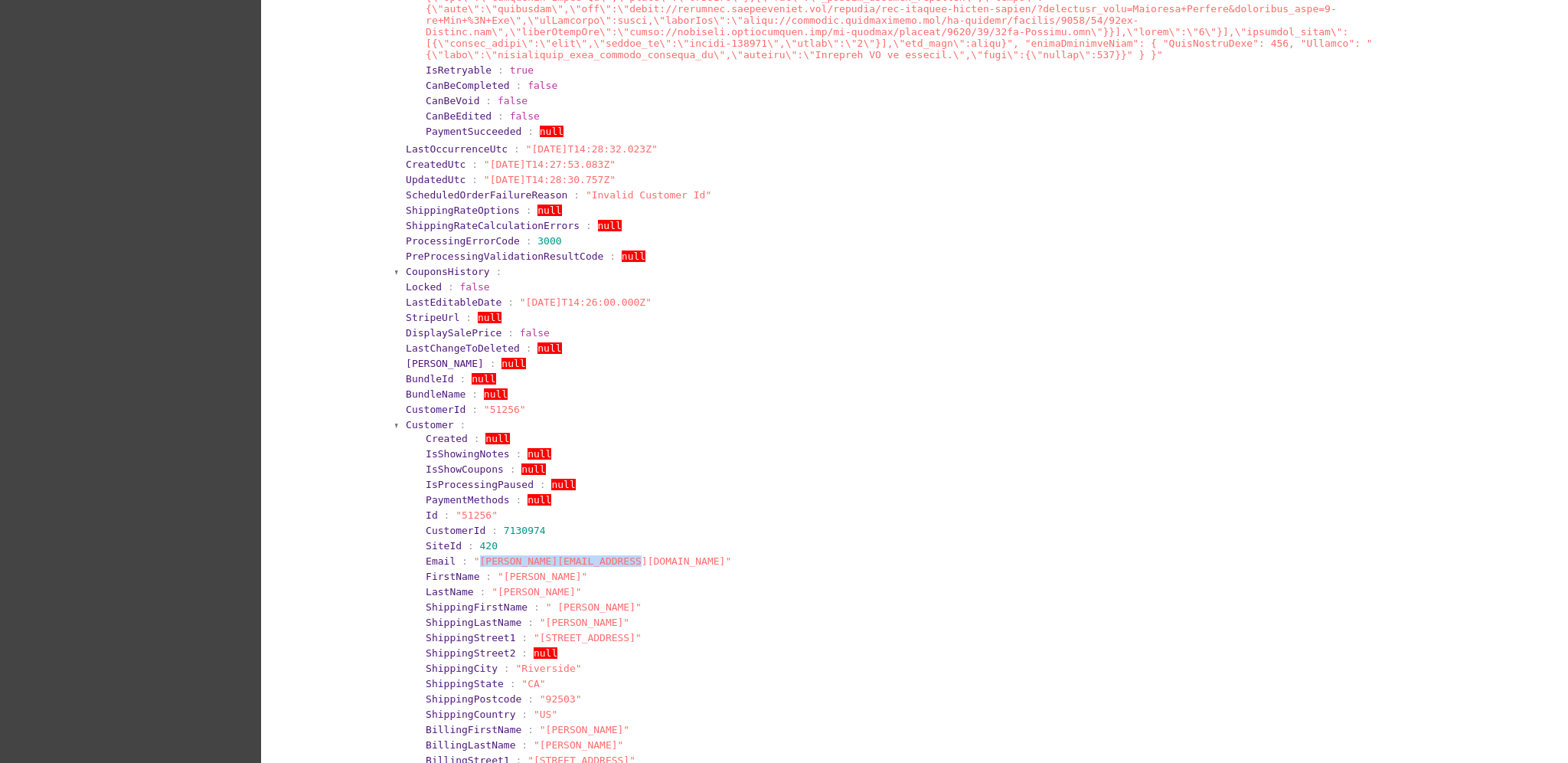
drag, startPoint x: 467, startPoint y: 461, endPoint x: 613, endPoint y: 467, distance: 146.1
click at [613, 555] on span ""[PERSON_NAME][EMAIL_ADDRESS][DOMAIN_NAME]"" at bounding box center [603, 561] width 258 height 11
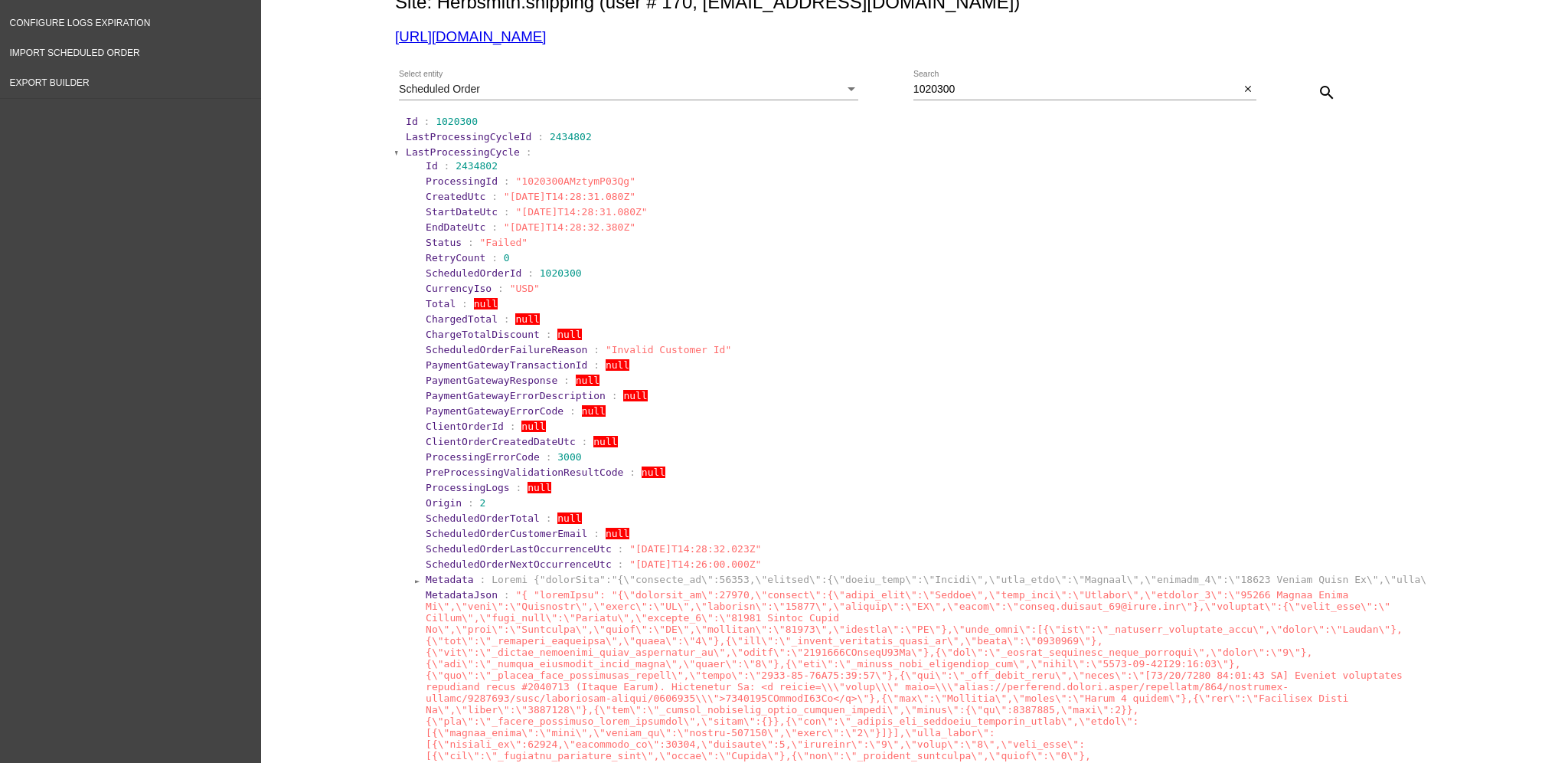
scroll to position [0, 0]
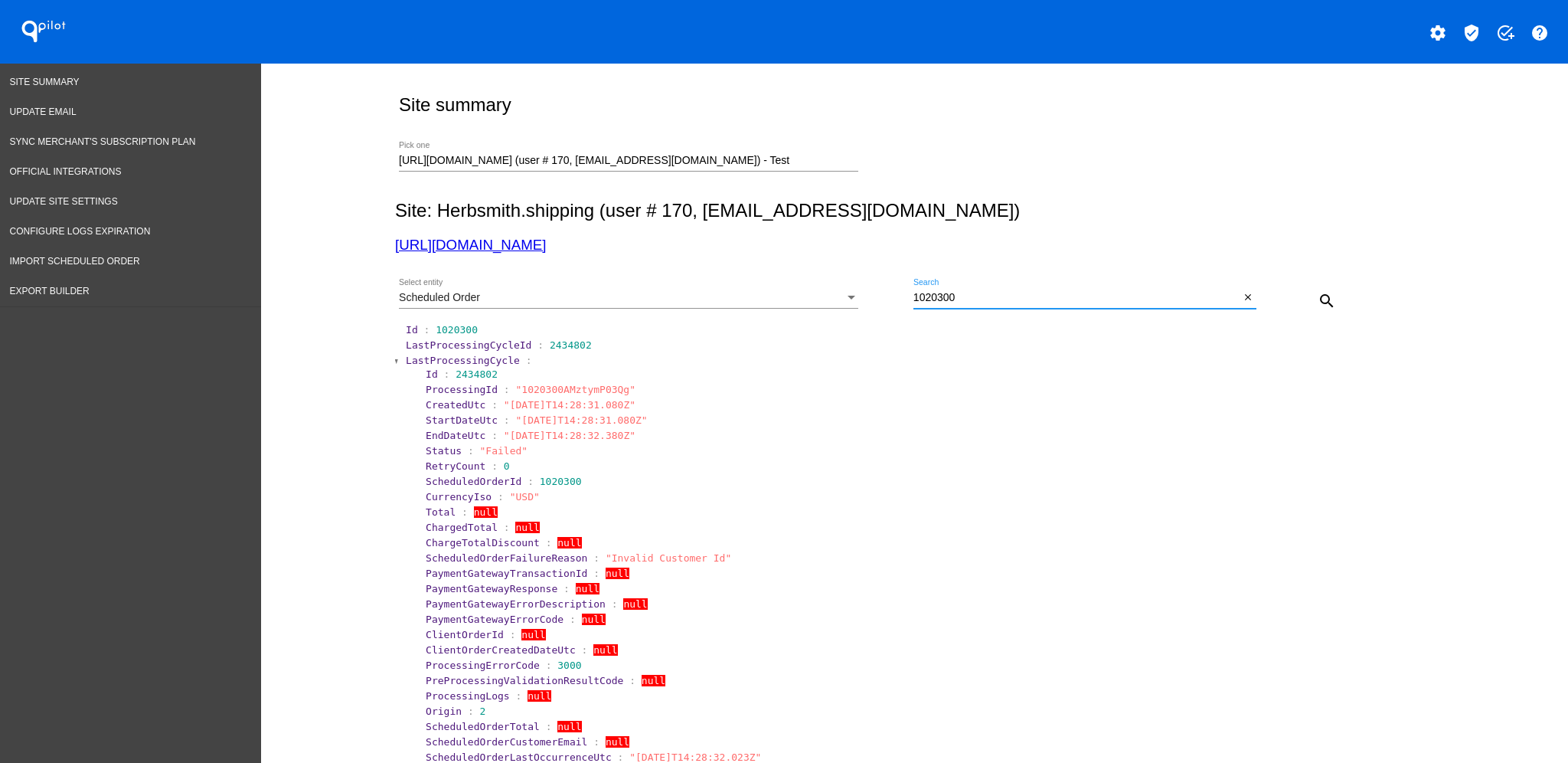
drag, startPoint x: 968, startPoint y: 301, endPoint x: 905, endPoint y: 288, distance: 64.3
click at [914, 288] on div "1020300 Search" at bounding box center [1077, 293] width 327 height 30
paste input "[PERSON_NAME][EMAIL_ADDRESS][DOMAIN_NAME]"
type input "[PERSON_NAME][EMAIL_ADDRESS][DOMAIN_NAME]"
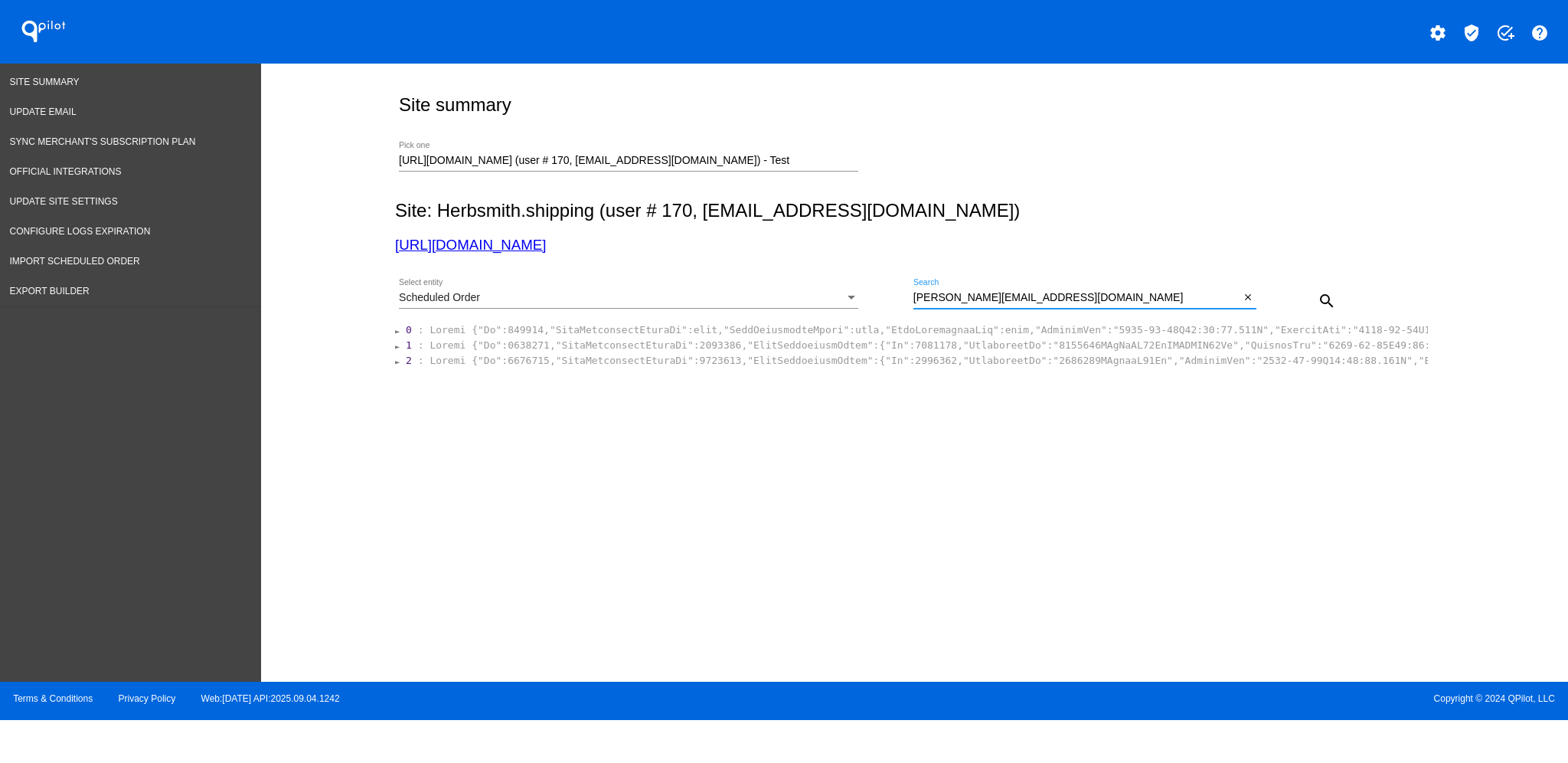
click at [787, 292] on div "Scheduled Order Select entity" at bounding box center [628, 293] width 459 height 30
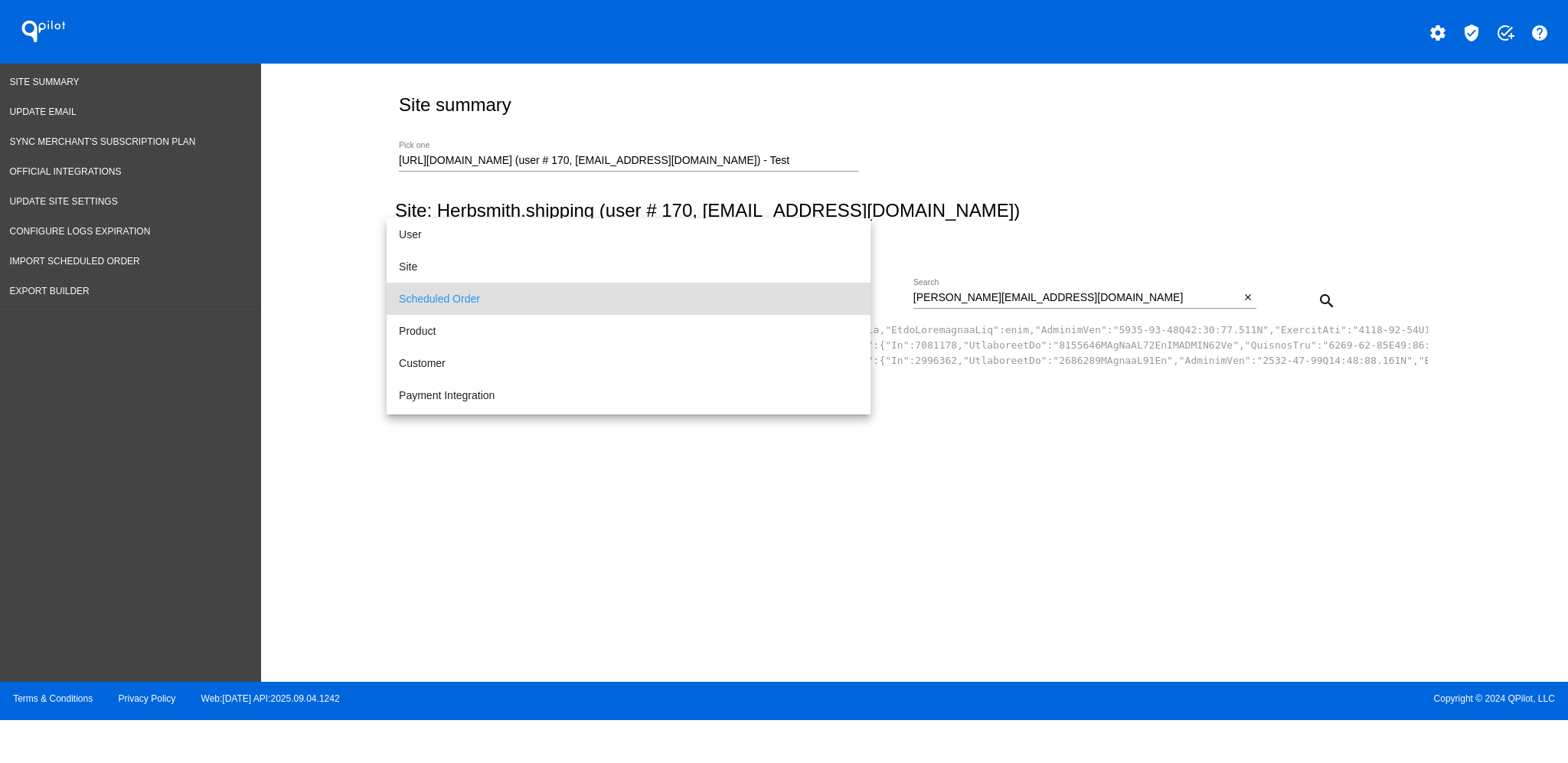
click at [994, 444] on div at bounding box center [784, 382] width 1568 height 763
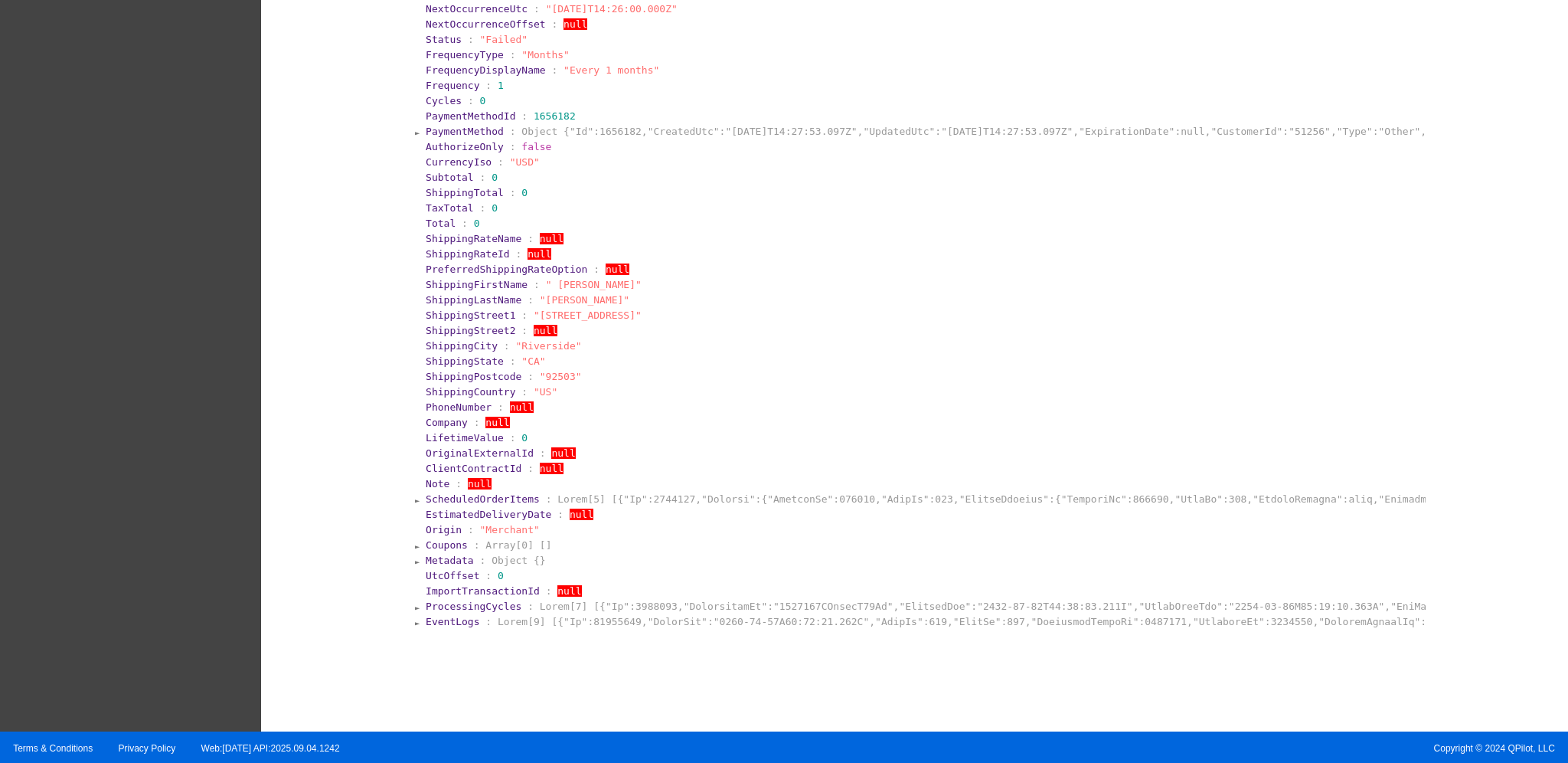
scroll to position [752, 0]
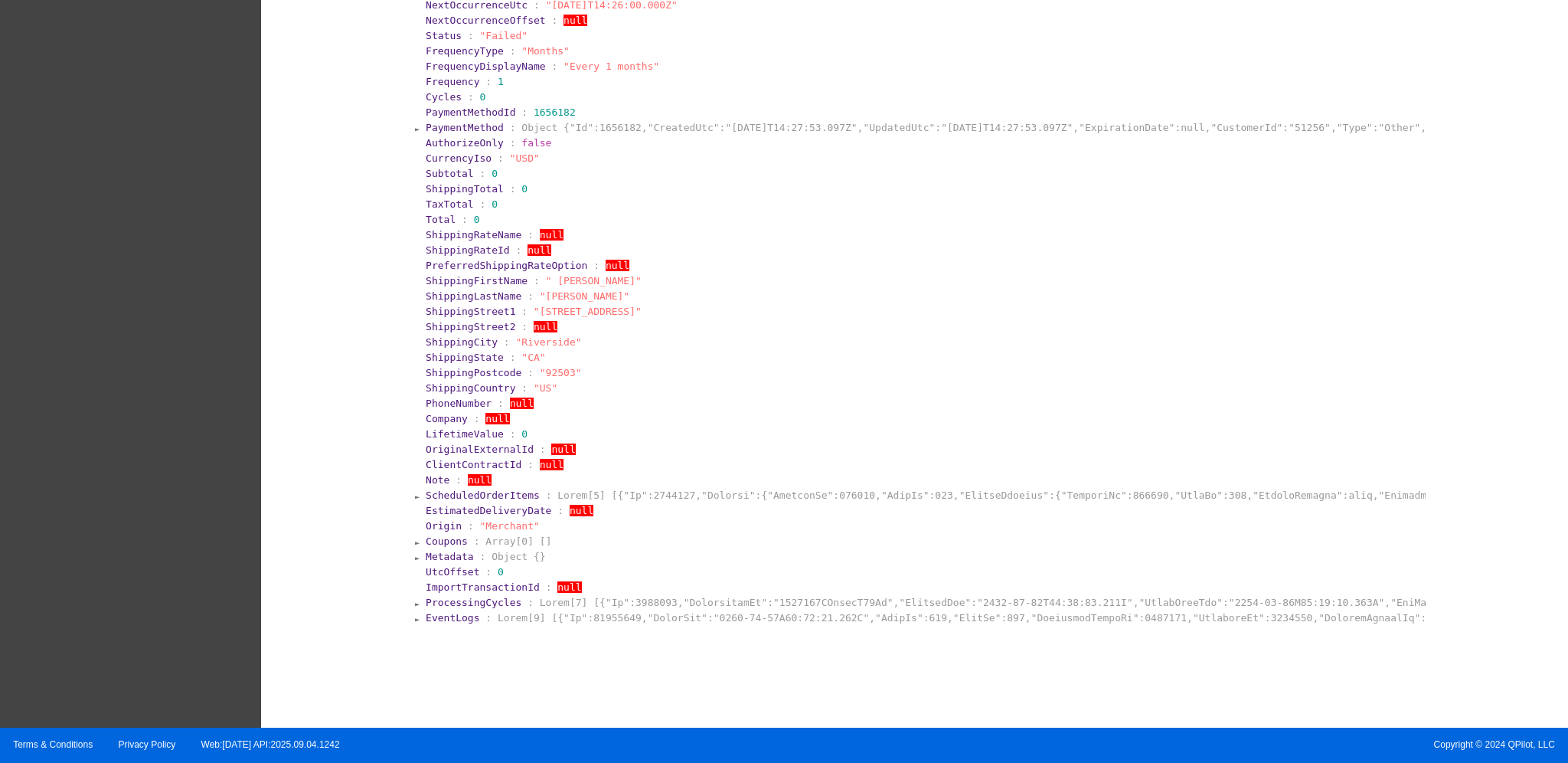
click at [608, 624] on section "2 : Id : 1020300 LastProcessingCycleId : 2434802 LastProcessingCycle : LastOccu…" at bounding box center [915, 113] width 1023 height 1026
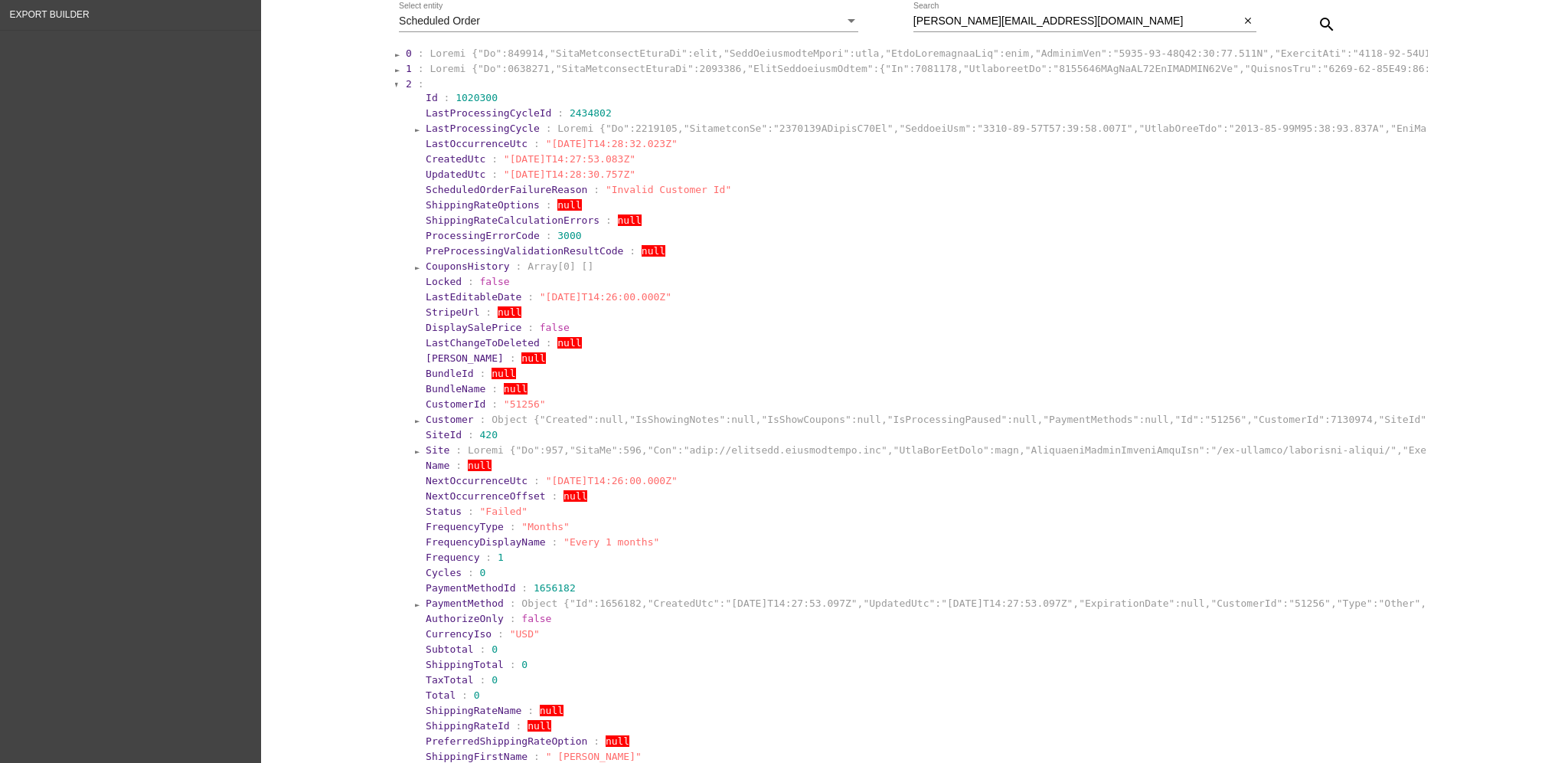
scroll to position [241, 0]
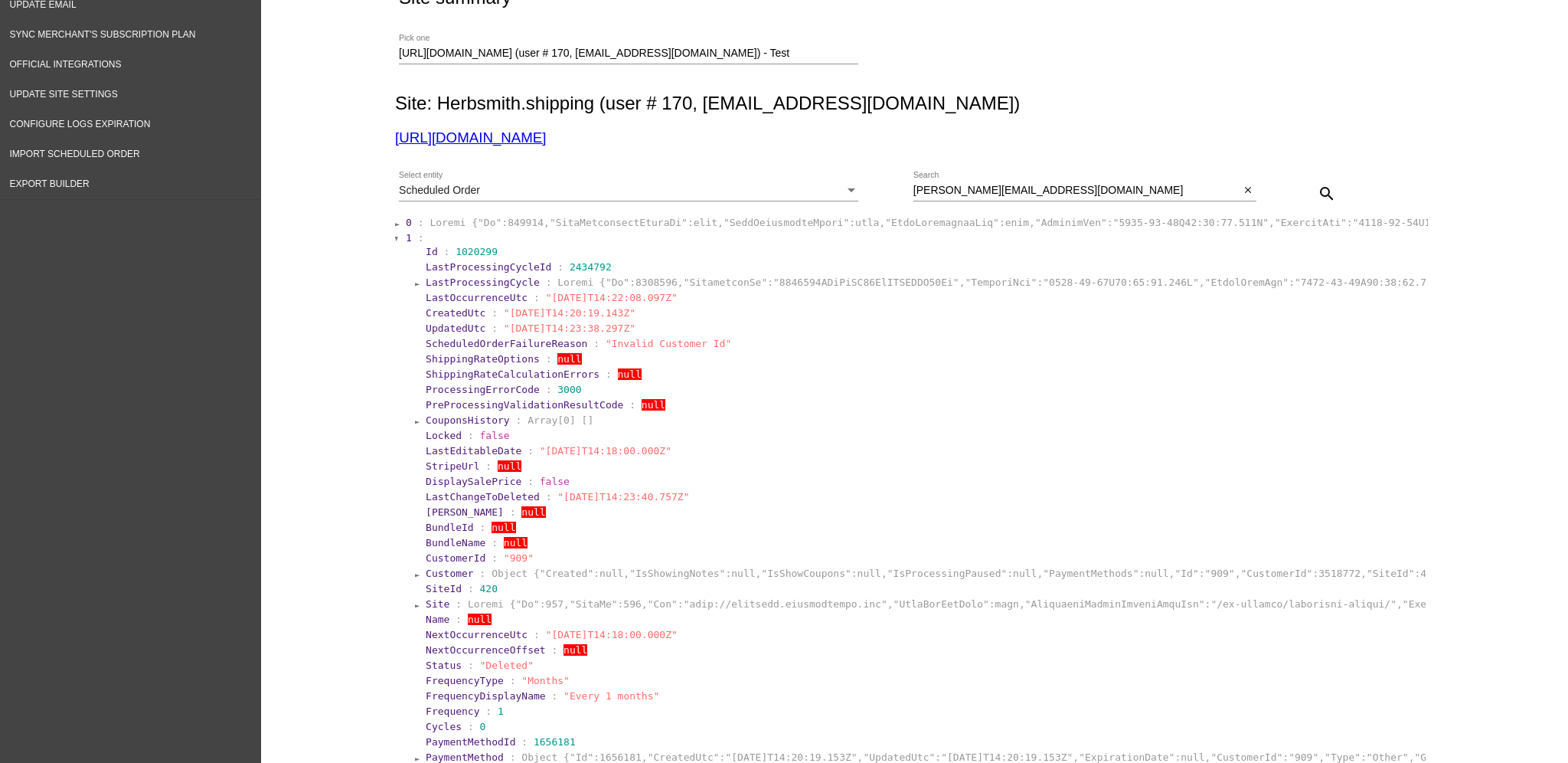
scroll to position [37, 0]
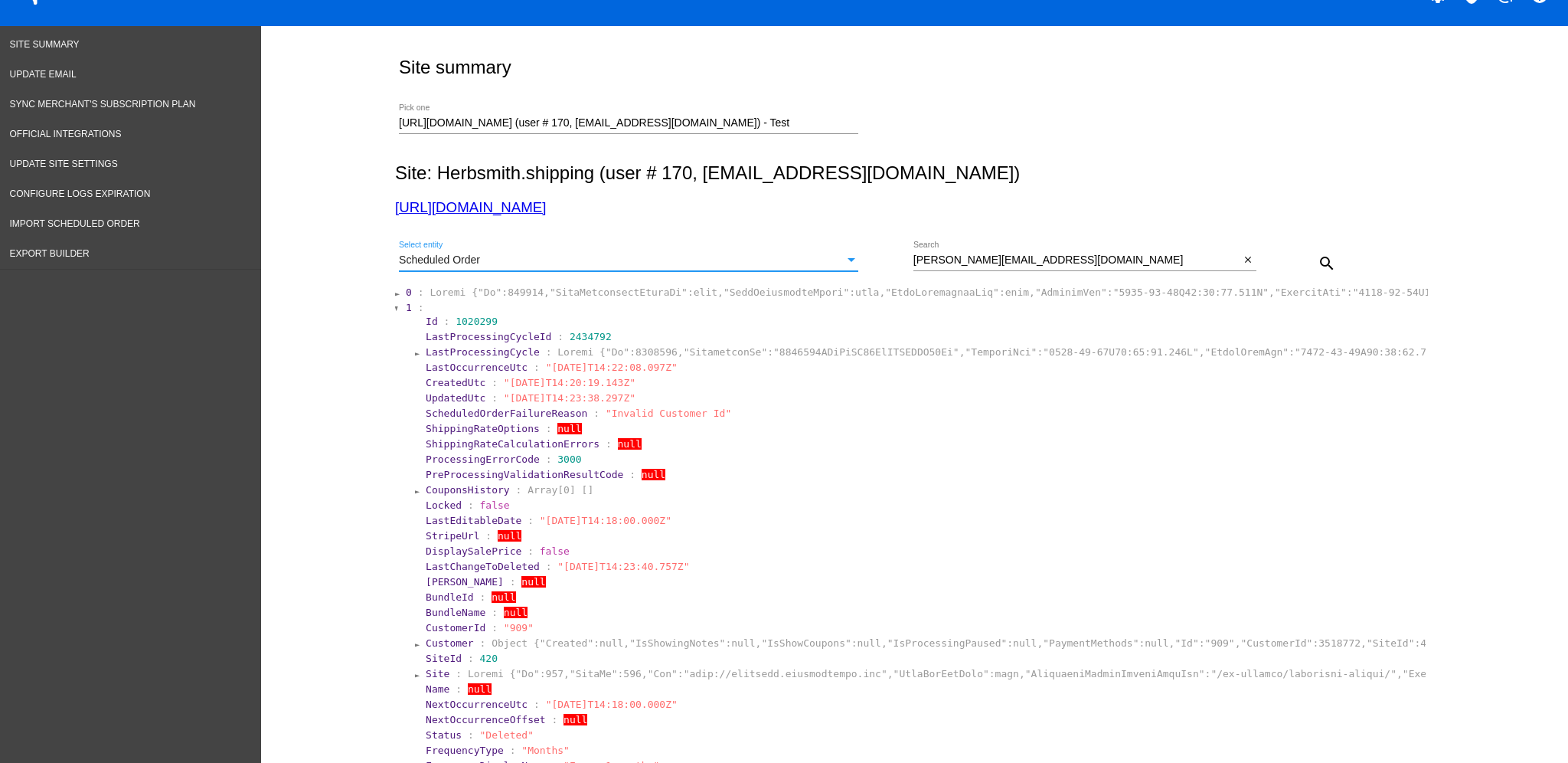
click at [829, 264] on div "Scheduled Order" at bounding box center [622, 260] width 445 height 12
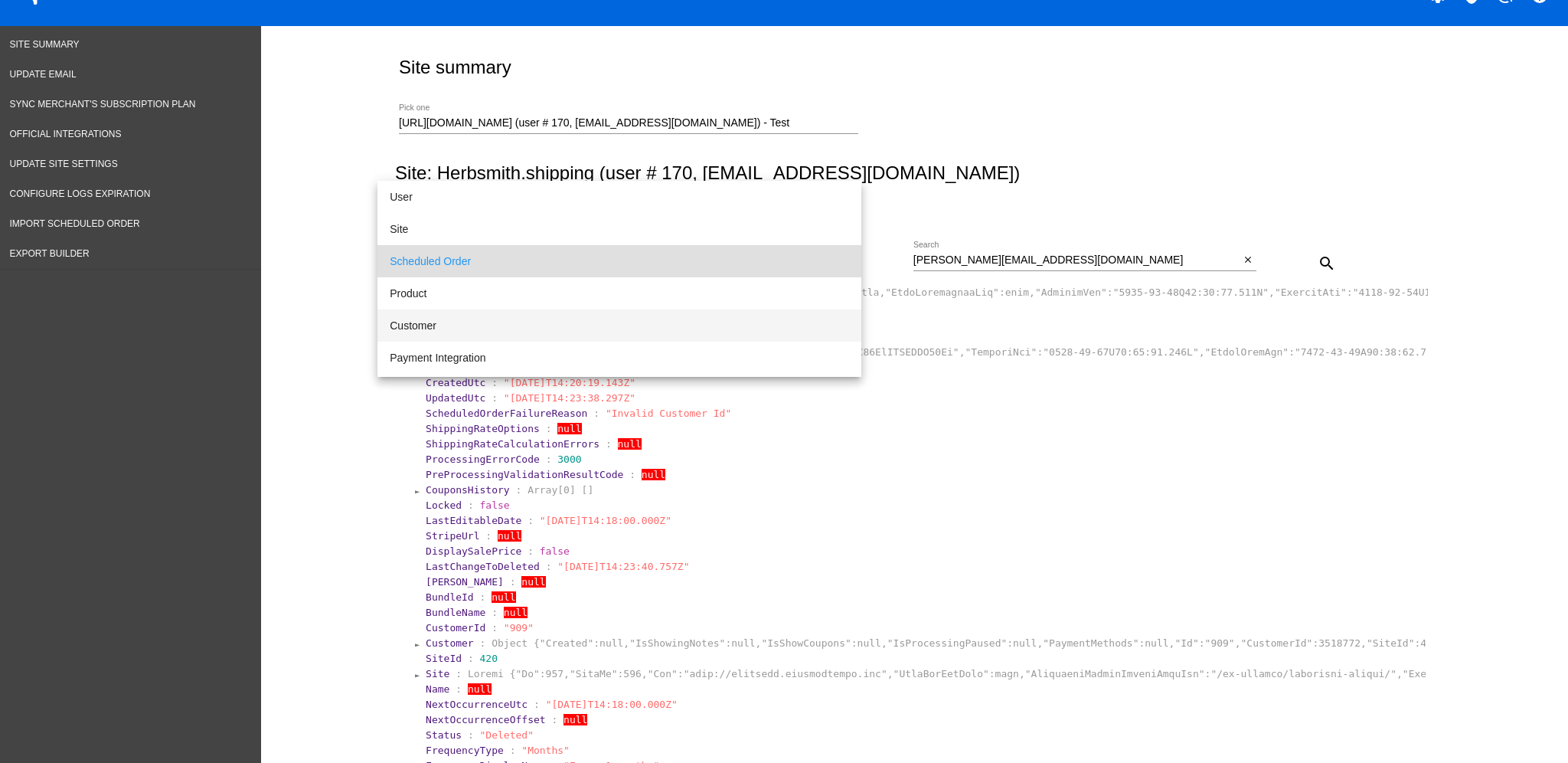
click at [704, 328] on span "Customer" at bounding box center [619, 326] width 459 height 32
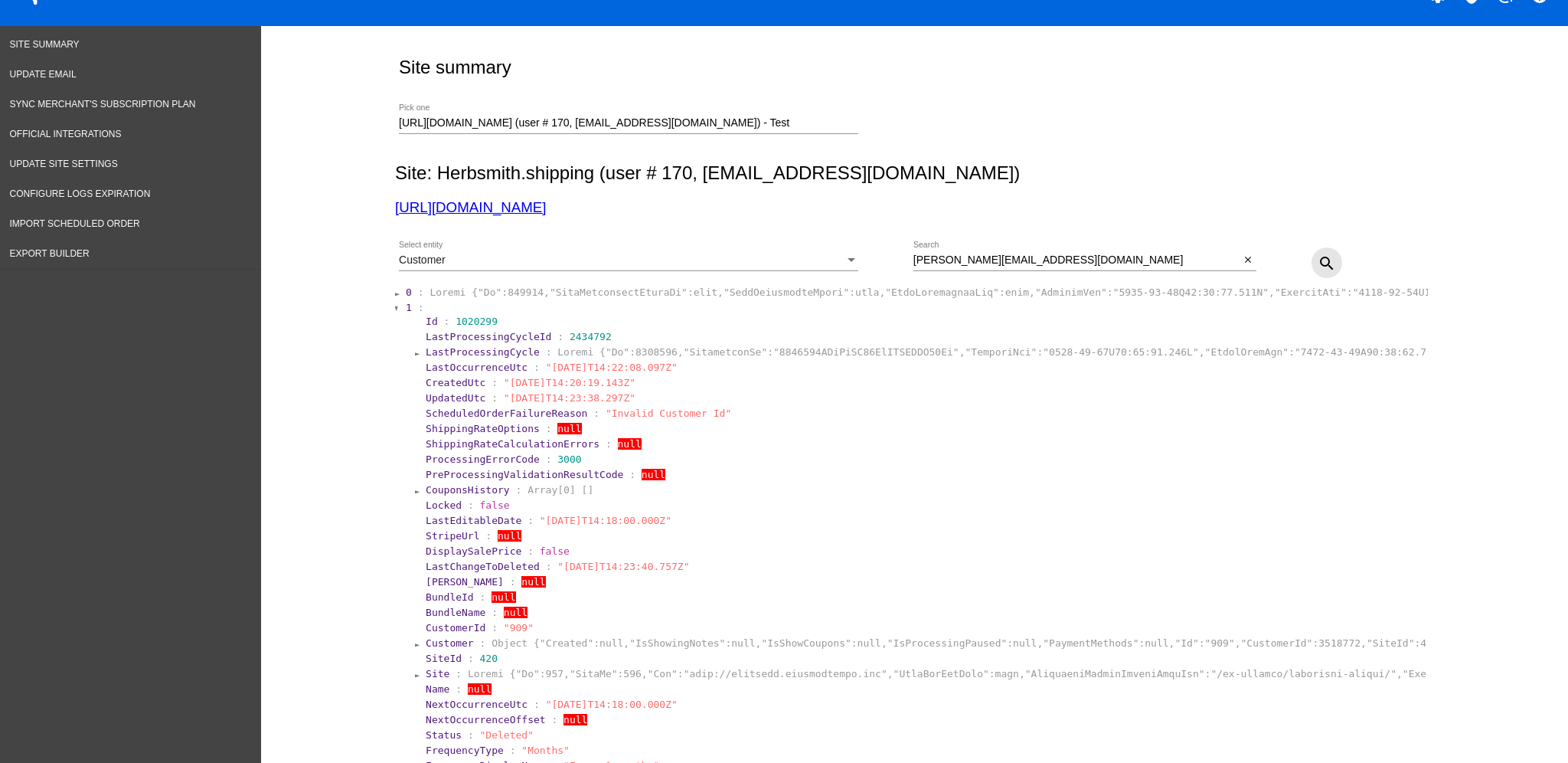
click at [1319, 262] on mat-icon "search" at bounding box center [1327, 263] width 19 height 19
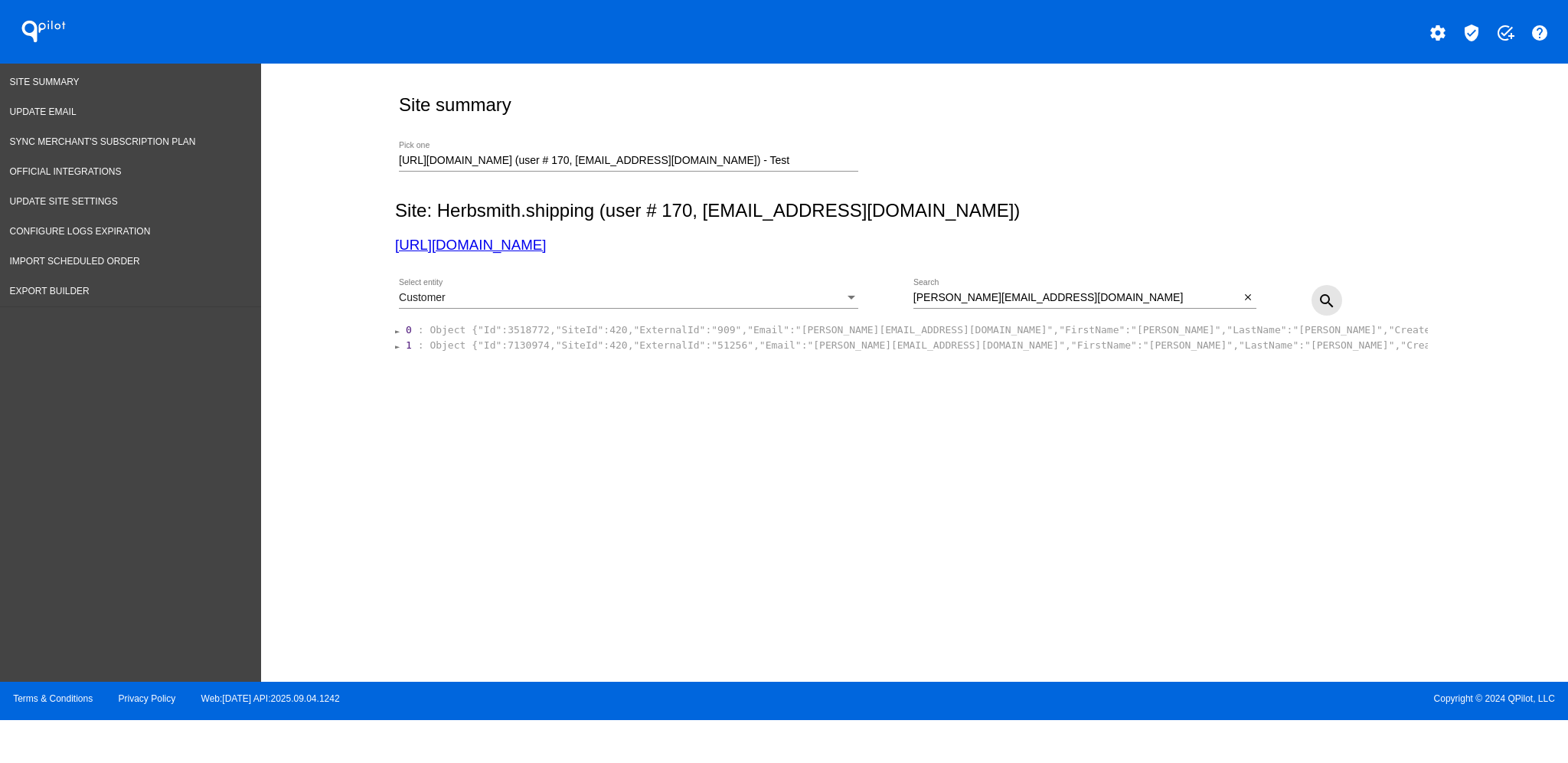
scroll to position [0, 0]
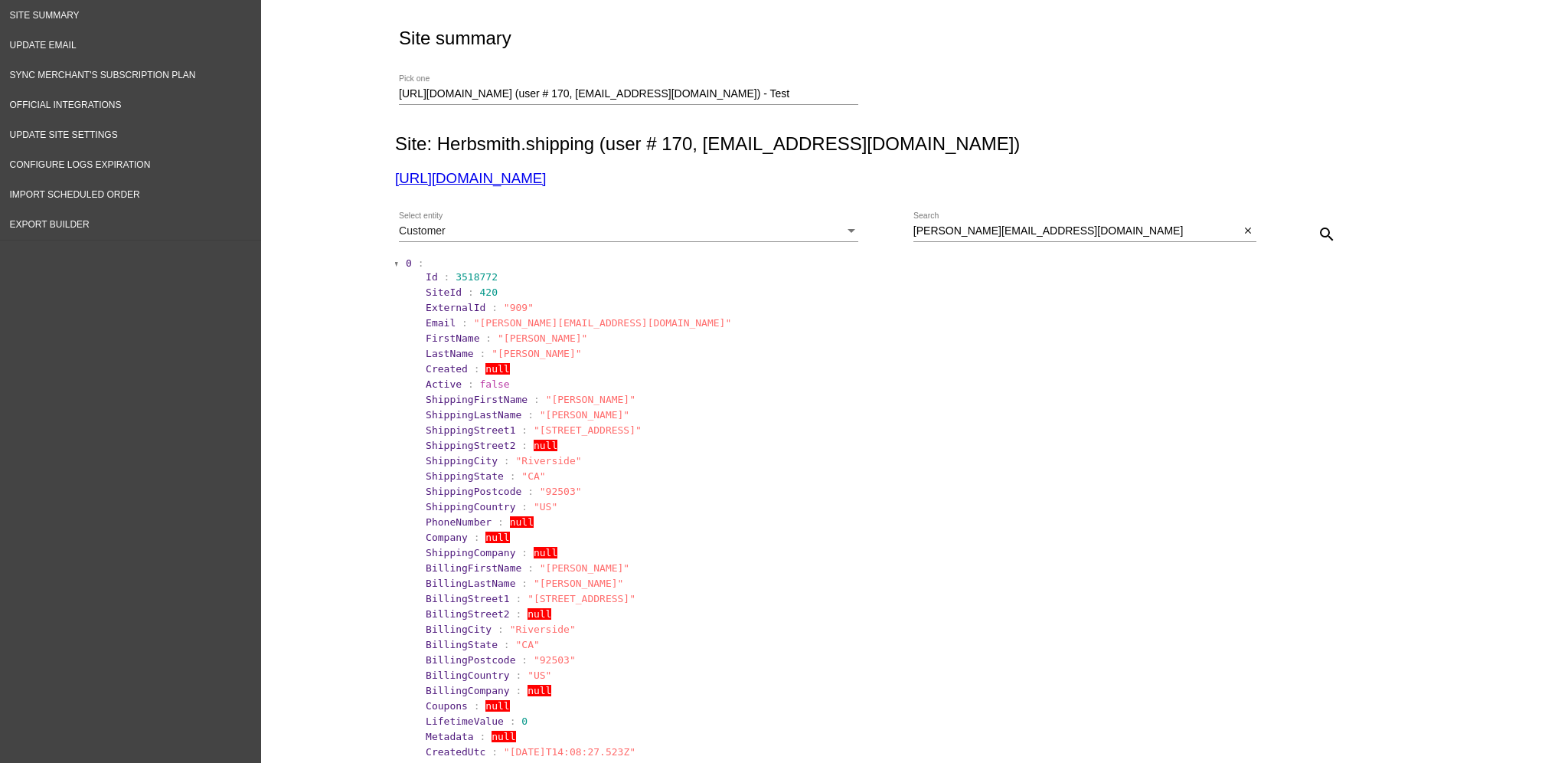
scroll to position [102, 0]
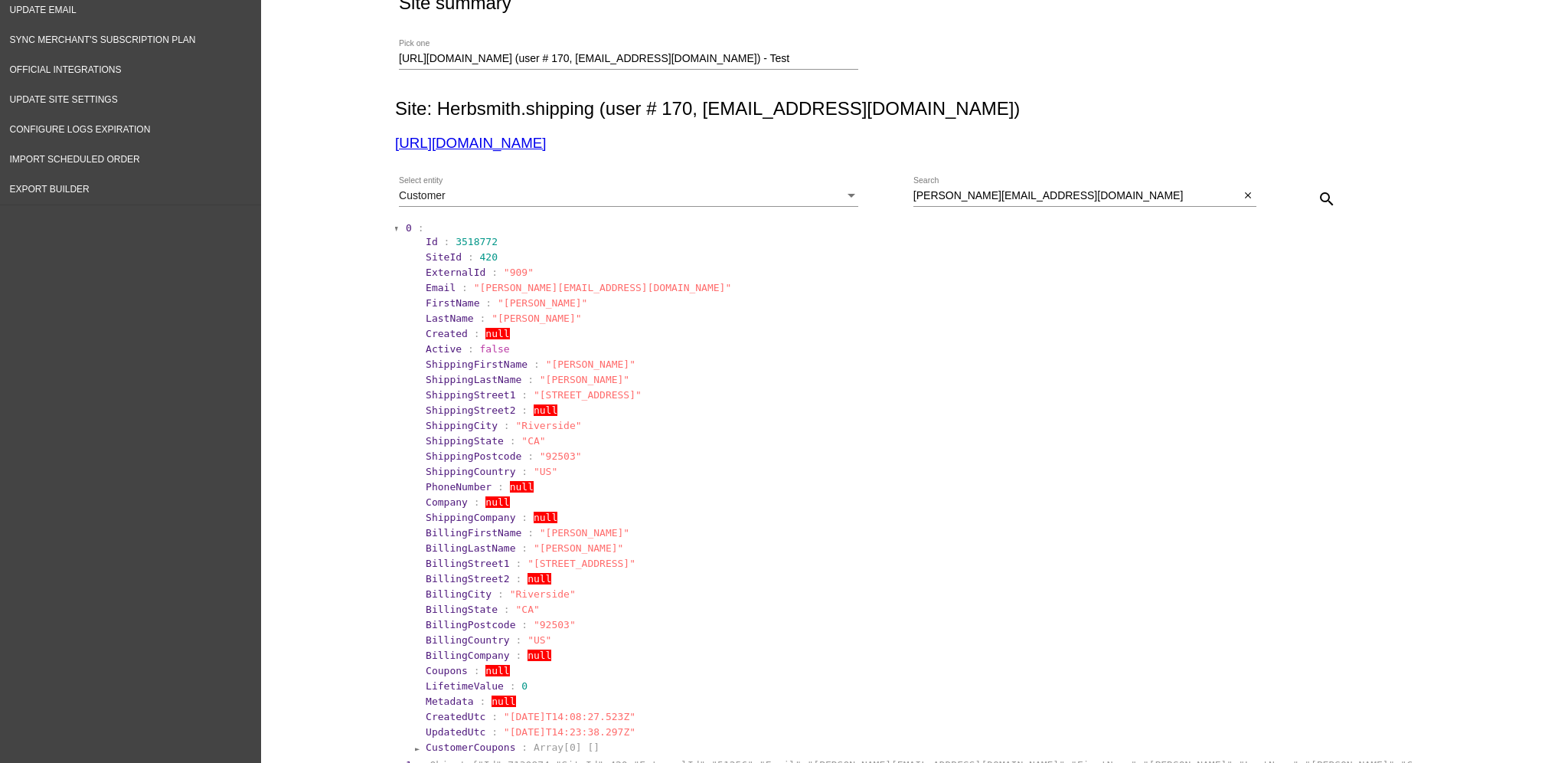
click at [404, 253] on section "0 : Id : 3518772 SiteId : 420 ExternalId : "909" Email : "[PERSON_NAME][EMAIL_A…" at bounding box center [915, 488] width 1023 height 536
drag, startPoint x: 407, startPoint y: 267, endPoint x: 543, endPoint y: 271, distance: 136.1
click at [543, 271] on section "Id : 3518772 SiteId : 420 ExternalId : "909" Email : "[PERSON_NAME][EMAIL_ADDRE…" at bounding box center [920, 494] width 1011 height 522
drag, startPoint x: 409, startPoint y: 248, endPoint x: 498, endPoint y: 242, distance: 89.2
click at [498, 242] on section "Id : 3518772 SiteId : 420 ExternalId : "909" Email : "[PERSON_NAME][EMAIL_ADDRE…" at bounding box center [920, 494] width 1011 height 522
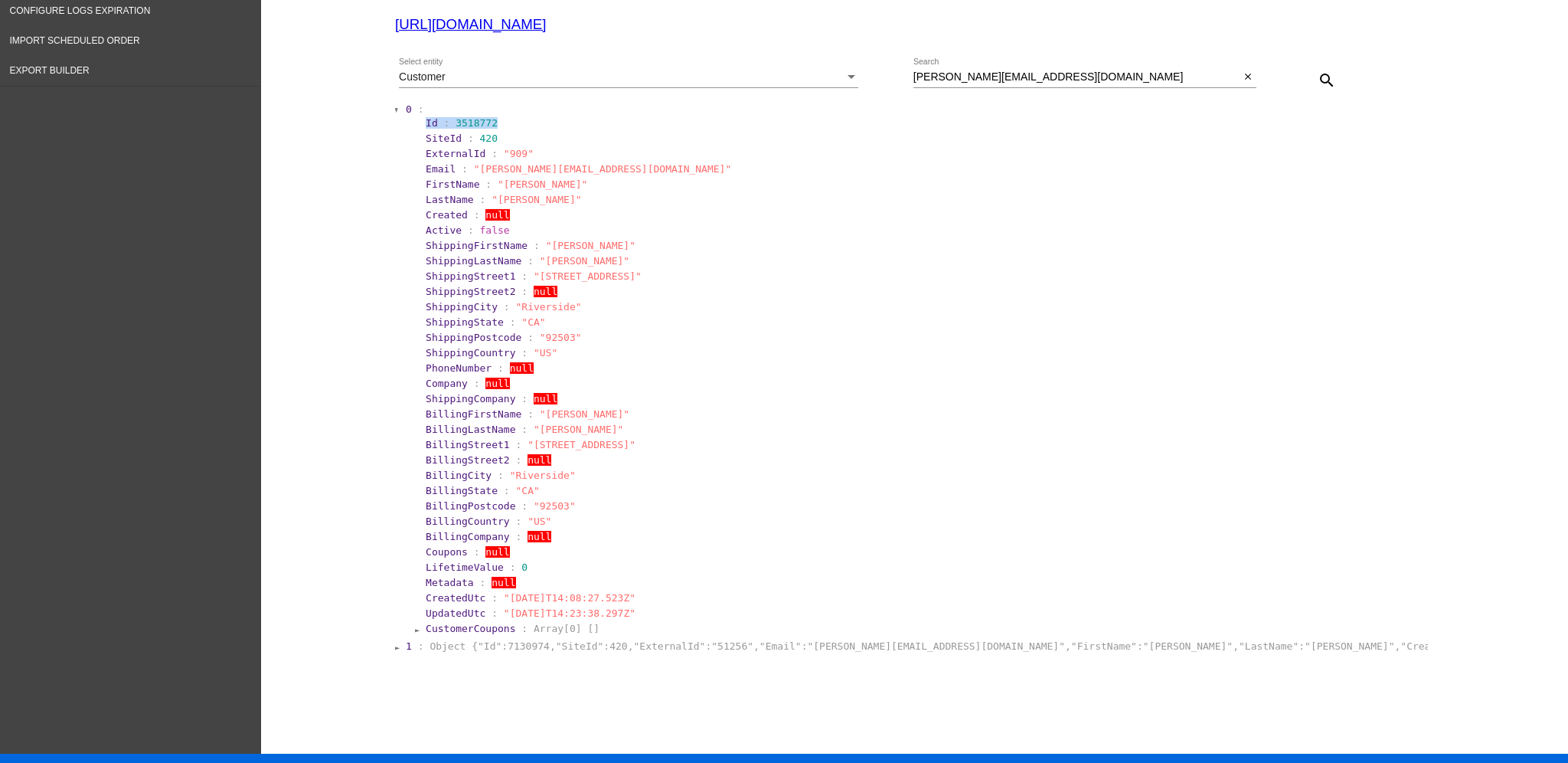
scroll to position [249, 0]
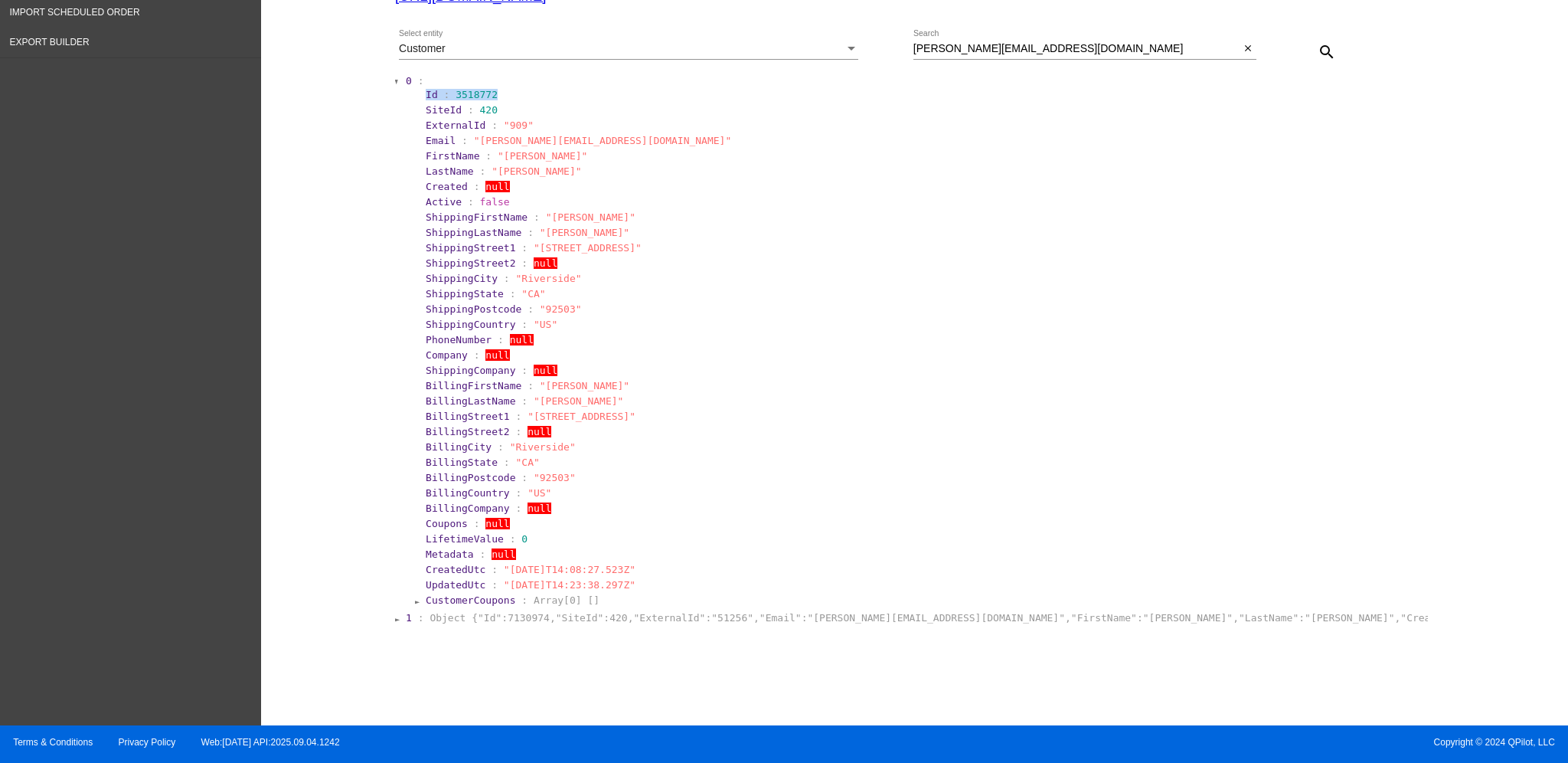
drag, startPoint x: 400, startPoint y: 570, endPoint x: 697, endPoint y: 582, distance: 297.2
click at [698, 582] on section "0 : Id : 3518772 SiteId : 420 ExternalId : "909" Email : "[PERSON_NAME][EMAIL_A…" at bounding box center [915, 342] width 1023 height 536
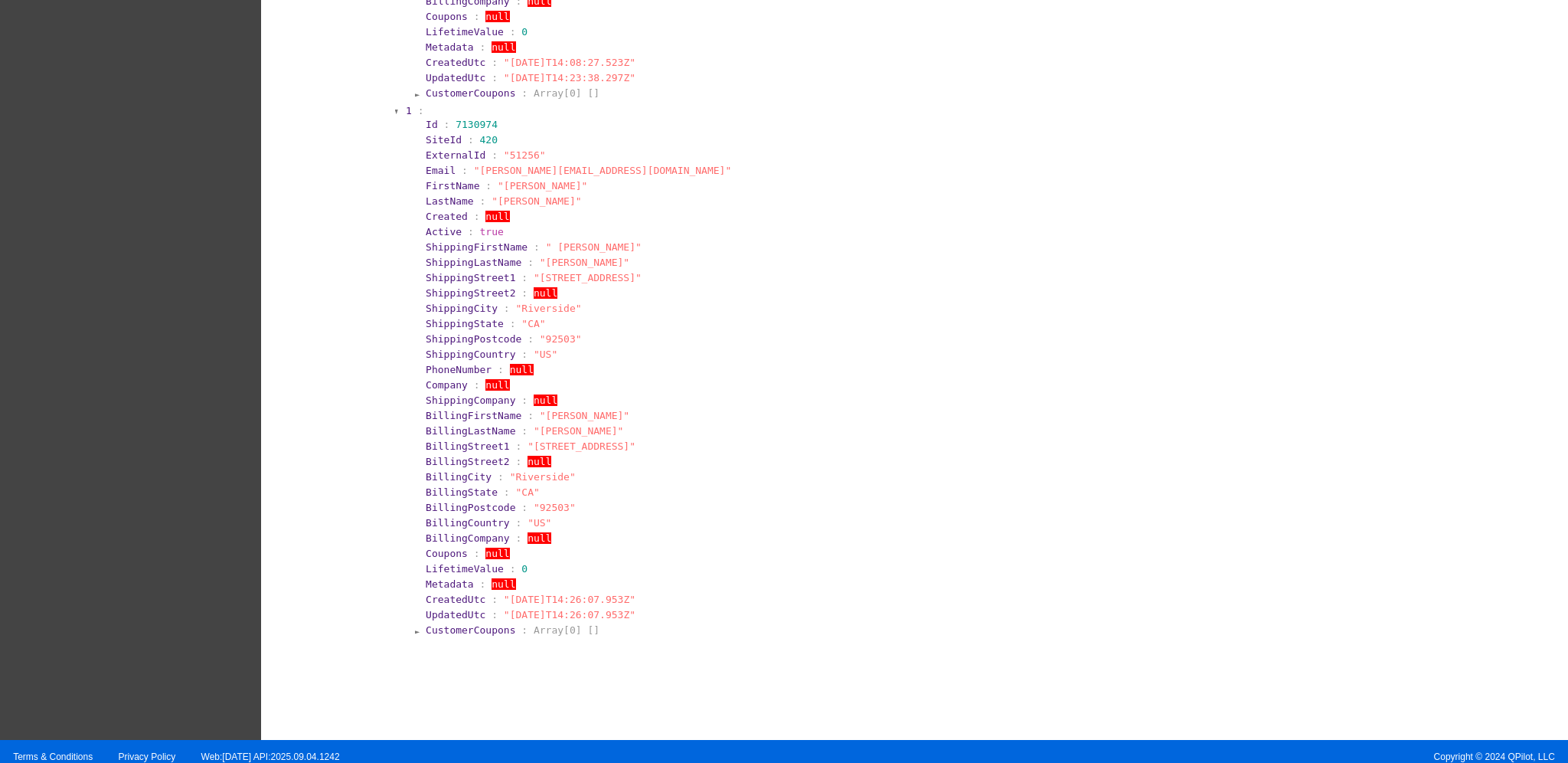
scroll to position [760, 0]
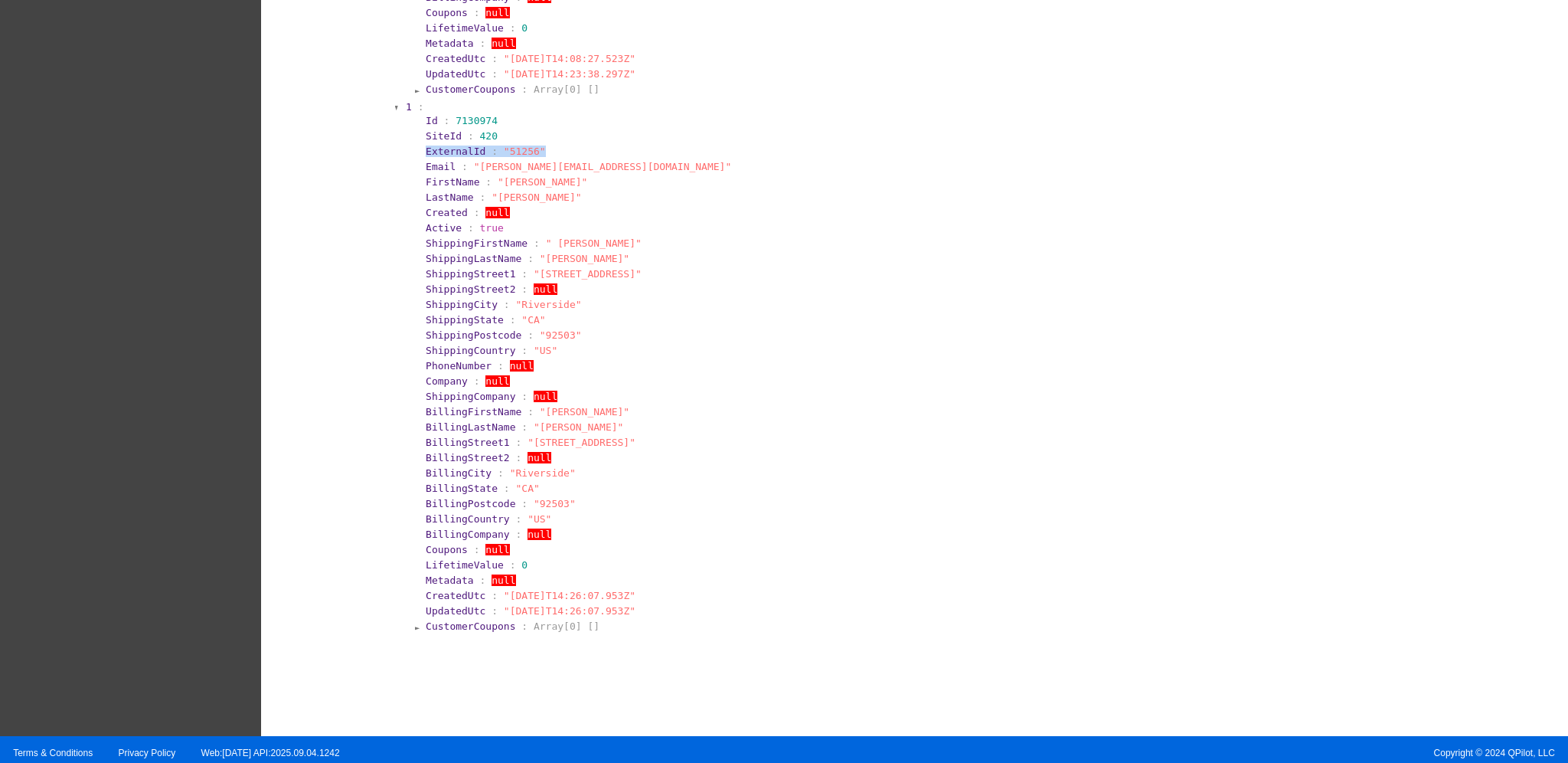
drag, startPoint x: 407, startPoint y: 152, endPoint x: 590, endPoint y: 149, distance: 183.0
click at [590, 149] on section "Id : 7130974 SiteId : 420 ExternalId : "51256" Email : "[PERSON_NAME][EMAIL_ADD…" at bounding box center [920, 373] width 1011 height 522
drag, startPoint x: 411, startPoint y: 111, endPoint x: 482, endPoint y: 115, distance: 71.1
click at [482, 115] on section "Id : 7130974 SiteId : 420 ExternalId : "51256" Email : "[PERSON_NAME][EMAIL_ADD…" at bounding box center [920, 373] width 1011 height 522
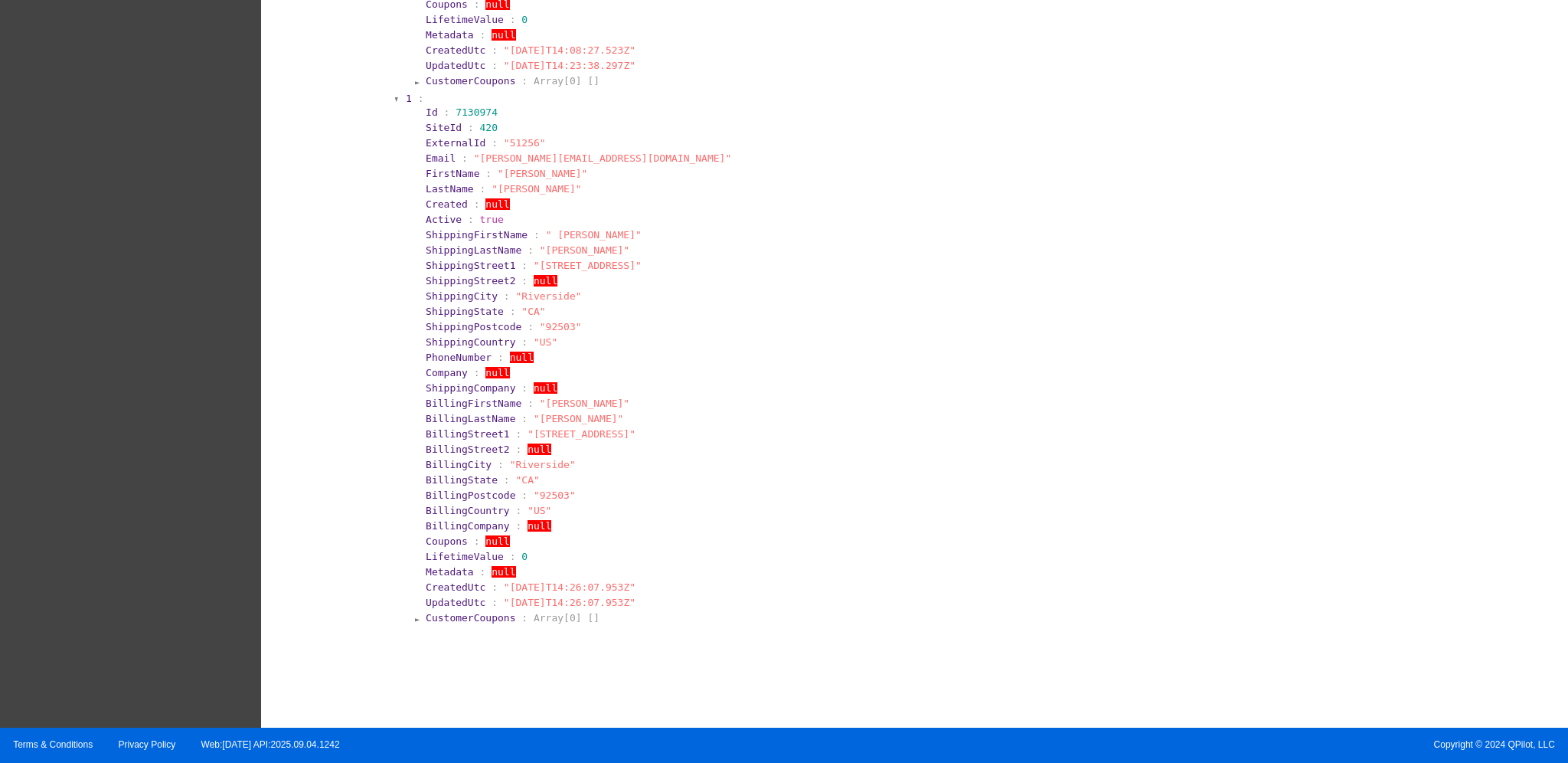
click at [404, 587] on section "1 : Id : 7130974 SiteId : 420 ExternalId : "51256" Email : "[PERSON_NAME][EMAIL…" at bounding box center [915, 360] width 1023 height 536
drag, startPoint x: 402, startPoint y: 583, endPoint x: 654, endPoint y: 594, distance: 252.2
click at [654, 594] on section "1 : Id : 7130974 SiteId : 420 ExternalId : "51256" Email : "[PERSON_NAME][EMAIL…" at bounding box center [915, 360] width 1023 height 536
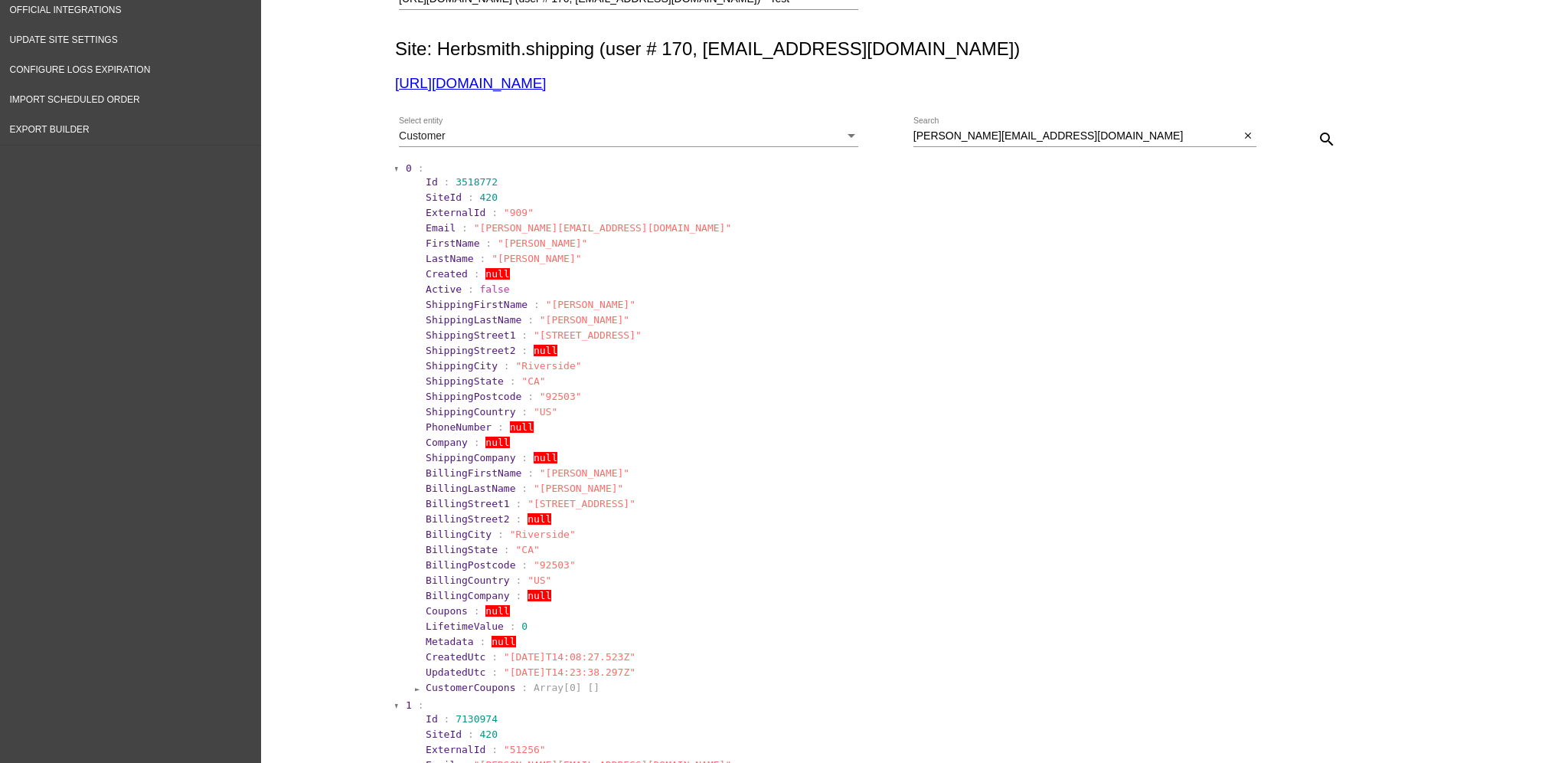
scroll to position [0, 0]
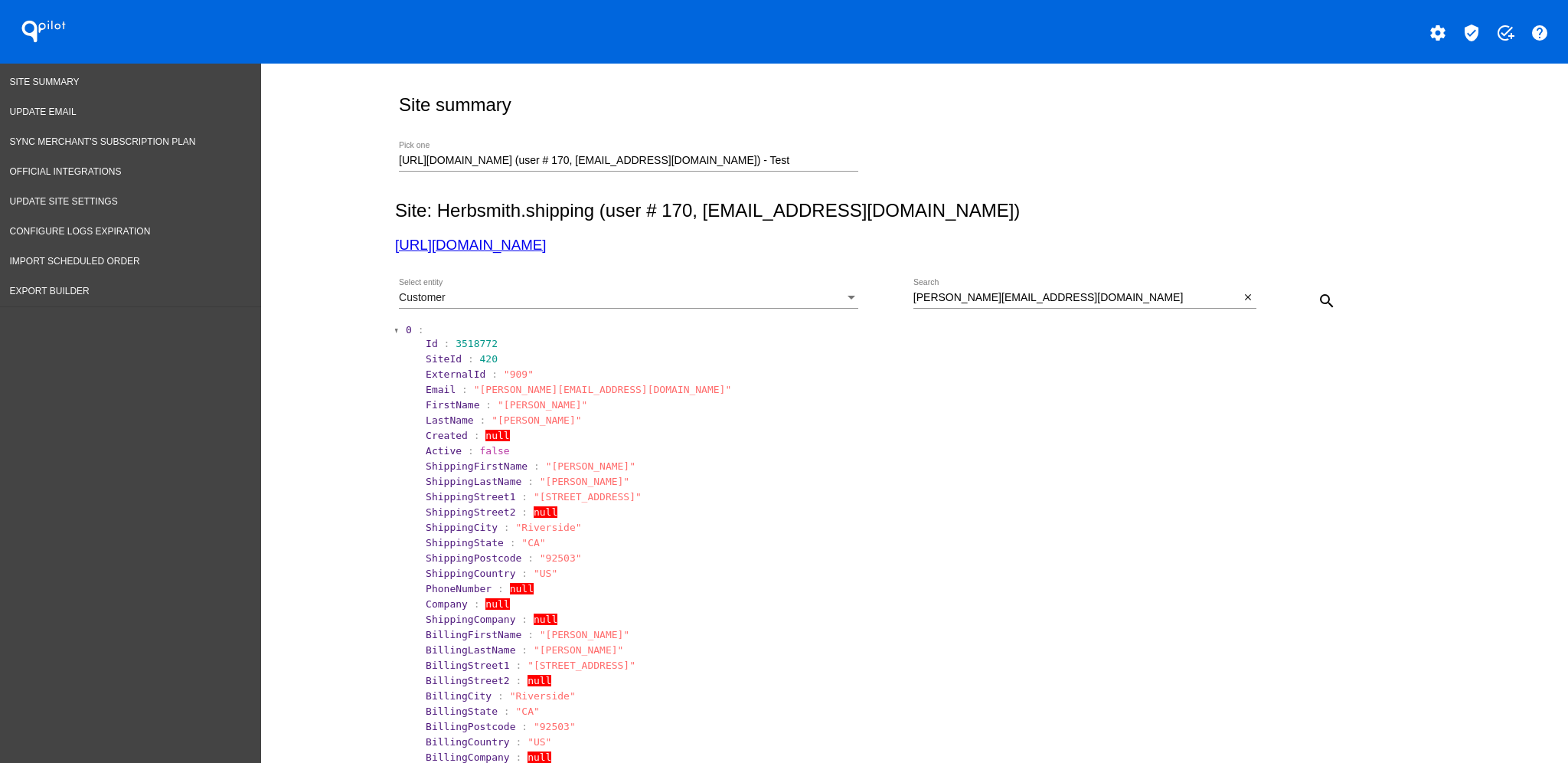
click at [554, 289] on div "Customer Select entity" at bounding box center [628, 293] width 459 height 30
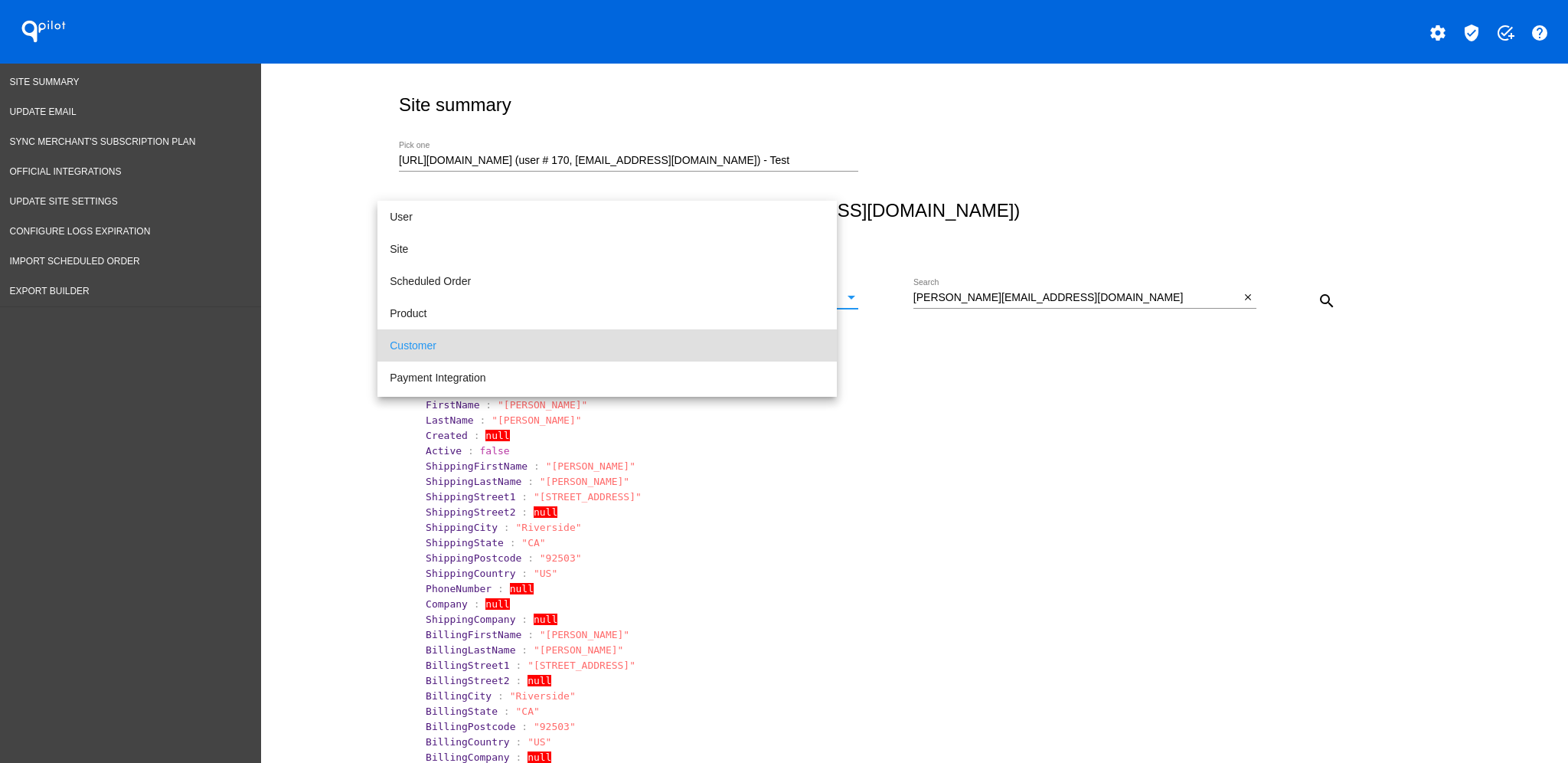
scroll to position [46, 0]
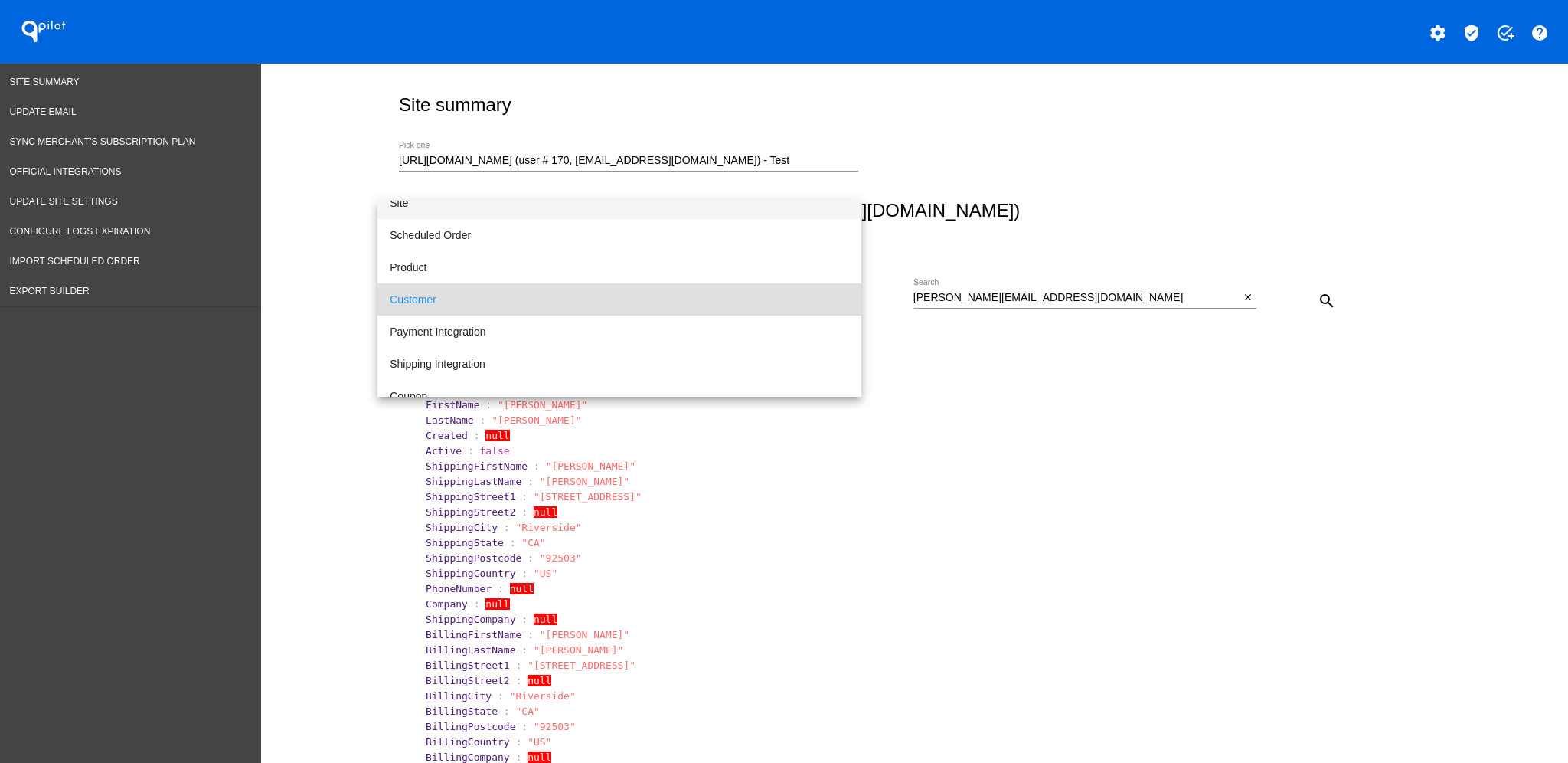
click at [514, 202] on span "Site" at bounding box center [619, 203] width 459 height 32
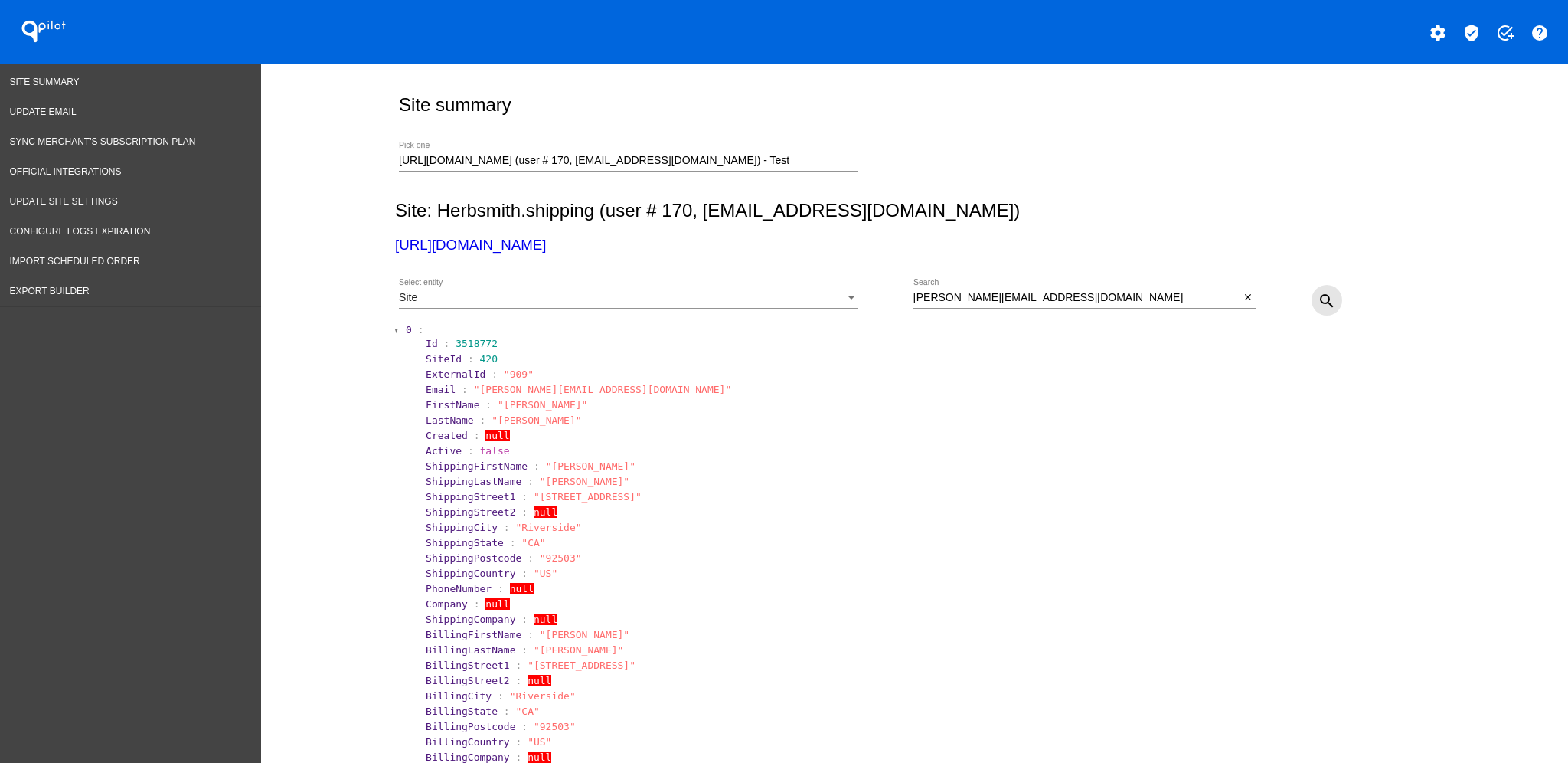
click at [1318, 301] on mat-icon "search" at bounding box center [1327, 301] width 19 height 19
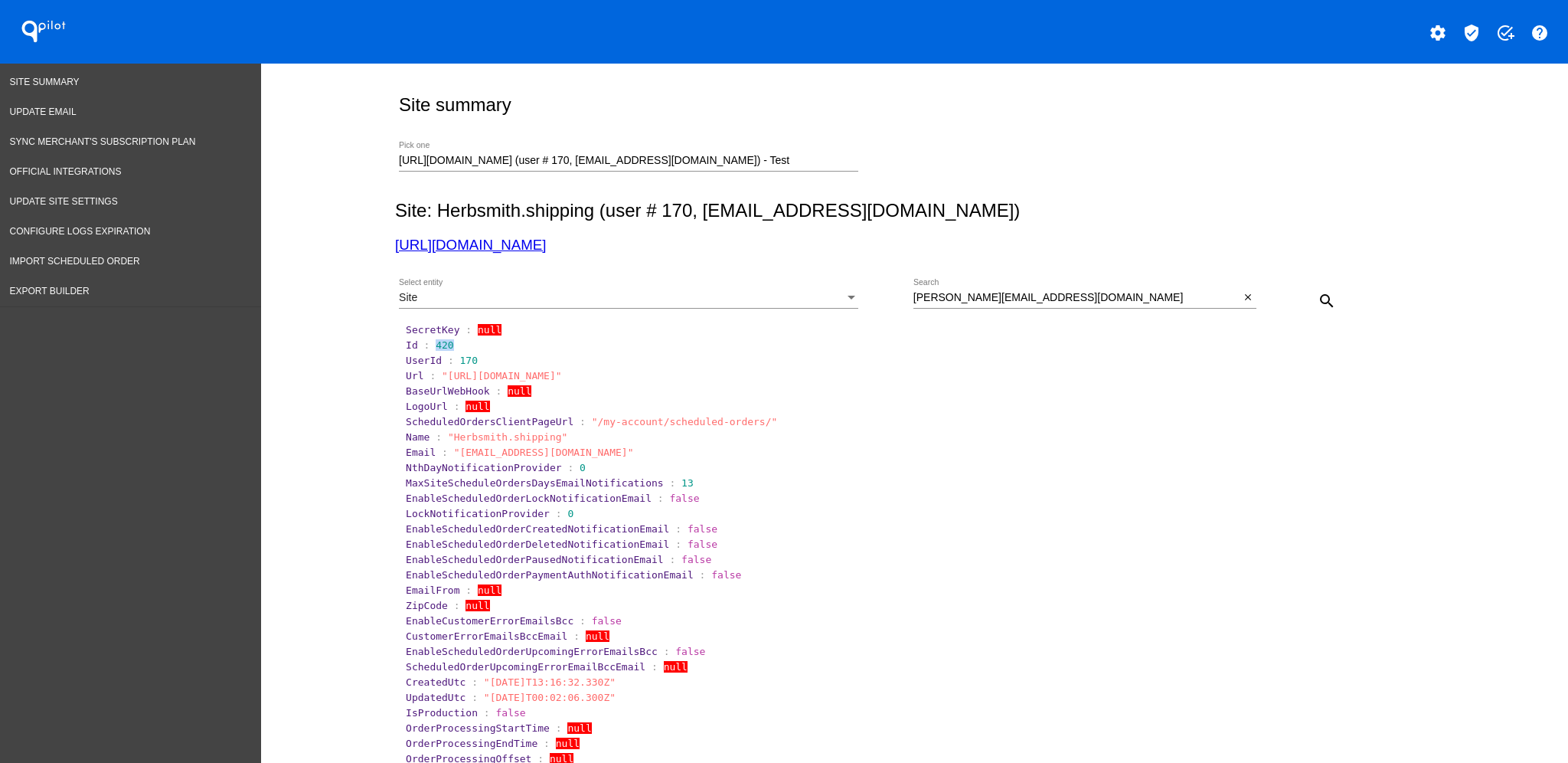
drag, startPoint x: 426, startPoint y: 345, endPoint x: 471, endPoint y: 345, distance: 45.0
click at [471, 345] on section "Id : 420" at bounding box center [915, 345] width 1020 height 11
click at [789, 312] on div "Site Select entity" at bounding box center [628, 301] width 459 height 44
click at [790, 296] on div "Site" at bounding box center [622, 297] width 445 height 12
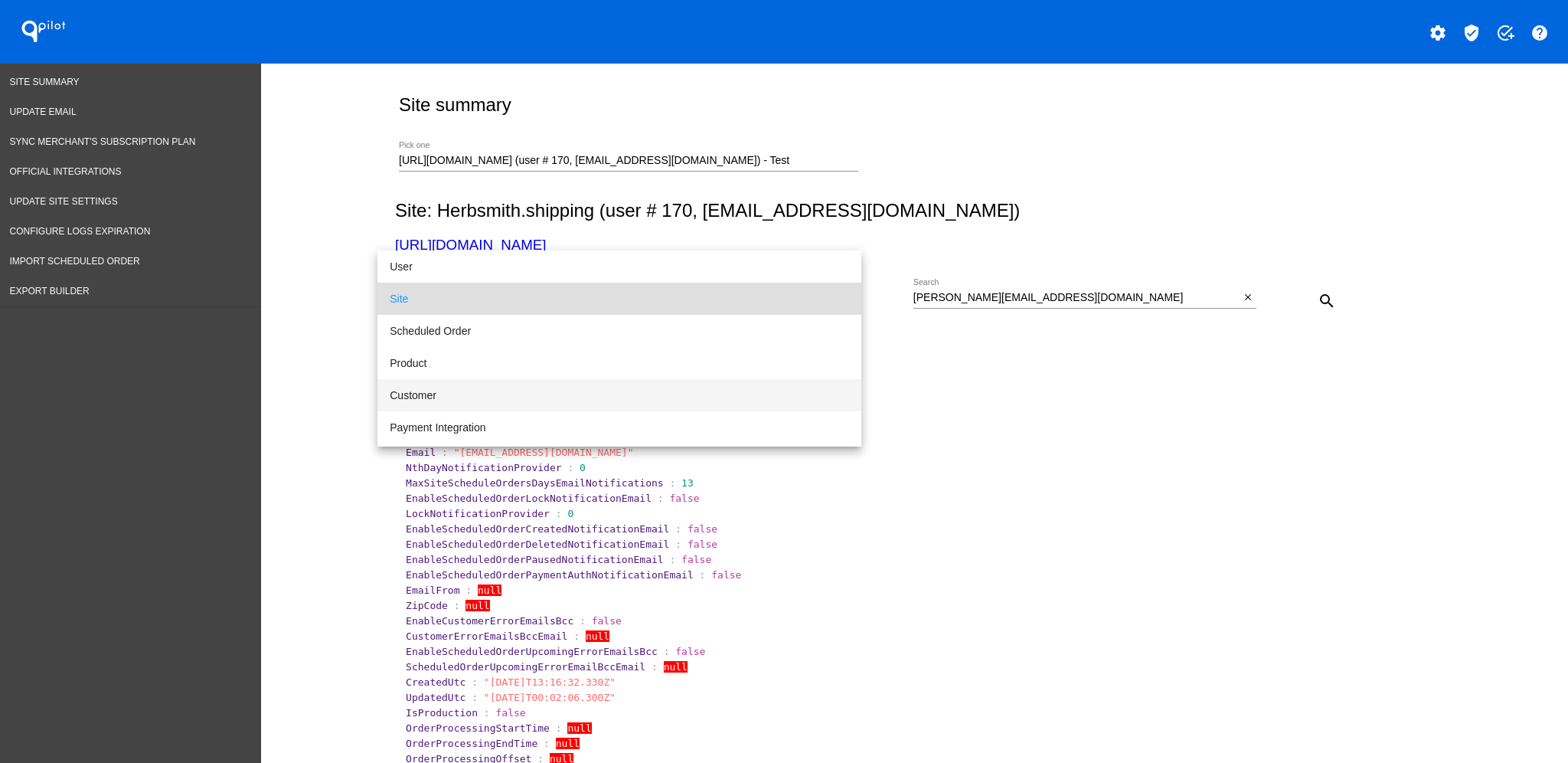
click at [779, 398] on span "Customer" at bounding box center [619, 395] width 459 height 32
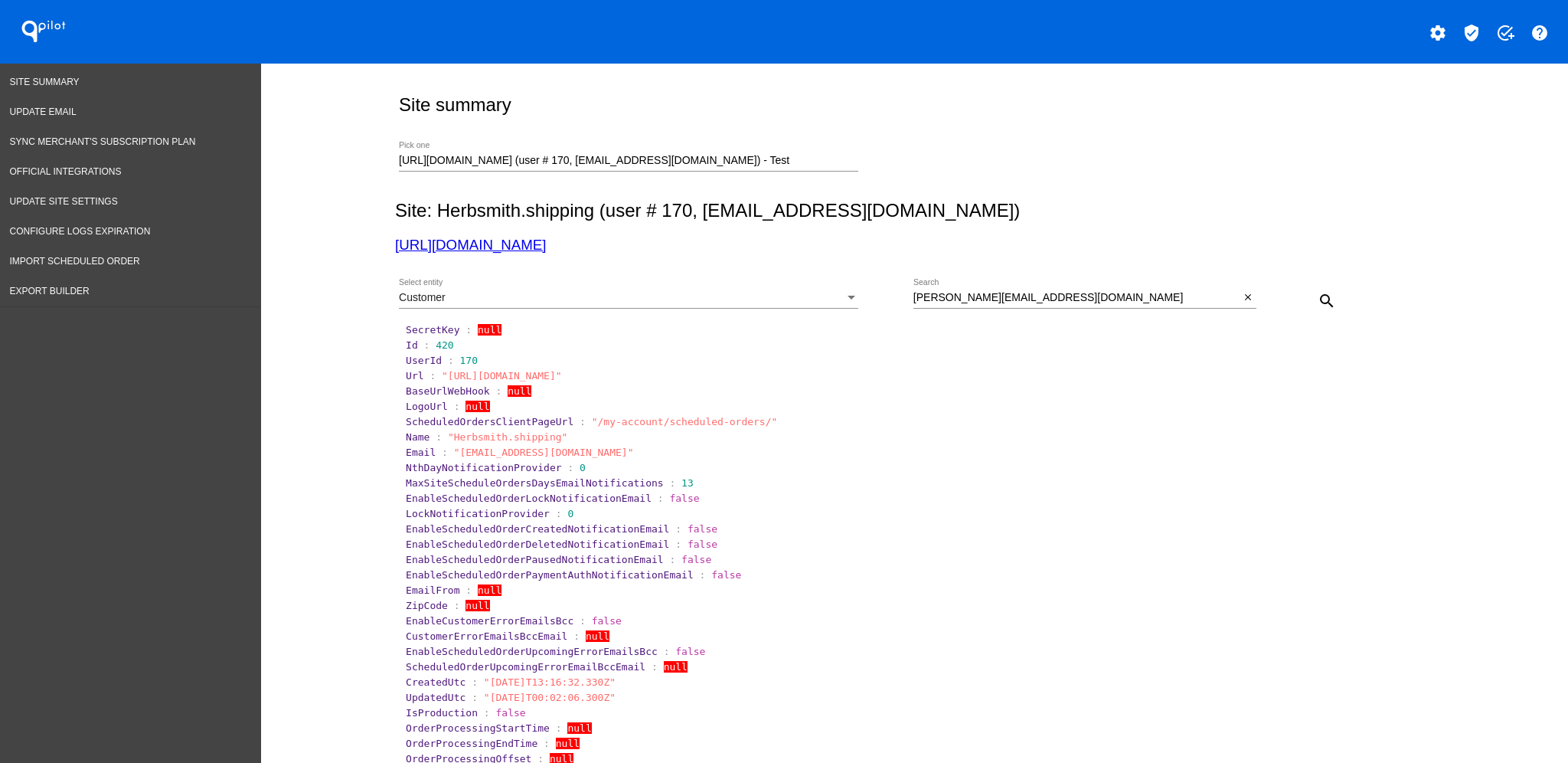
click at [1318, 309] on mat-icon "search" at bounding box center [1327, 301] width 19 height 19
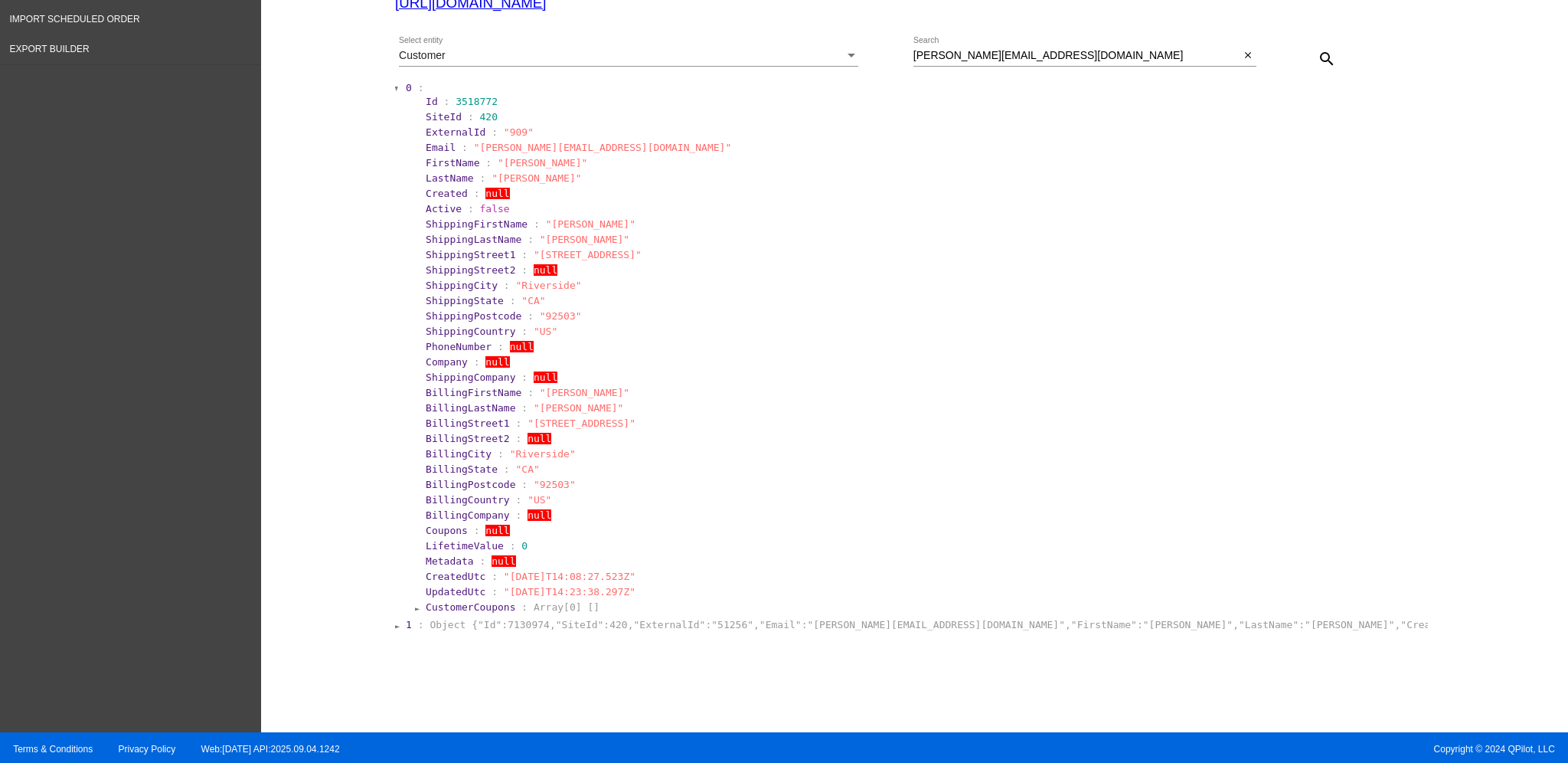
scroll to position [249, 0]
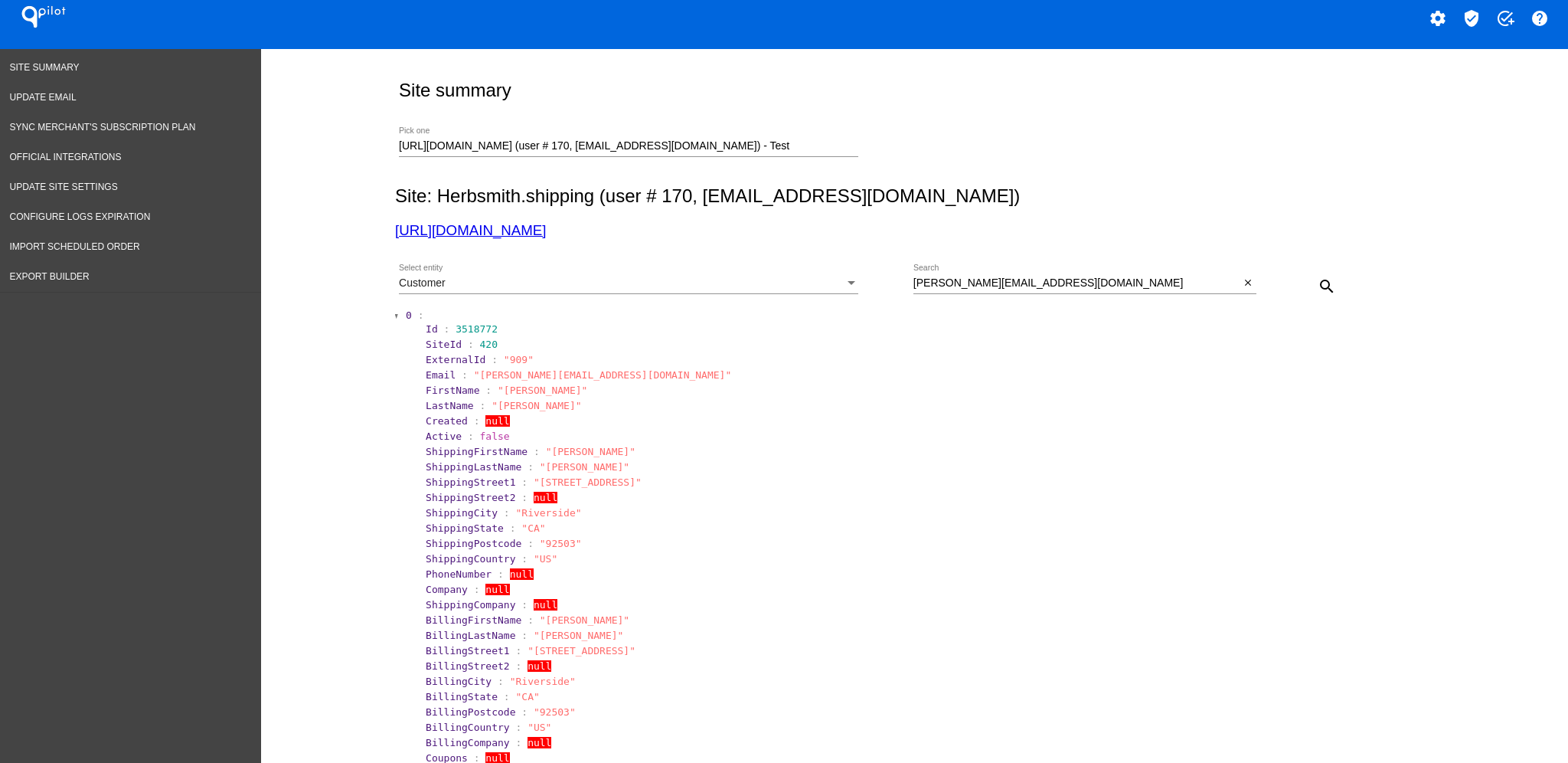
scroll to position [0, 0]
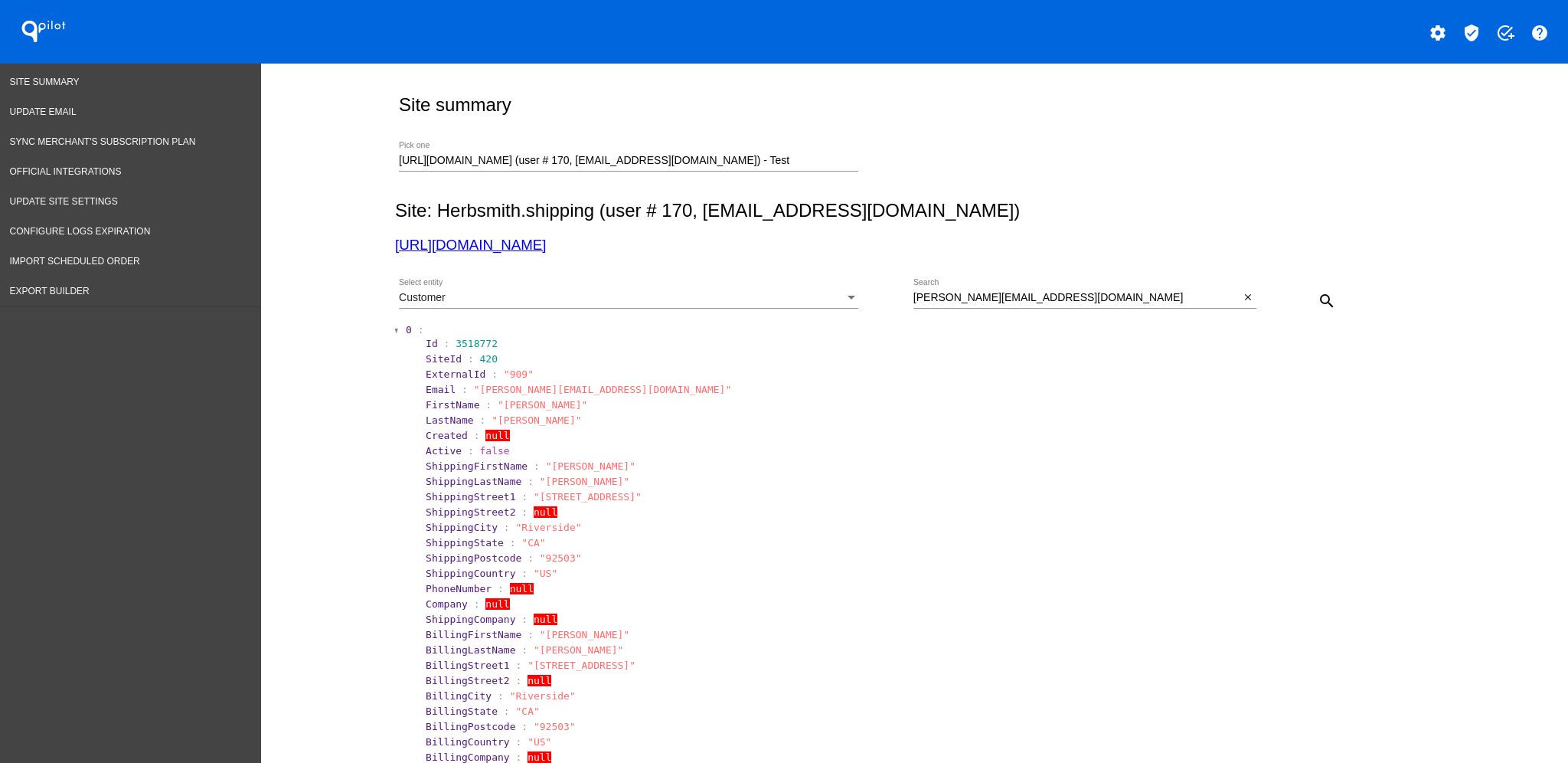
drag, startPoint x: 814, startPoint y: 170, endPoint x: 786, endPoint y: 171, distance: 28.0
click at [786, 171] on div at bounding box center [628, 171] width 459 height 1
drag, startPoint x: 811, startPoint y: 162, endPoint x: 352, endPoint y: 154, distance: 459.1
click at [352, 154] on div "Site summary [URL][DOMAIN_NAME] (user # 170, [EMAIL_ADDRESS][DOMAIN_NAME]) - Te…" at bounding box center [914, 775] width 1307 height 1424
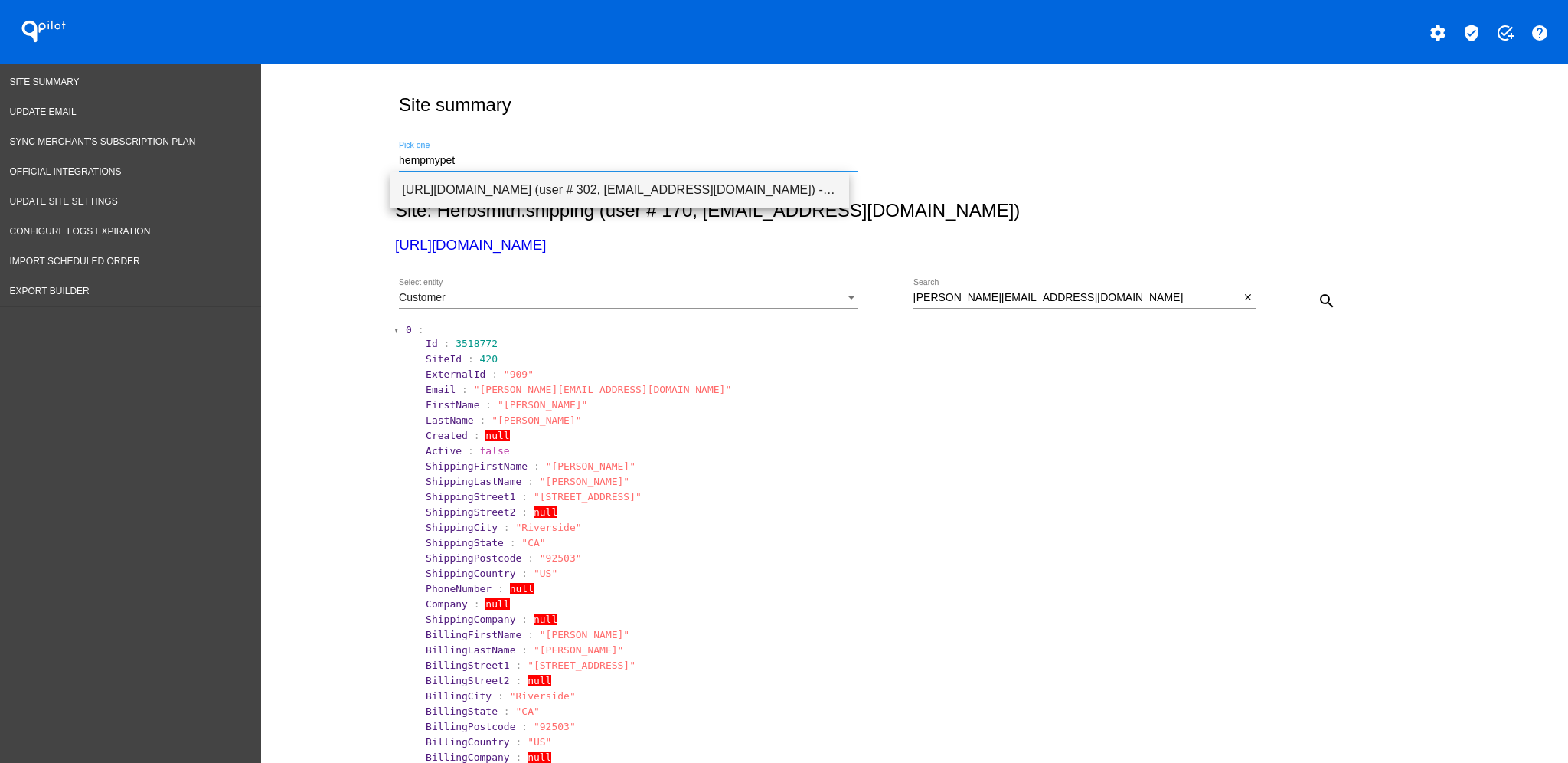
click at [588, 191] on span "[URL][DOMAIN_NAME] (user # 302, [EMAIL_ADDRESS][DOMAIN_NAME]) - Production" at bounding box center [619, 190] width 435 height 36
type input "[URL][DOMAIN_NAME] (user # 302, [EMAIL_ADDRESS][DOMAIN_NAME]) - Production"
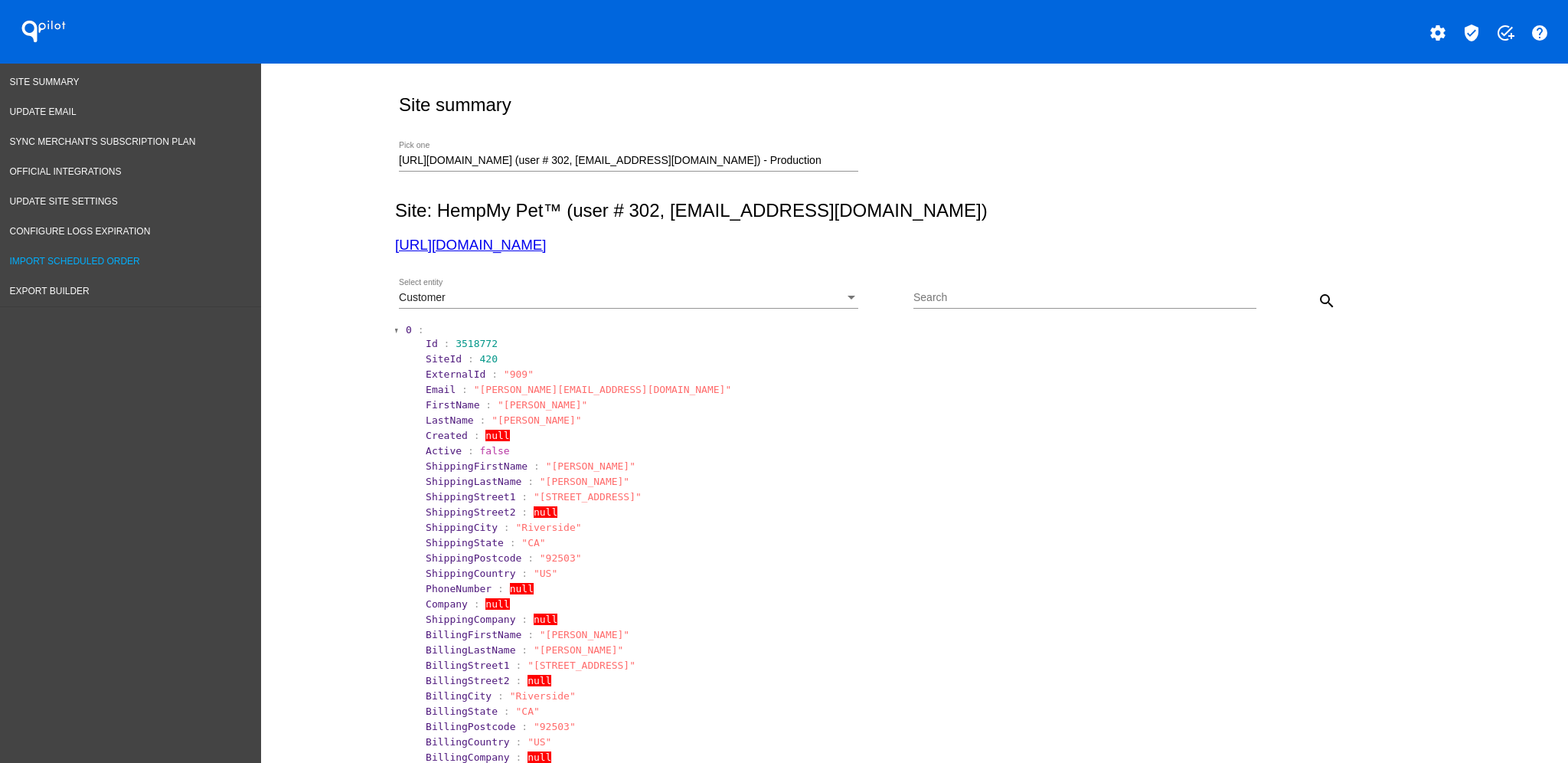
click at [123, 263] on link "Import Scheduled Order" at bounding box center [130, 261] width 261 height 30
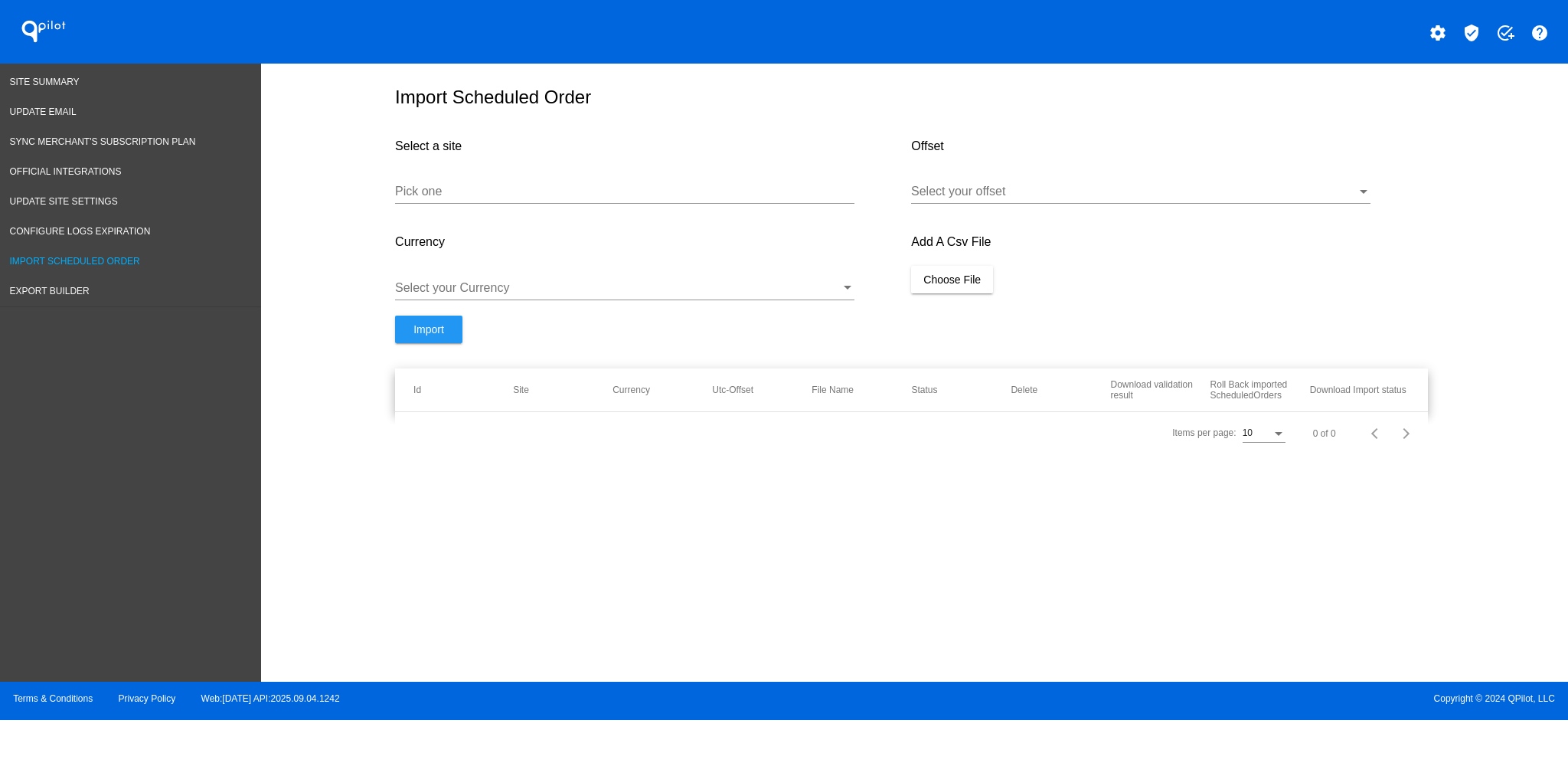
click at [100, 264] on link "Import Scheduled Order" at bounding box center [130, 261] width 261 height 30
click at [79, 286] on span "Export Builder" at bounding box center [49, 291] width 79 height 11
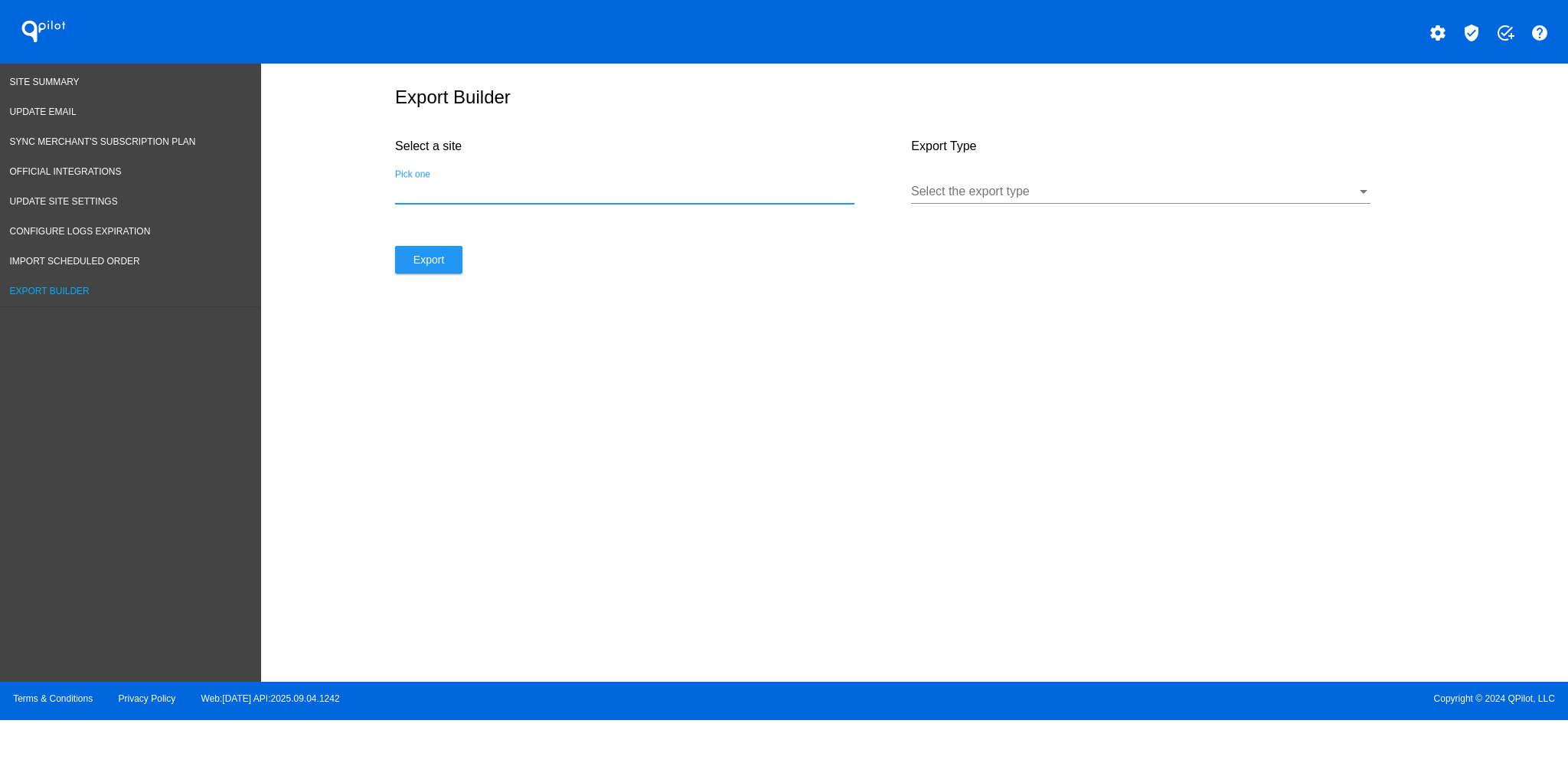
paste input "[URL][DOMAIN_NAME]"
type input "[URL][DOMAIN_NAME]"
click at [1020, 203] on div "Select the export type" at bounding box center [1140, 186] width 459 height 35
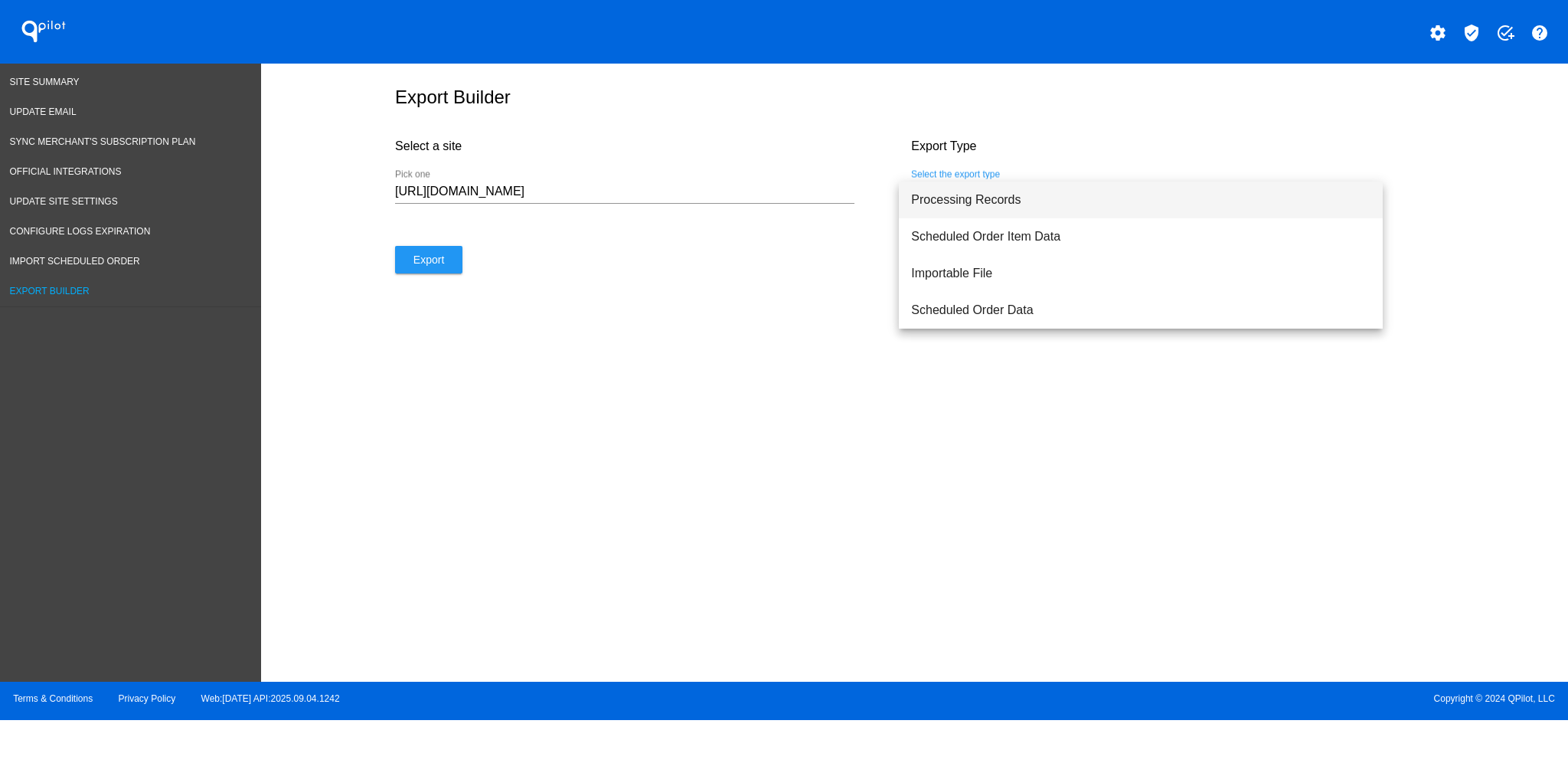
click at [980, 206] on span "Processing Records" at bounding box center [1140, 199] width 459 height 36
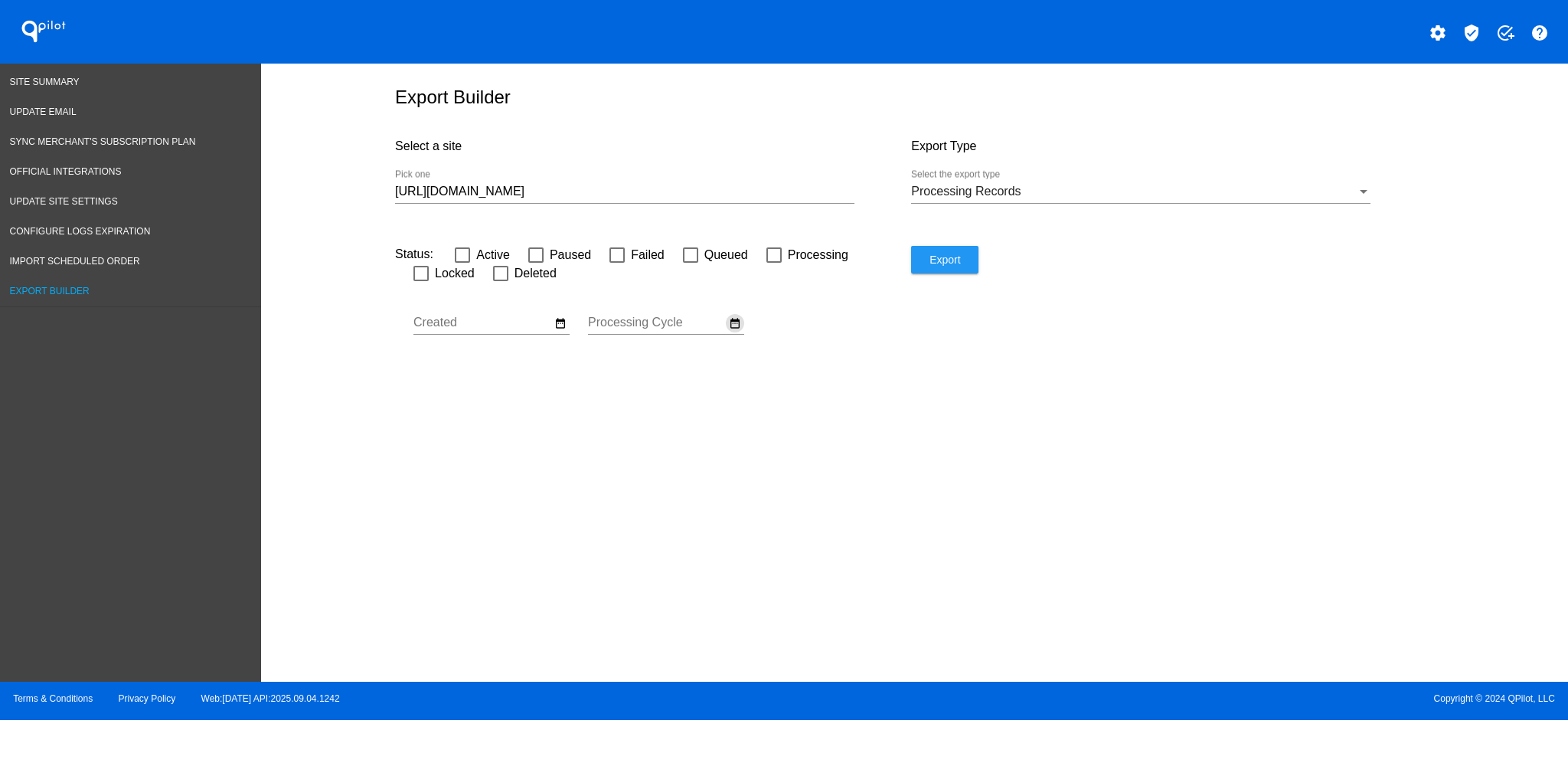
click at [737, 330] on mat-icon "date_range" at bounding box center [735, 322] width 12 height 14
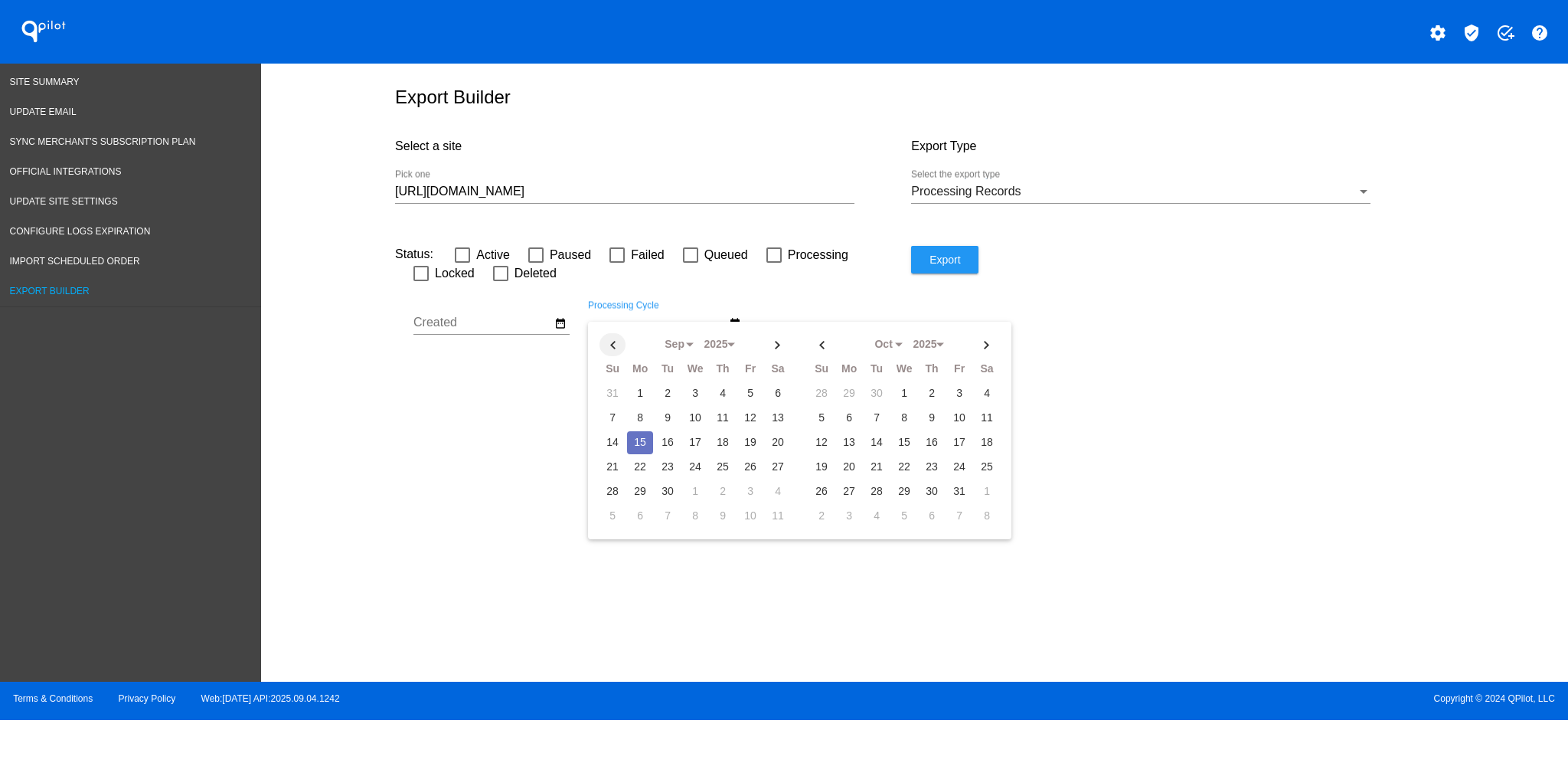
click at [613, 347] on th at bounding box center [612, 344] width 26 height 23
click at [609, 352] on th at bounding box center [612, 344] width 26 height 23
click at [614, 422] on td "1" at bounding box center [612, 418] width 26 height 23
click at [776, 356] on th at bounding box center [778, 344] width 26 height 23
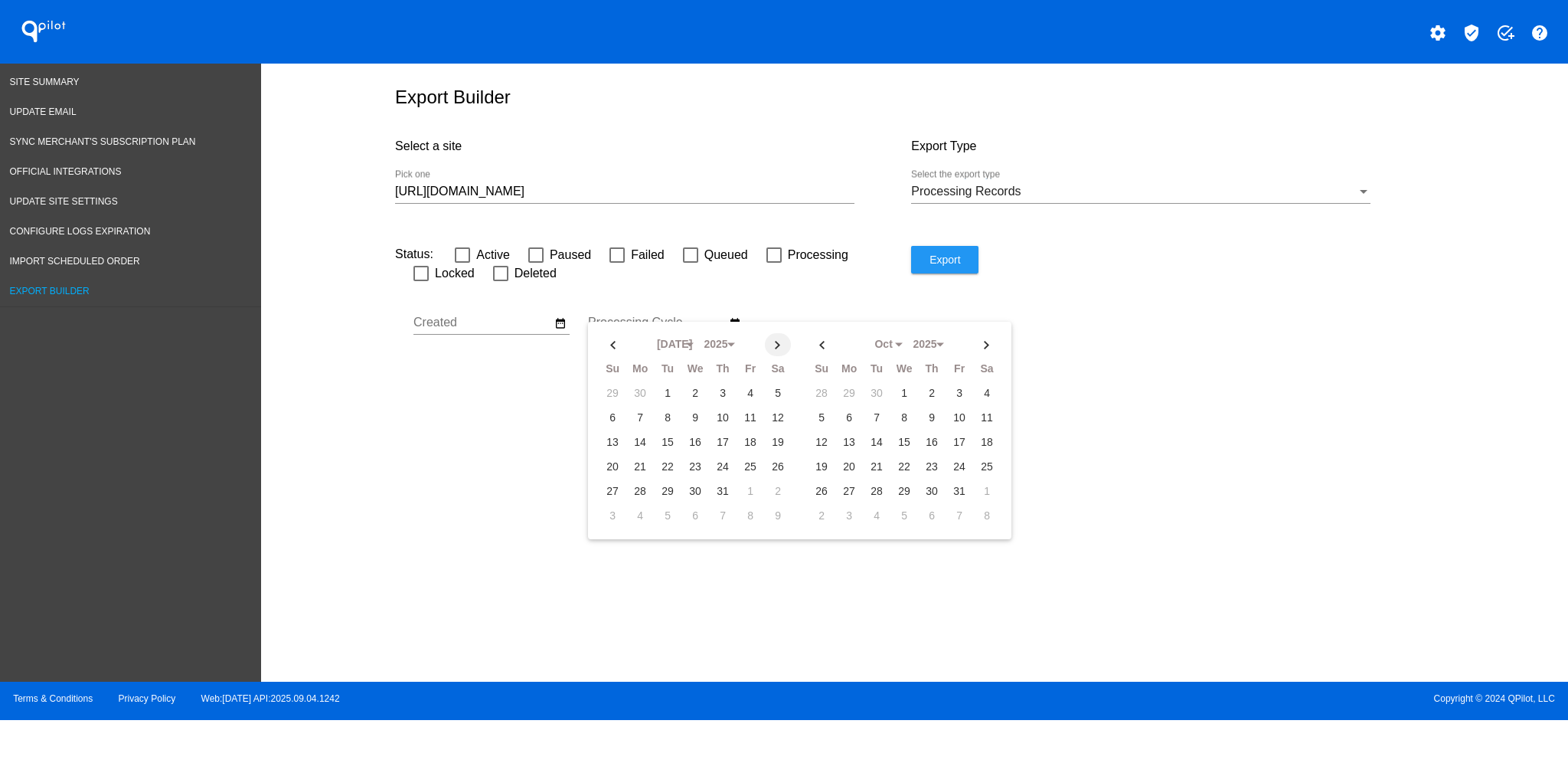
click at [775, 356] on th at bounding box center [778, 344] width 26 height 23
select select "8"
click at [641, 453] on td "15" at bounding box center [640, 442] width 26 height 23
type input "[DATE] - [DATE]"
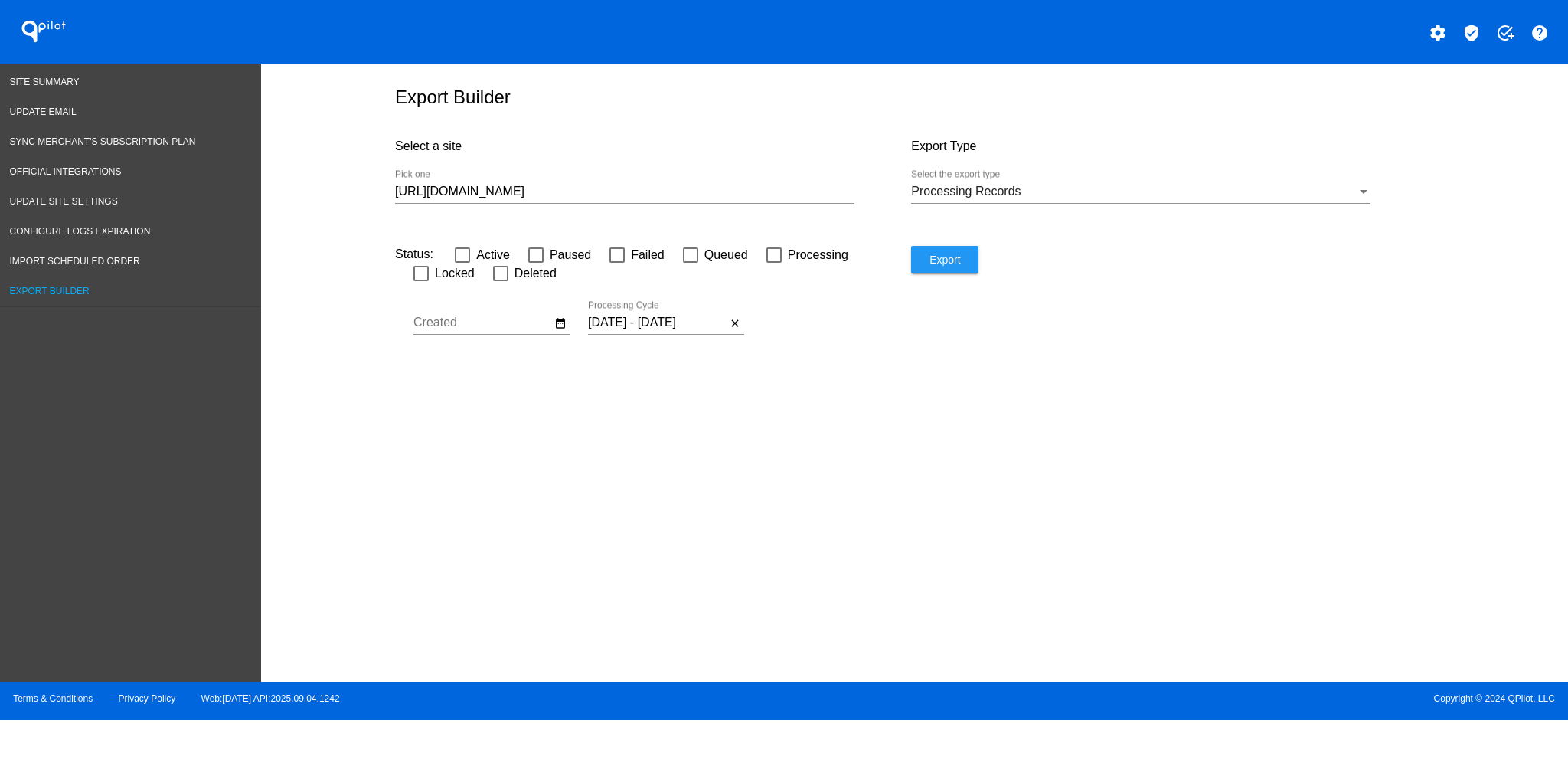
click at [850, 414] on div "Export Builder Select a site [URL][DOMAIN_NAME] Pick one Export Type Processing…" at bounding box center [914, 369] width 1307 height 611
drag, startPoint x: 748, startPoint y: 211, endPoint x: 739, endPoint y: 202, distance: 12.7
click at [746, 203] on div at bounding box center [624, 203] width 459 height 1
click at [739, 198] on input "[URL][DOMAIN_NAME]" at bounding box center [624, 191] width 459 height 14
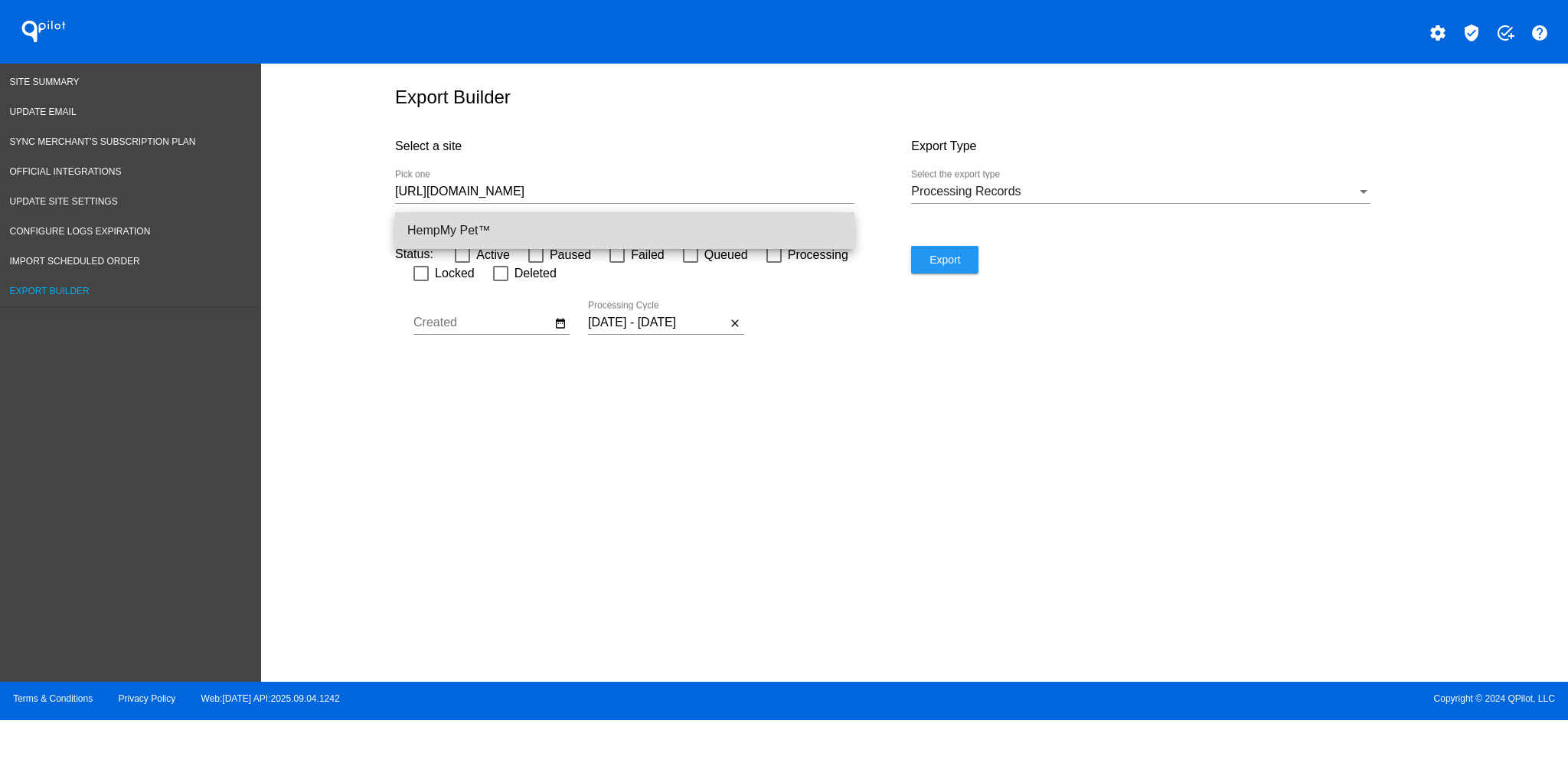
click at [821, 224] on span "HempMy Pet™" at bounding box center [624, 230] width 435 height 36
type input "HempMy Pet™"
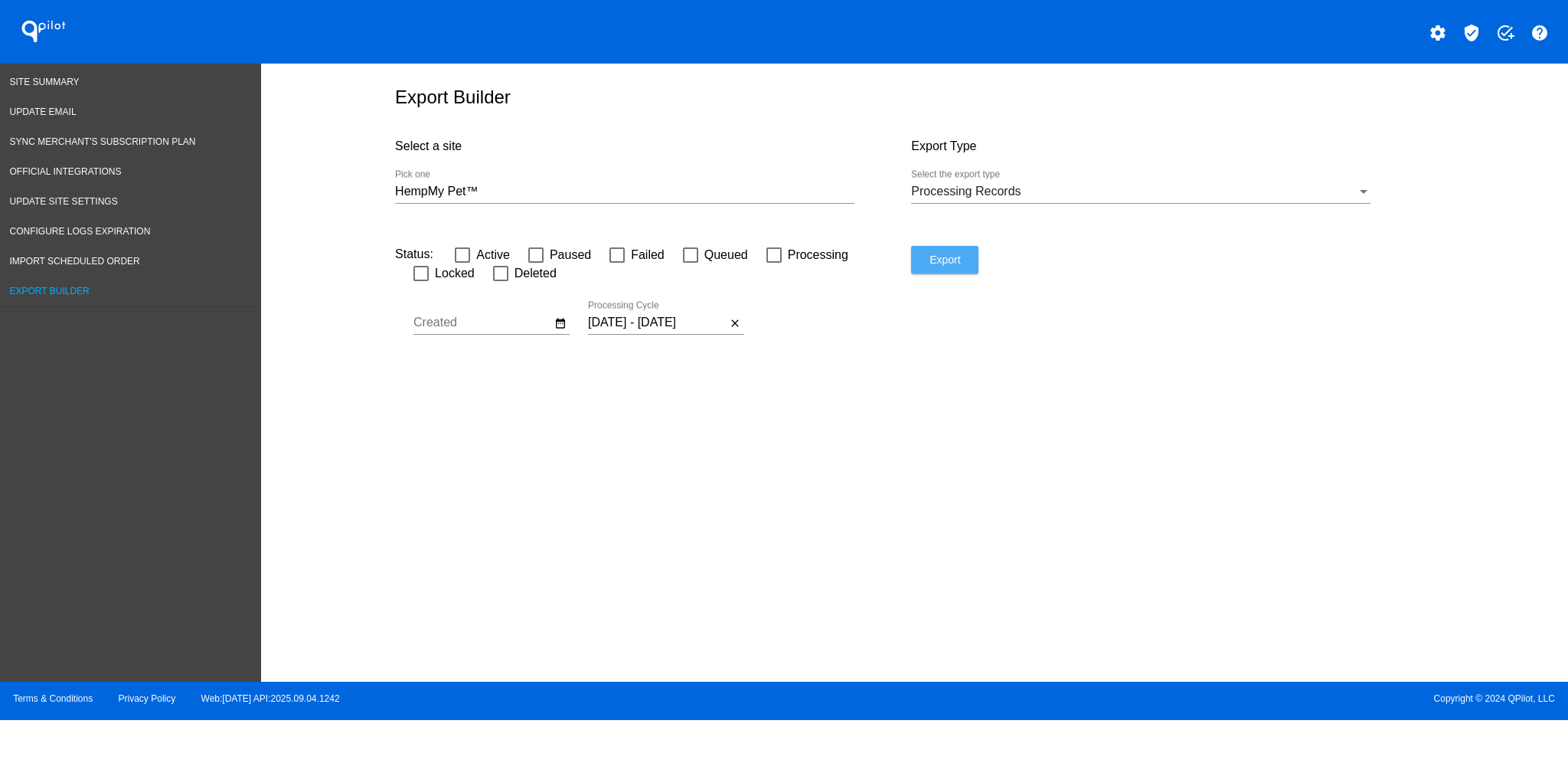
click at [953, 266] on span "Export" at bounding box center [945, 259] width 31 height 12
click at [80, 72] on link "Site Summary" at bounding box center [130, 82] width 261 height 30
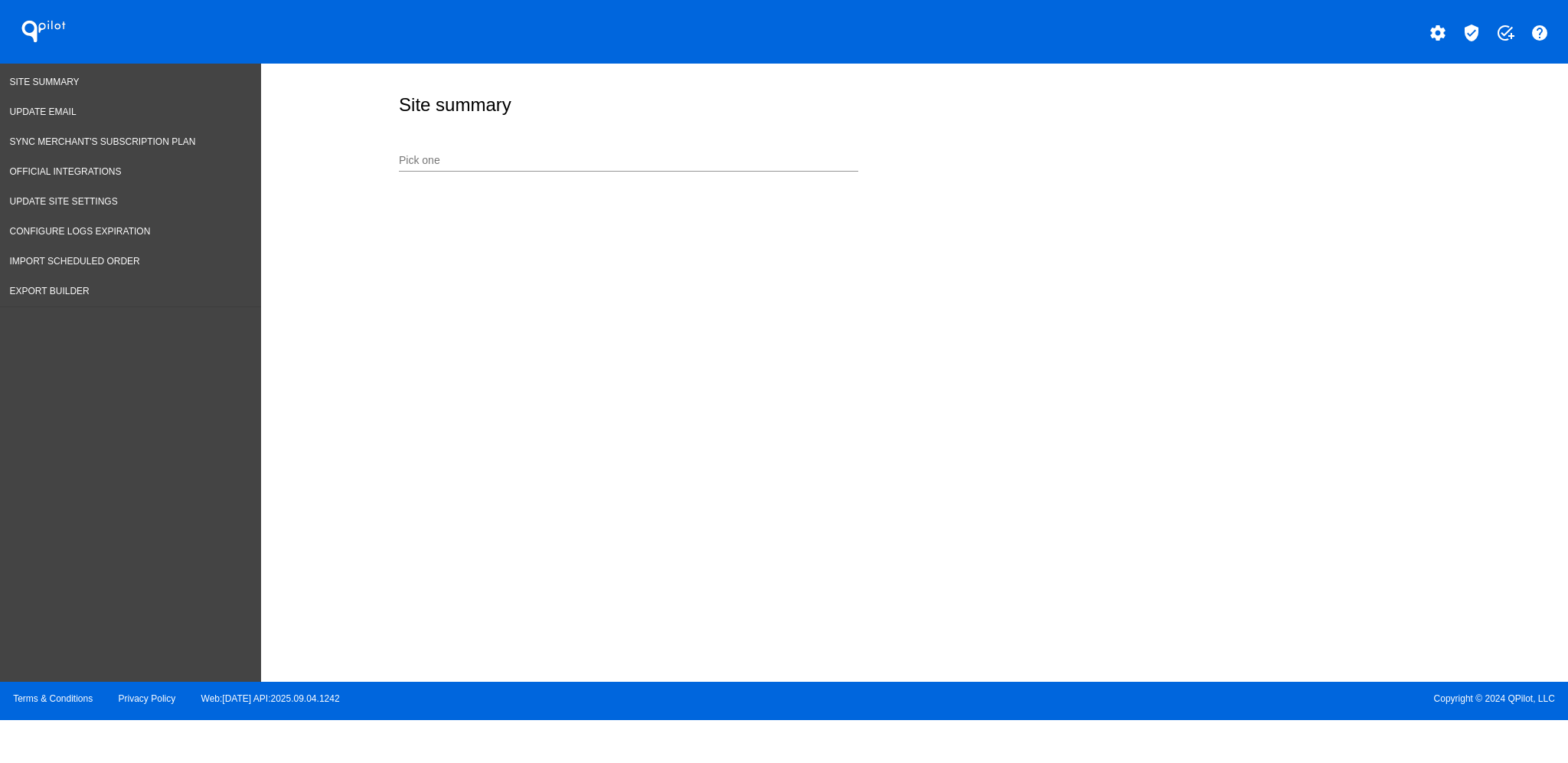
click at [709, 151] on div "Pick one" at bounding box center [628, 156] width 459 height 30
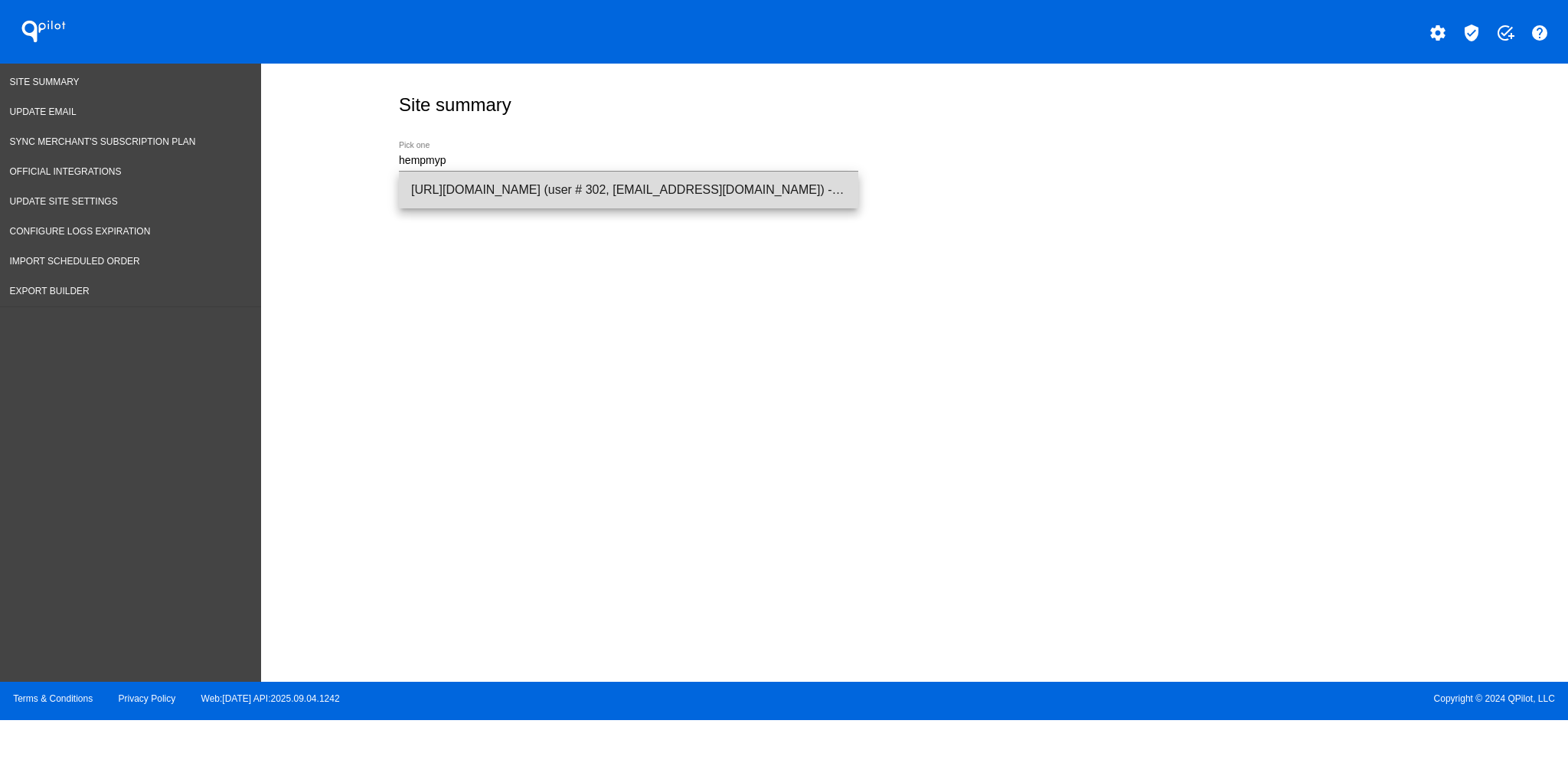
click at [751, 198] on span "[URL][DOMAIN_NAME] (user # 302, [EMAIL_ADDRESS][DOMAIN_NAME]) - Production" at bounding box center [628, 190] width 435 height 36
type input "[URL][DOMAIN_NAME] (user # 302, [EMAIL_ADDRESS][DOMAIN_NAME]) - Production"
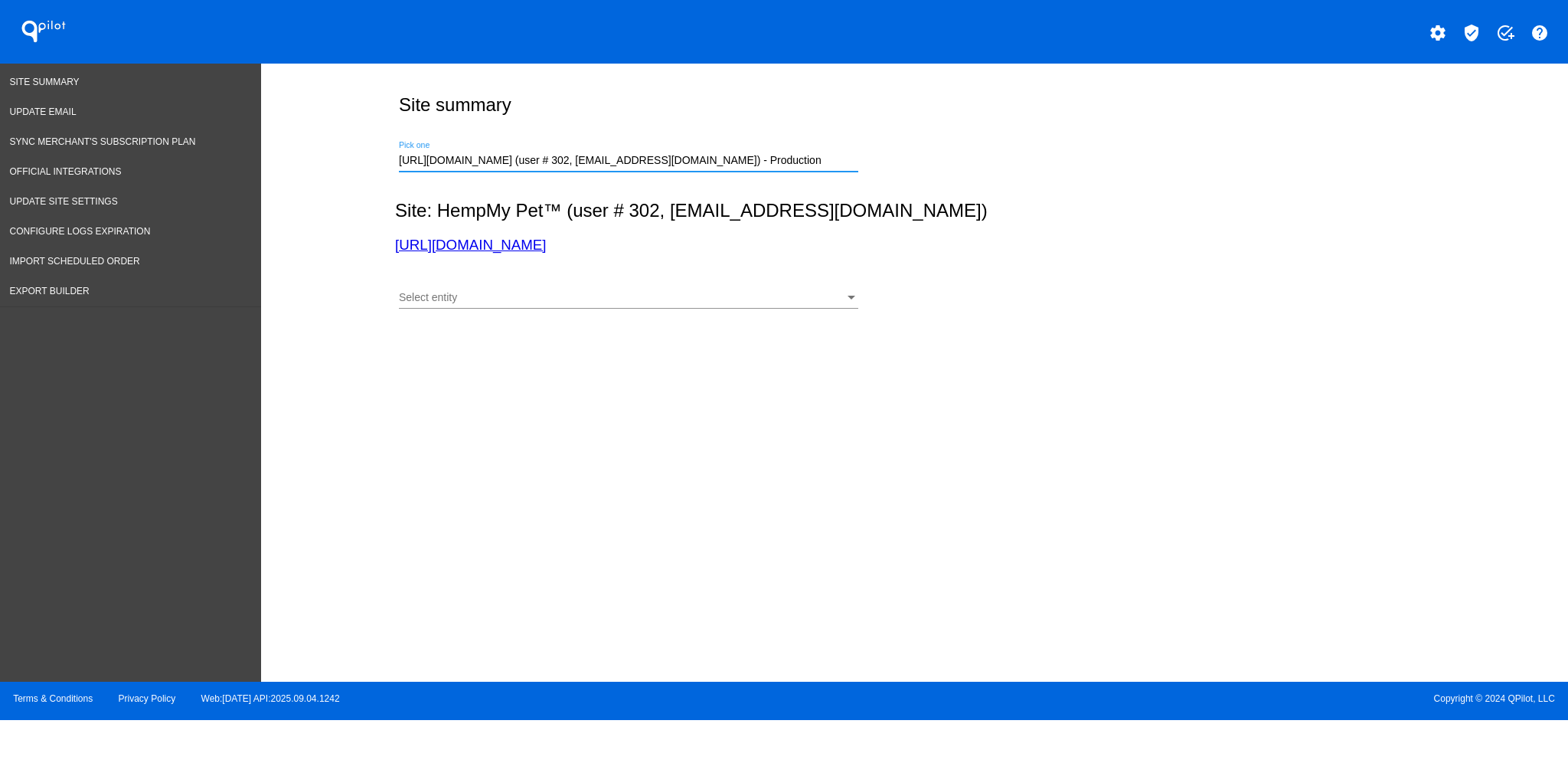
click at [754, 305] on div "Select entity Select entity" at bounding box center [628, 293] width 459 height 30
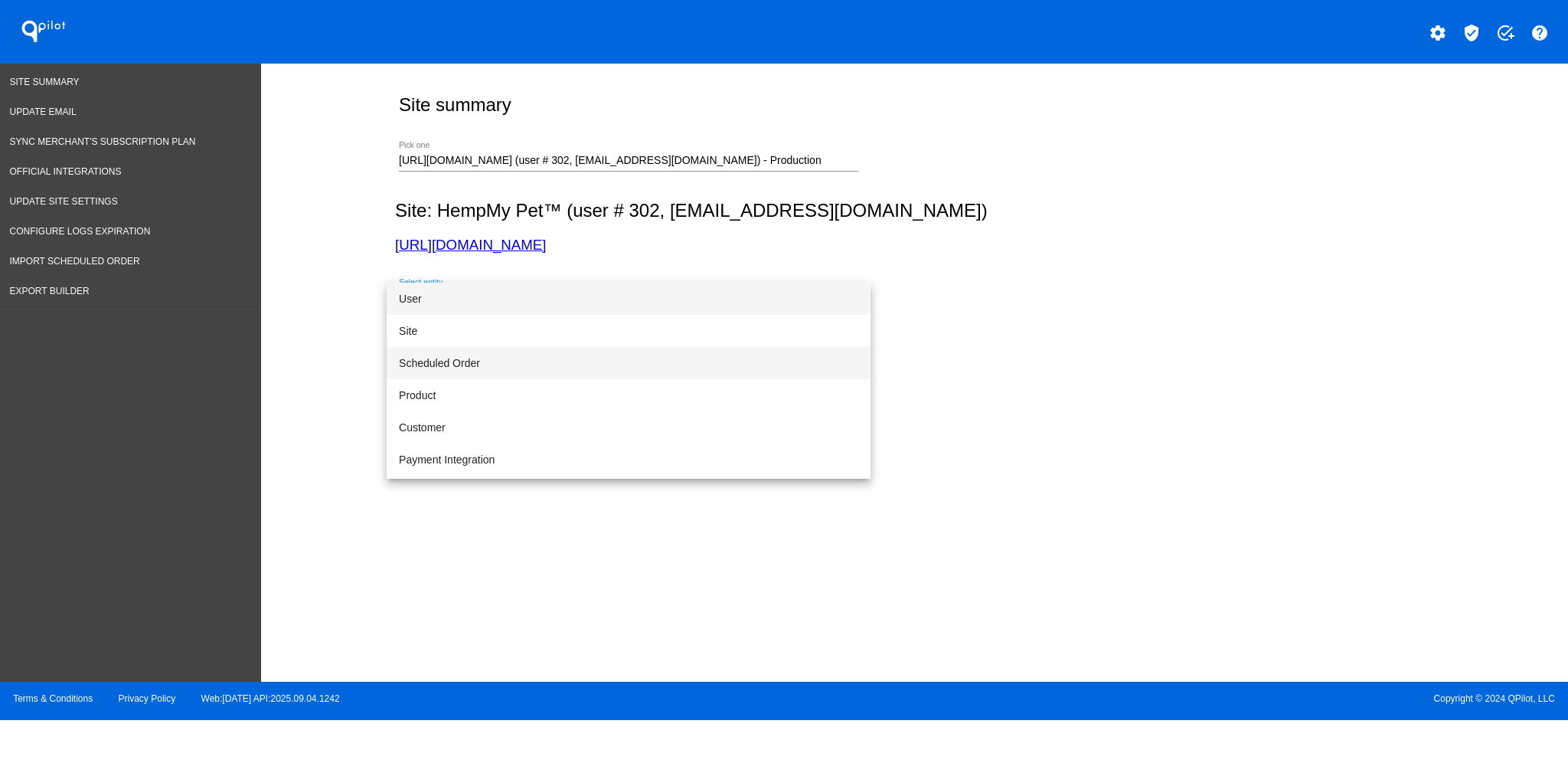
click at [674, 360] on span "Scheduled Order" at bounding box center [628, 363] width 459 height 32
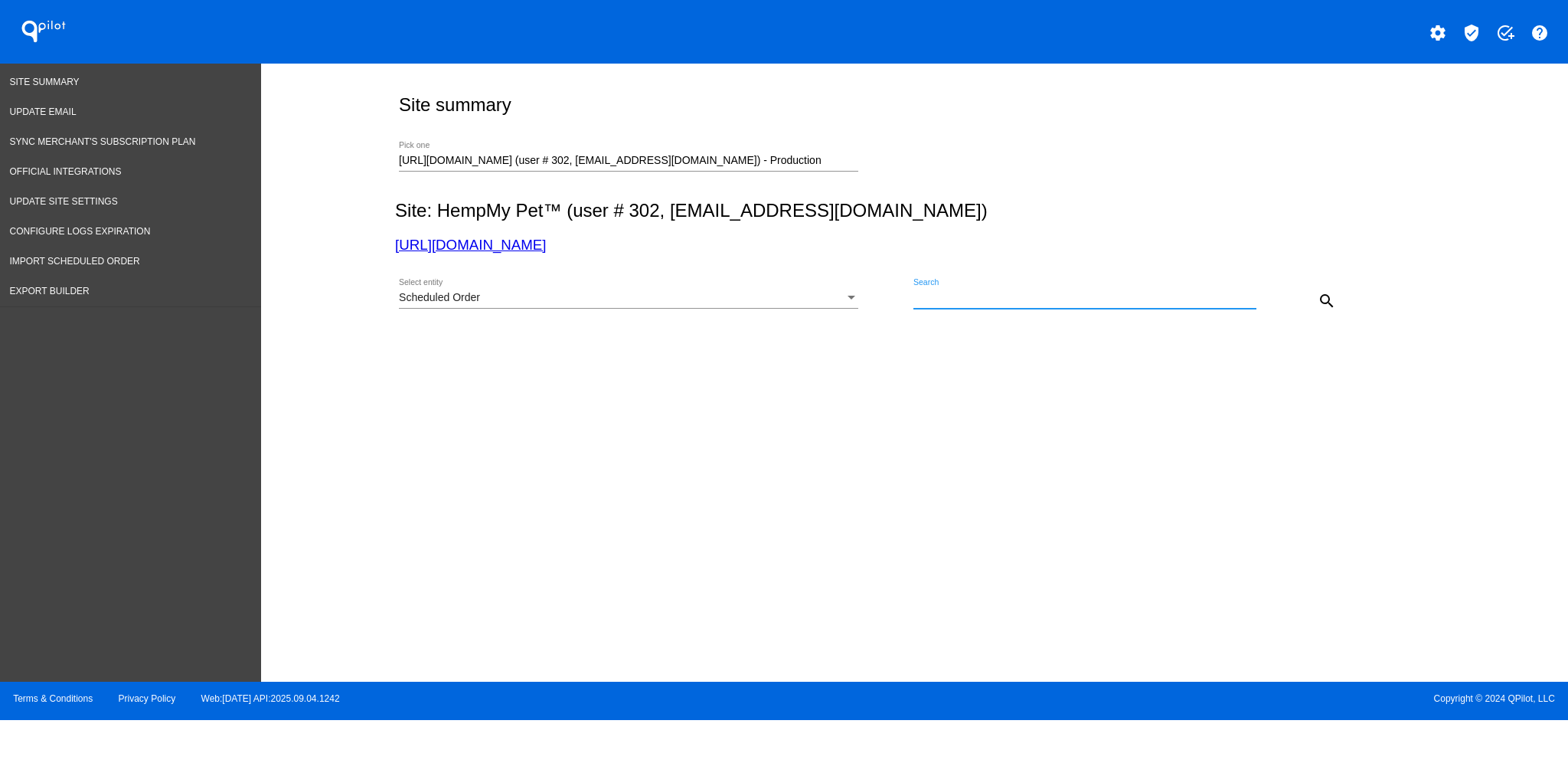
click at [1141, 300] on input "Search" at bounding box center [1085, 297] width 343 height 12
paste input "912850"
type input "912850"
click at [1327, 301] on mat-icon "search" at bounding box center [1327, 301] width 19 height 19
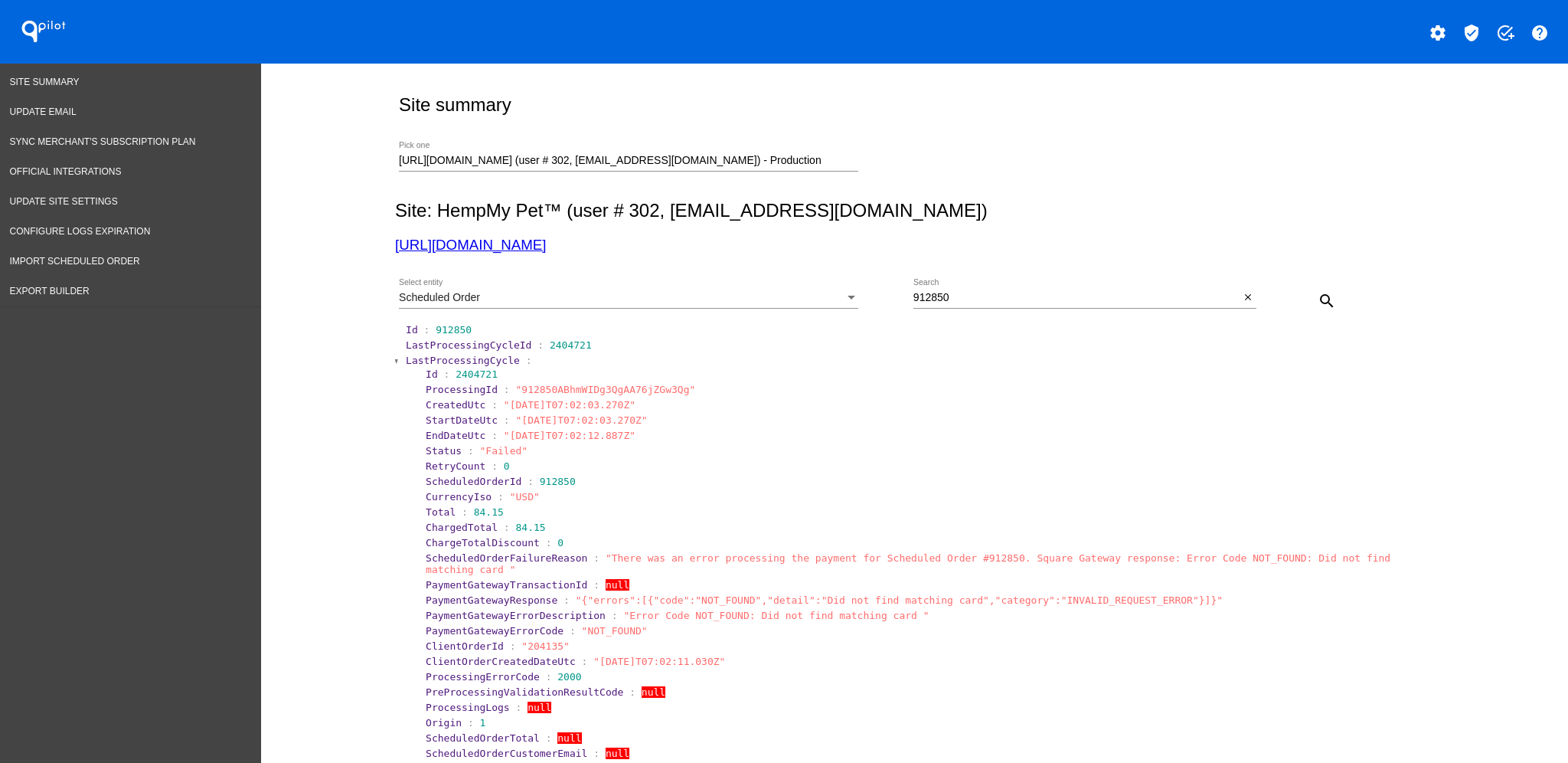
click at [410, 362] on span "LastProcessingCycle" at bounding box center [462, 360] width 114 height 11
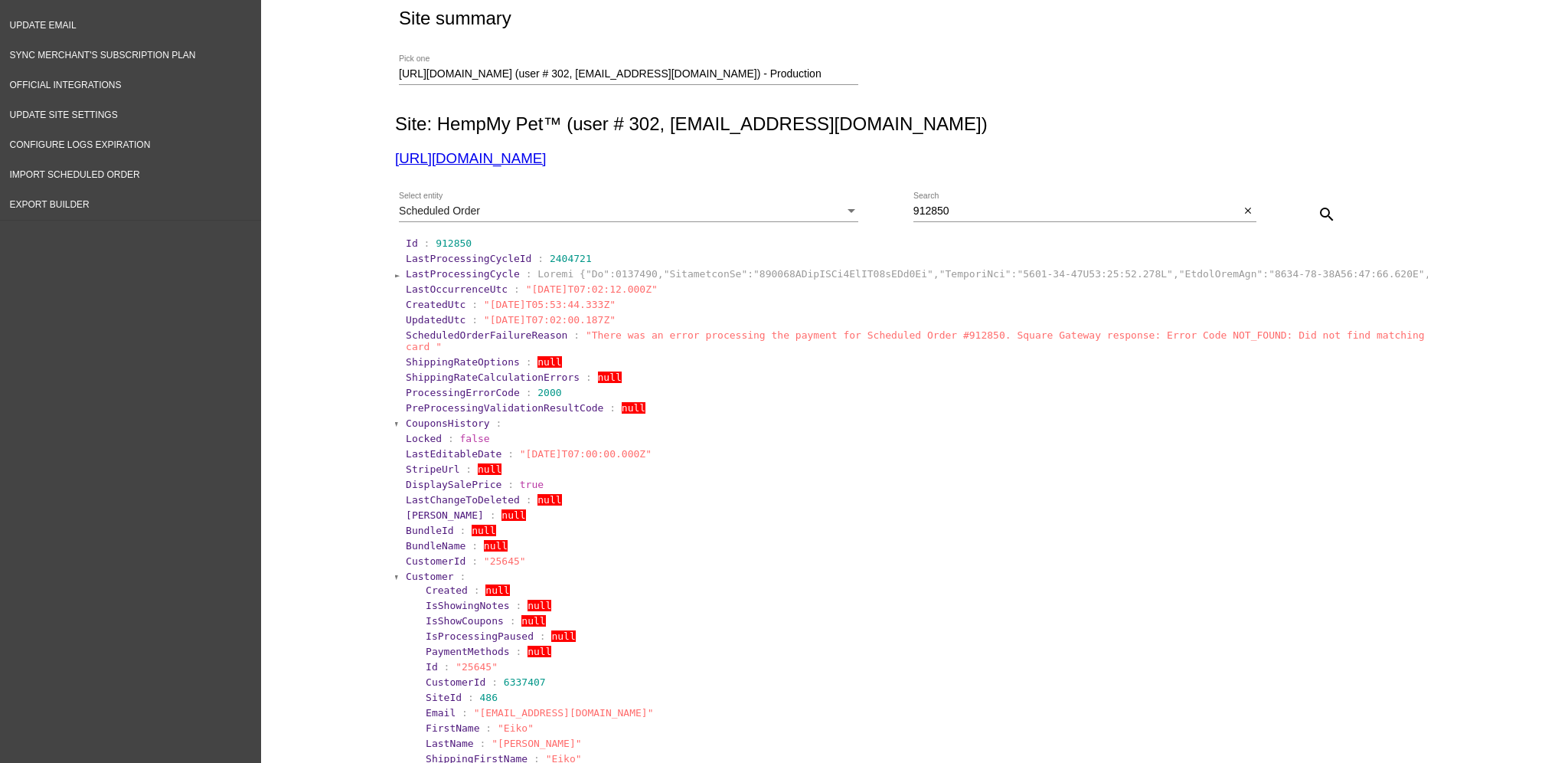
scroll to position [203, 0]
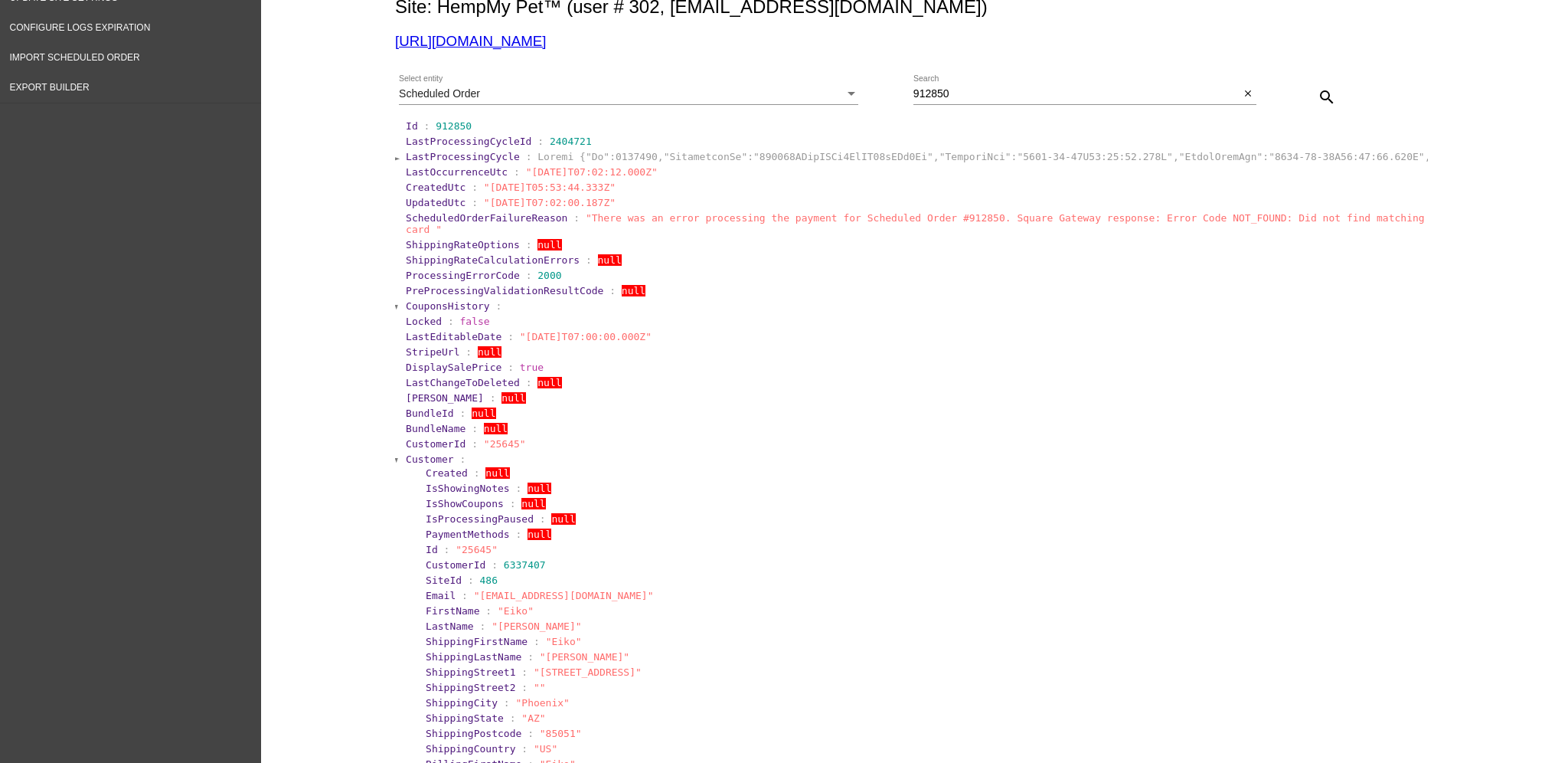
click at [406, 454] on span "Customer" at bounding box center [430, 459] width 49 height 11
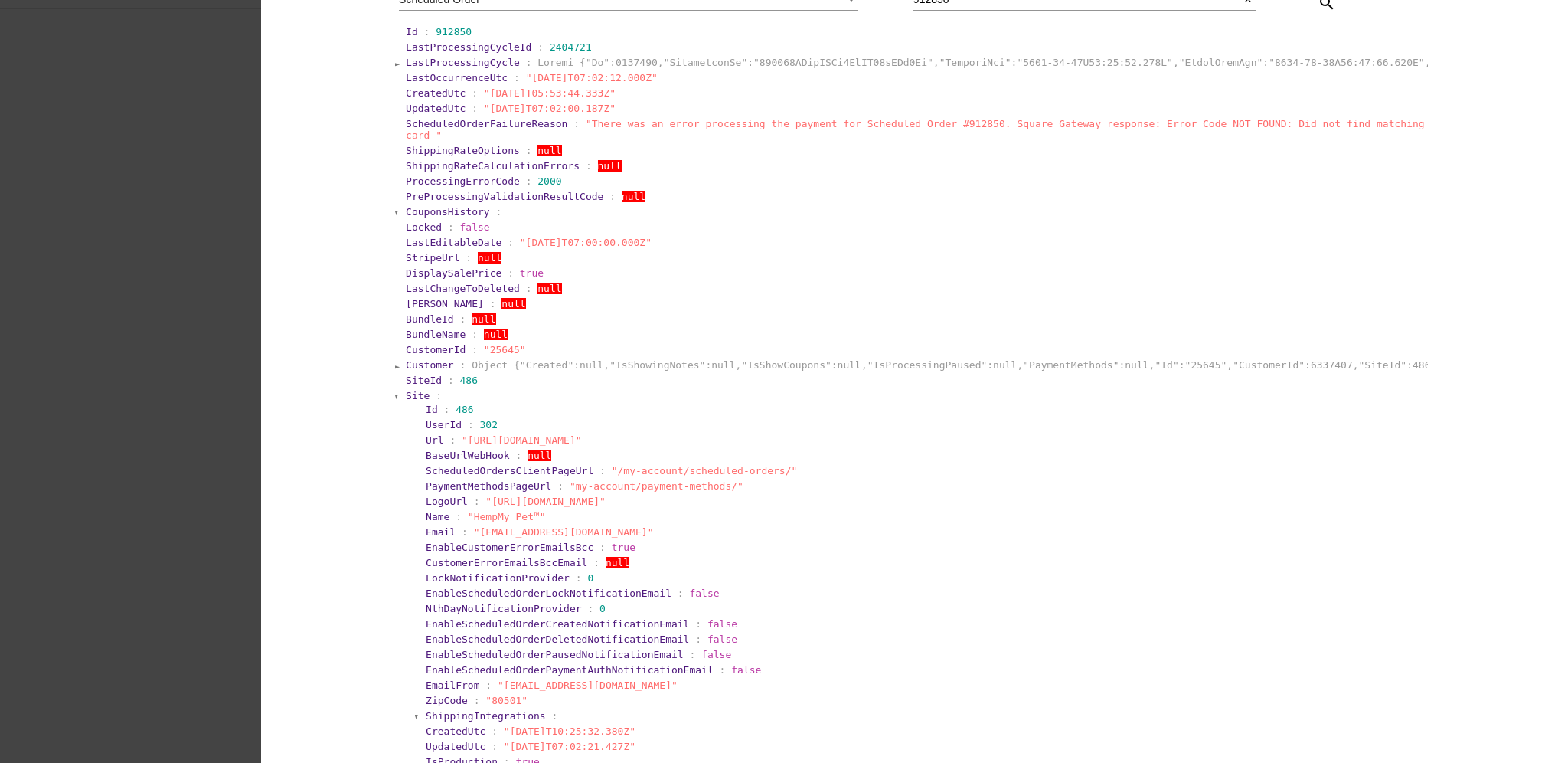
scroll to position [408, 0]
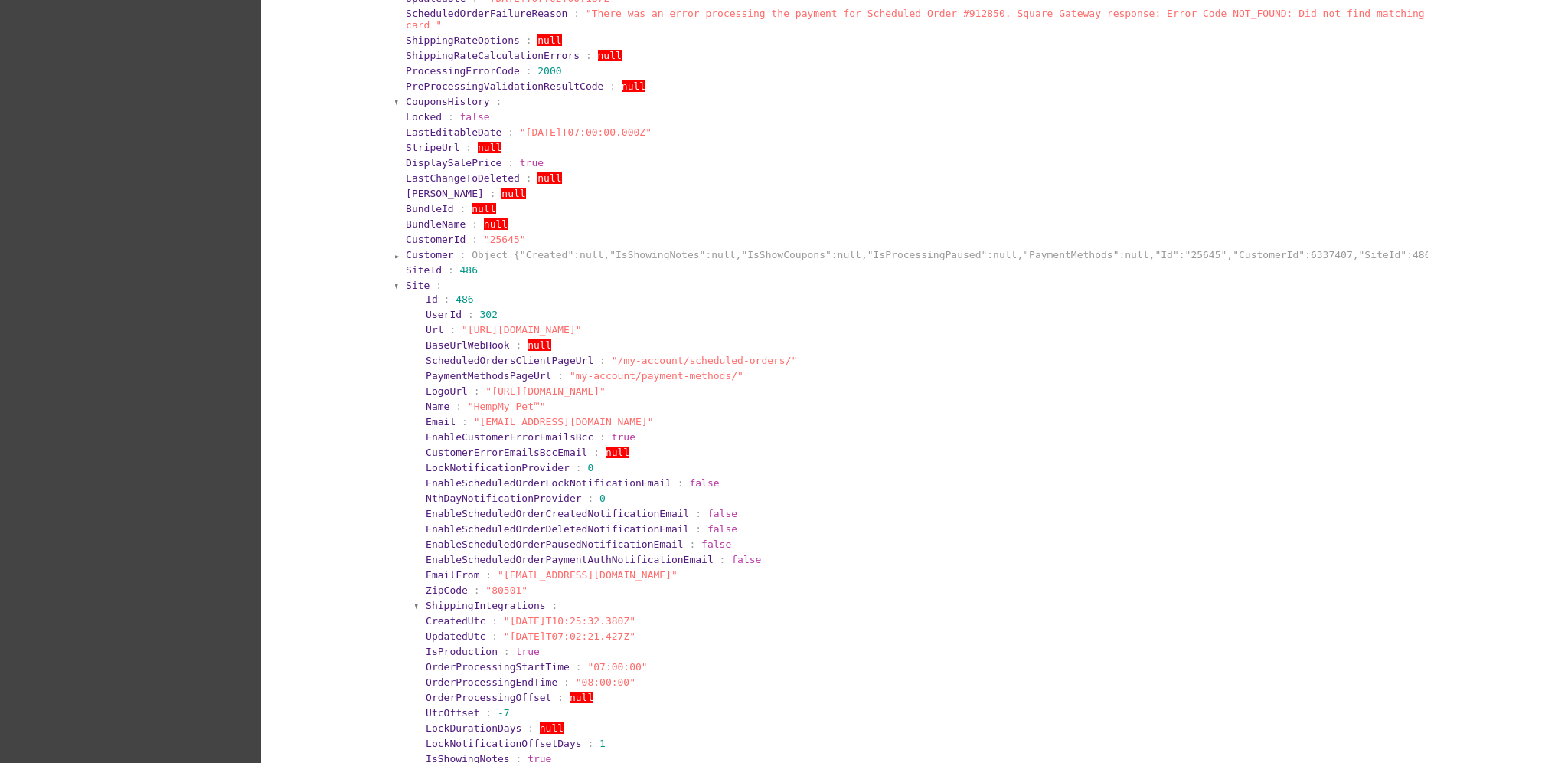
click at [412, 279] on span "Site" at bounding box center [417, 285] width 23 height 11
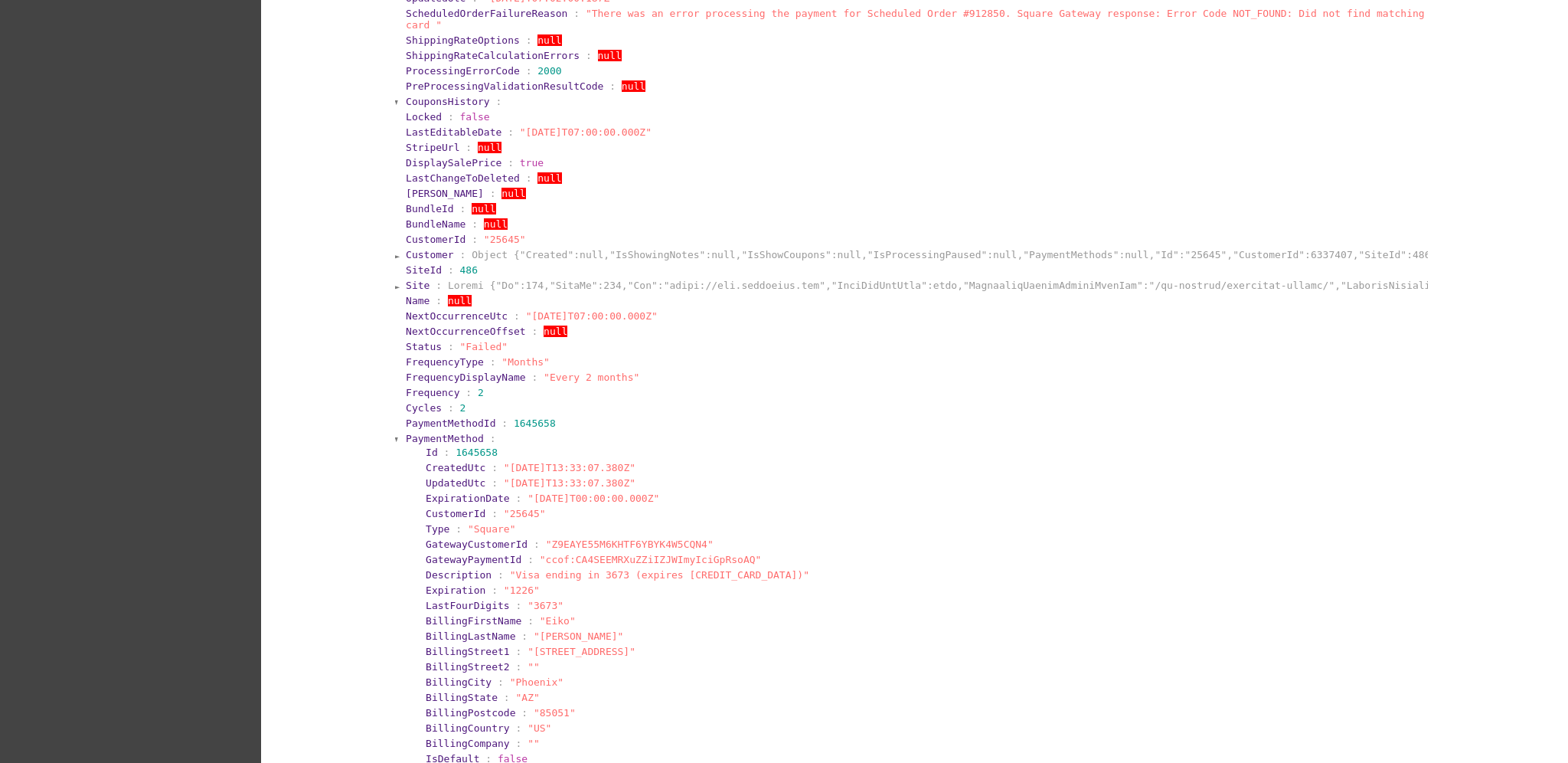
click at [406, 433] on span "PaymentMethod" at bounding box center [445, 438] width 78 height 11
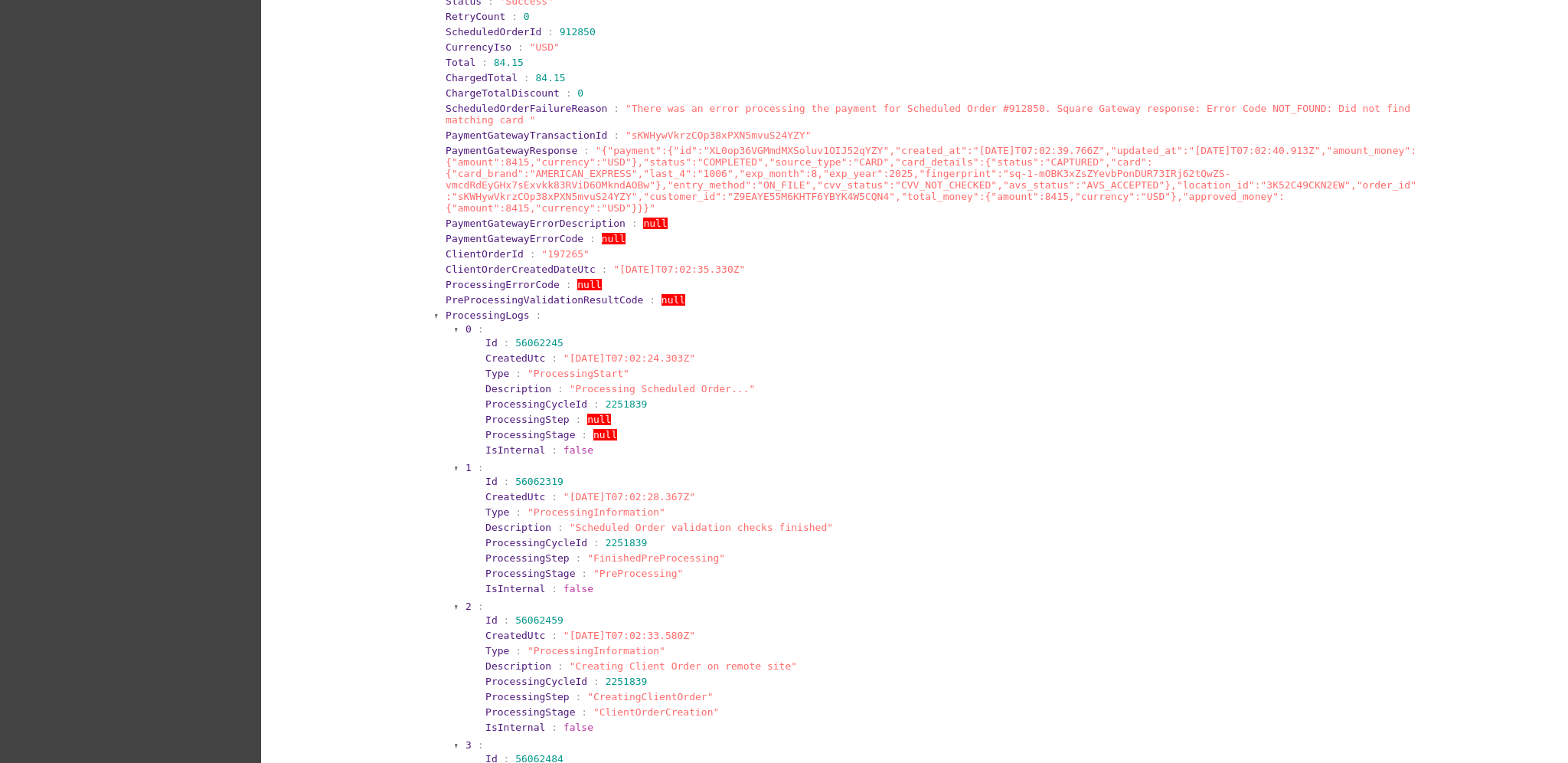
scroll to position [2144, 0]
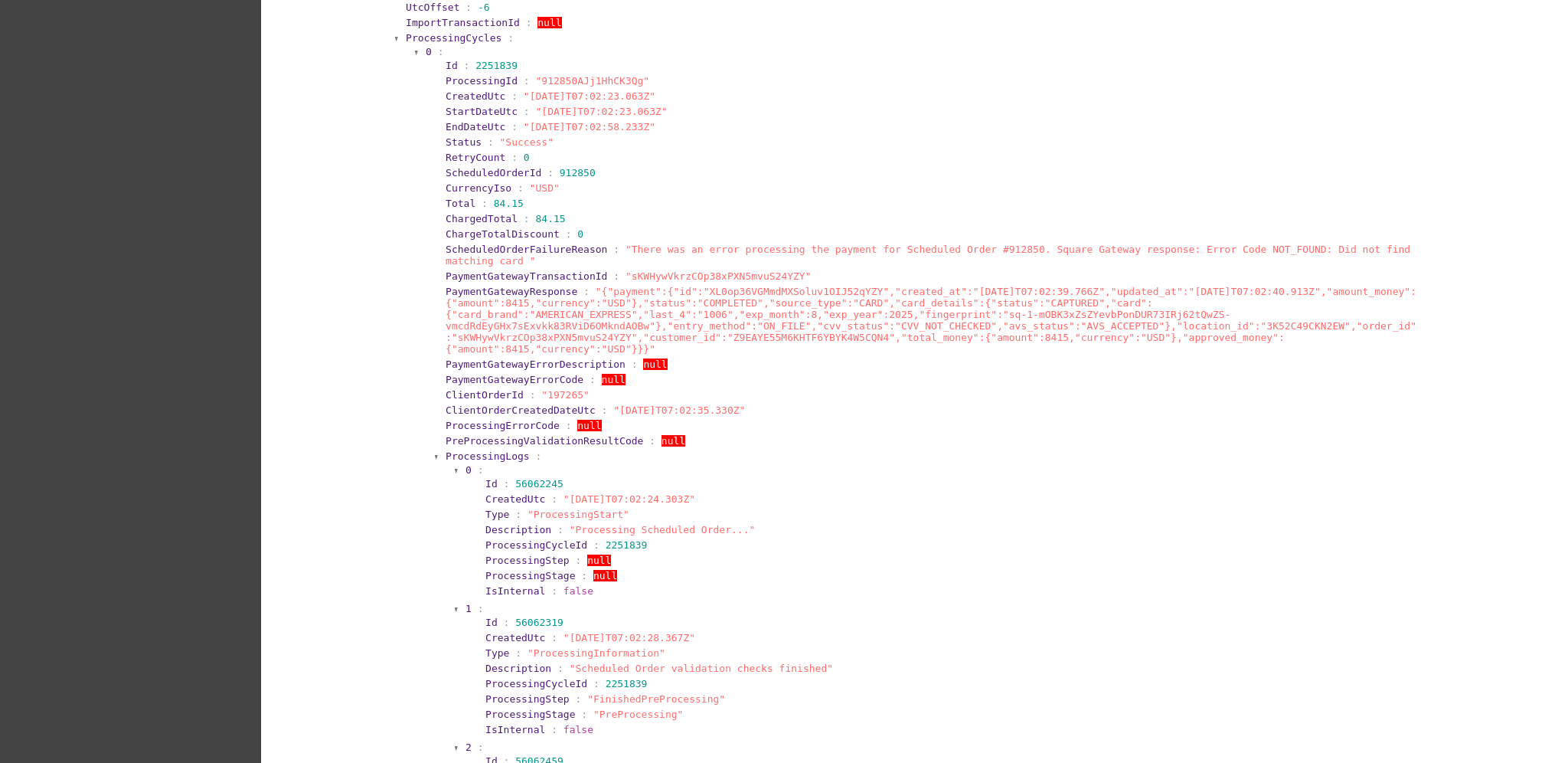
click at [438, 32] on span "ProcessingCycles" at bounding box center [454, 38] width 96 height 11
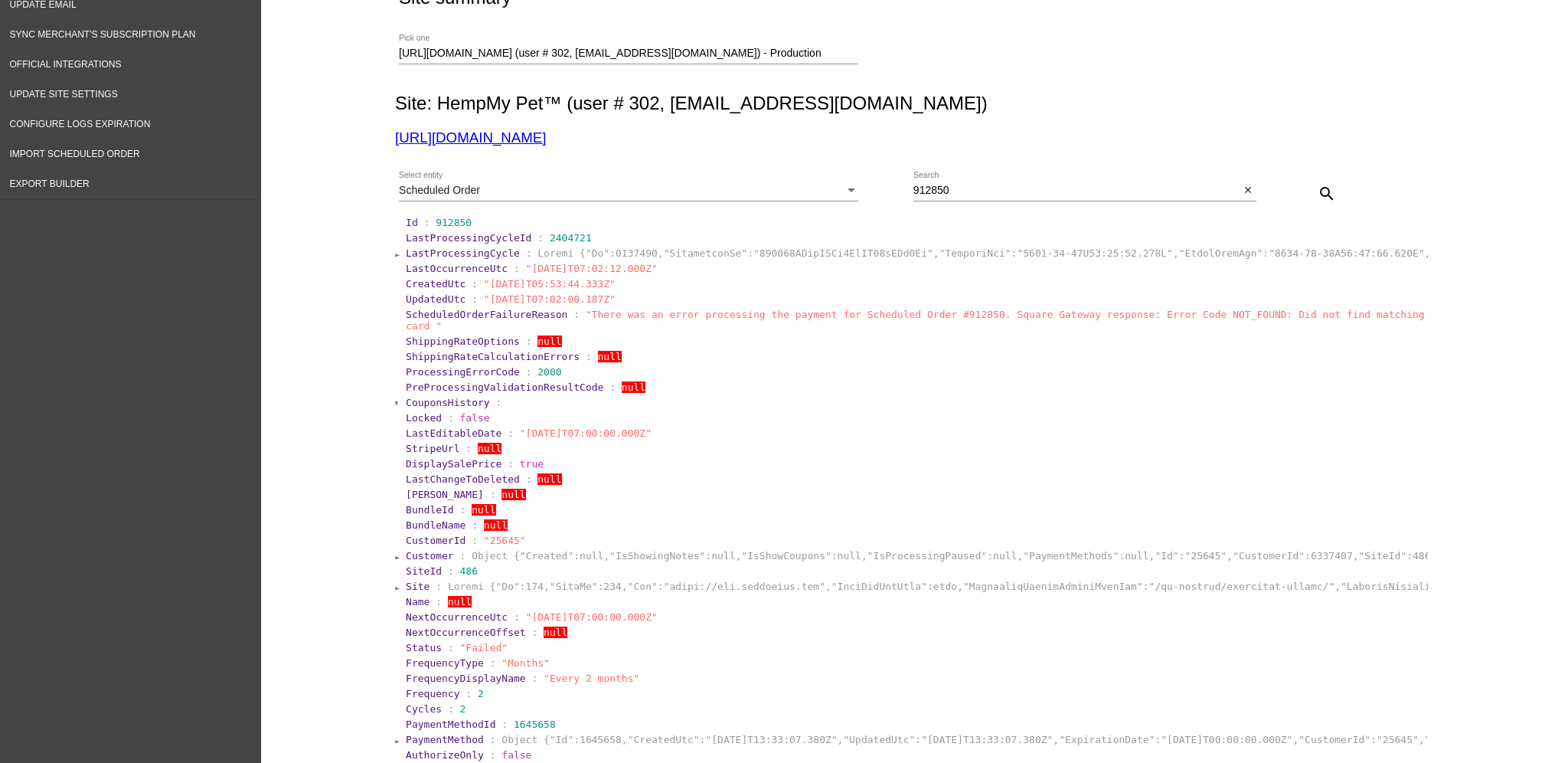
scroll to position [0, 0]
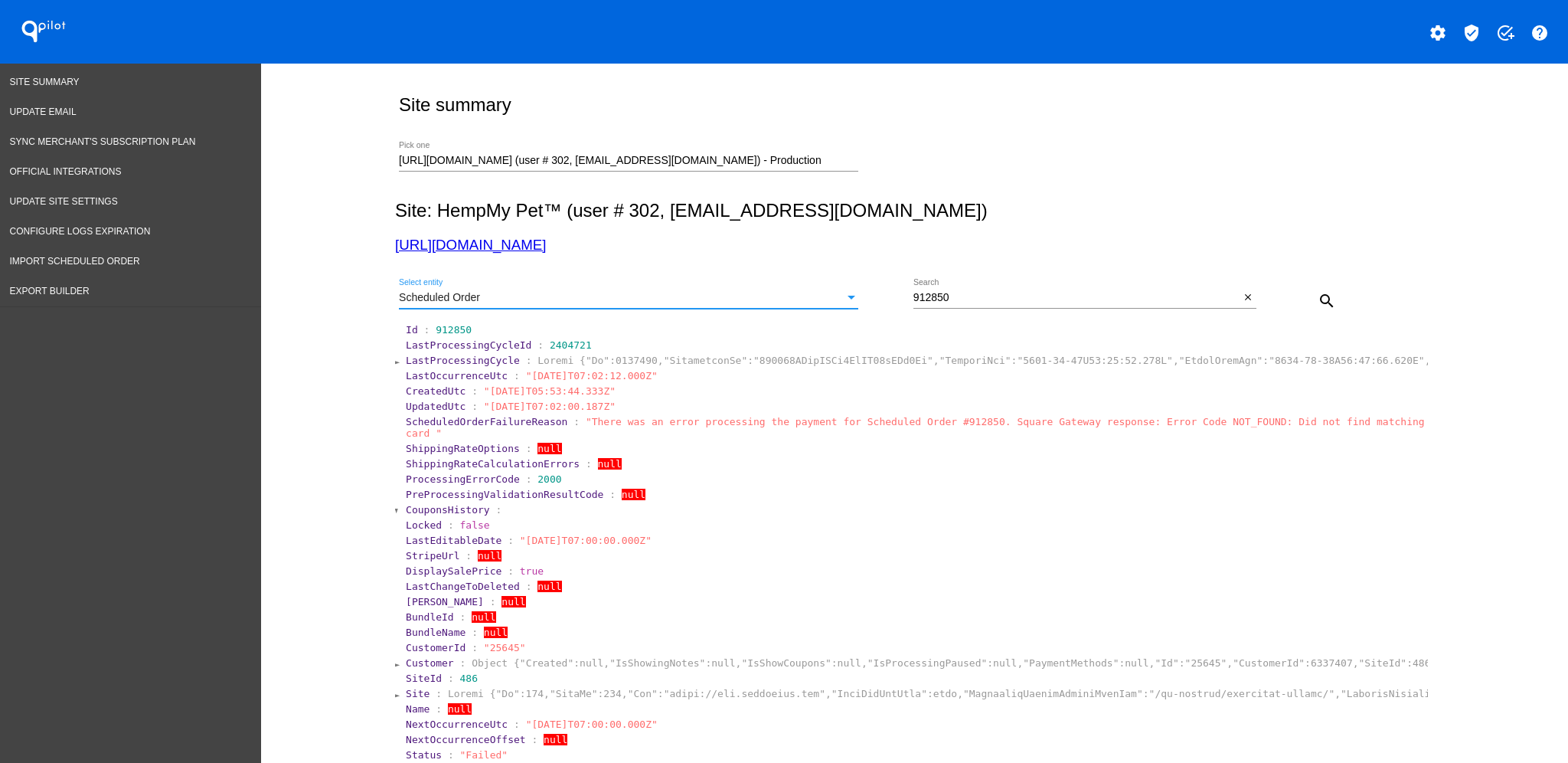
click at [744, 296] on div "Scheduled Order" at bounding box center [622, 297] width 445 height 12
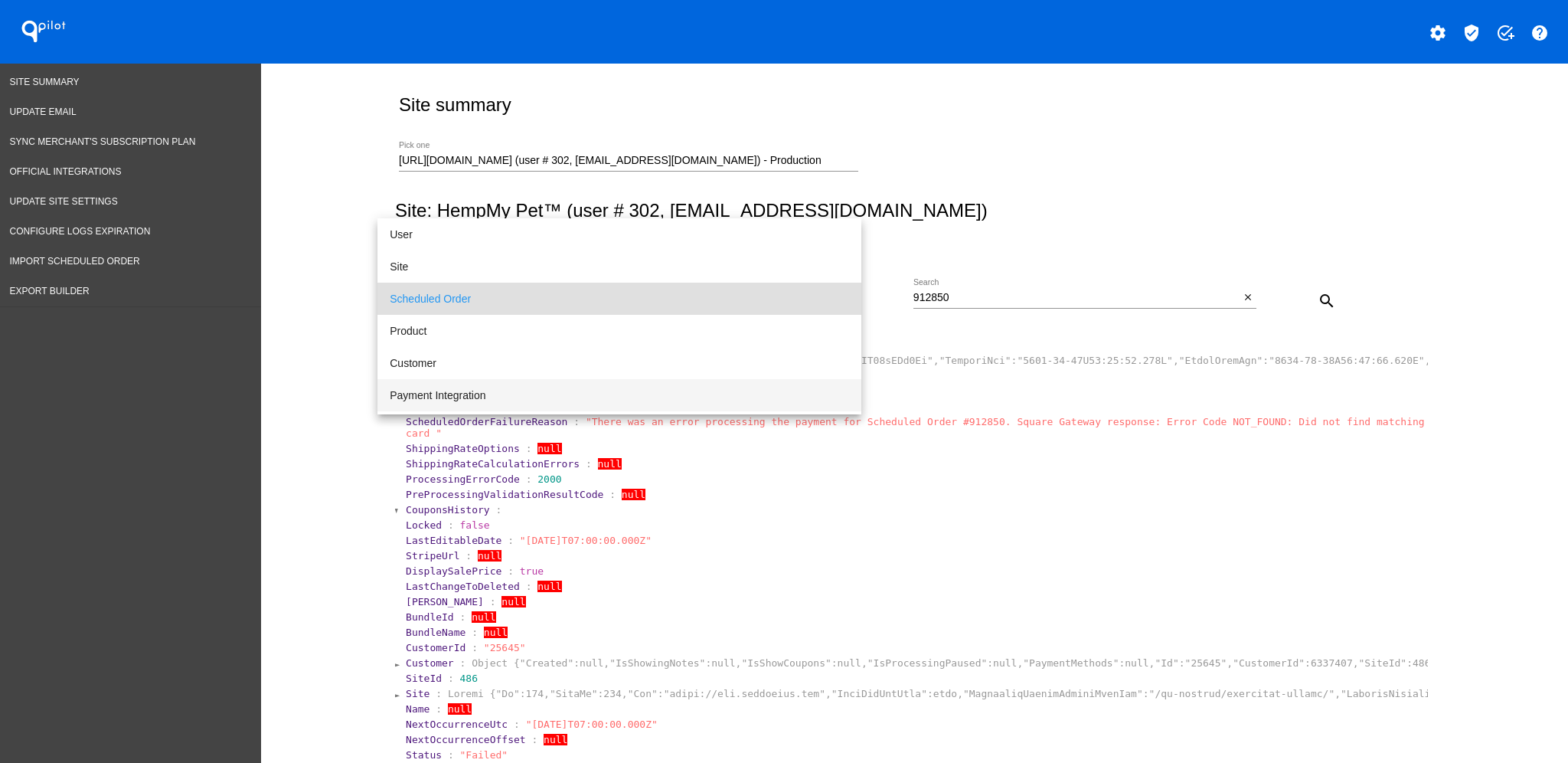
click at [603, 392] on span "Payment Integration" at bounding box center [619, 395] width 459 height 32
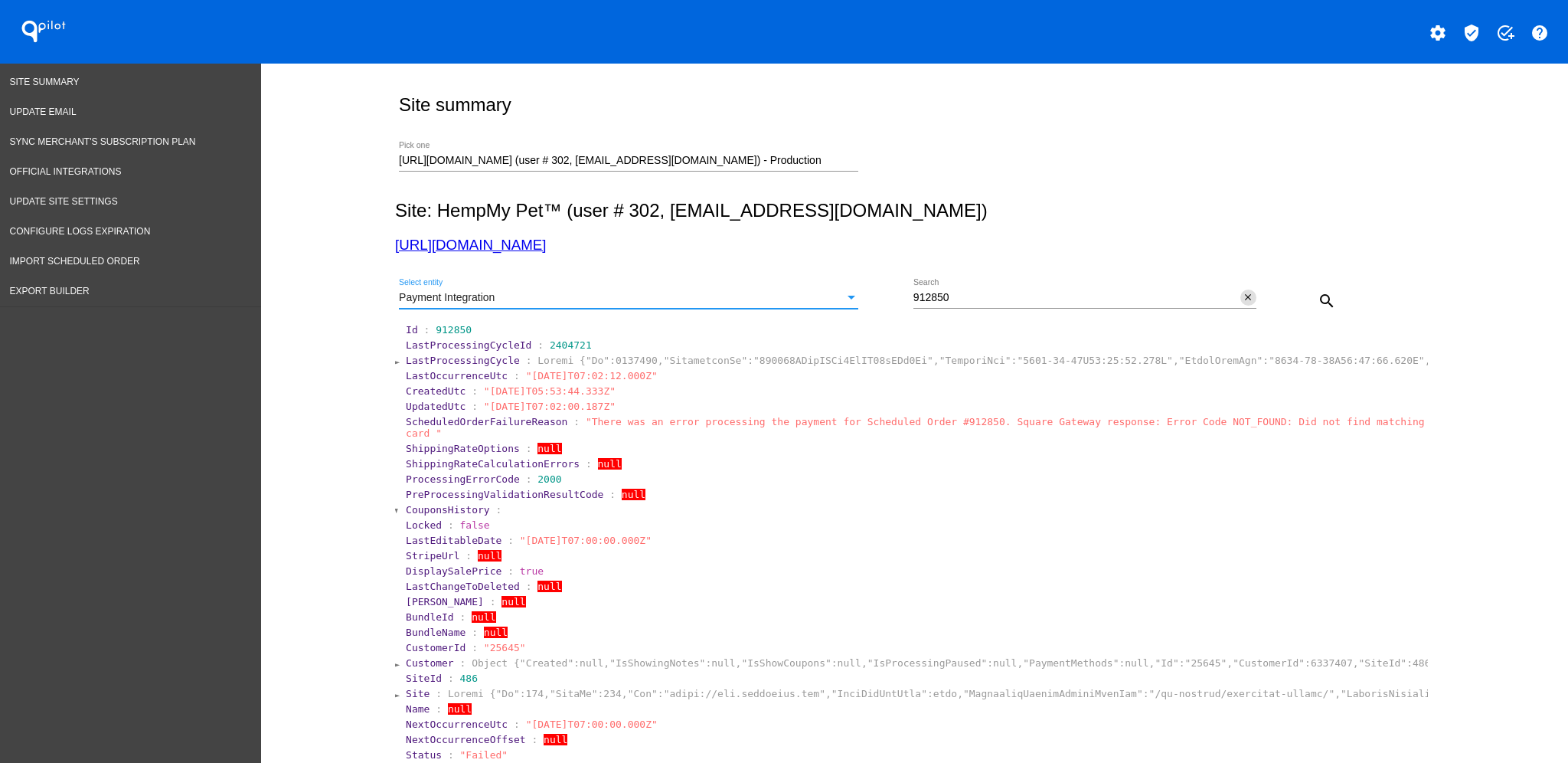
click at [1242, 296] on mat-icon "close" at bounding box center [1247, 297] width 11 height 12
click at [1318, 304] on mat-icon "search" at bounding box center [1327, 301] width 19 height 19
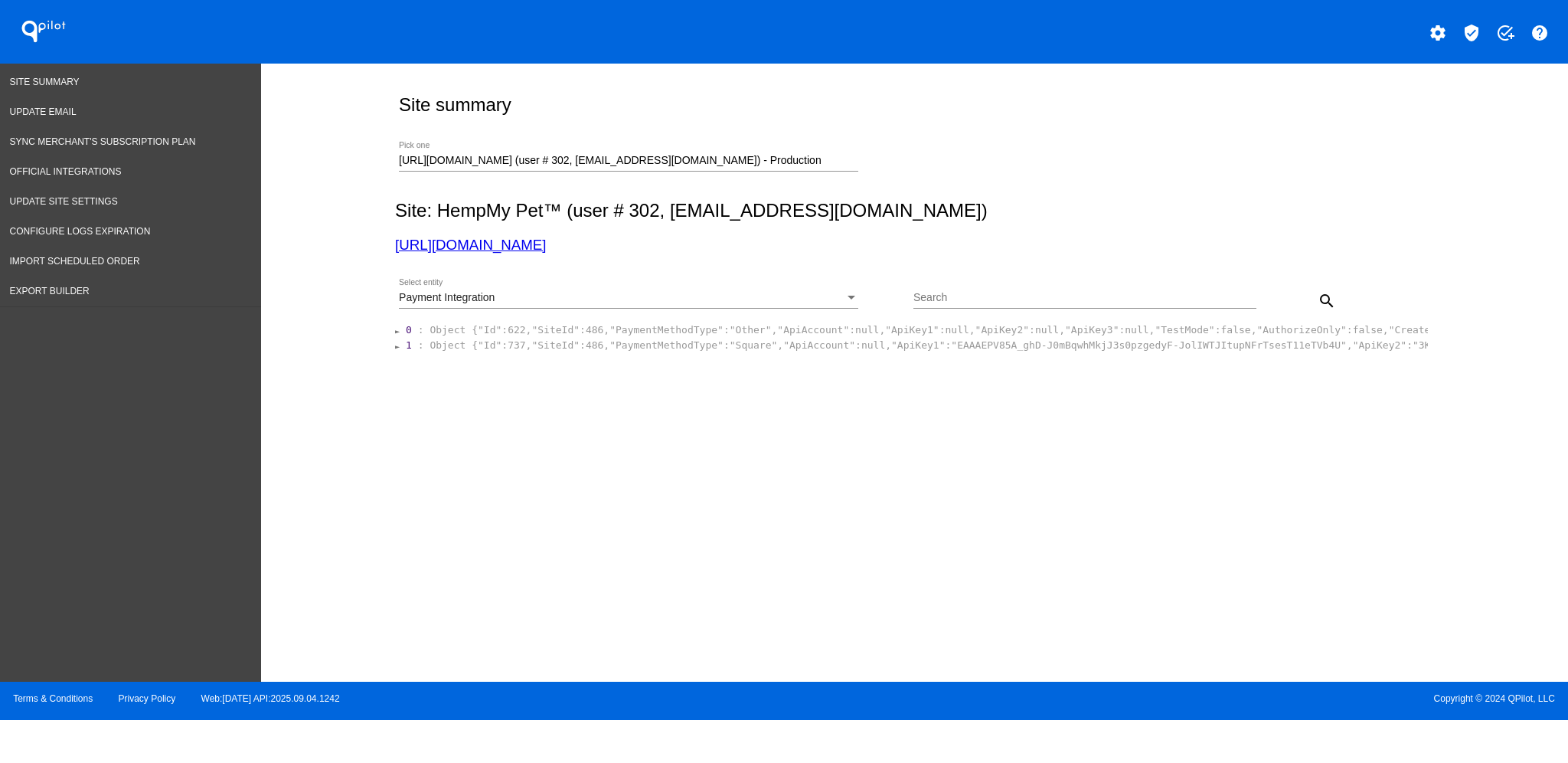
click at [751, 356] on div "Site summary [URL][DOMAIN_NAME] (user # 302, [EMAIL_ADDRESS][DOMAIN_NAME]) - Pr…" at bounding box center [911, 254] width 1050 height 382
click at [754, 353] on section "0 : Object {"Id":622,"SiteId":486,"PaymentMethodType":"Other","ApiAccount":null…" at bounding box center [911, 337] width 1033 height 32
click at [760, 351] on span "Object {"Id":737,"SiteId":486,"PaymentMethodType":"Square","ApiAccount":null,"A…" at bounding box center [1346, 345] width 1834 height 11
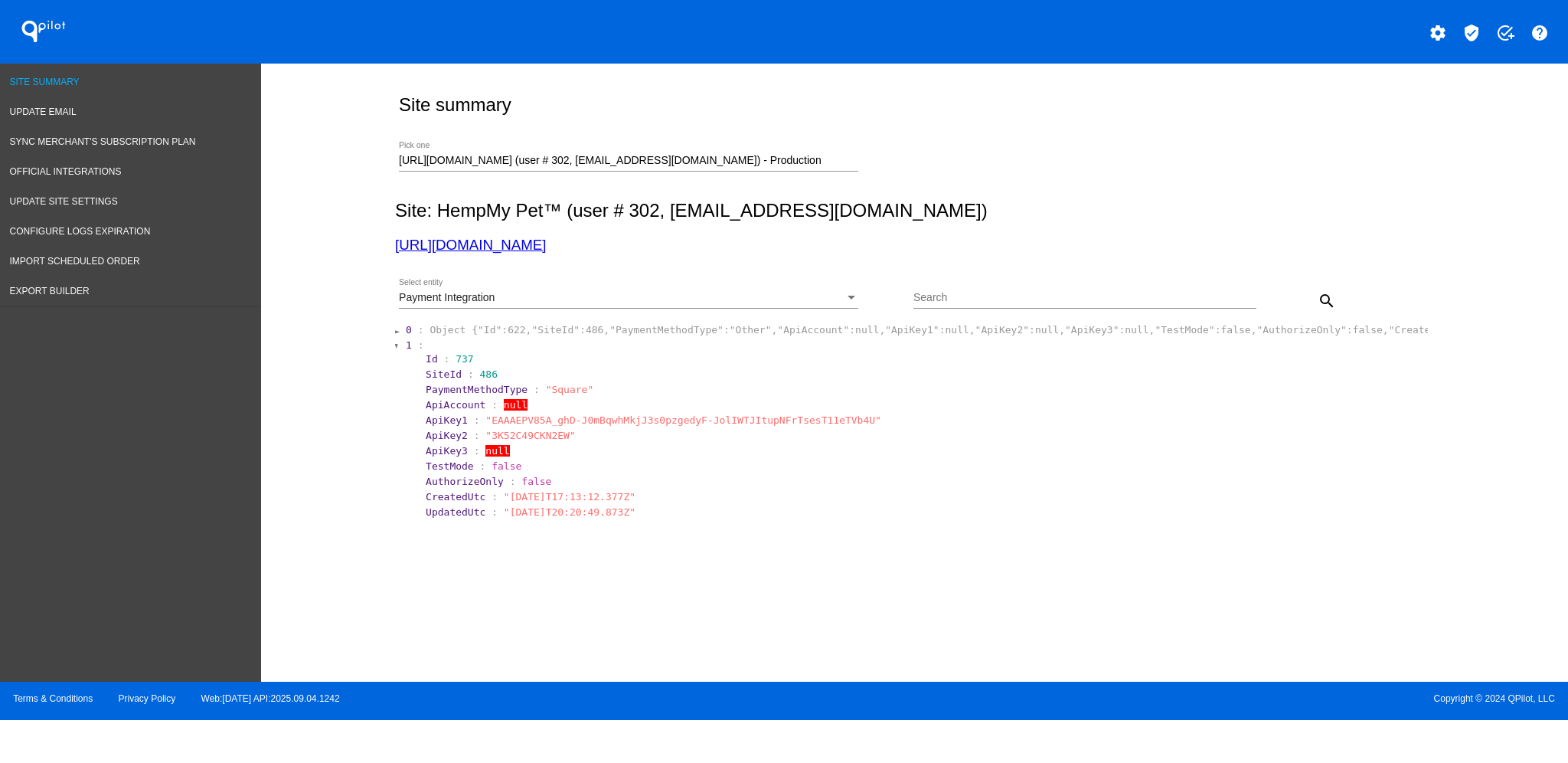
click at [36, 77] on span "Site Summary" at bounding box center [45, 82] width 70 height 11
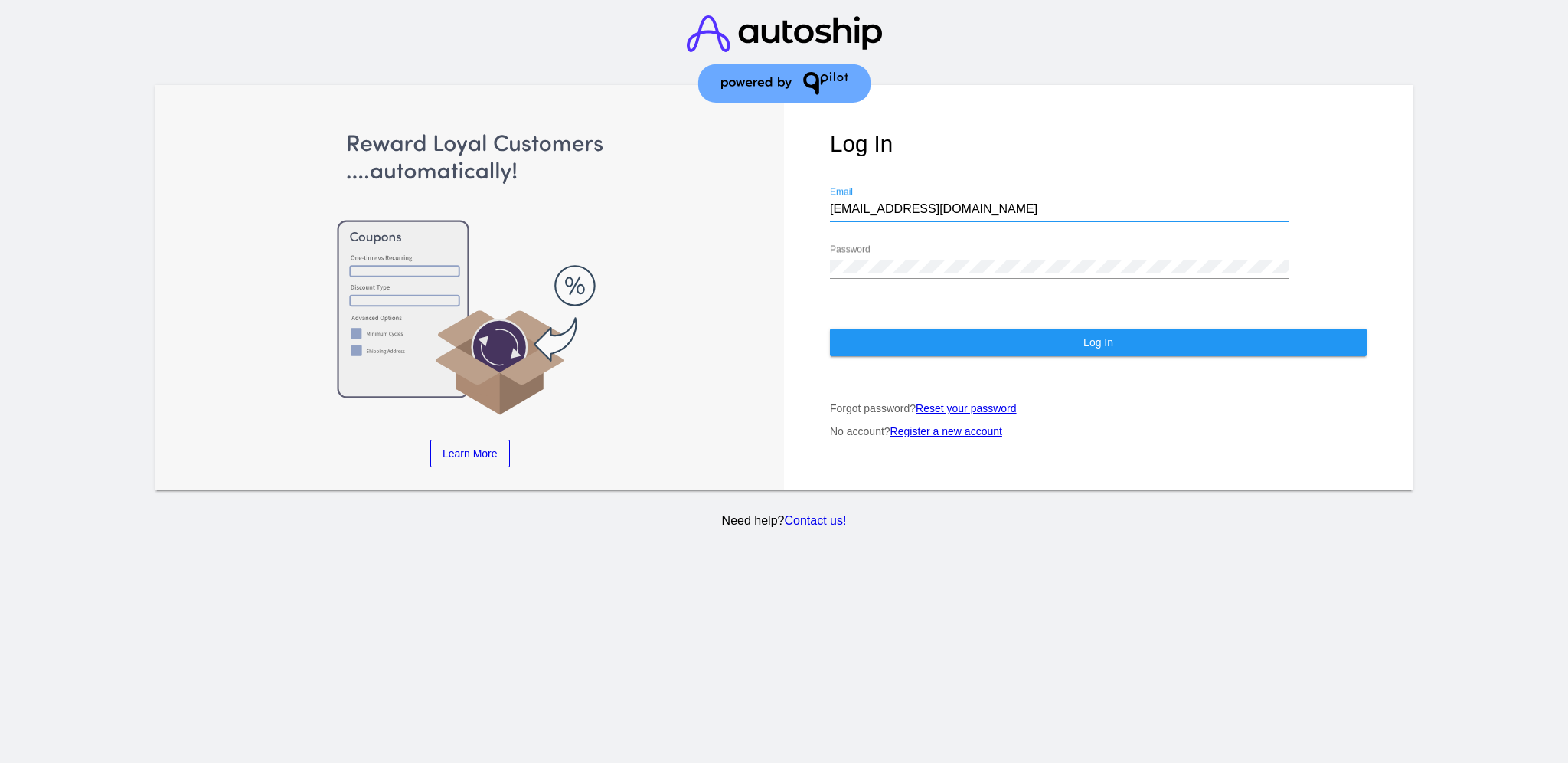
click at [826, 203] on div "Log In [EMAIL_ADDRESS][DOMAIN_NAME] Email Password Log In Forgot password? Rese…" at bounding box center [1098, 288] width 628 height 406
type input "[EMAIL_ADDRESS][DOMAIN_NAME]"
drag, startPoint x: 923, startPoint y: 258, endPoint x: 820, endPoint y: 248, distance: 103.5
click at [820, 248] on div "Log In [EMAIL_ADDRESS][DOMAIN_NAME] Email Password Log In Forgot password? Rese…" at bounding box center [1098, 288] width 628 height 406
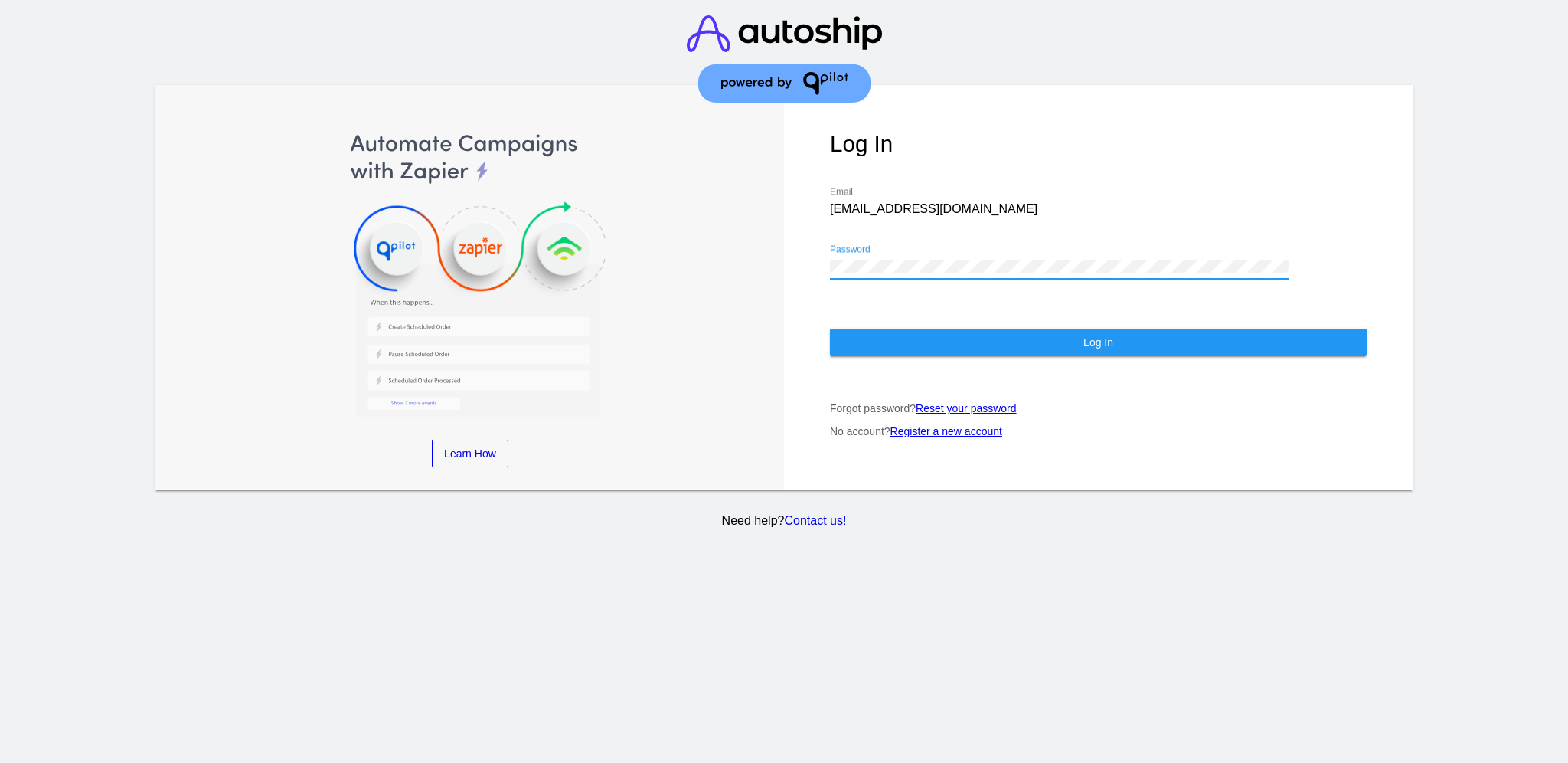
drag, startPoint x: 927, startPoint y: 243, endPoint x: 805, endPoint y: 288, distance: 130.0
click at [812, 306] on div "Log In [EMAIL_ADDRESS][DOMAIN_NAME] Email Password Log In Forgot password? Rese…" at bounding box center [1098, 288] width 628 height 406
click at [805, 255] on div "Log In [EMAIL_ADDRESS][DOMAIN_NAME] Email Password Log In Forgot password? Rese…" at bounding box center [1098, 288] width 628 height 406
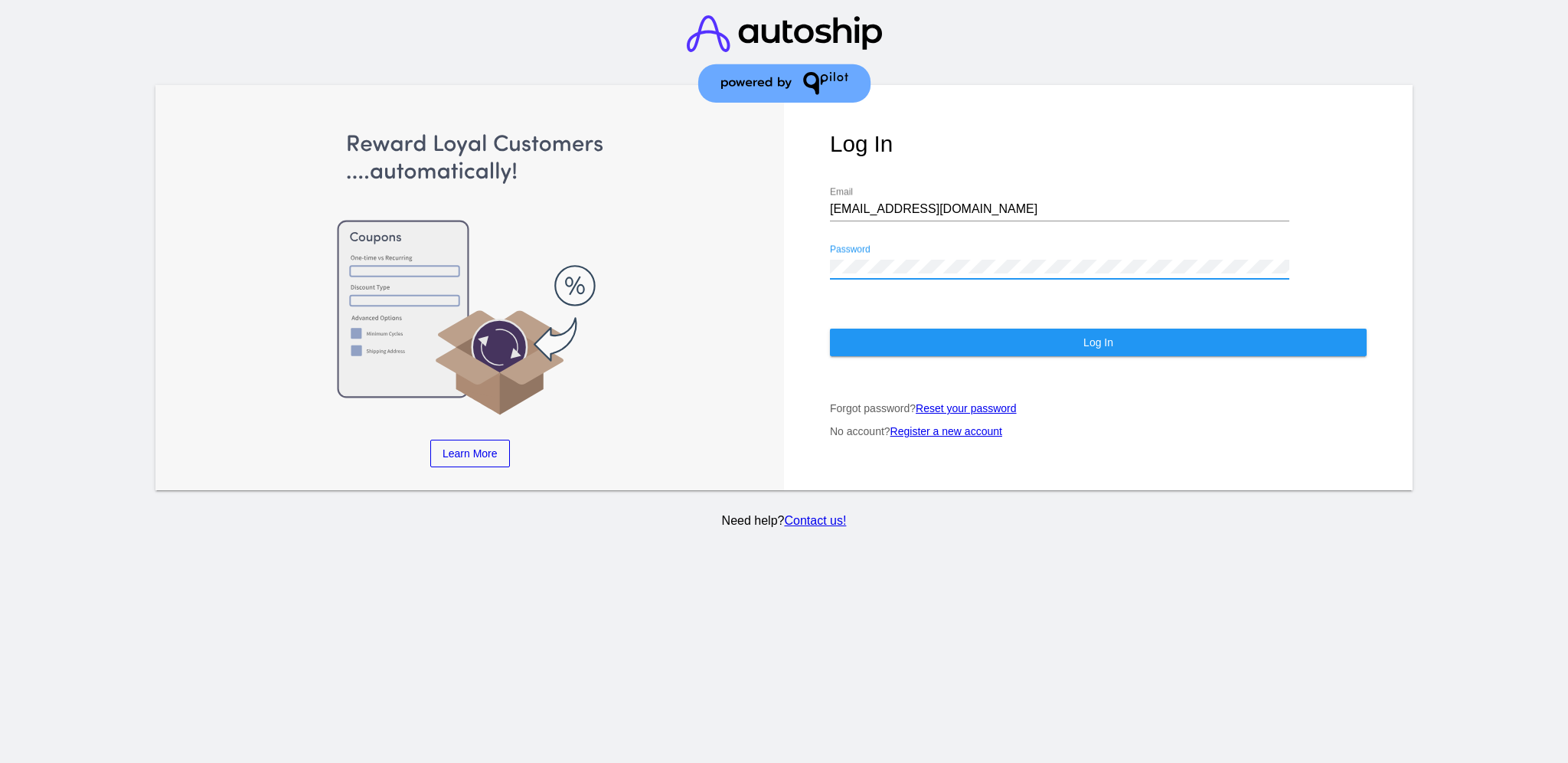
click at [863, 301] on div "Log In [EMAIL_ADDRESS][DOMAIN_NAME] Email Password Log In Forgot password? Rese…" at bounding box center [1098, 288] width 628 height 406
click at [859, 309] on div "Log In [EMAIL_ADDRESS][DOMAIN_NAME] Email Password Log In Forgot password? Rese…" at bounding box center [1098, 288] width 628 height 406
click at [902, 329] on button "Log In" at bounding box center [1098, 343] width 537 height 28
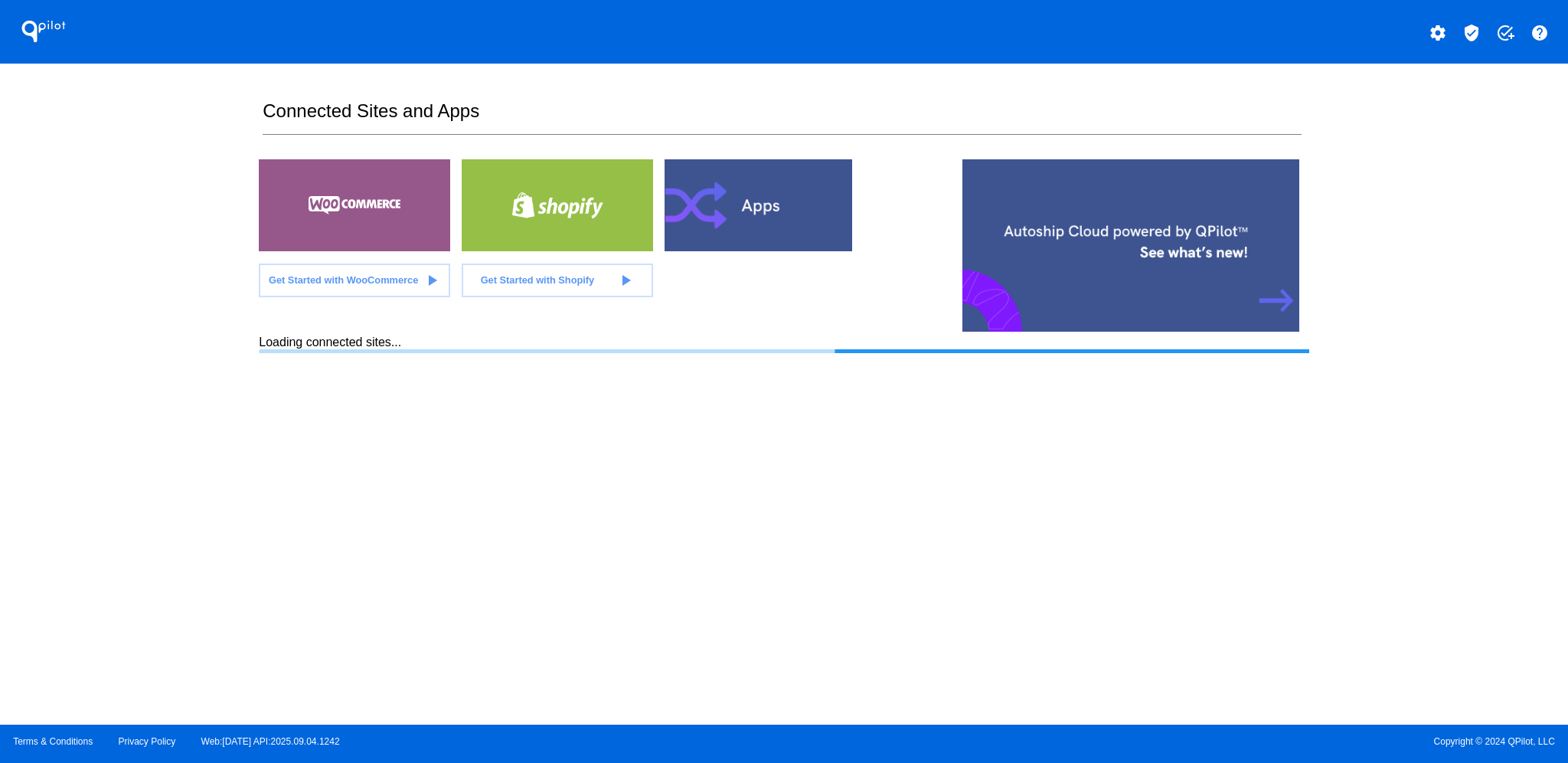
click at [1476, 37] on mat-icon "verified_user" at bounding box center [1472, 32] width 19 height 19
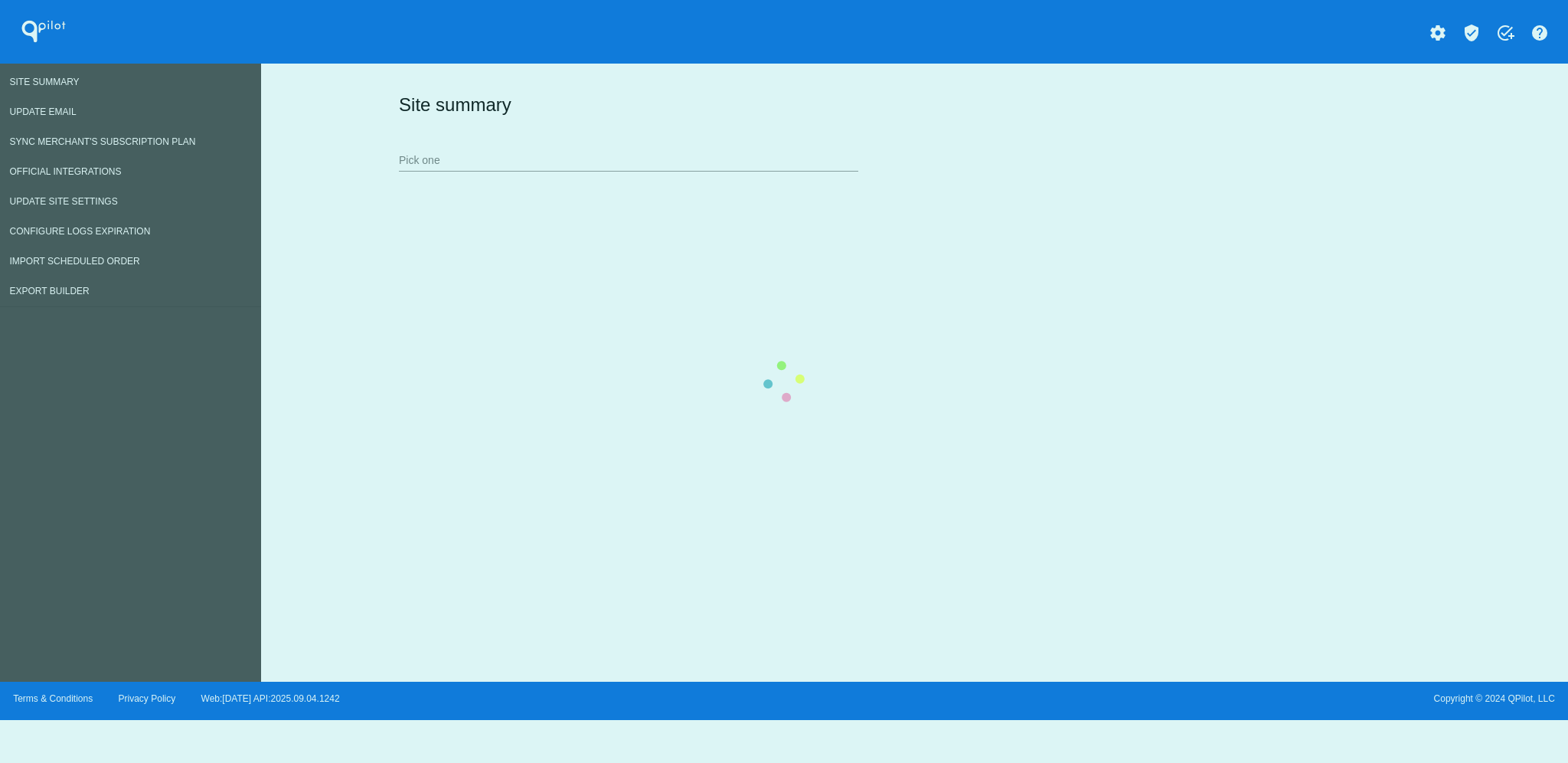
click at [639, 166] on div "Site summary Pick one" at bounding box center [911, 131] width 1033 height 105
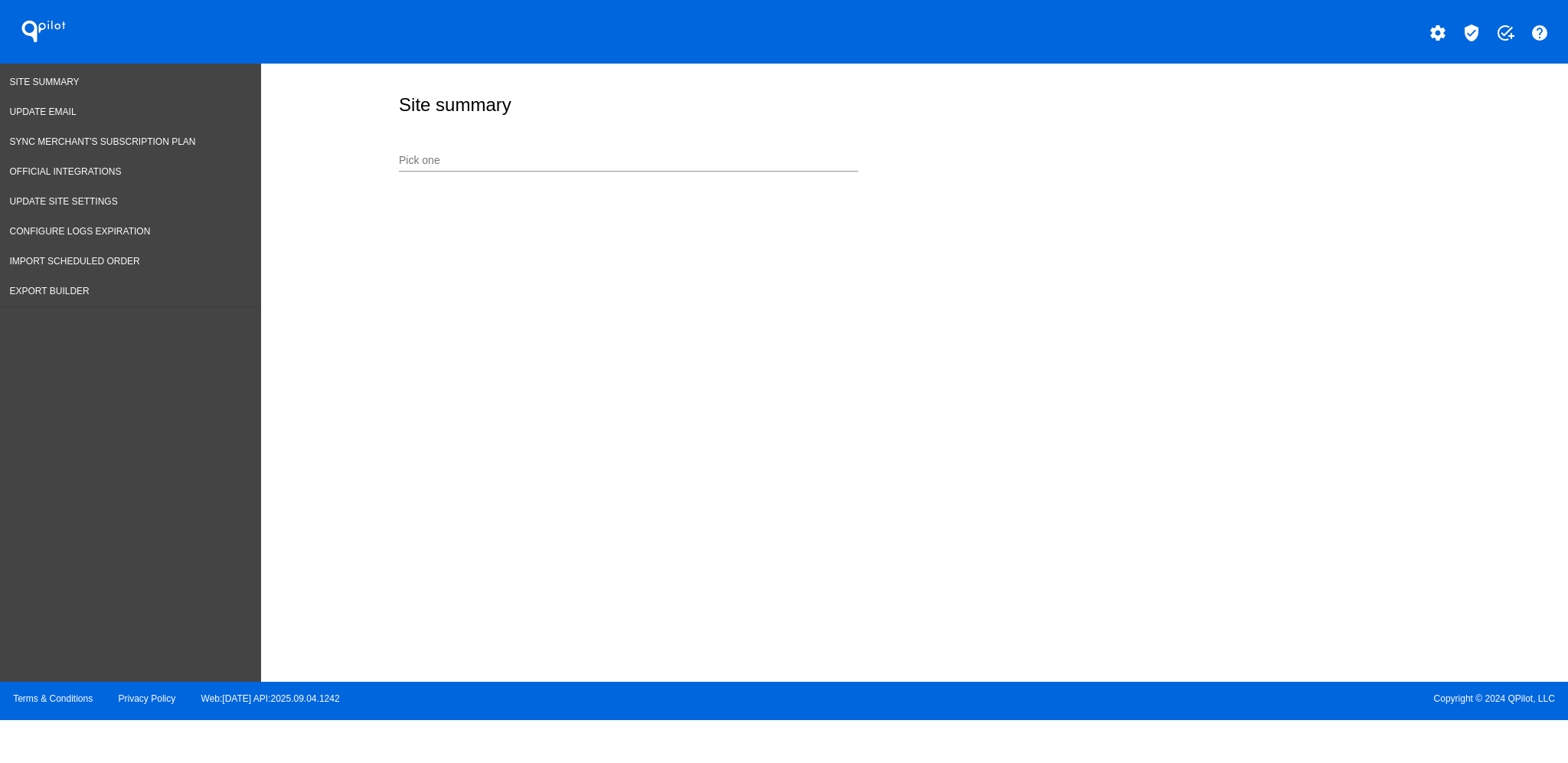
click at [639, 152] on div "Pick one" at bounding box center [628, 156] width 459 height 30
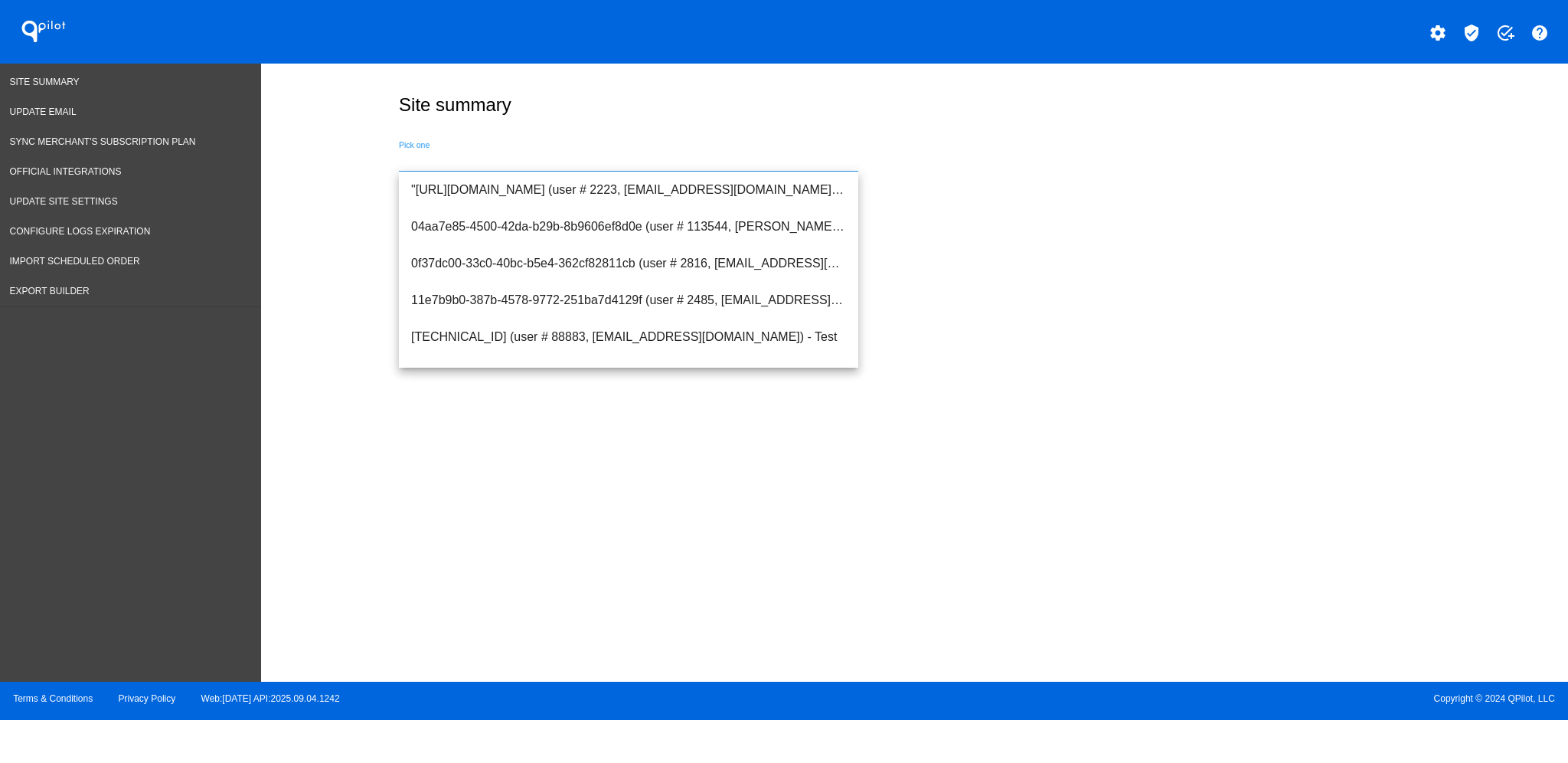
type input "e"
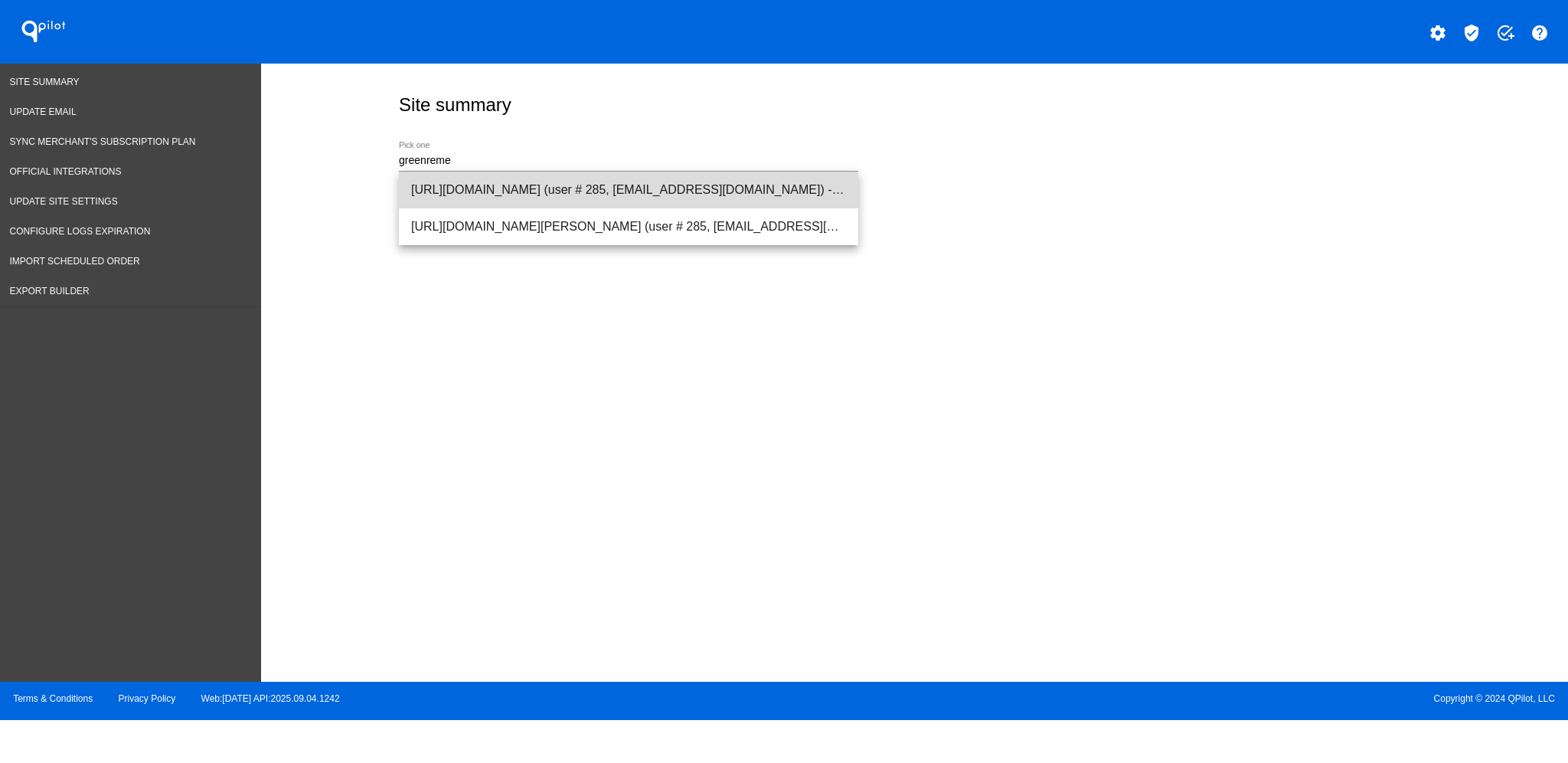
click at [620, 194] on span "[URL][DOMAIN_NAME] (user # 285, [EMAIL_ADDRESS][DOMAIN_NAME]) - Production" at bounding box center [628, 190] width 435 height 36
type input "[URL][DOMAIN_NAME] (user # 285, [EMAIL_ADDRESS][DOMAIN_NAME]) - Production"
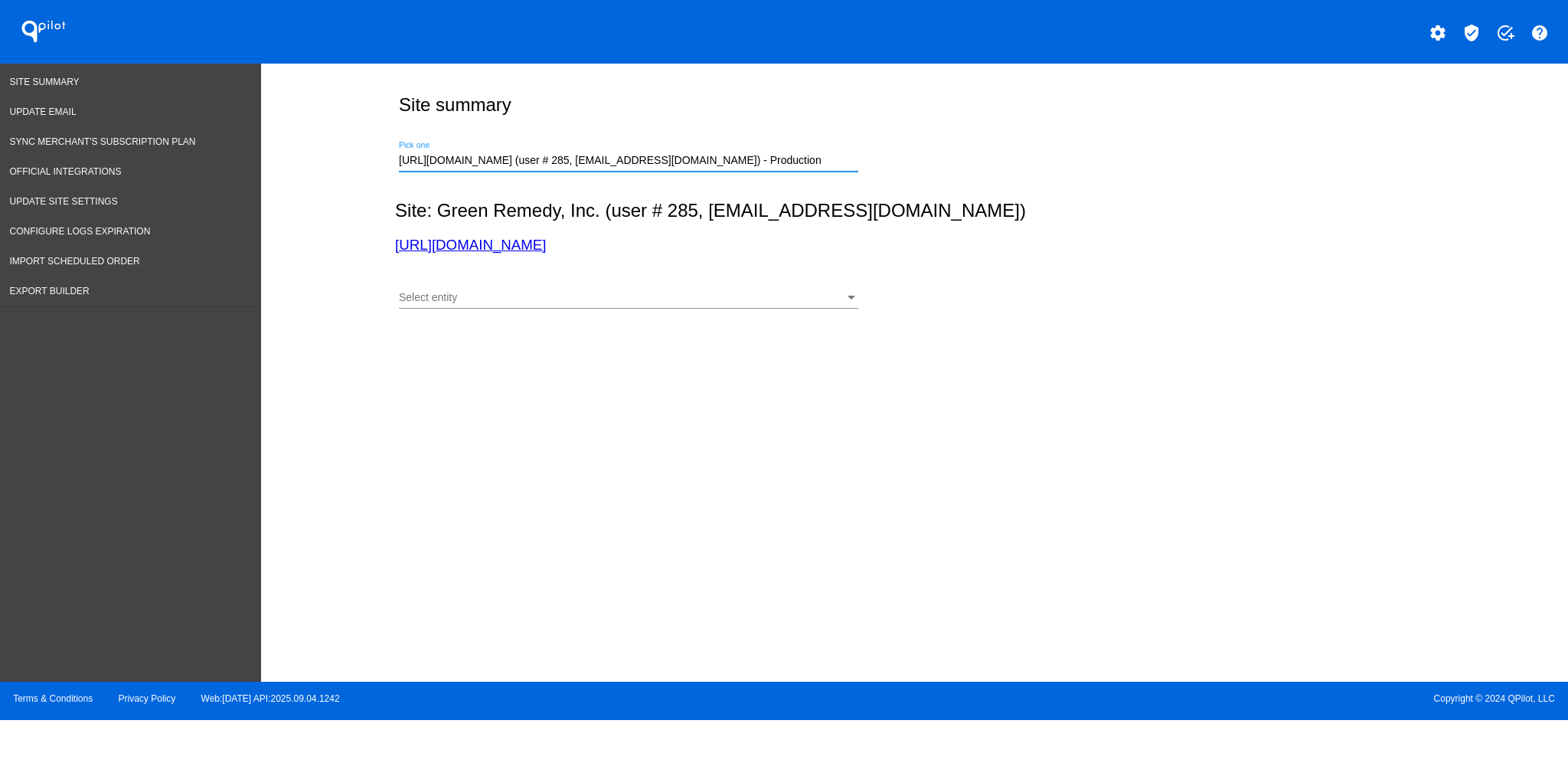
click at [667, 292] on div "Select entity Select entity" at bounding box center [628, 293] width 459 height 30
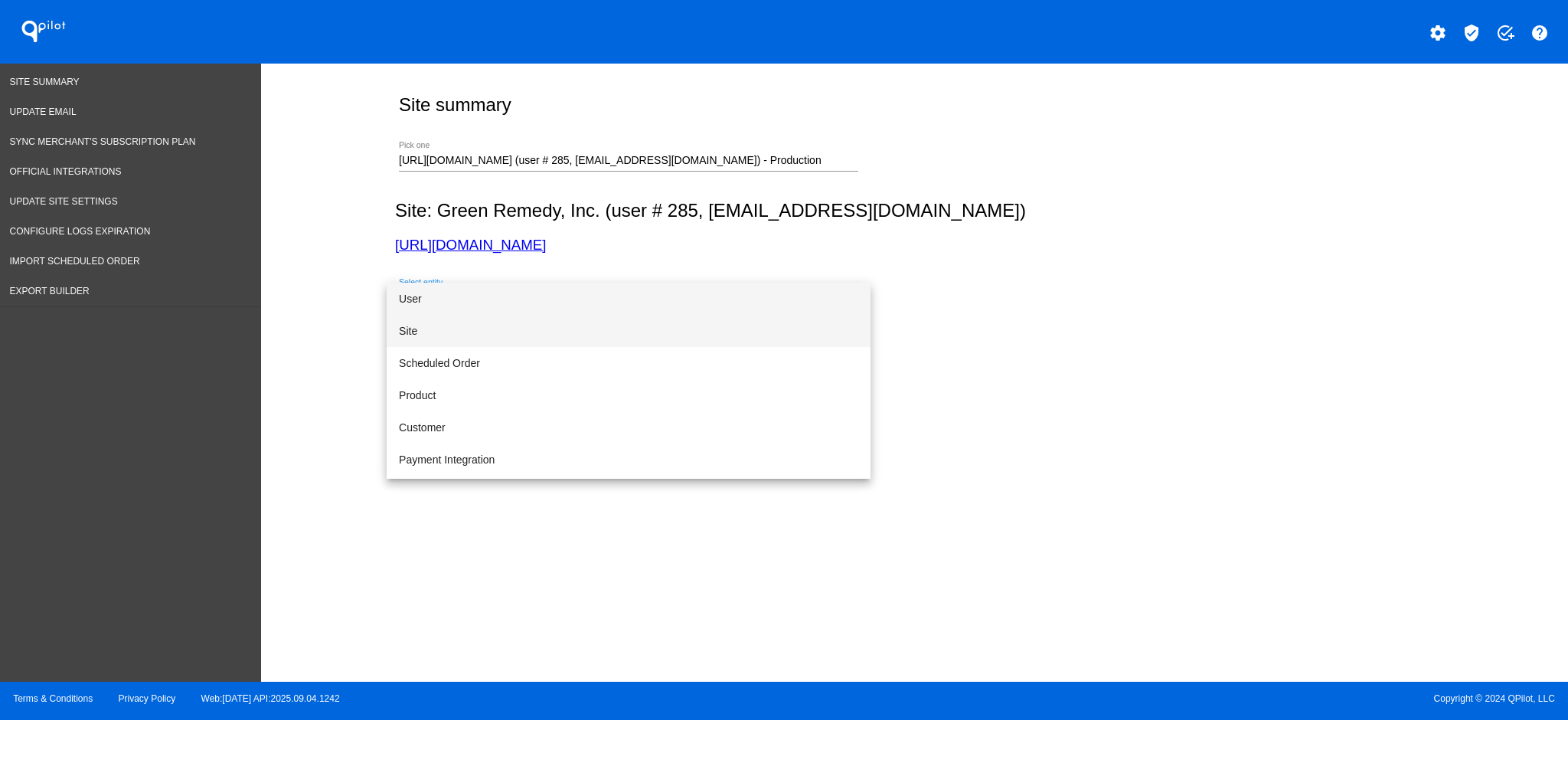
click at [663, 334] on span "Site" at bounding box center [628, 331] width 459 height 32
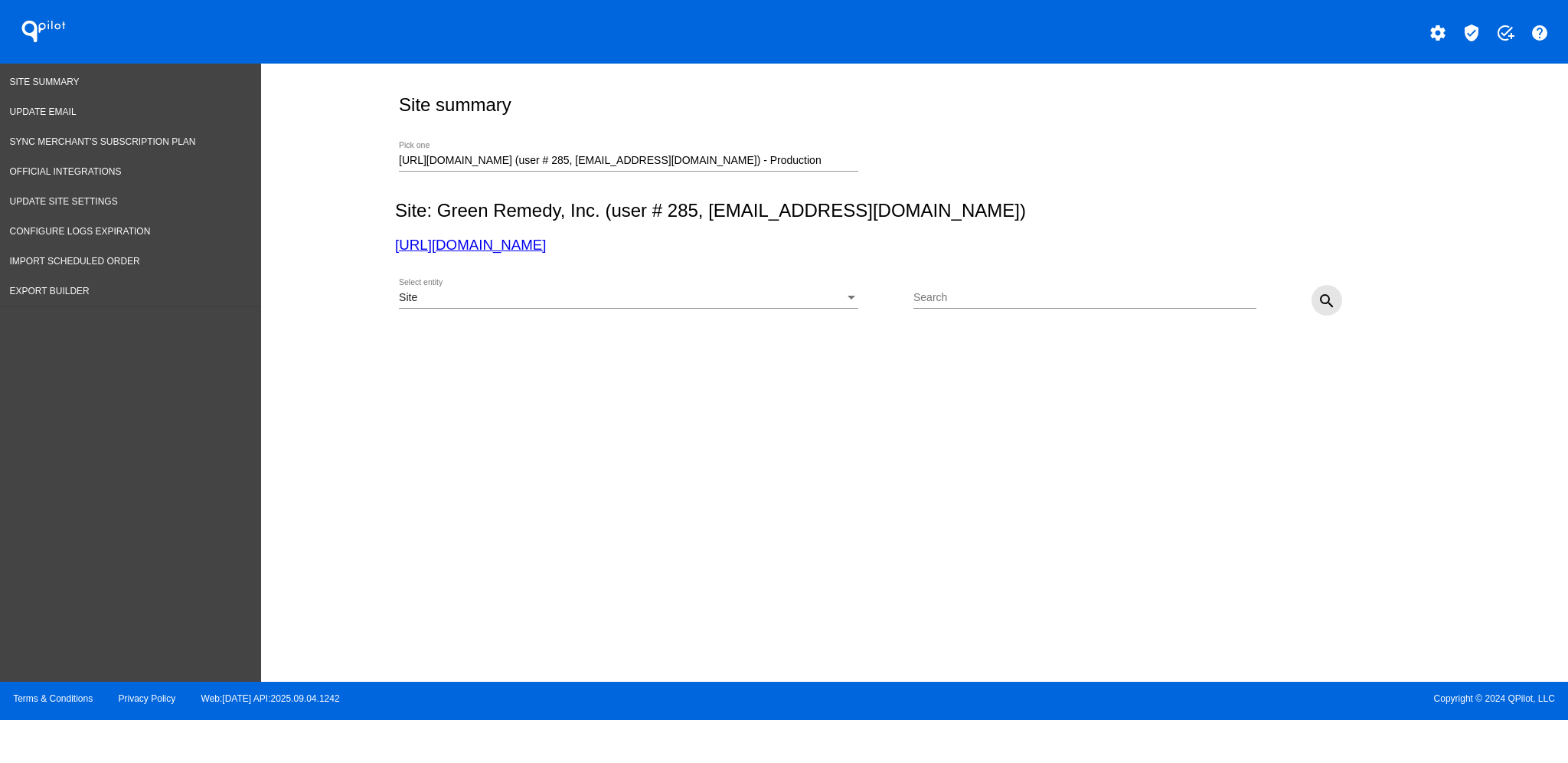
click at [1334, 297] on mat-icon "search" at bounding box center [1327, 301] width 19 height 19
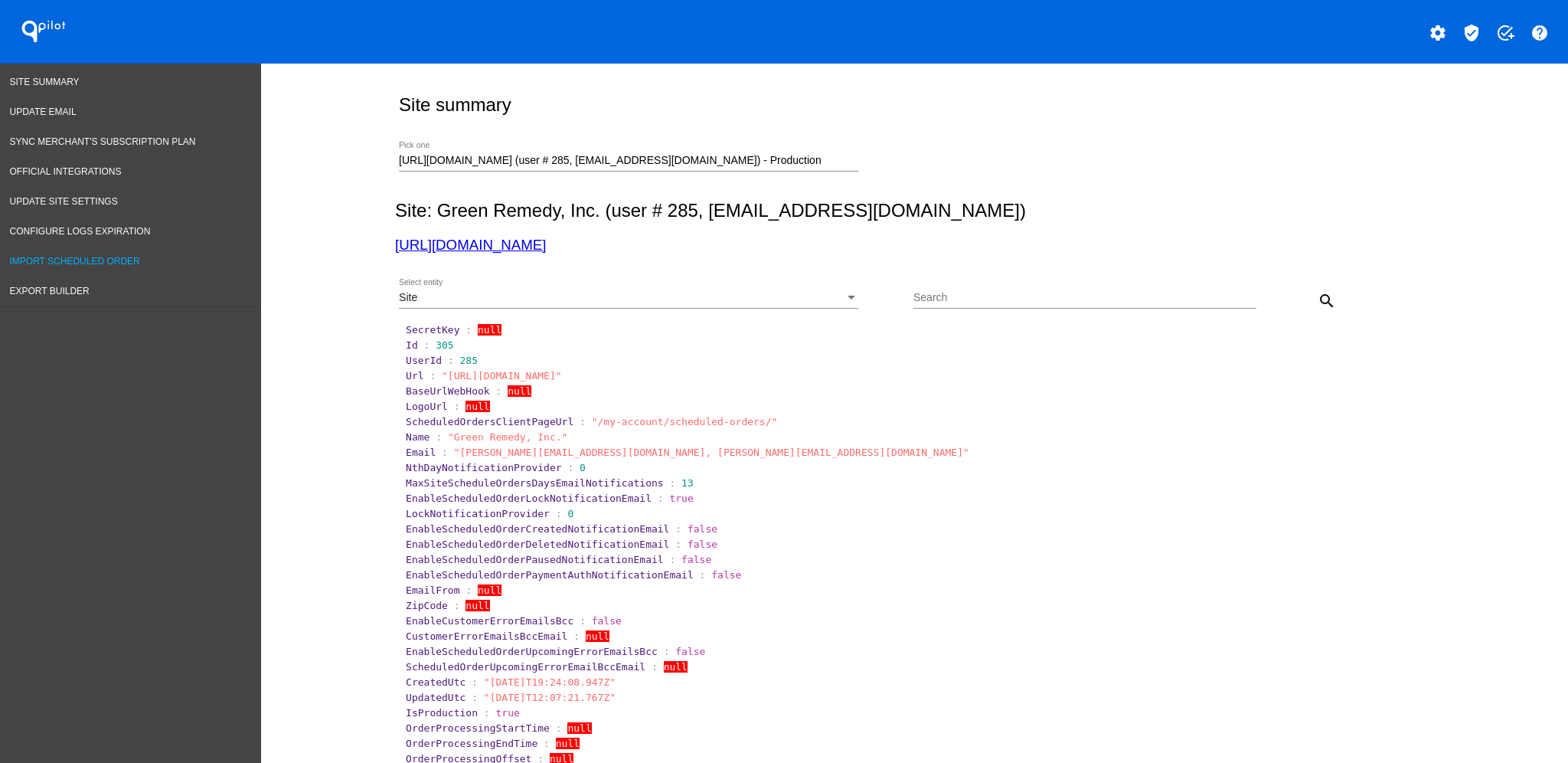
click at [127, 249] on link "Import Scheduled Order" at bounding box center [130, 261] width 261 height 30
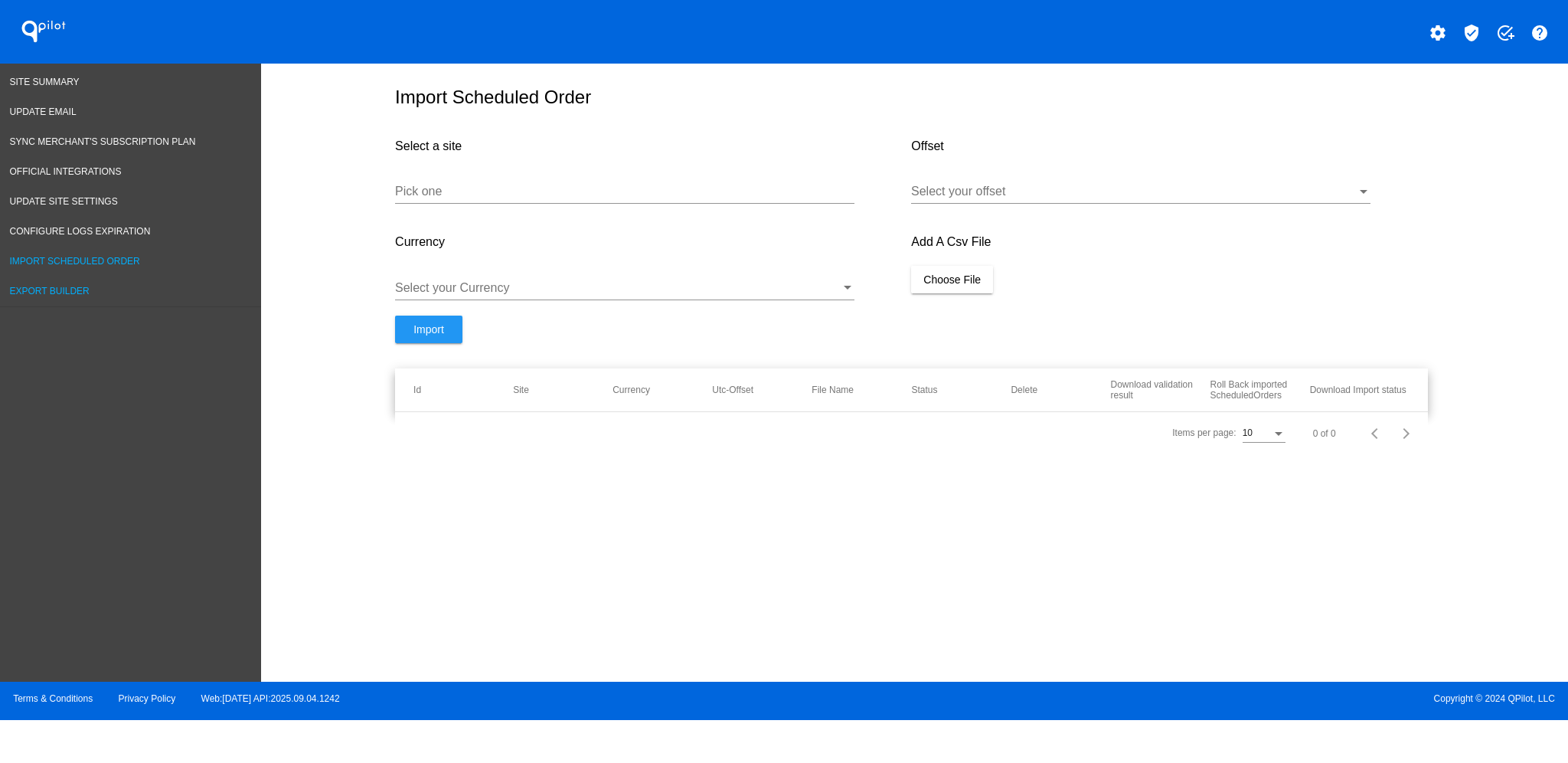
click at [82, 291] on link "Export Builder" at bounding box center [130, 291] width 261 height 30
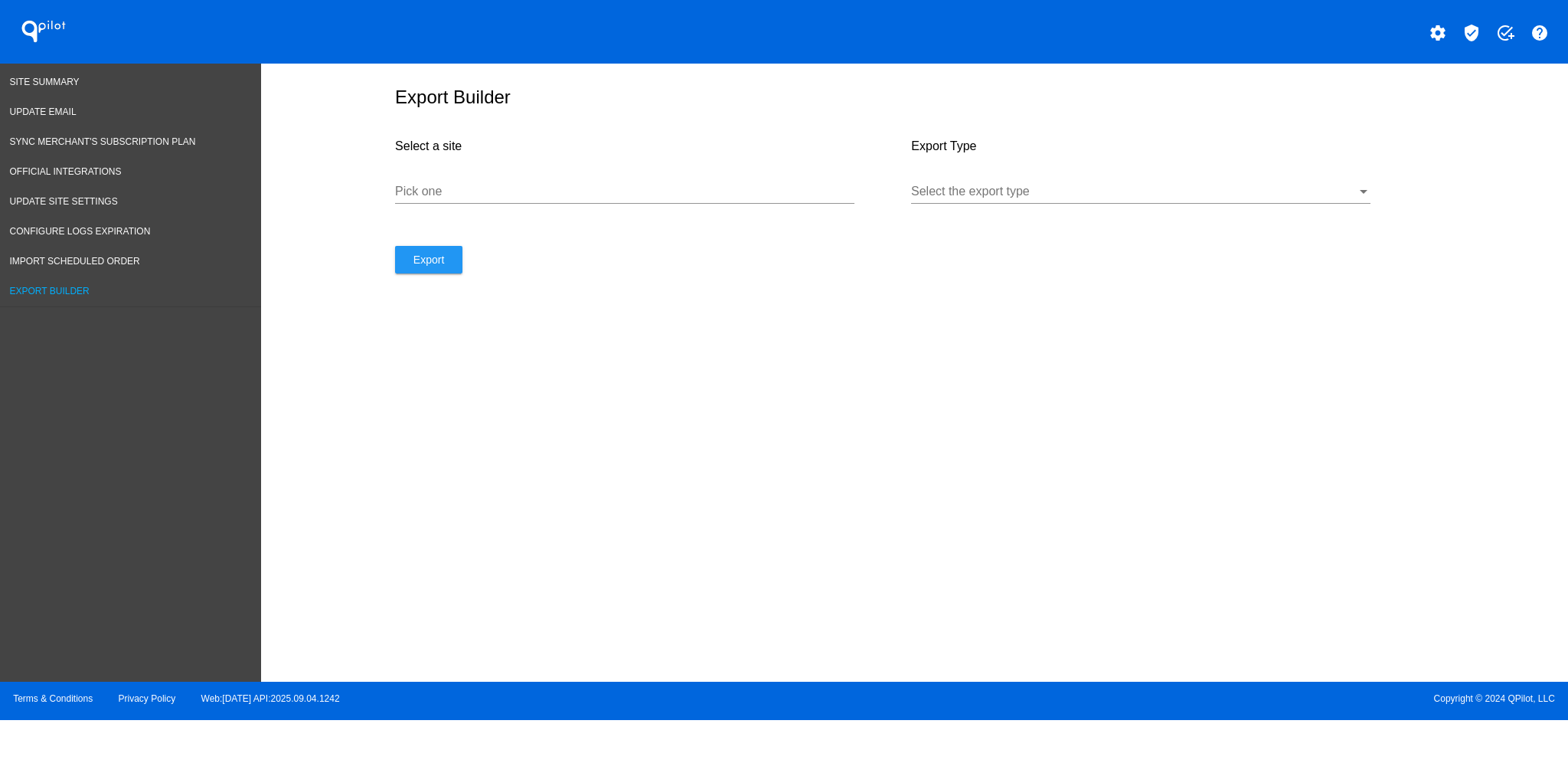
click at [608, 219] on div "Pick one" at bounding box center [624, 194] width 459 height 49
click at [638, 203] on div "Pick one" at bounding box center [624, 186] width 459 height 35
paste input "https://greenremedy.com/"
type input "https://greenremedy.com"
click at [948, 203] on div "Select the export type" at bounding box center [1140, 186] width 459 height 35
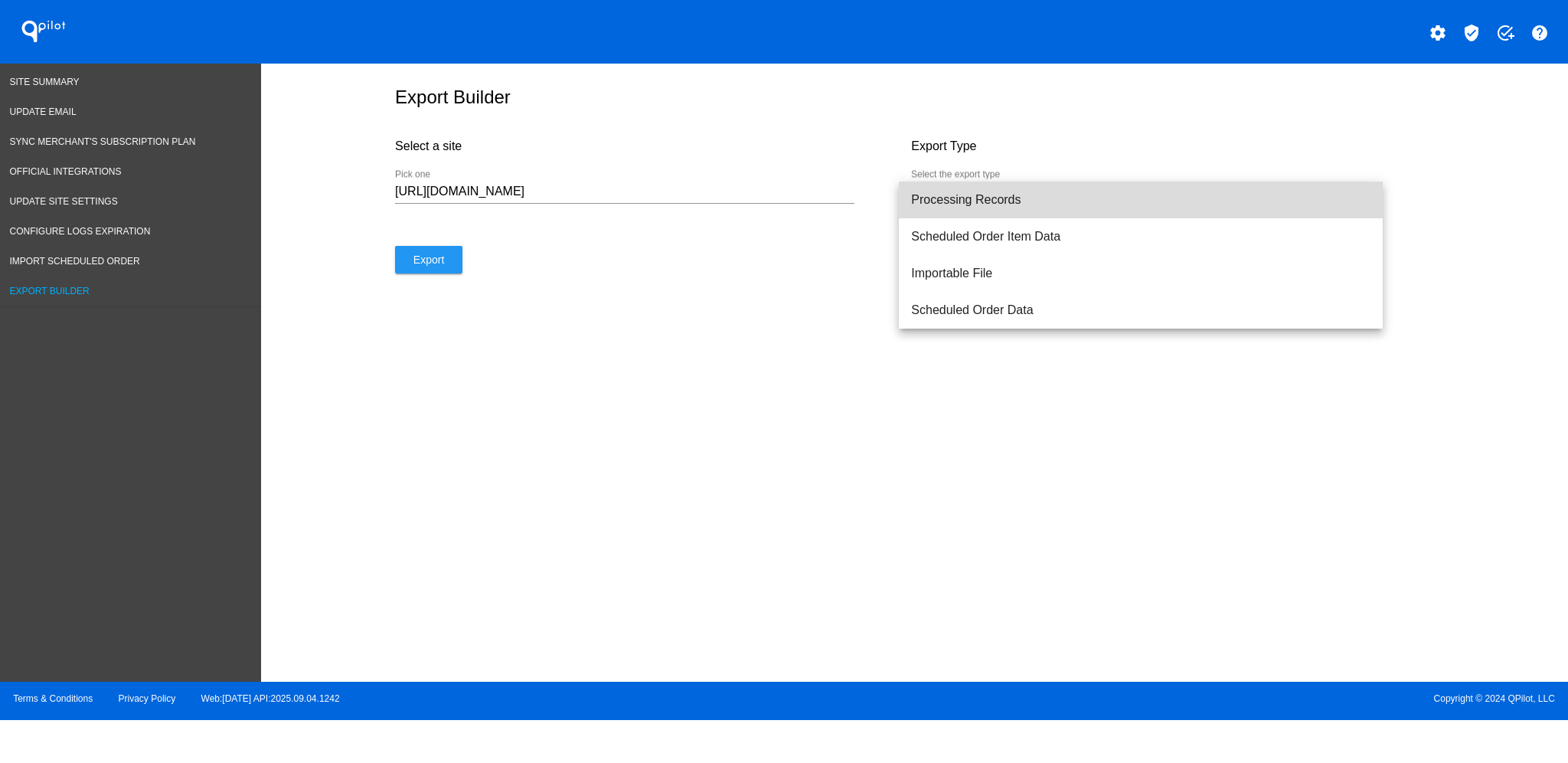
click at [948, 210] on span "Processing Records" at bounding box center [1140, 199] width 459 height 36
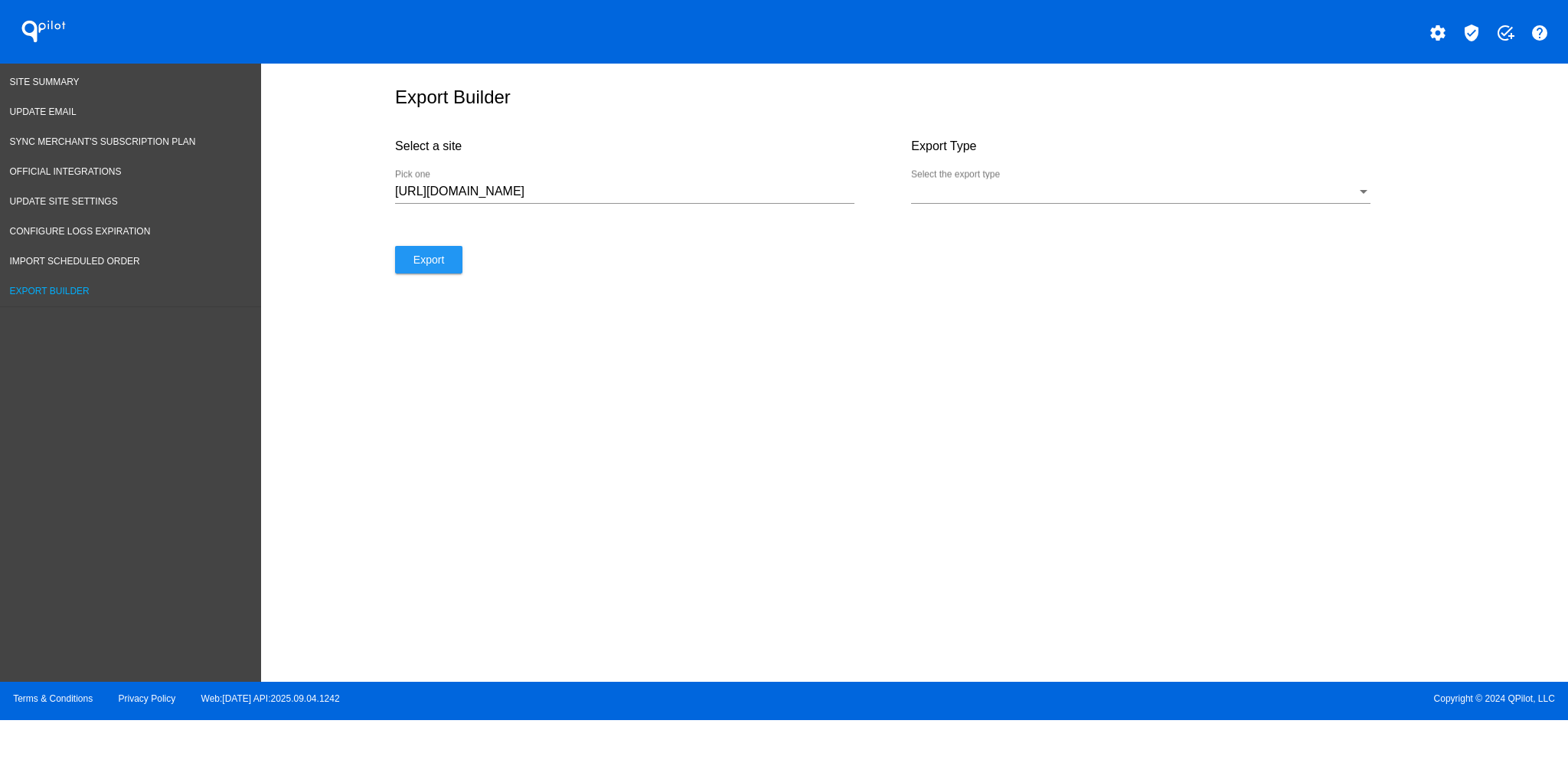
select select "8"
select select "2025"
select select "9"
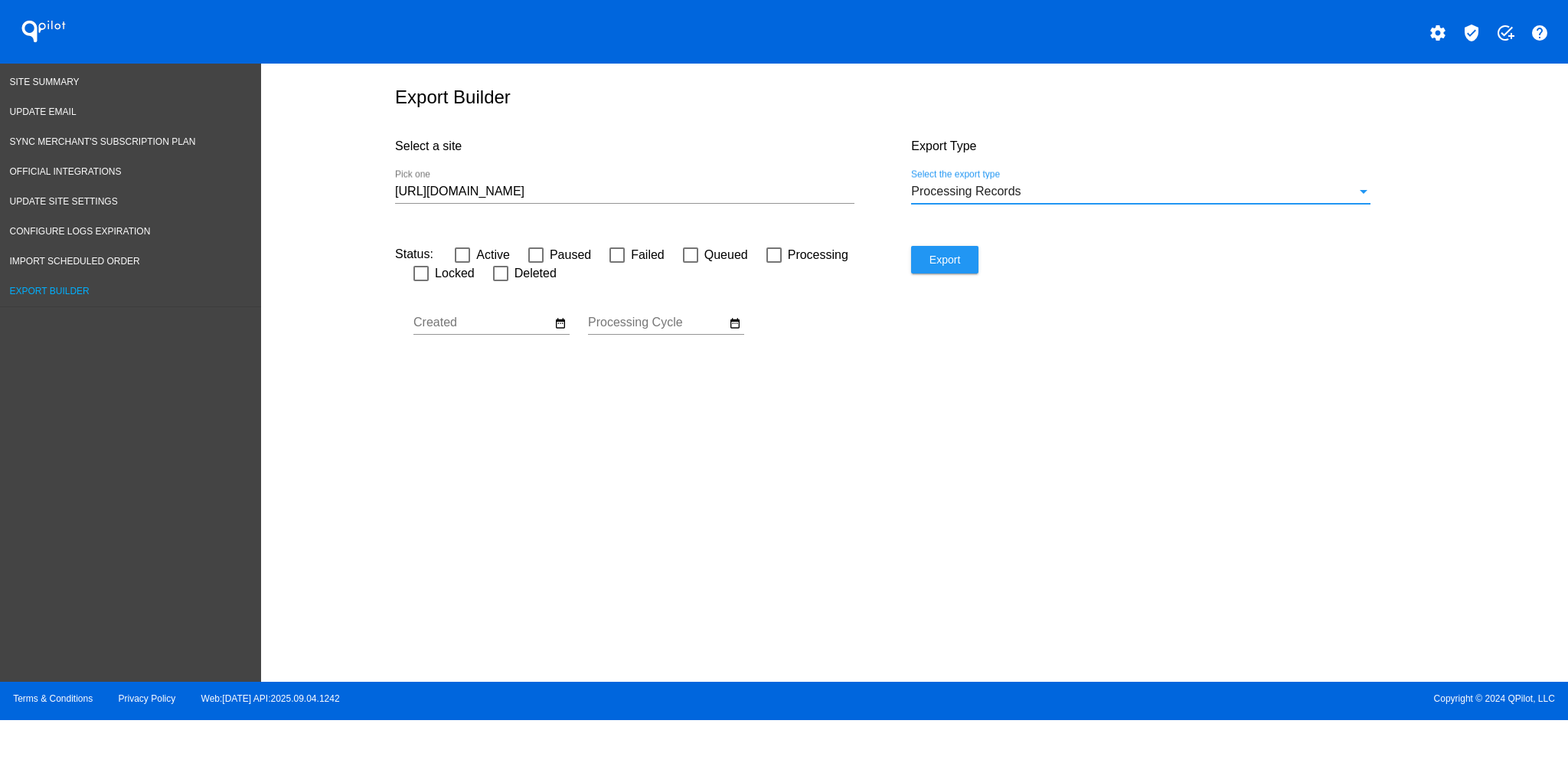
click at [775, 258] on div at bounding box center [773, 254] width 15 height 15
click at [774, 262] on input "Processing" at bounding box center [773, 262] width 1 height 1
checkbox input "true"
click at [745, 330] on div "Status: Active Paused Failed Queued Processing Locked Deleted Sep Jan Feb Mar" at bounding box center [653, 306] width 516 height 122
click at [736, 330] on mat-icon "date_range" at bounding box center [735, 322] width 12 height 14
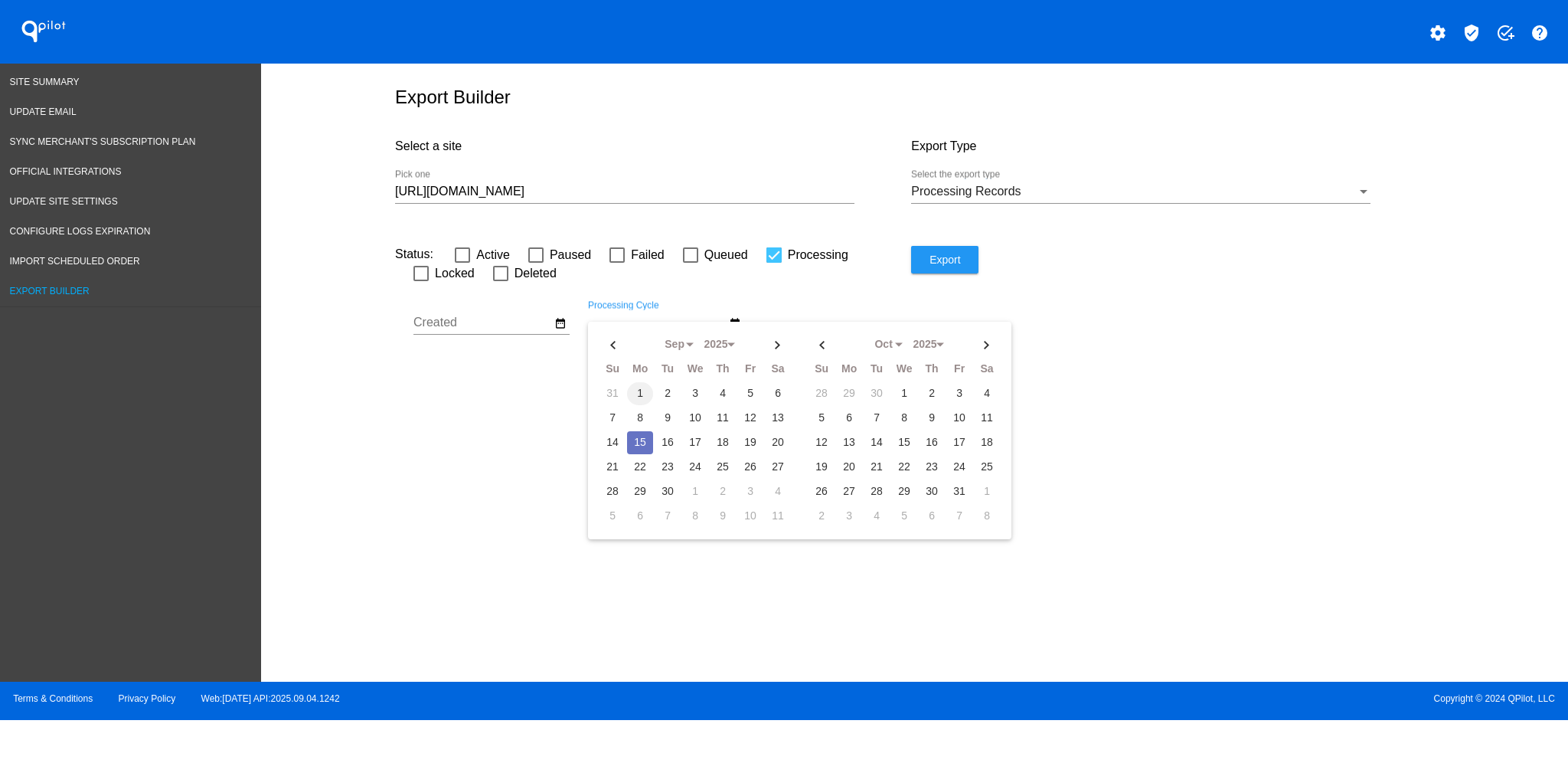
click at [638, 404] on td "1" at bounding box center [640, 394] width 26 height 23
click at [612, 353] on th at bounding box center [612, 344] width 26 height 23
click at [740, 404] on td "1" at bounding box center [750, 394] width 26 height 23
click at [773, 351] on th at bounding box center [778, 344] width 26 height 23
select select "8"
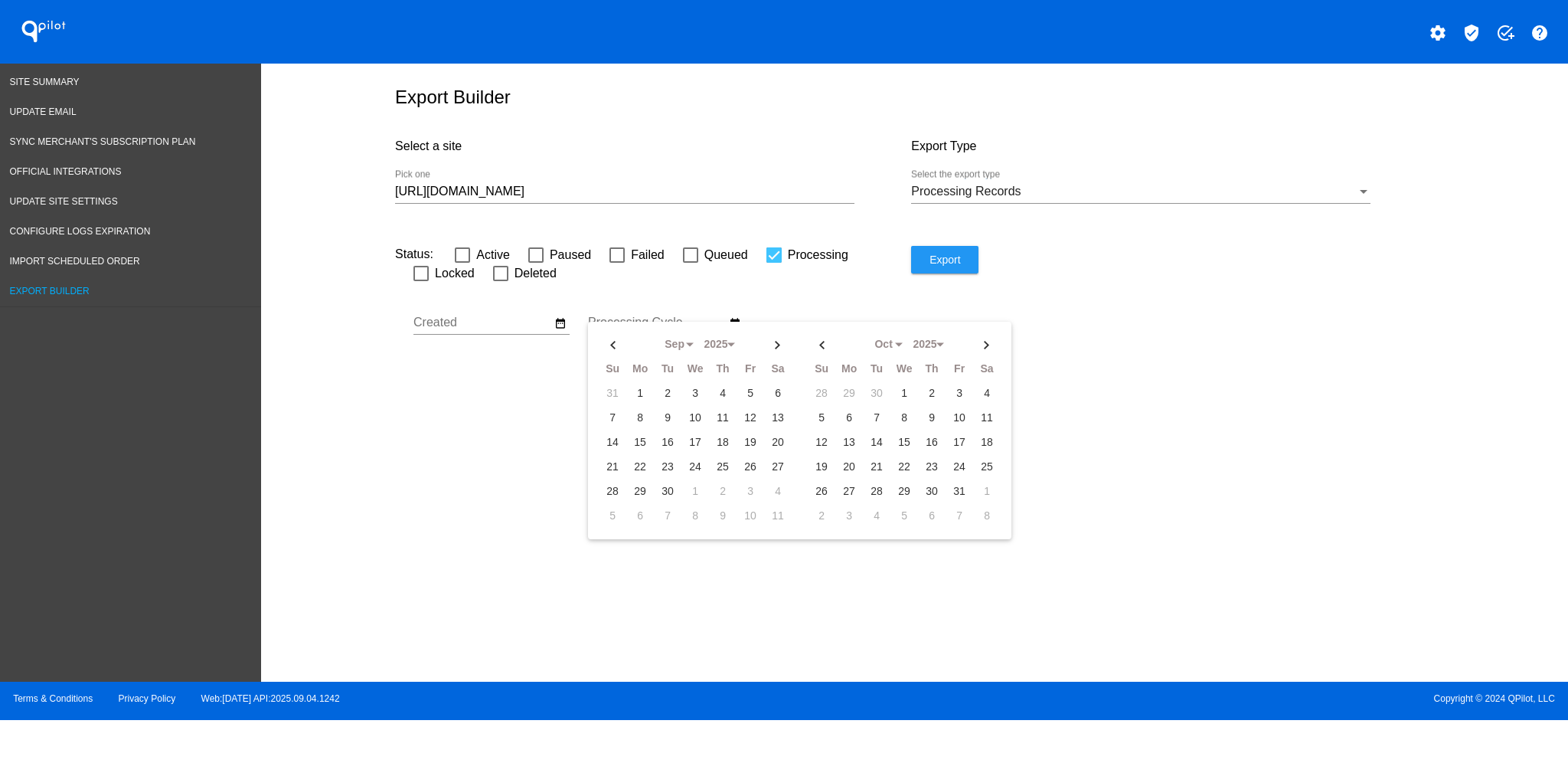
click at [648, 447] on td "15" at bounding box center [640, 442] width 26 height 23
type input "08/01/2025 - 09/15/2025"
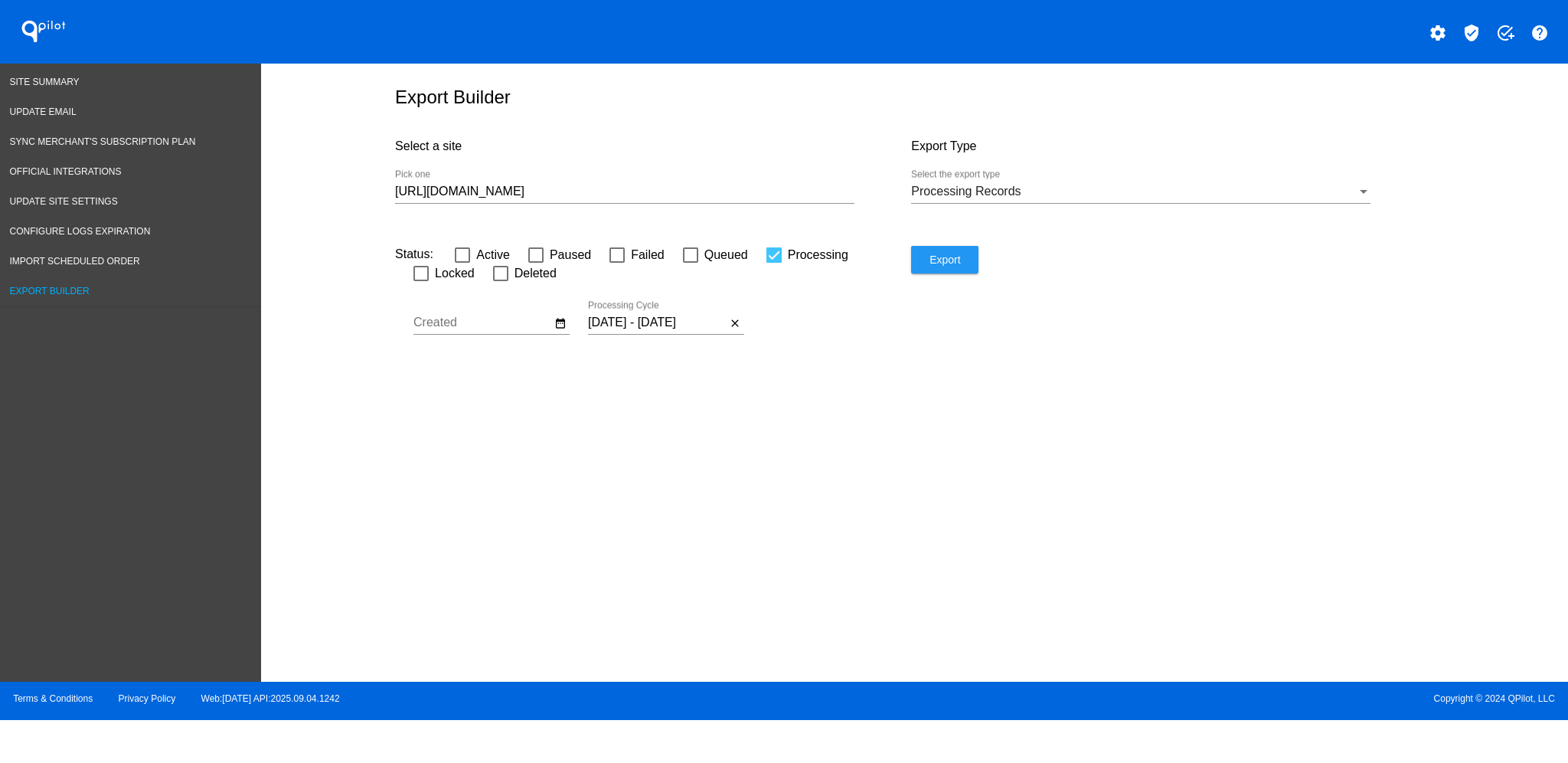
click at [663, 198] on input "https://greenremedy.com" at bounding box center [624, 191] width 459 height 14
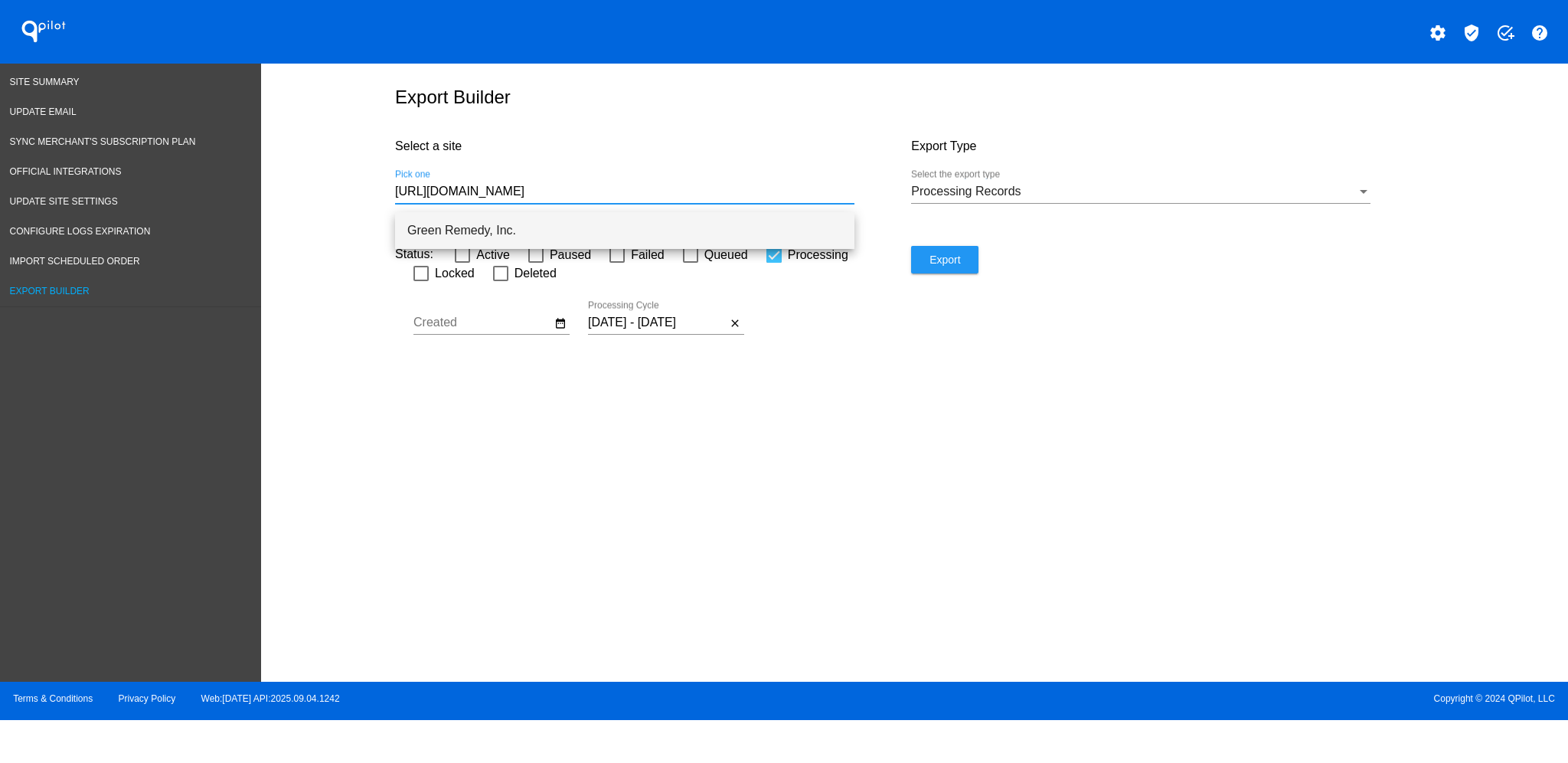
click at [657, 225] on span "Green Remedy, Inc." at bounding box center [624, 230] width 435 height 36
type input "Green Remedy, Inc."
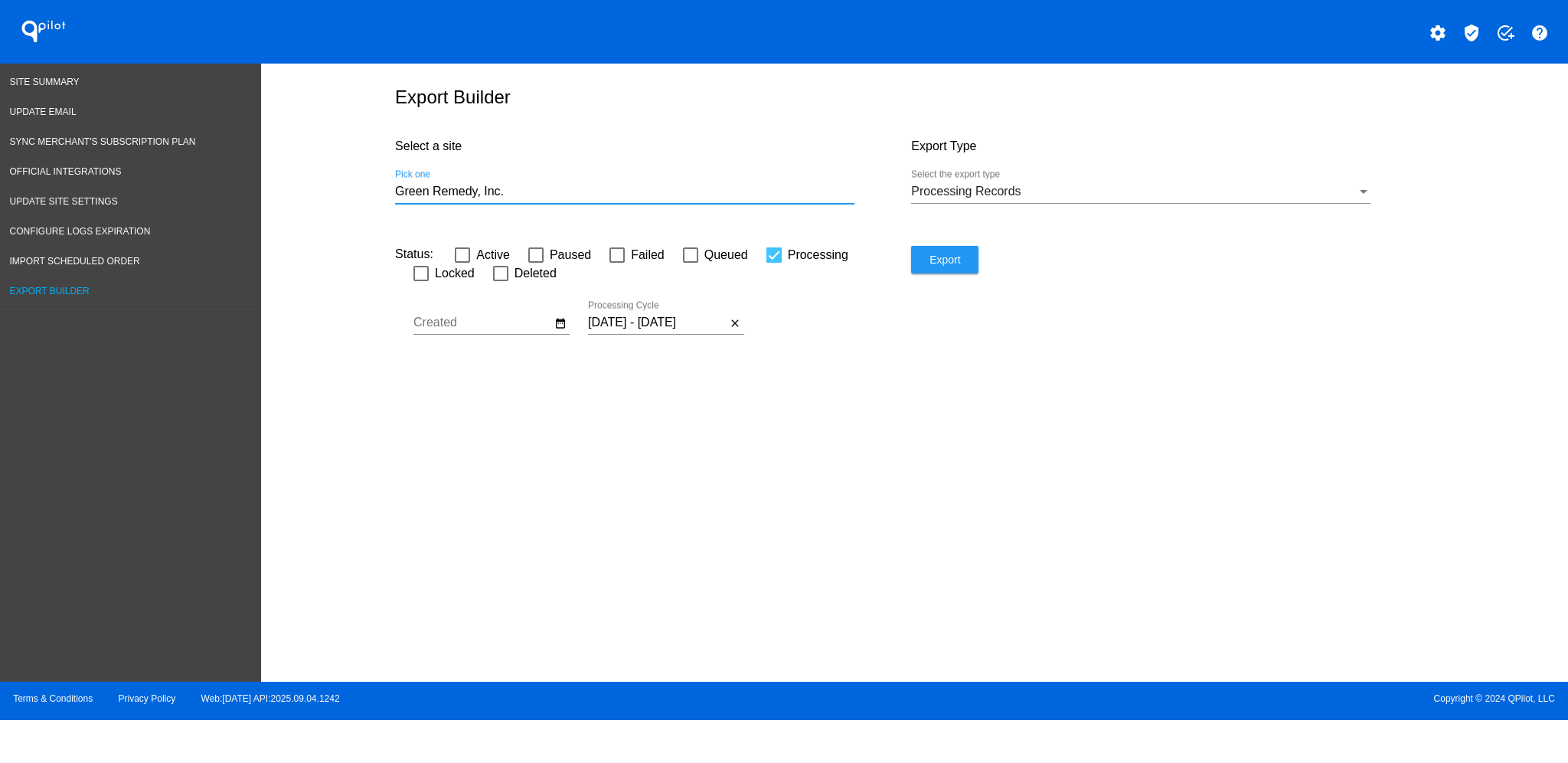
click at [963, 258] on button "Export" at bounding box center [944, 259] width 67 height 28
click at [946, 540] on div "Export Builder Select a site Green Remedy, Inc. Pick one Export Type Processing…" at bounding box center [914, 369] width 1307 height 611
click at [788, 260] on span "Processing" at bounding box center [818, 254] width 61 height 19
click at [774, 262] on input "Processing" at bounding box center [773, 262] width 1 height 1
checkbox input "false"
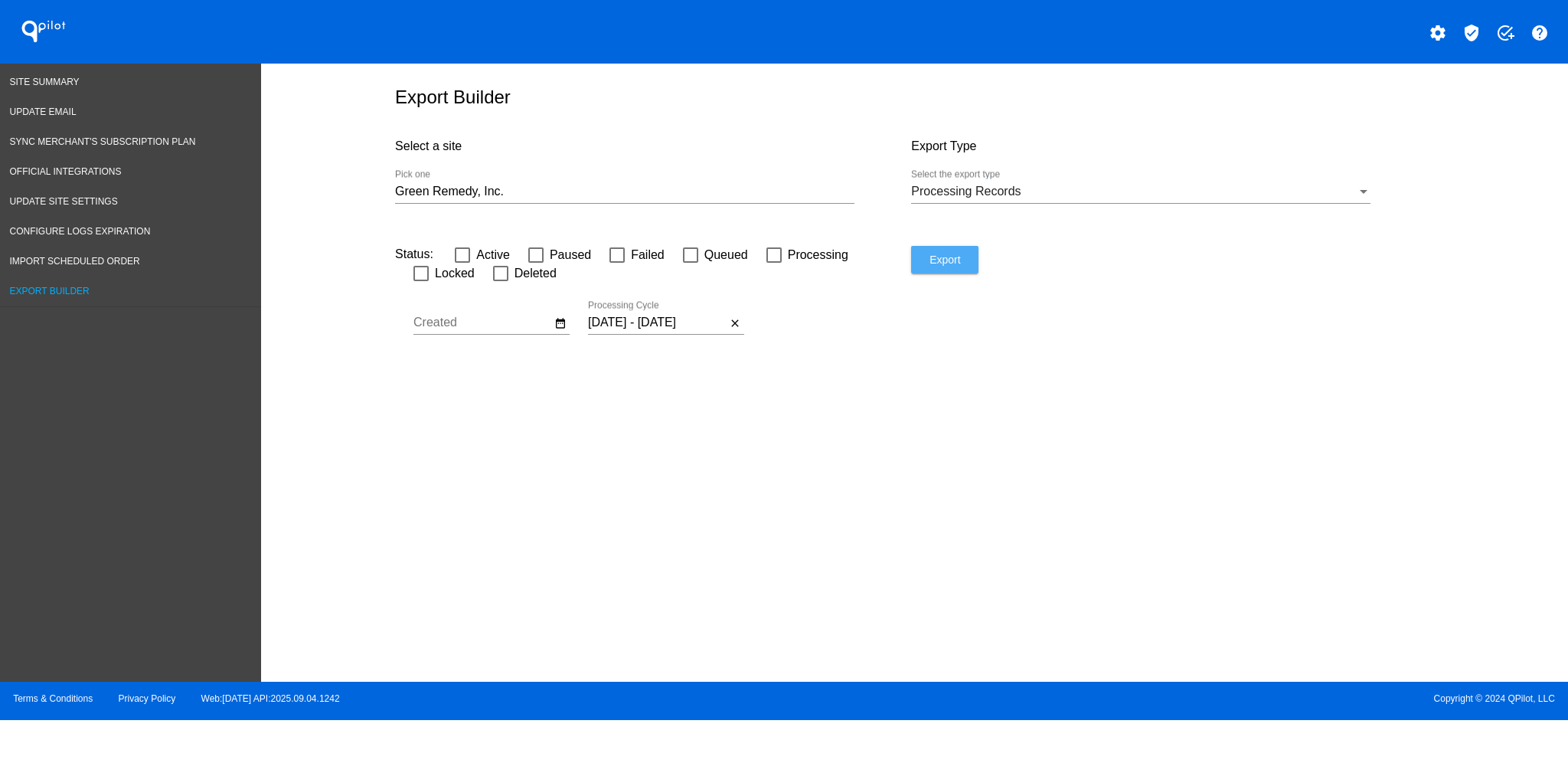
drag, startPoint x: 964, startPoint y: 275, endPoint x: 978, endPoint y: 307, distance: 34.9
click at [964, 274] on button "Export" at bounding box center [944, 259] width 67 height 28
